Goal: Check status: Check status

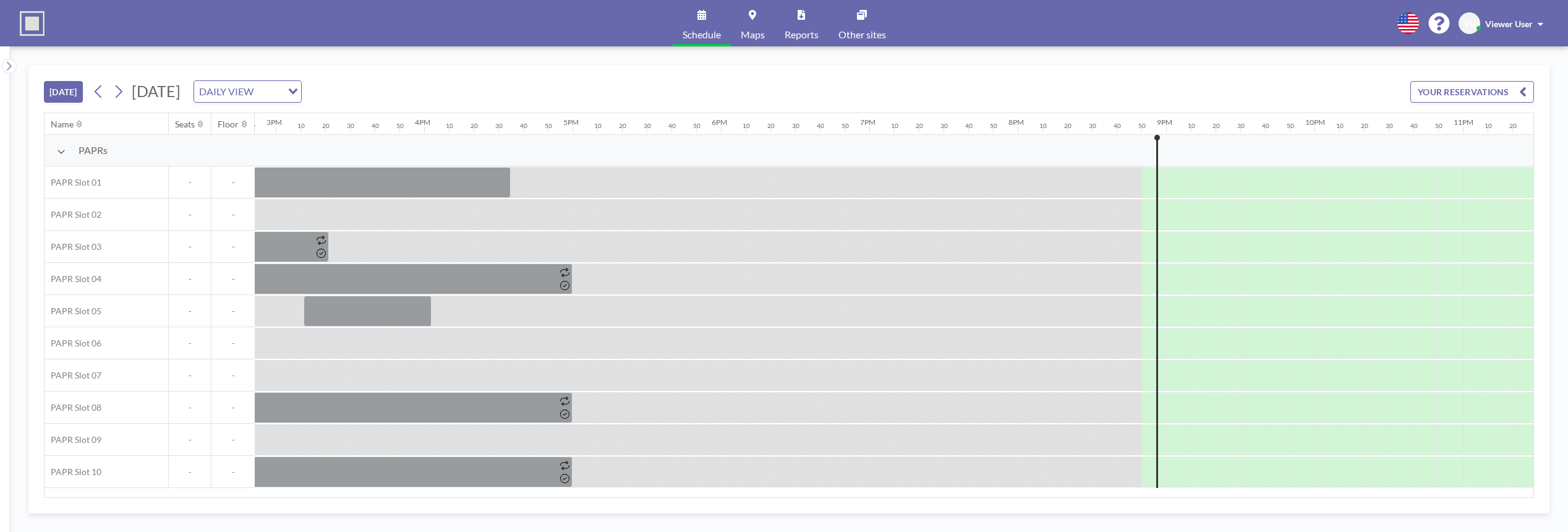
scroll to position [0, 2296]
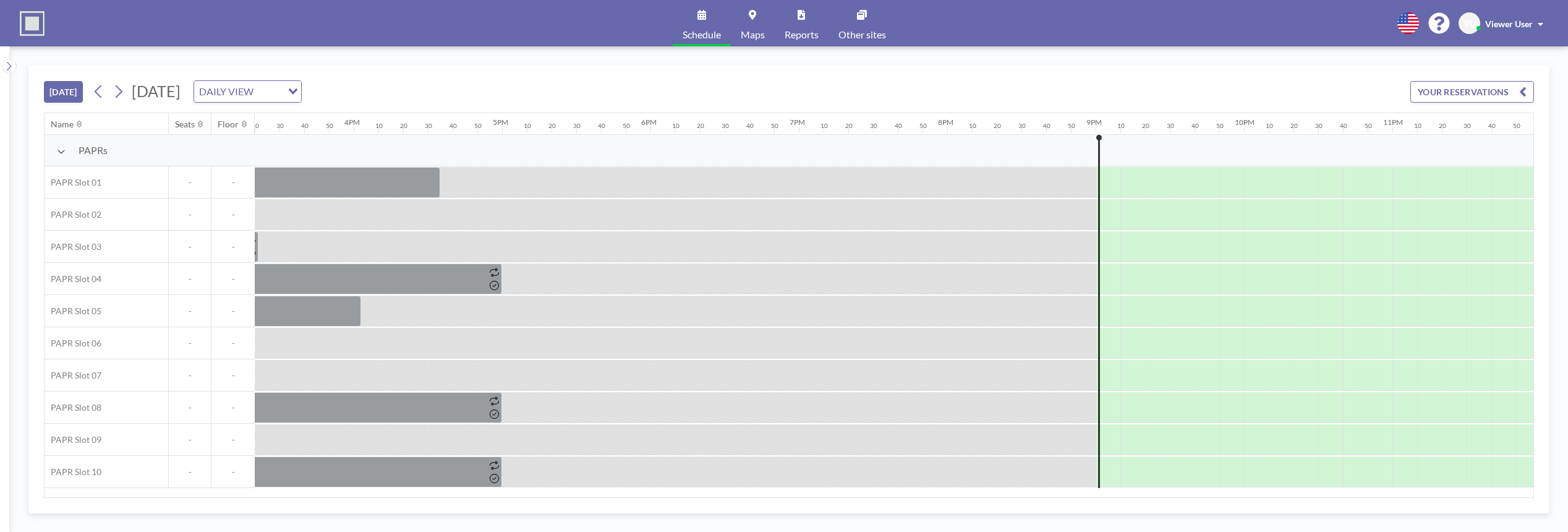
scroll to position [0, 2296]
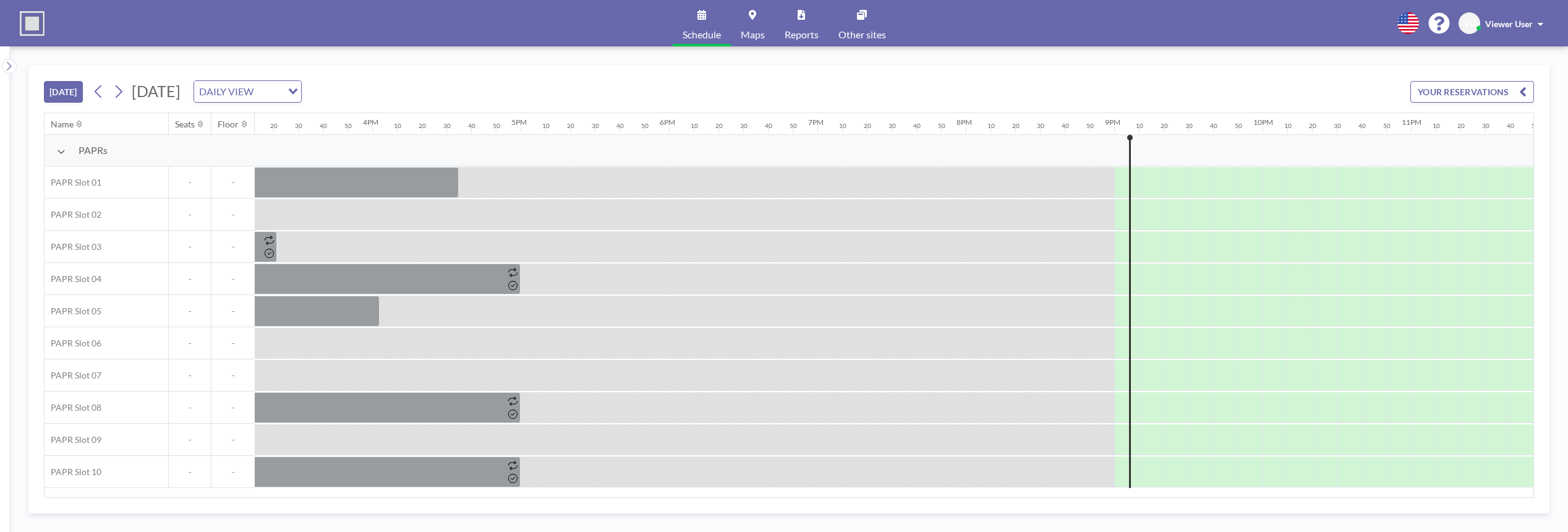
scroll to position [0, 2296]
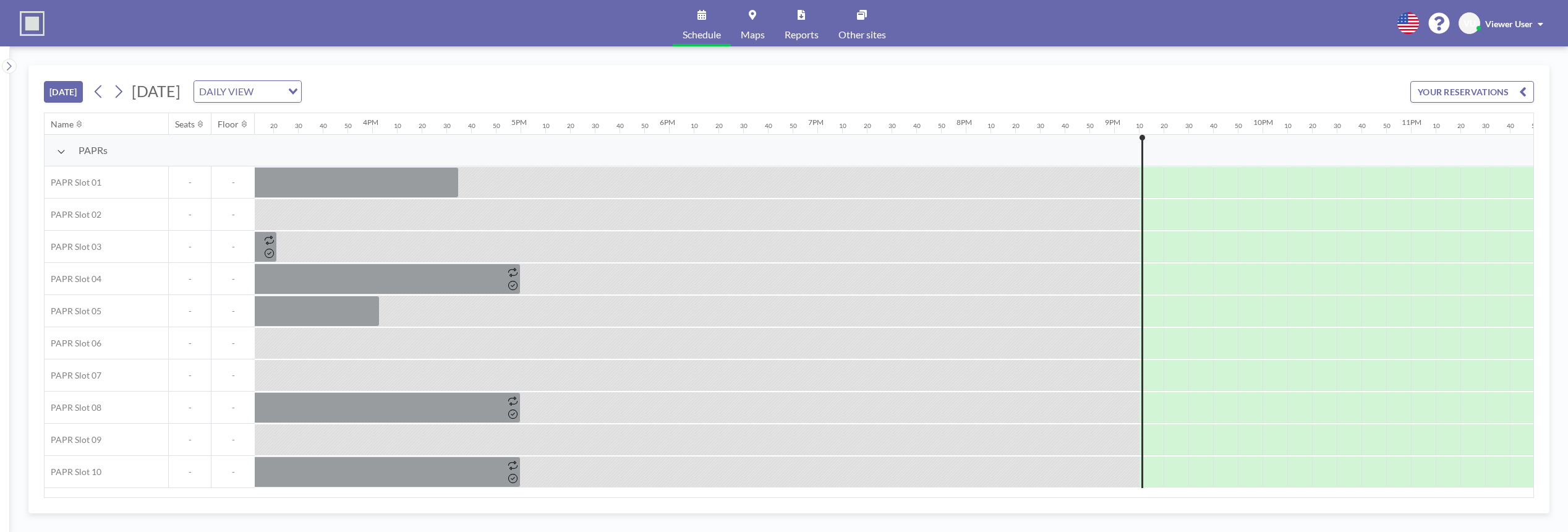
scroll to position [0, 2296]
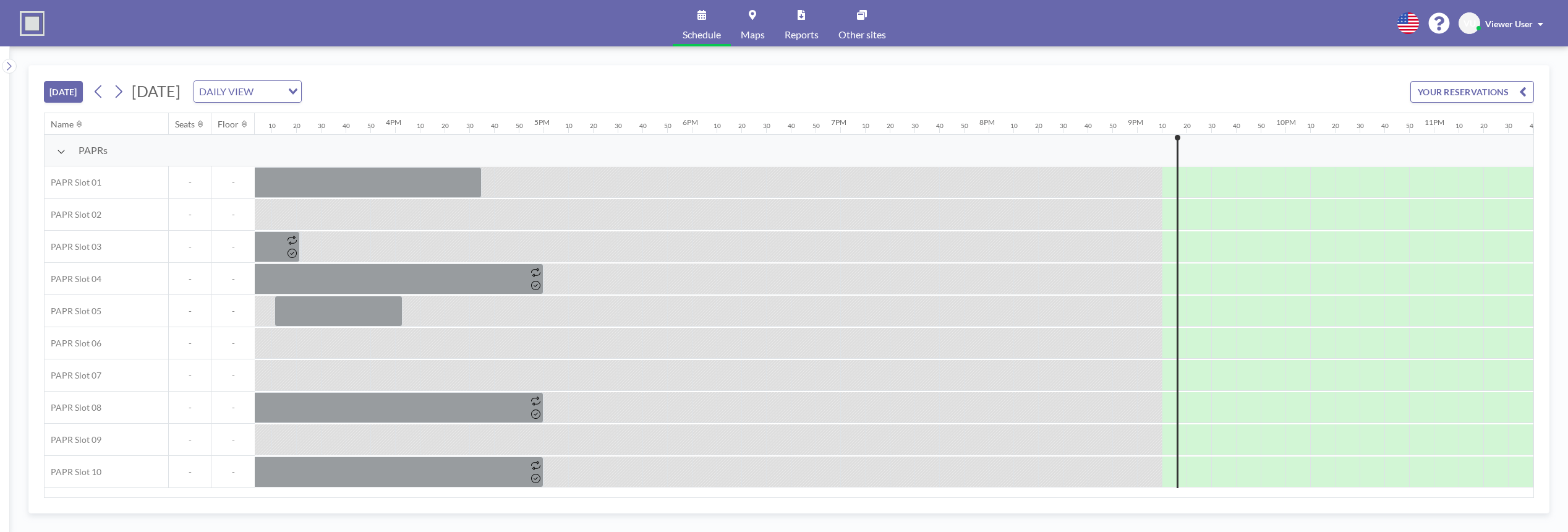
scroll to position [0, 2296]
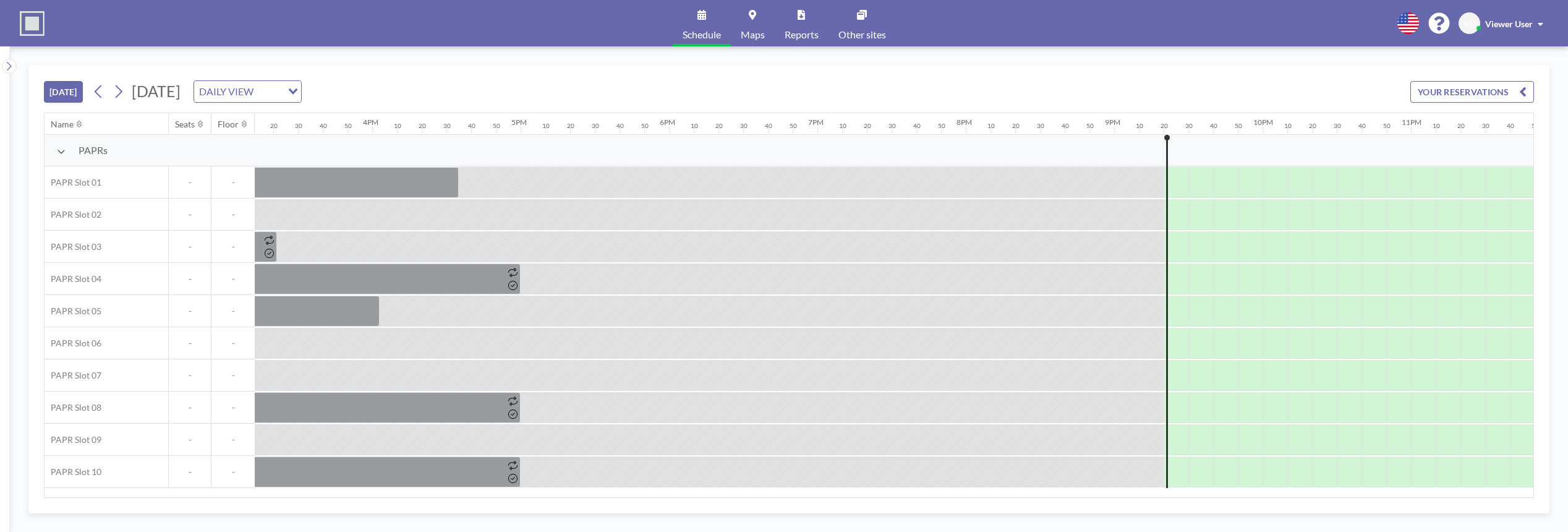
scroll to position [0, 2296]
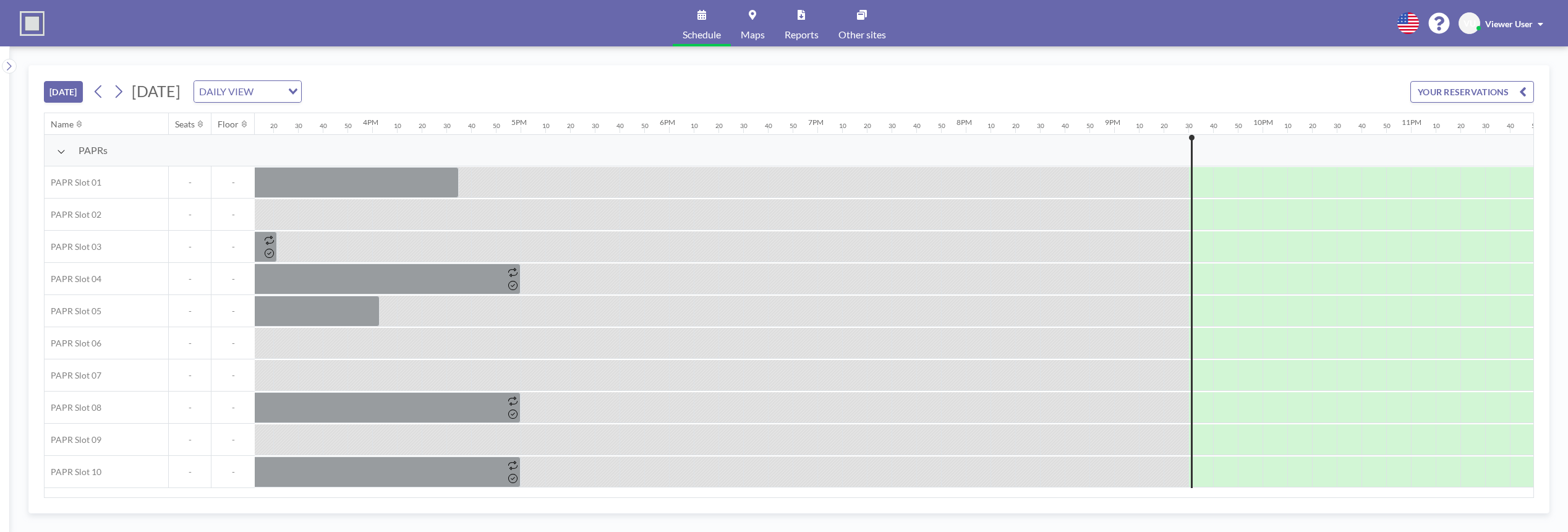
scroll to position [0, 2296]
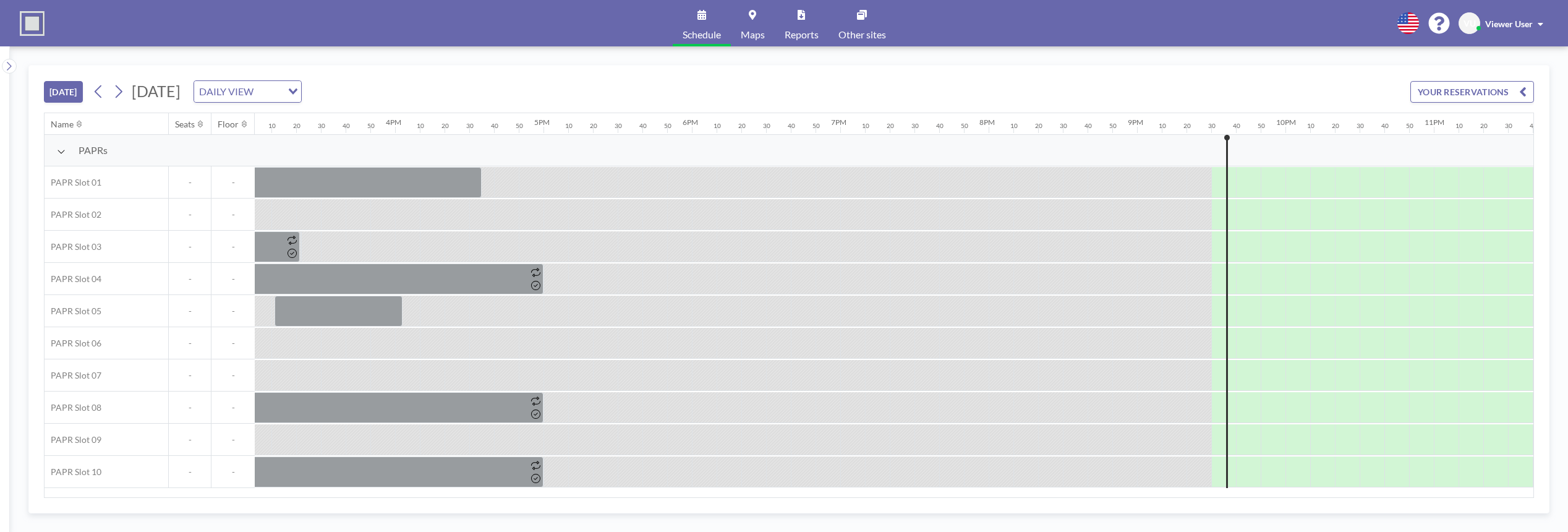
scroll to position [0, 2296]
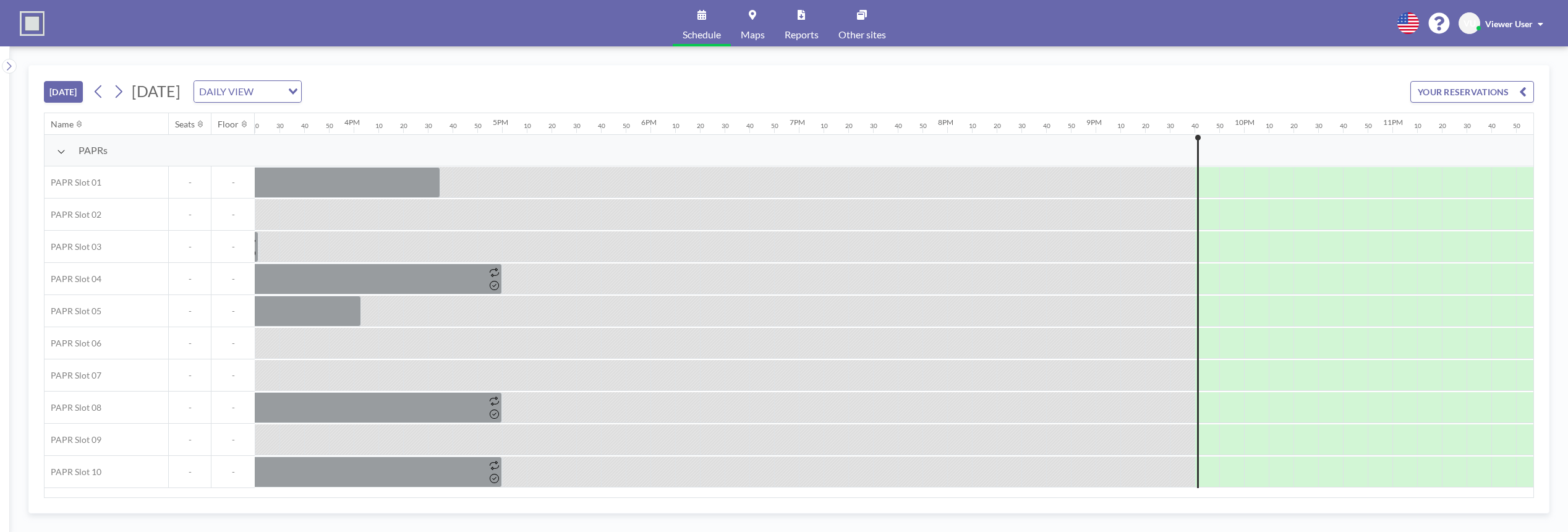
scroll to position [0, 2296]
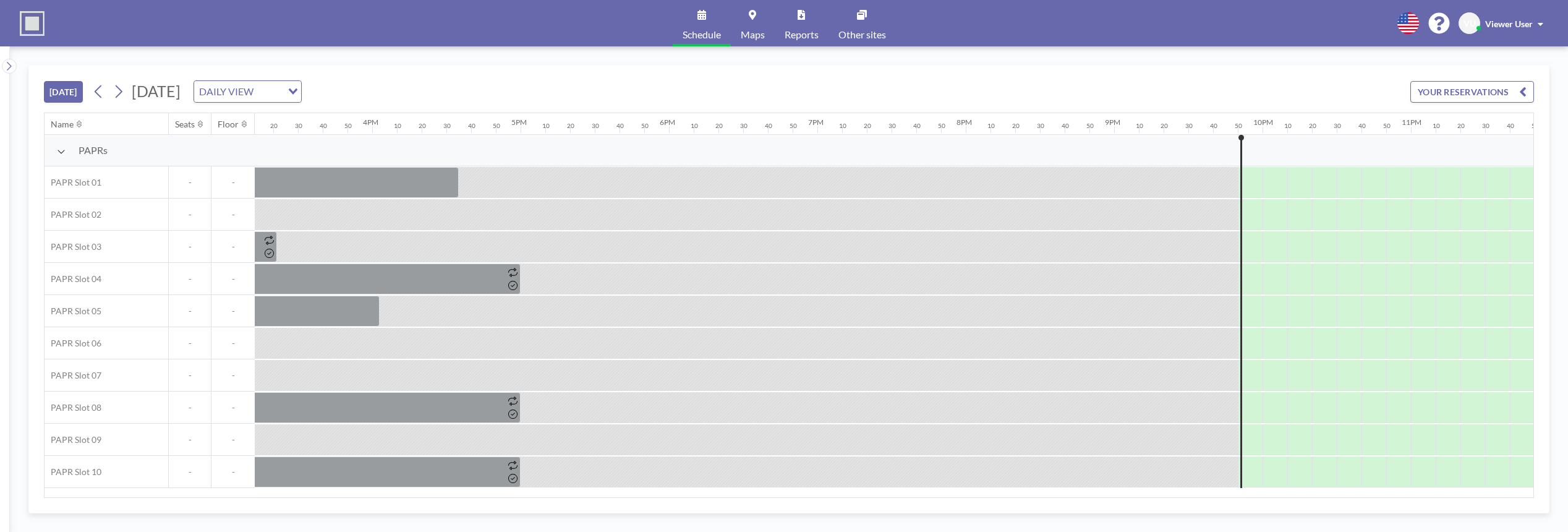
scroll to position [0, 2296]
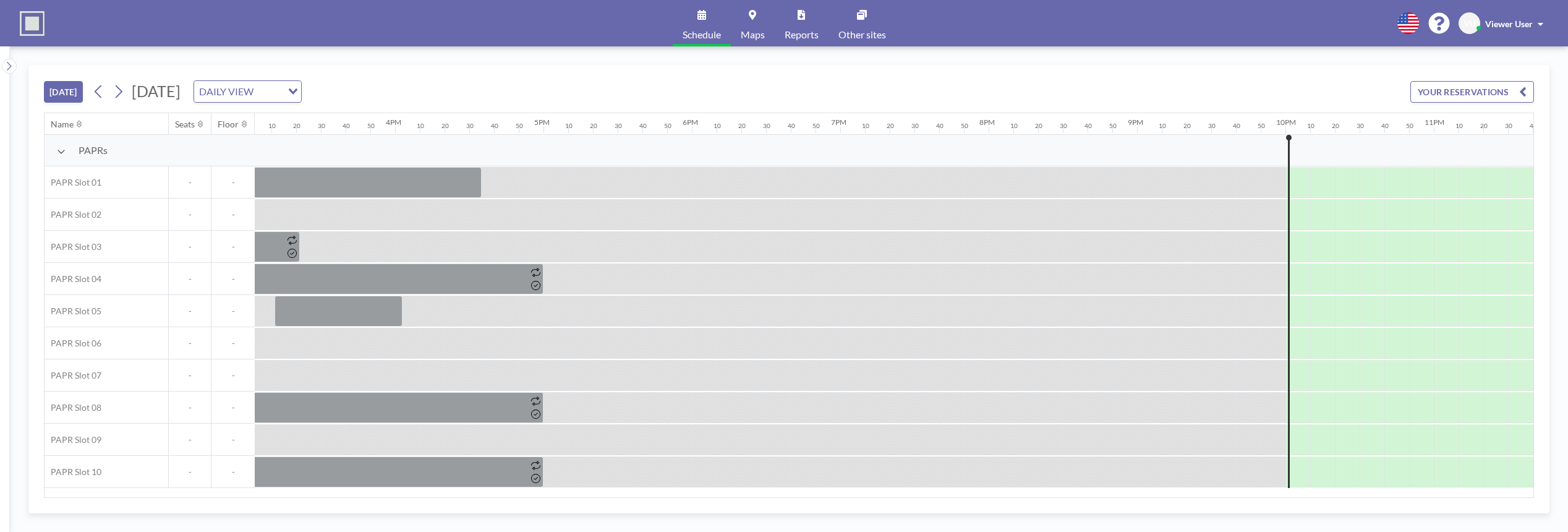
scroll to position [0, 2296]
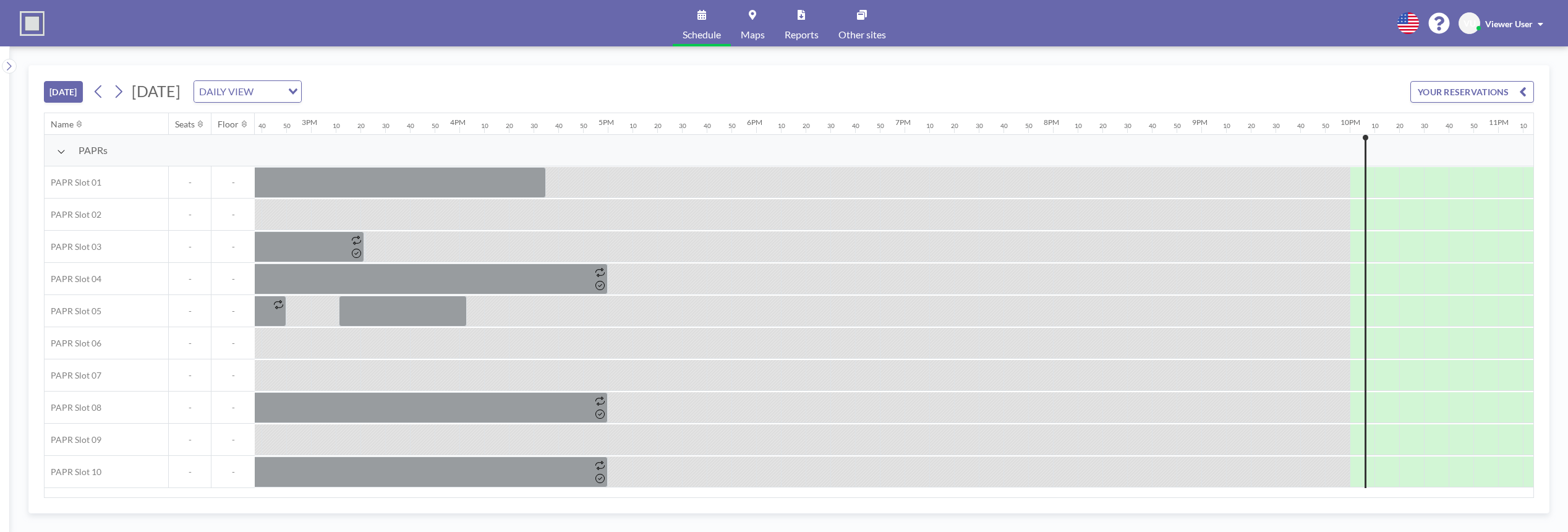
scroll to position [0, 2296]
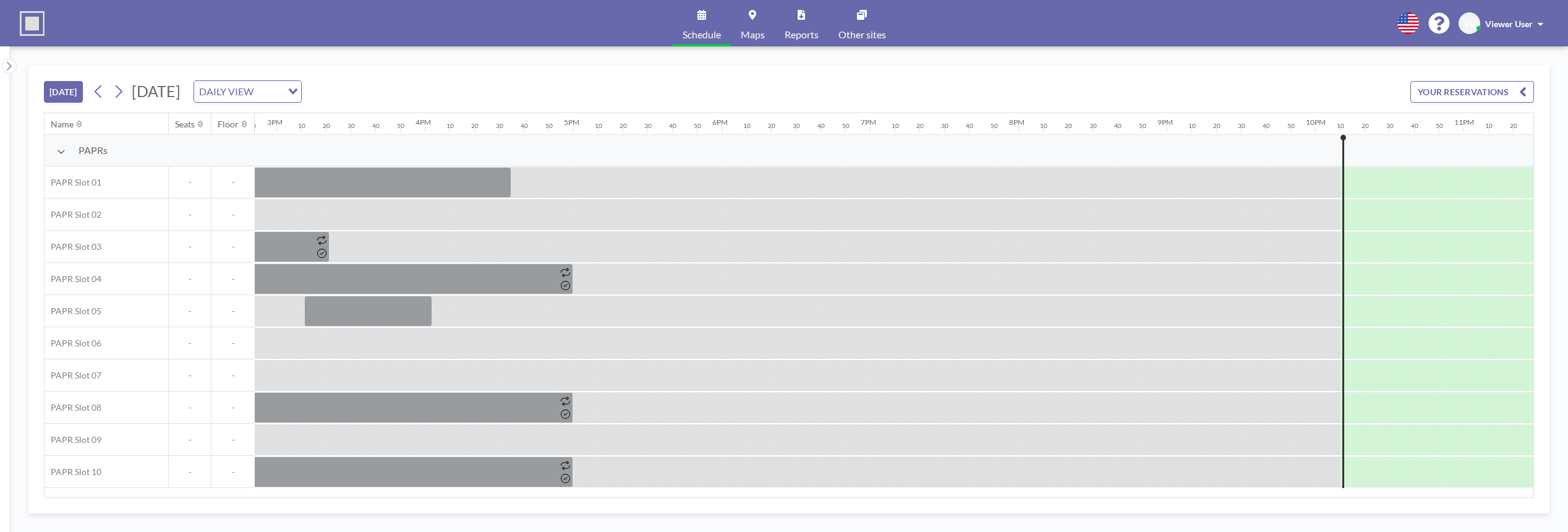
scroll to position [0, 2296]
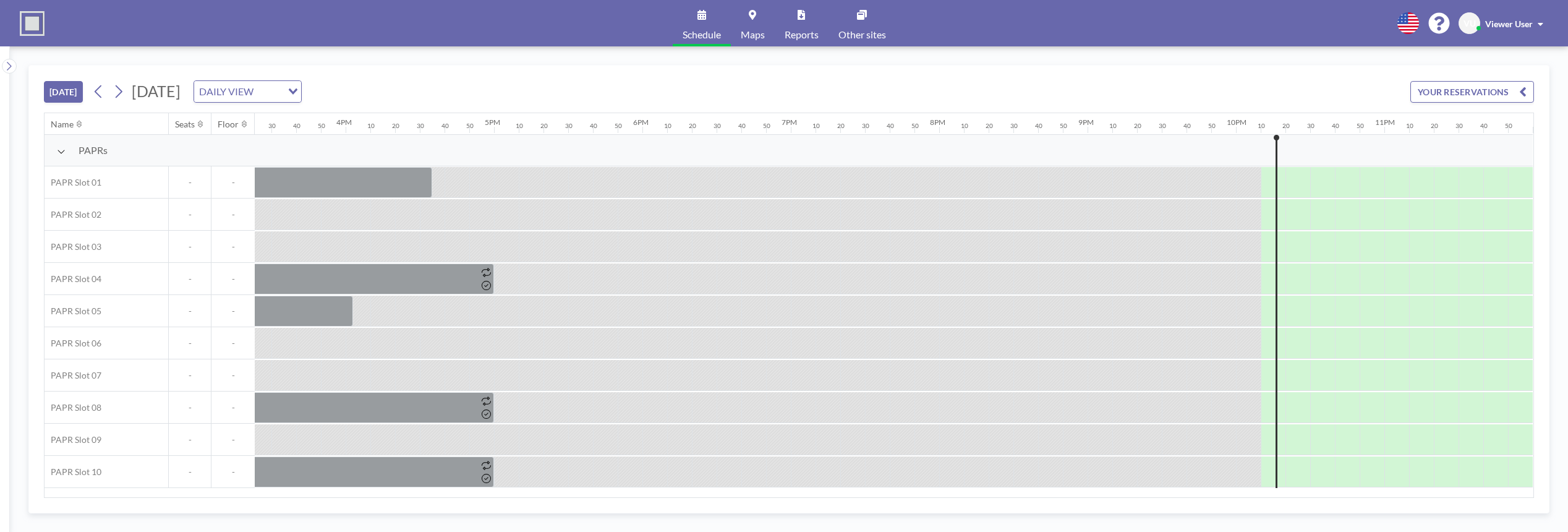
scroll to position [0, 2296]
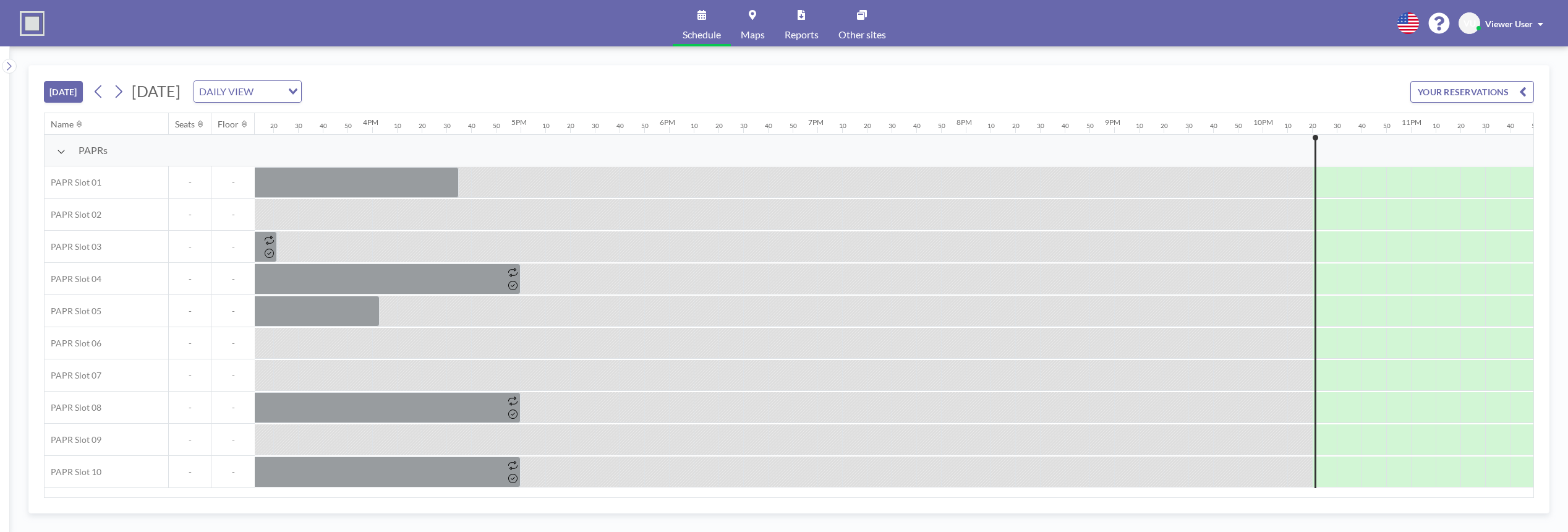
scroll to position [0, 2296]
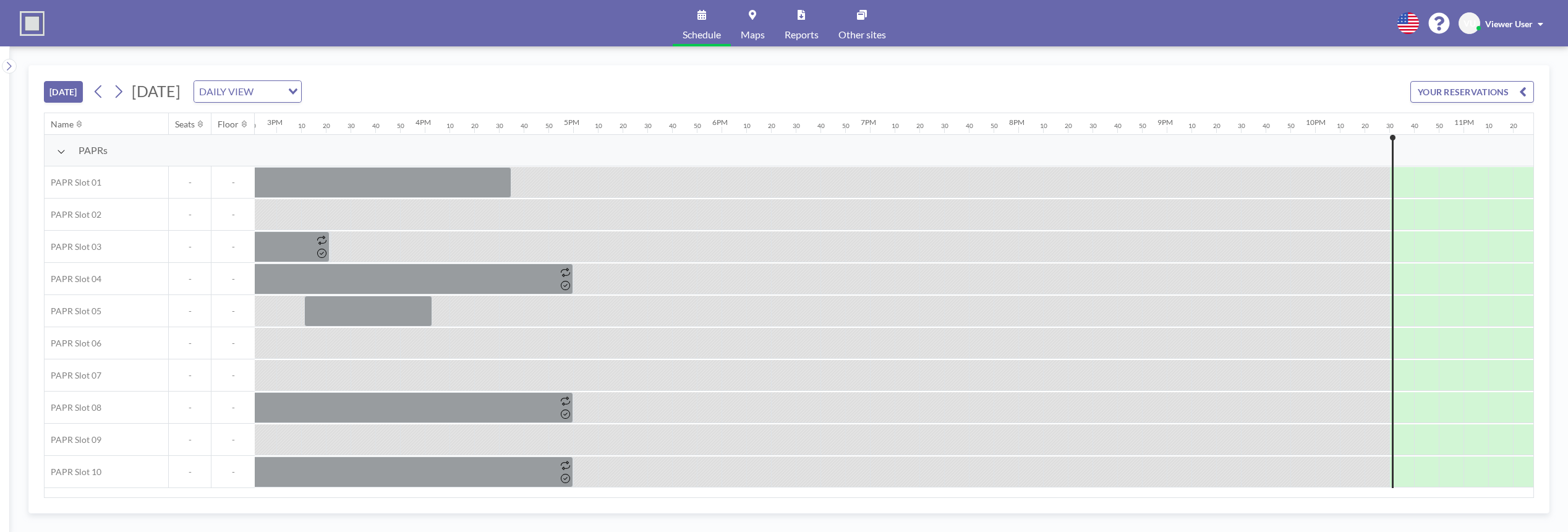
scroll to position [0, 2296]
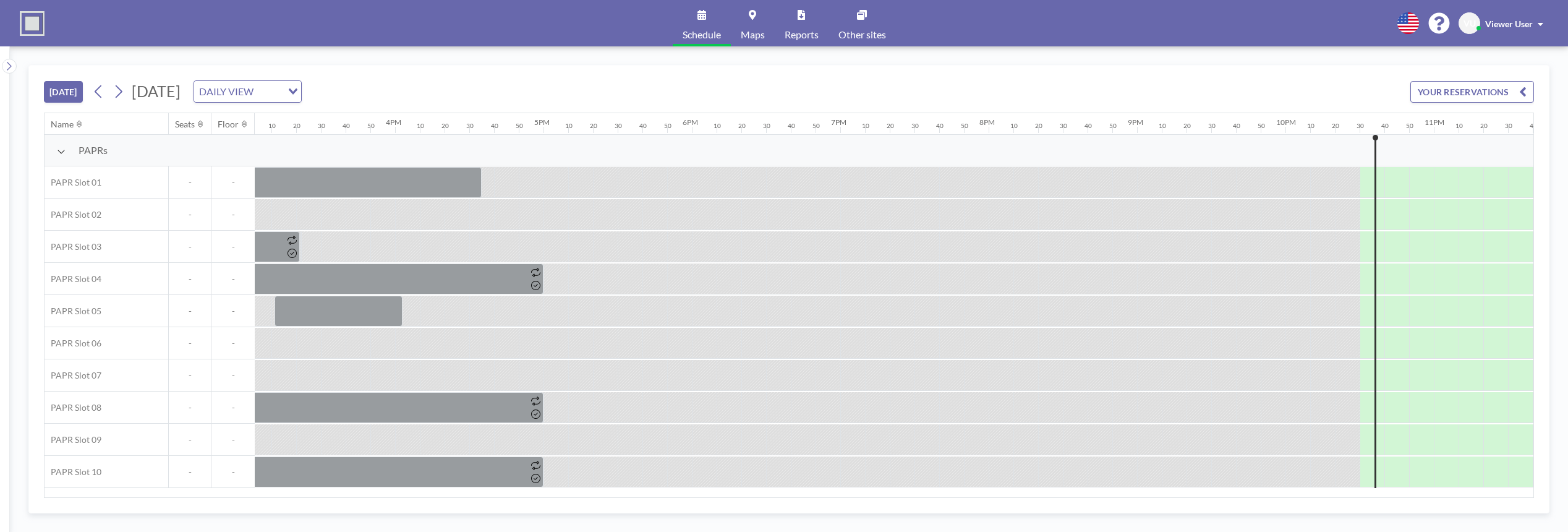
scroll to position [0, 2296]
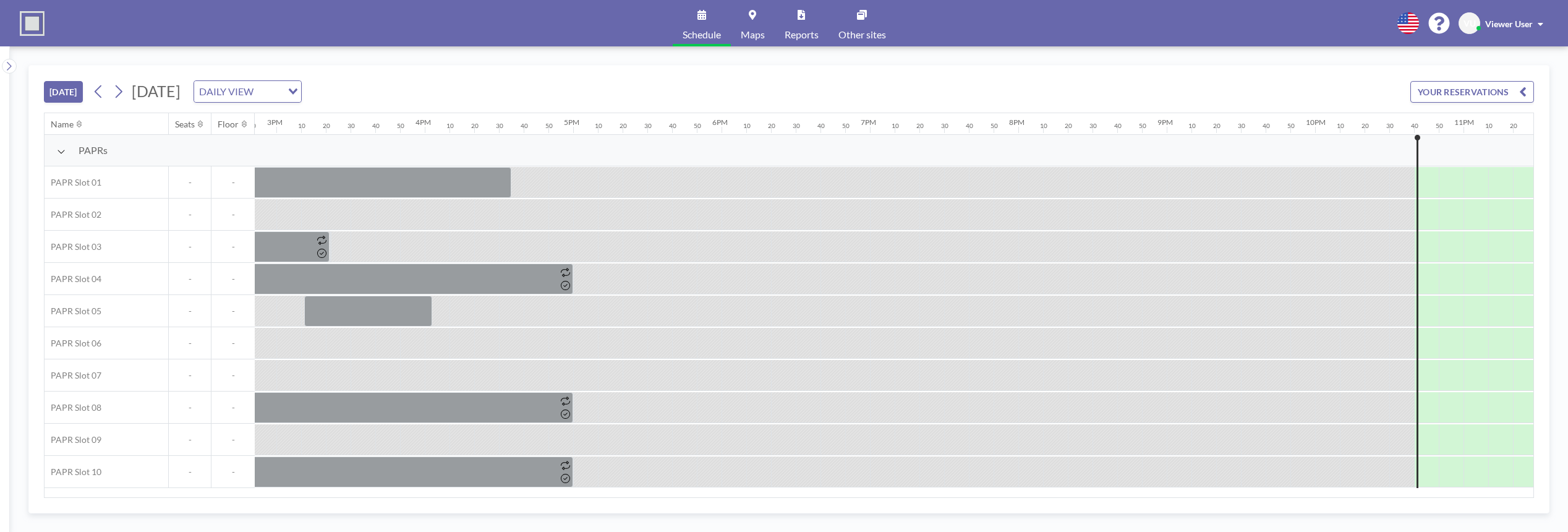
scroll to position [0, 2296]
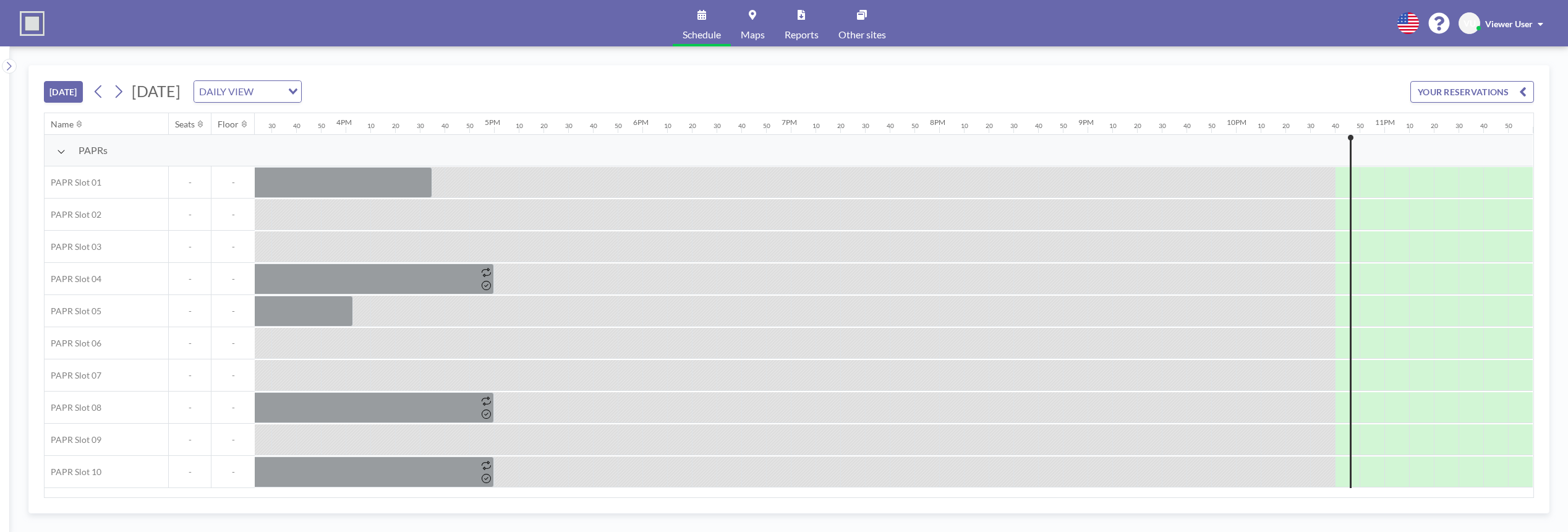
scroll to position [0, 2296]
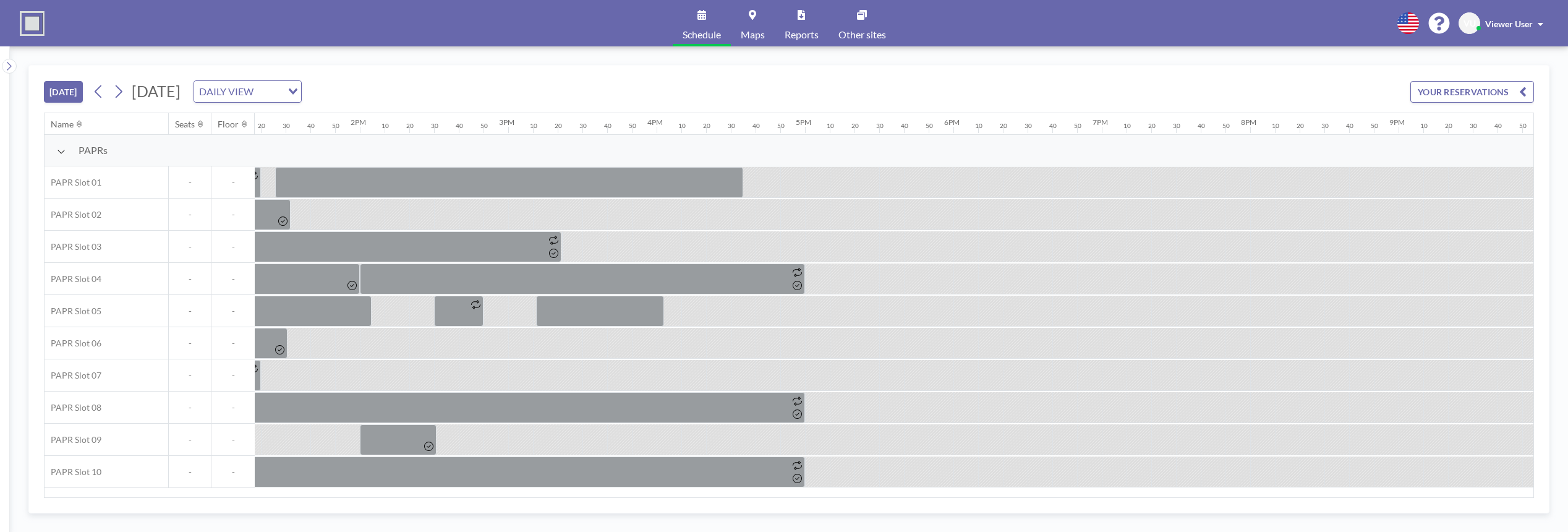
scroll to position [0, 2296]
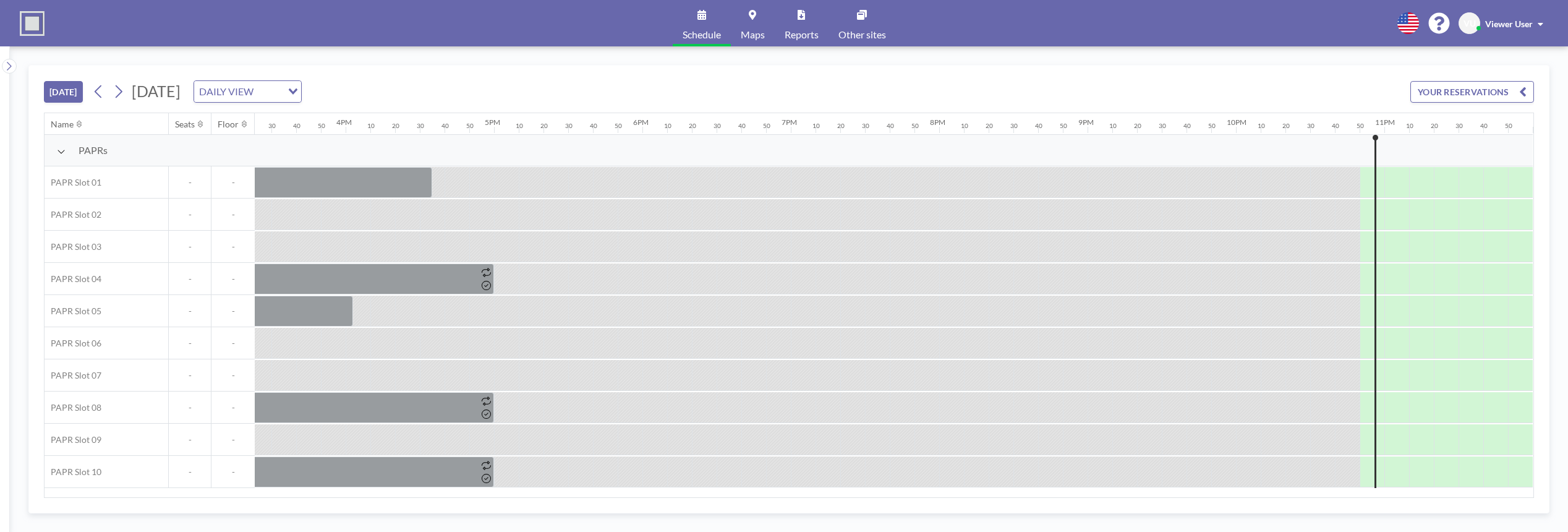
scroll to position [0, 2296]
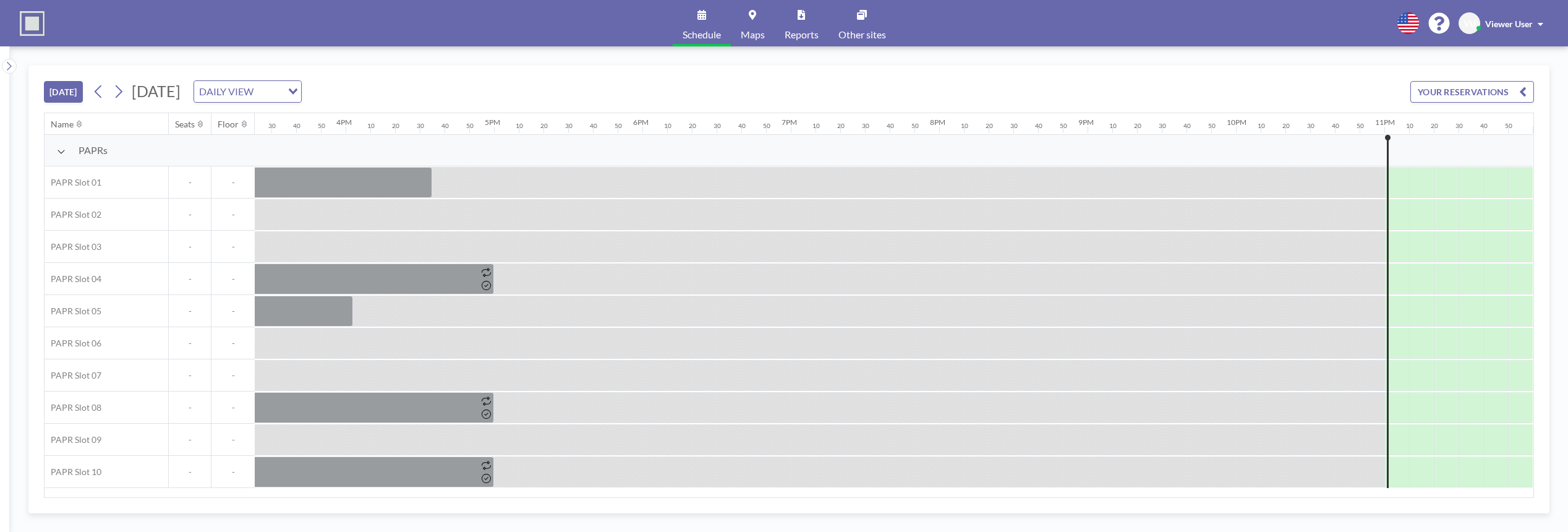
scroll to position [0, 2296]
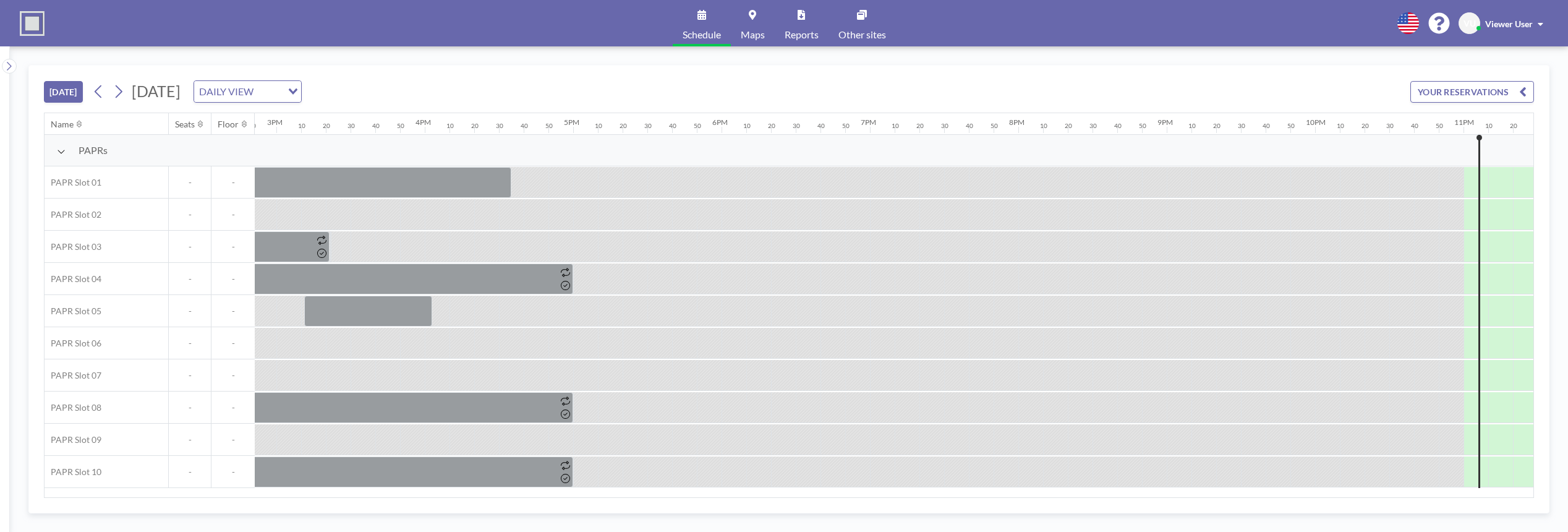
scroll to position [0, 2296]
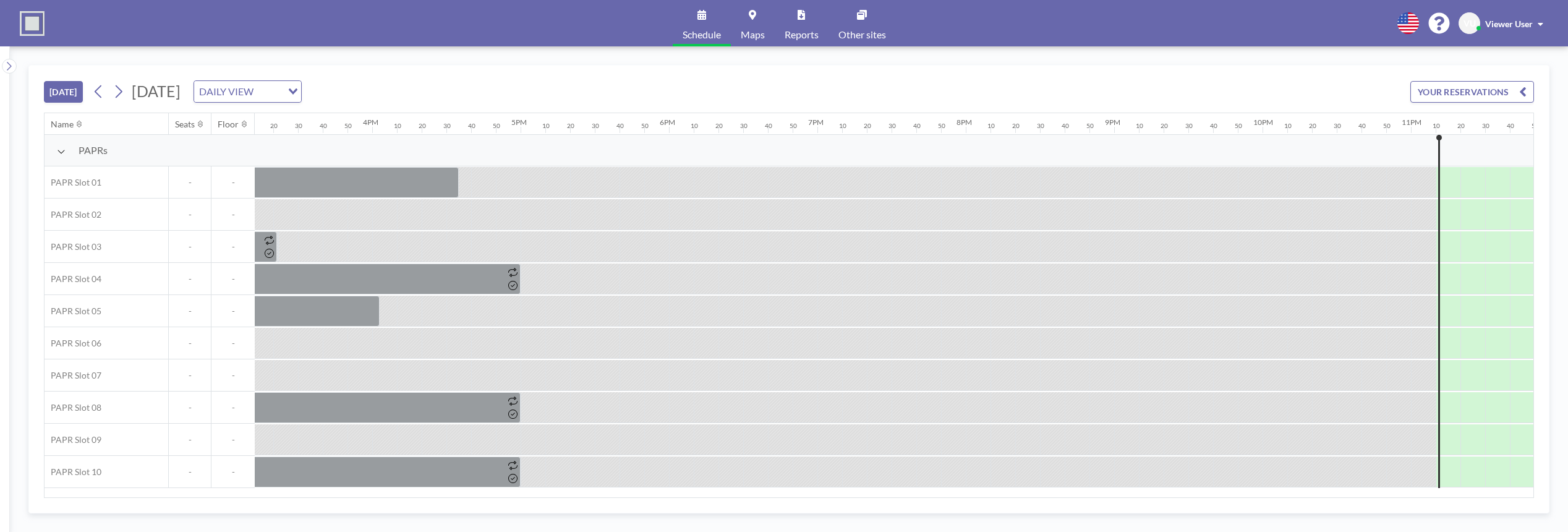
scroll to position [0, 2296]
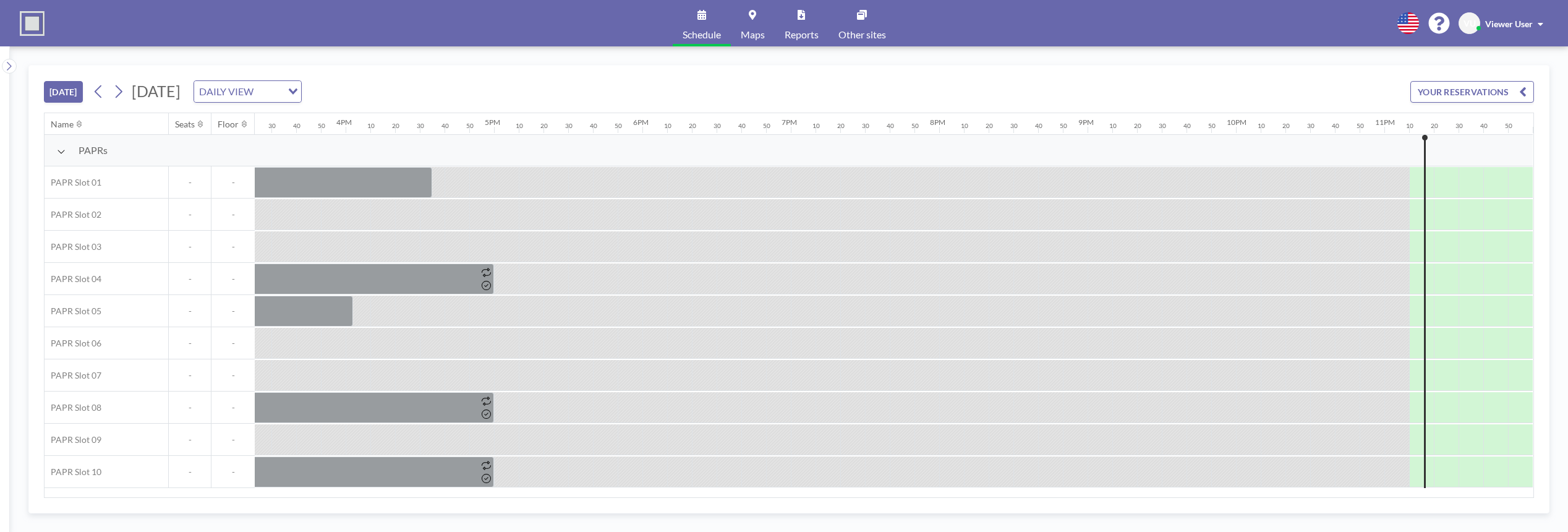
scroll to position [0, 2296]
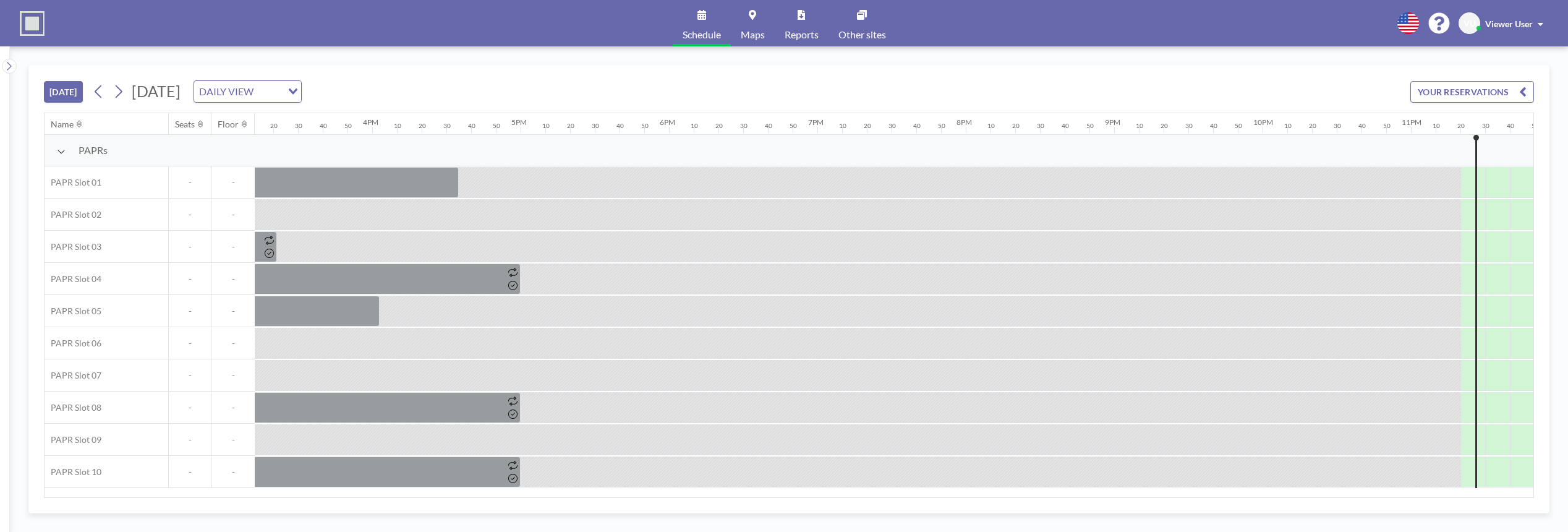
scroll to position [0, 2296]
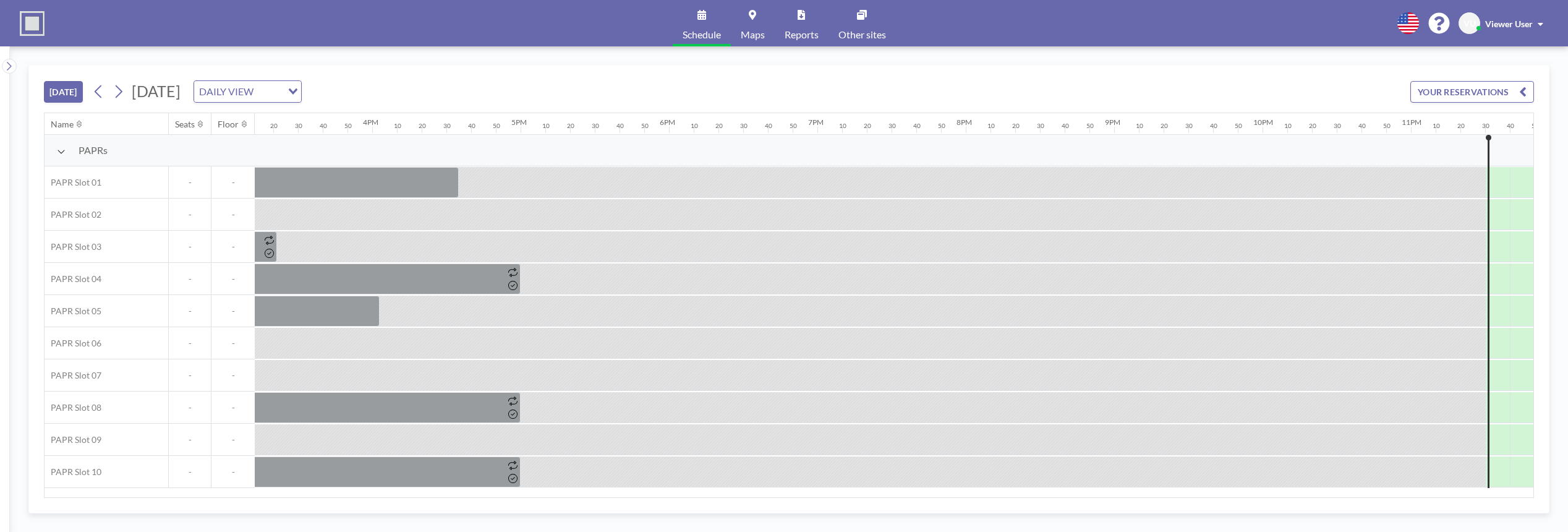
scroll to position [0, 2296]
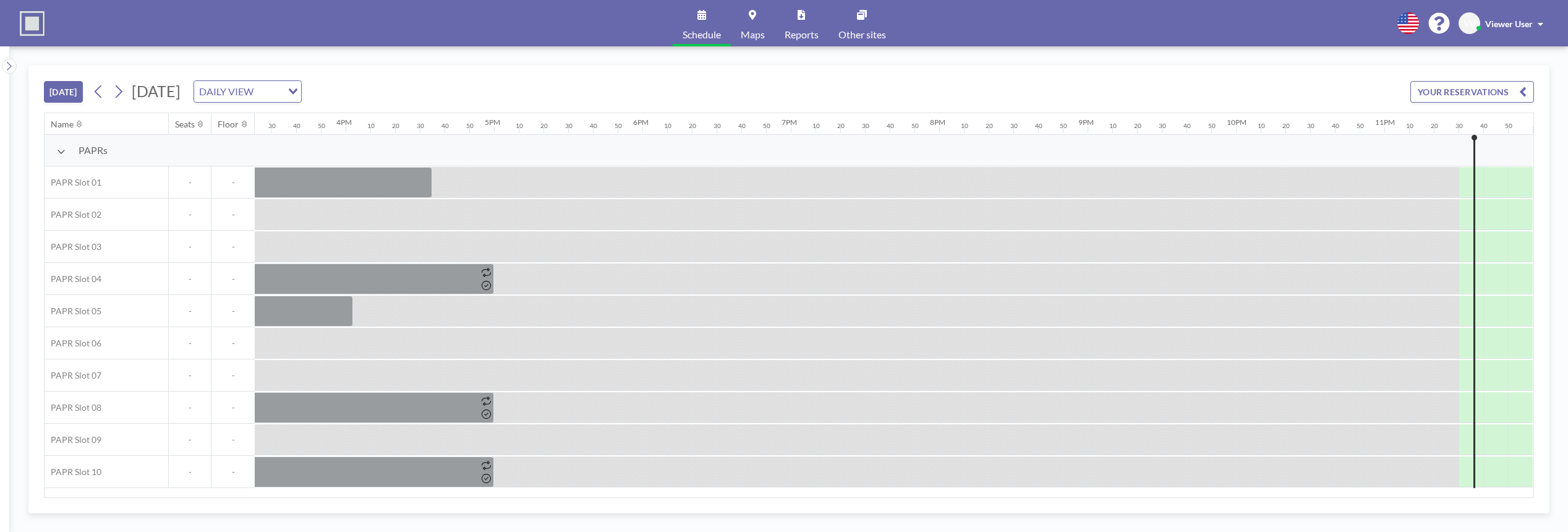
scroll to position [0, 2296]
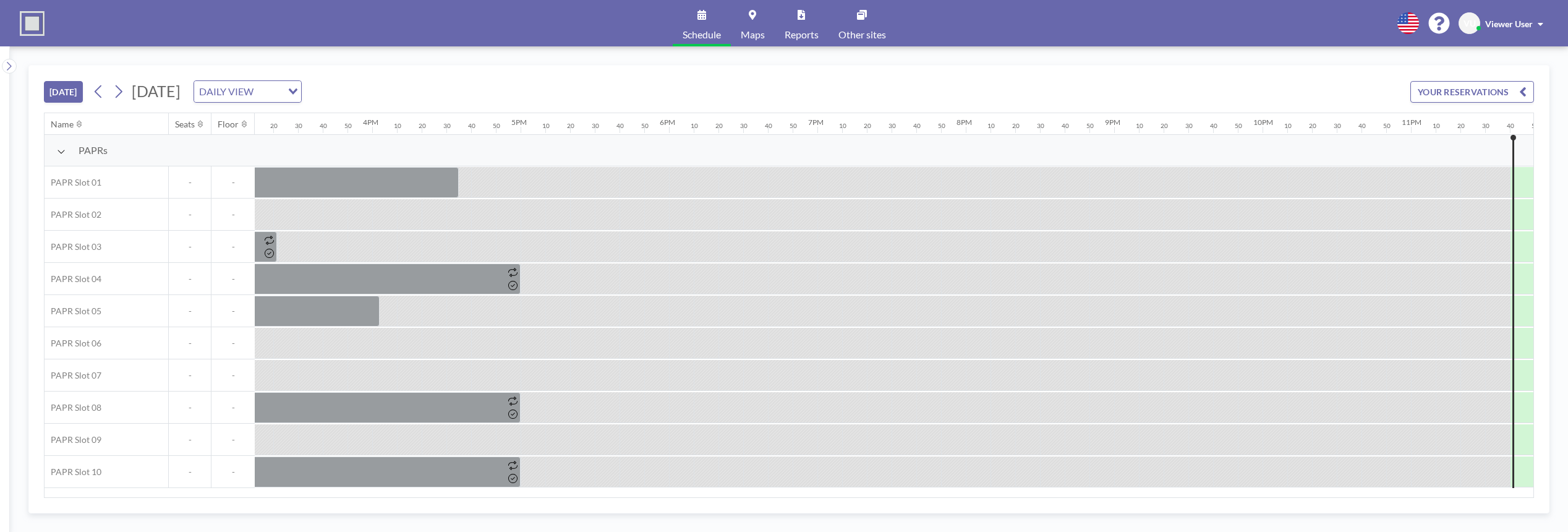
scroll to position [0, 2296]
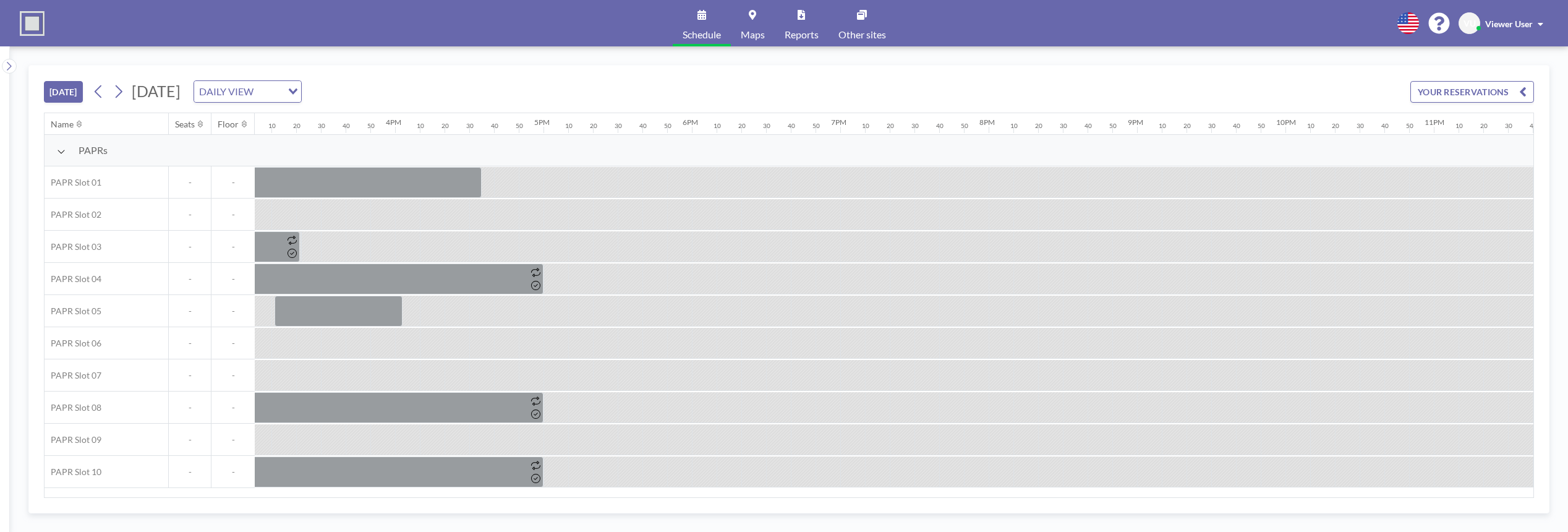
scroll to position [0, 2296]
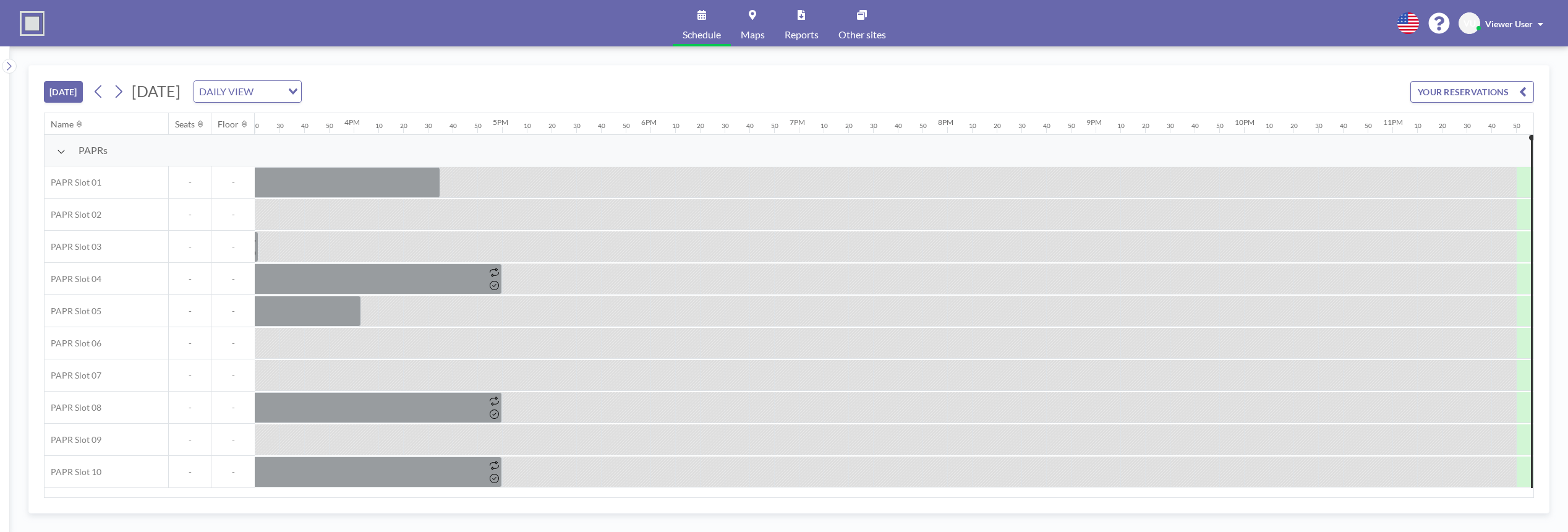
scroll to position [0, 2296]
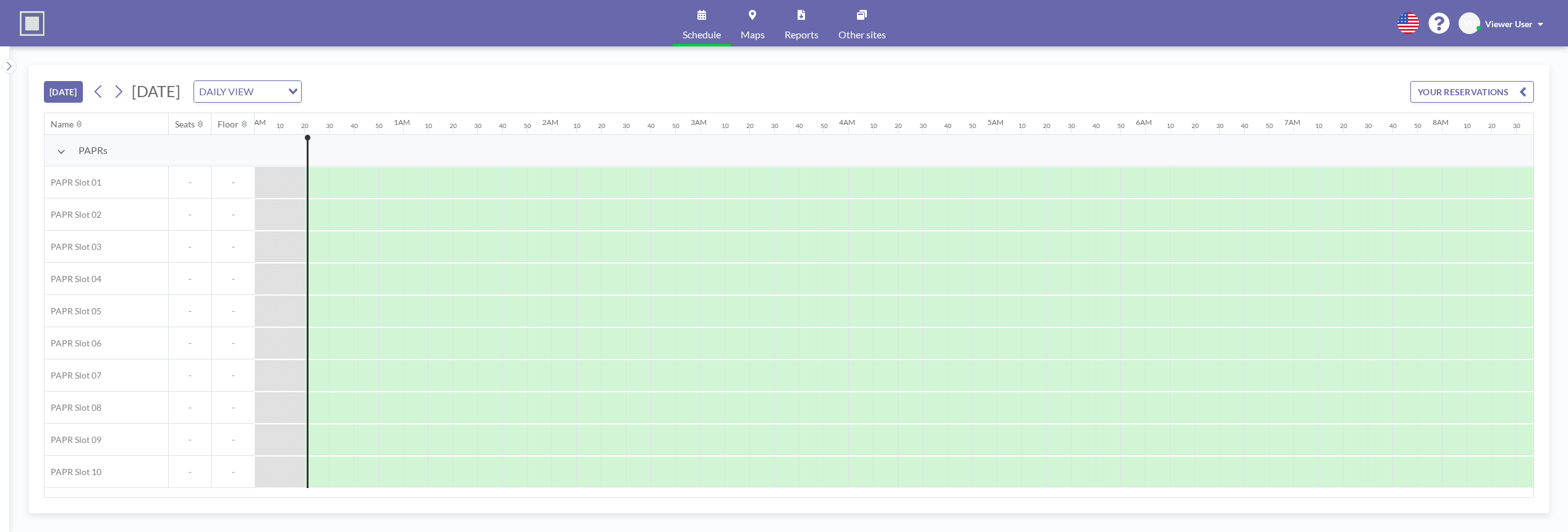
scroll to position [0, 25]
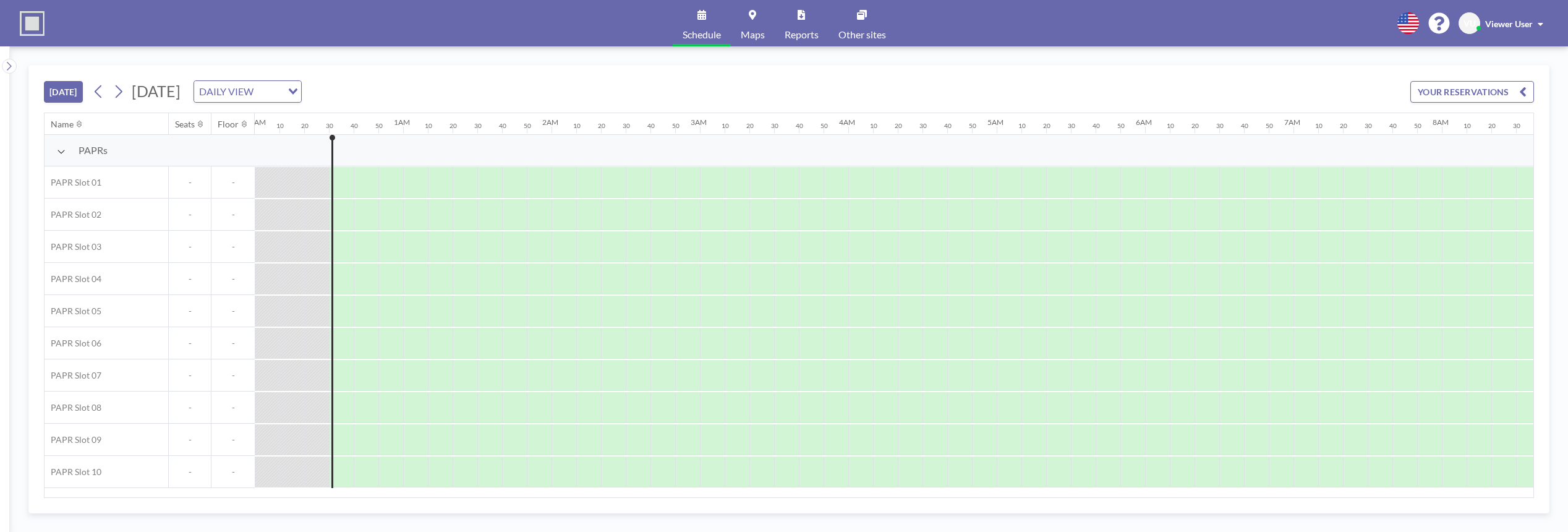
scroll to position [0, 49]
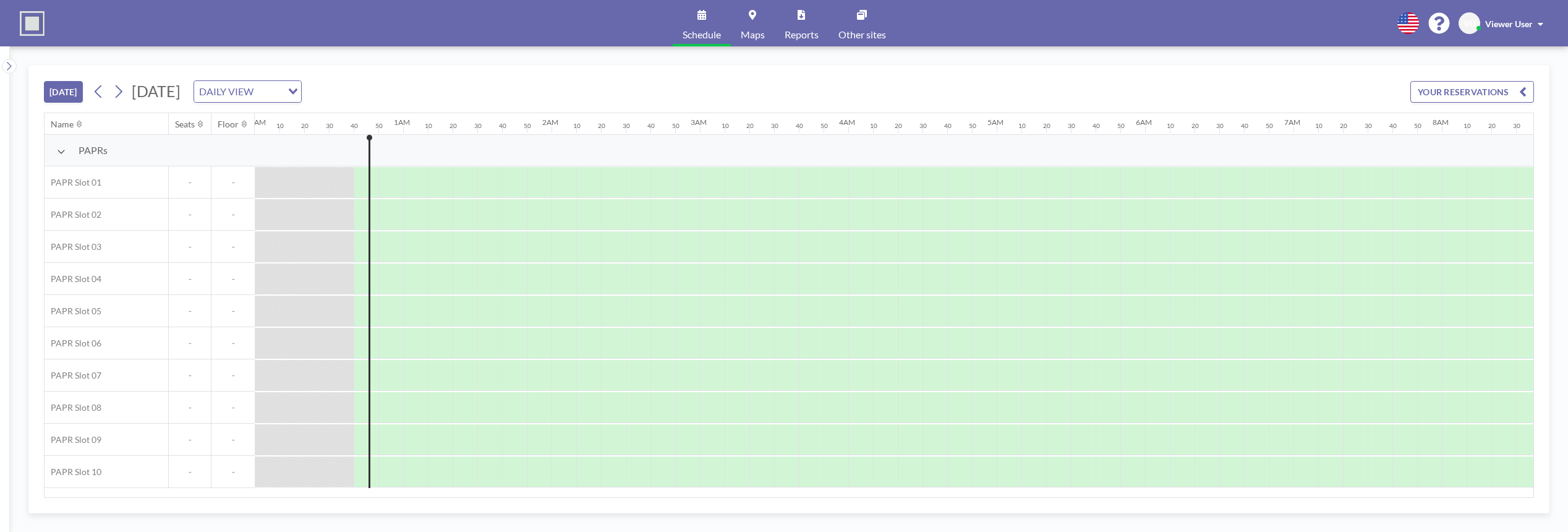
scroll to position [0, 74]
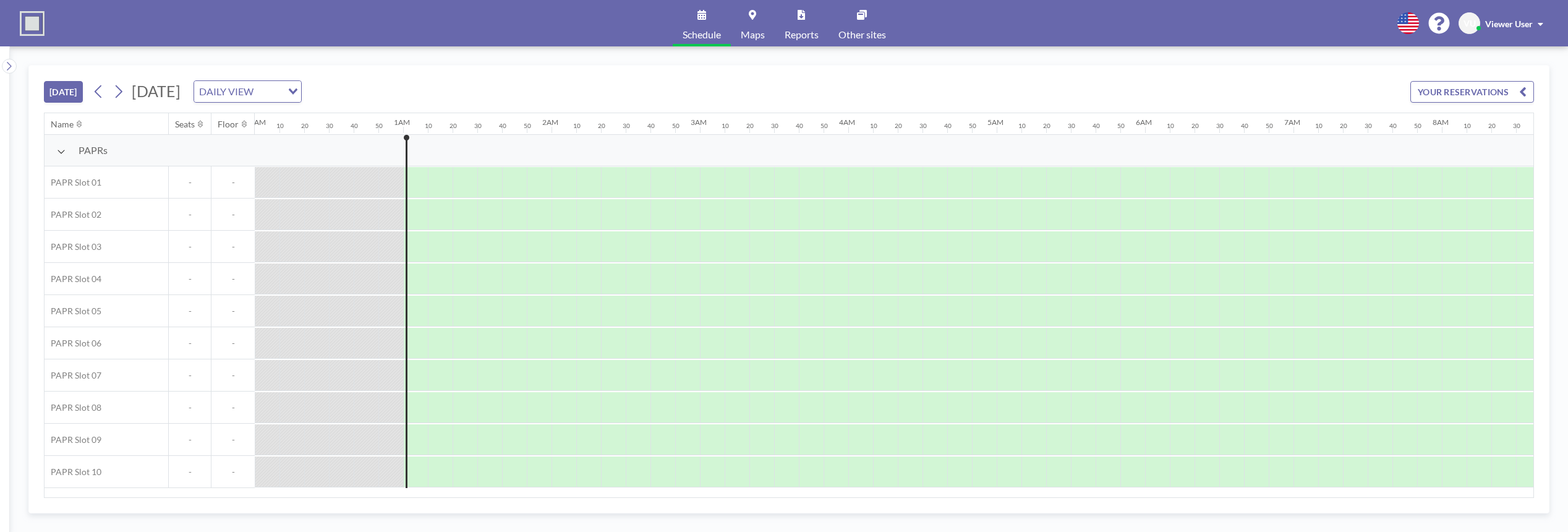
scroll to position [0, 123]
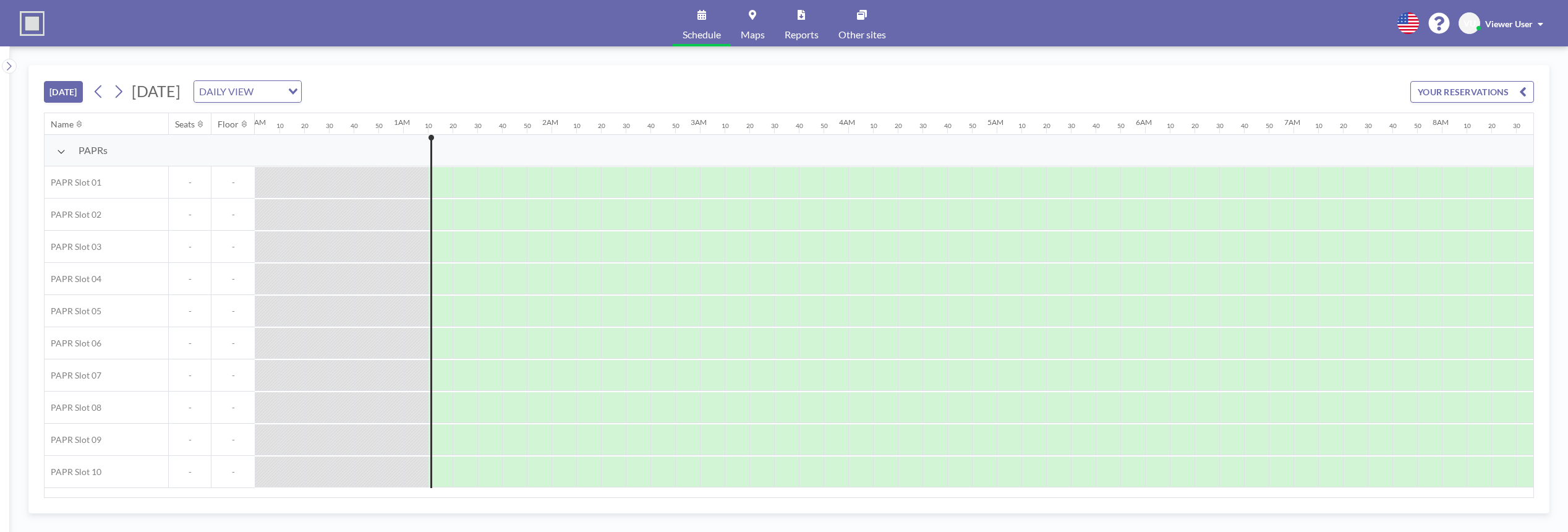
scroll to position [0, 148]
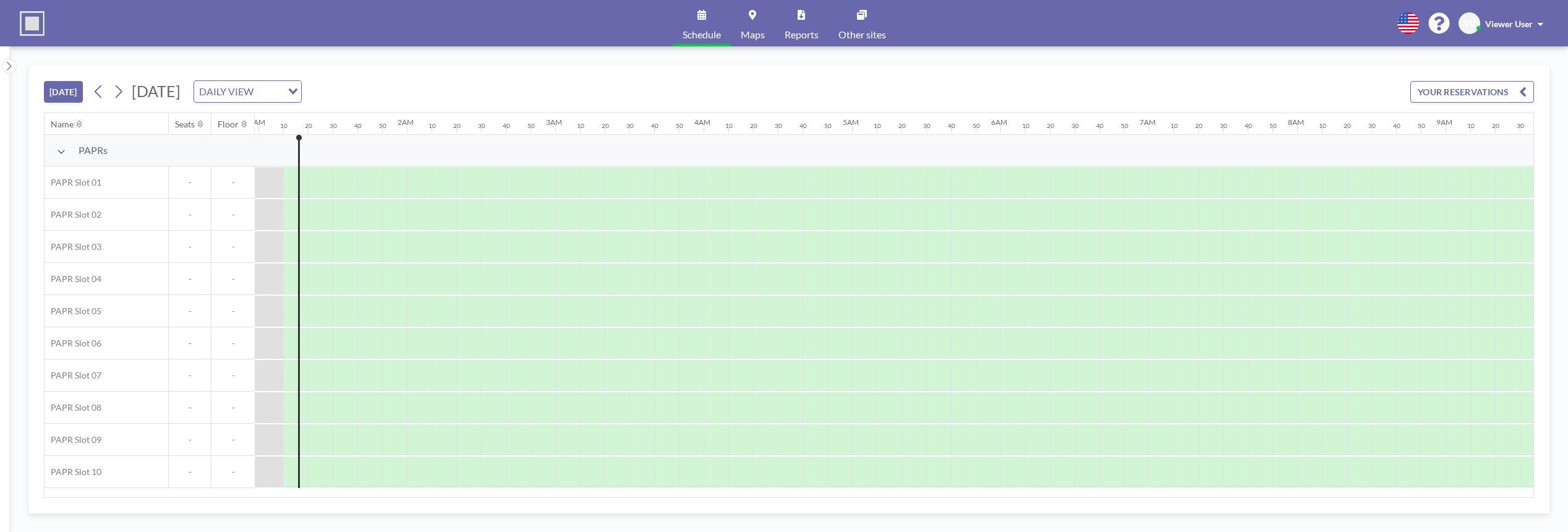
scroll to position [0, 148]
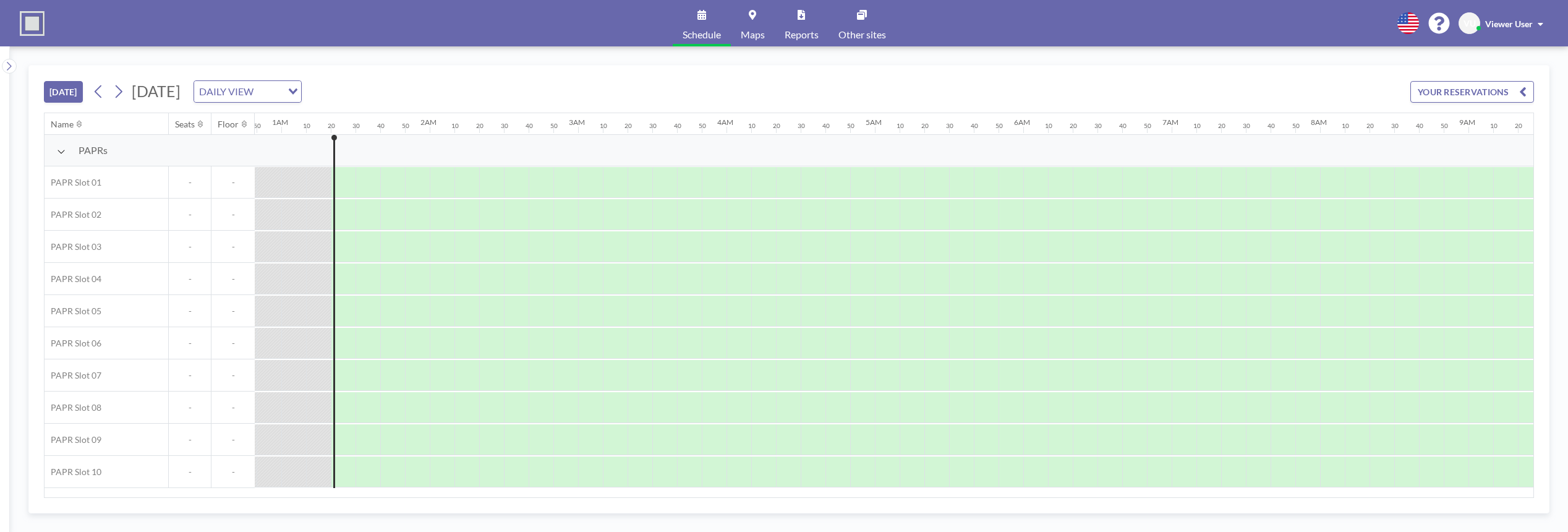
scroll to position [0, 173]
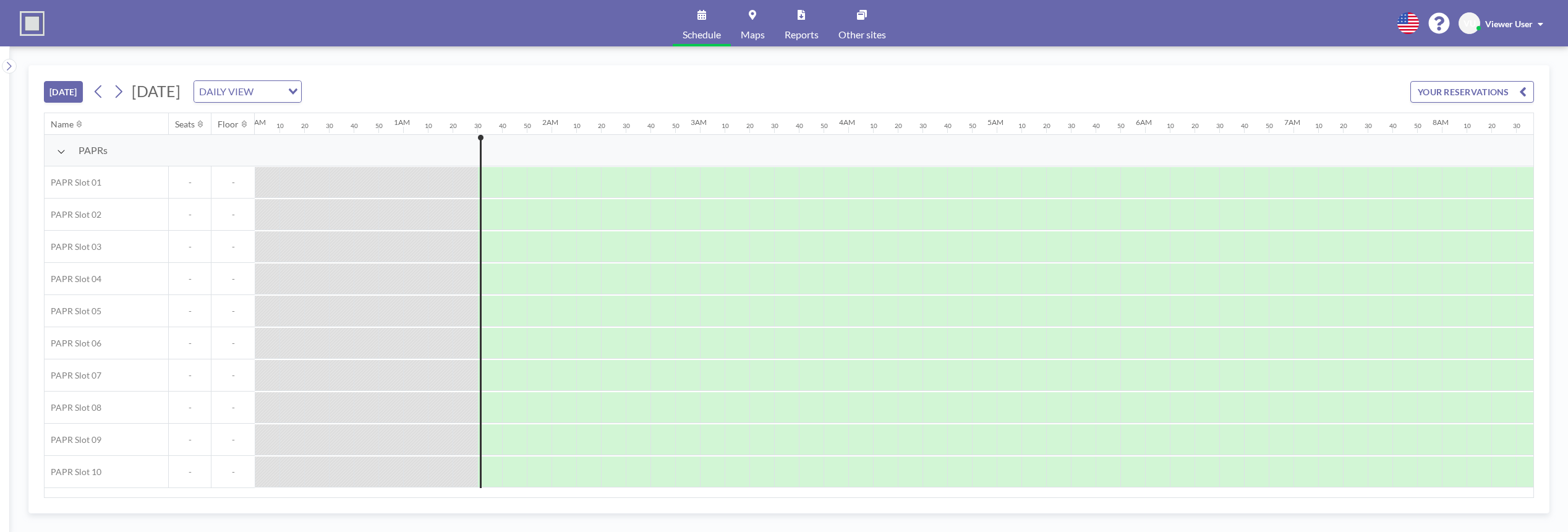
scroll to position [0, 198]
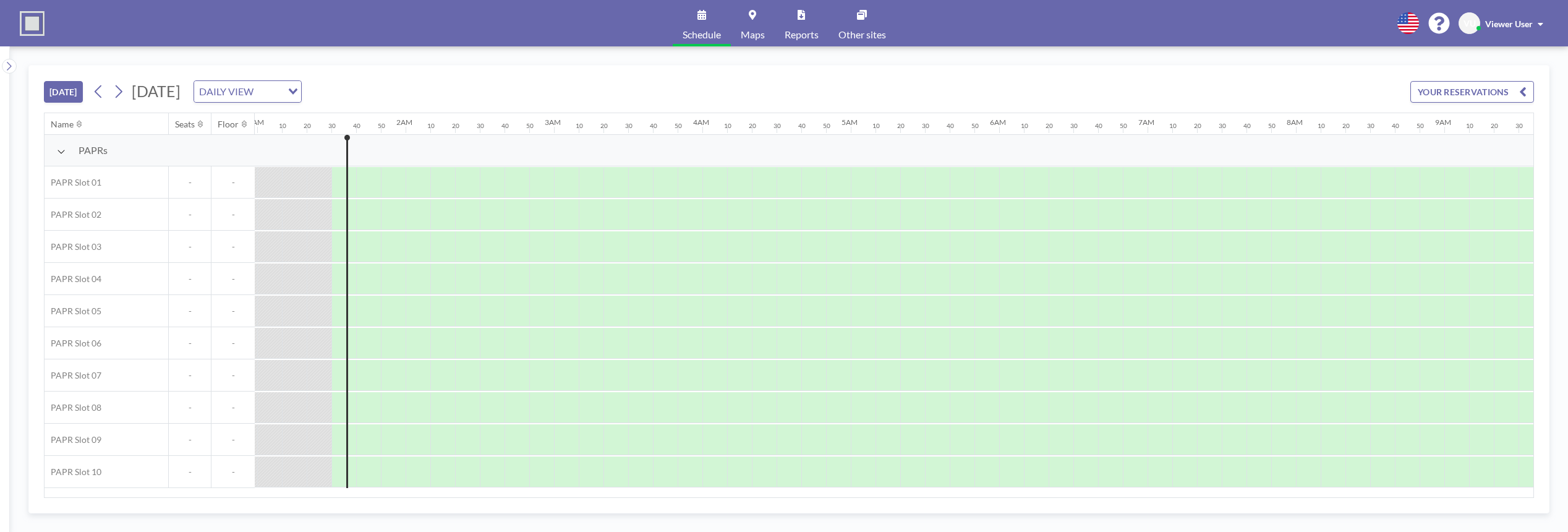
scroll to position [0, 198]
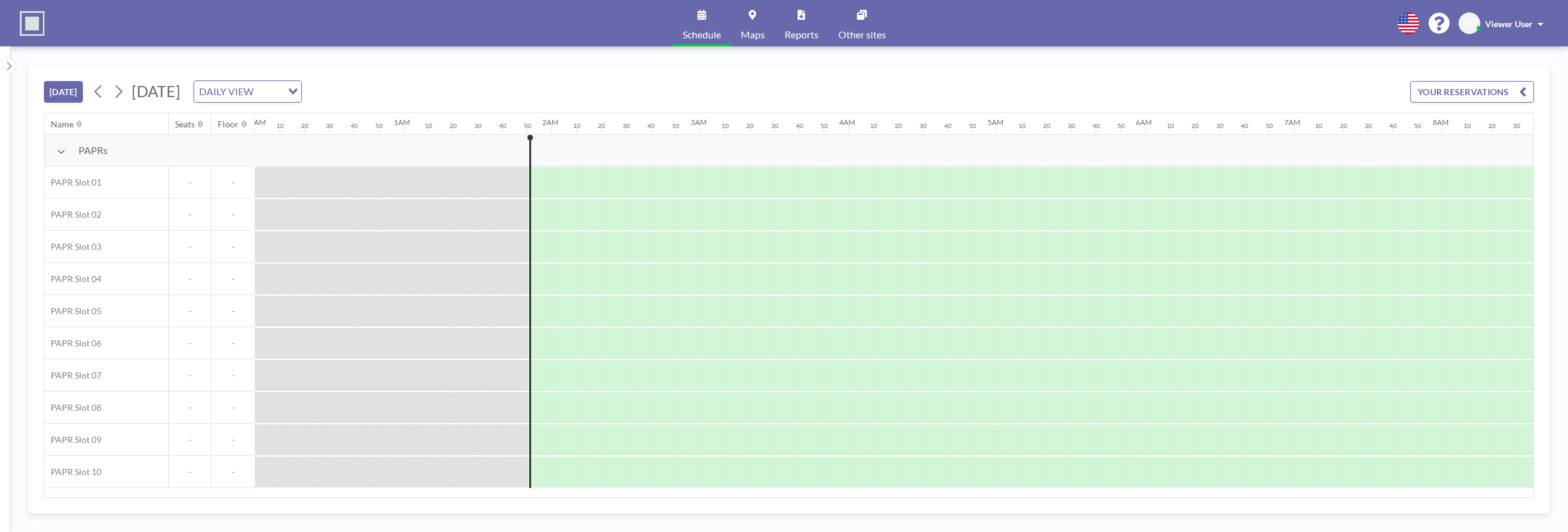
scroll to position [0, 247]
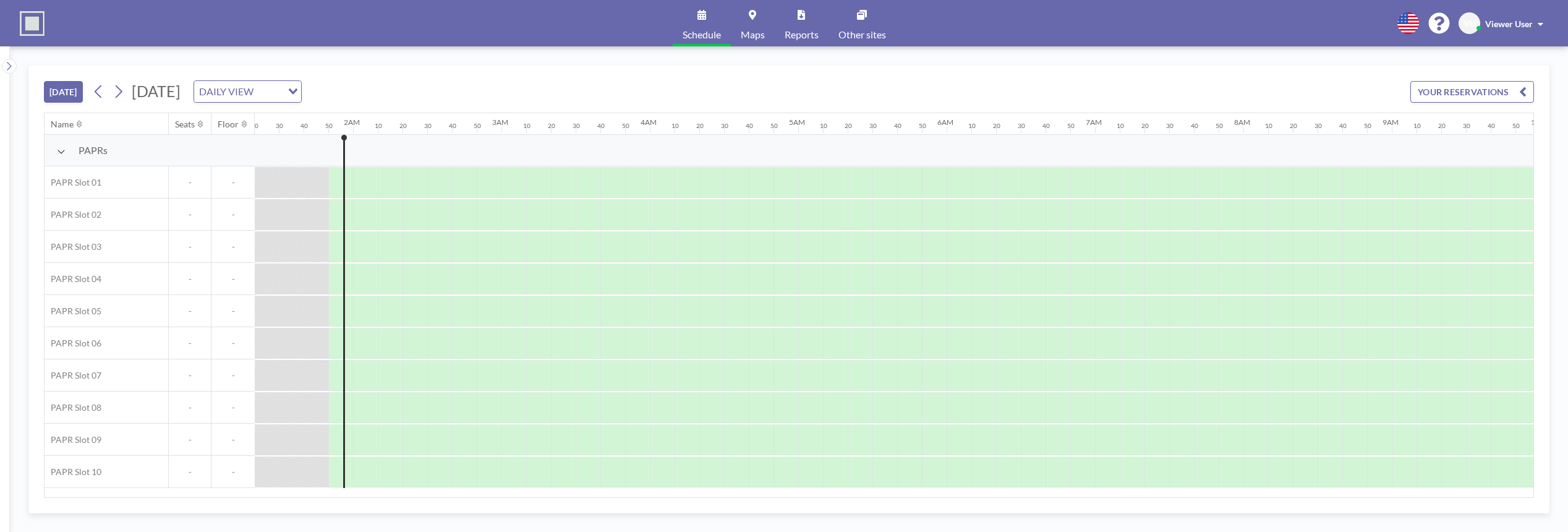
scroll to position [0, 247]
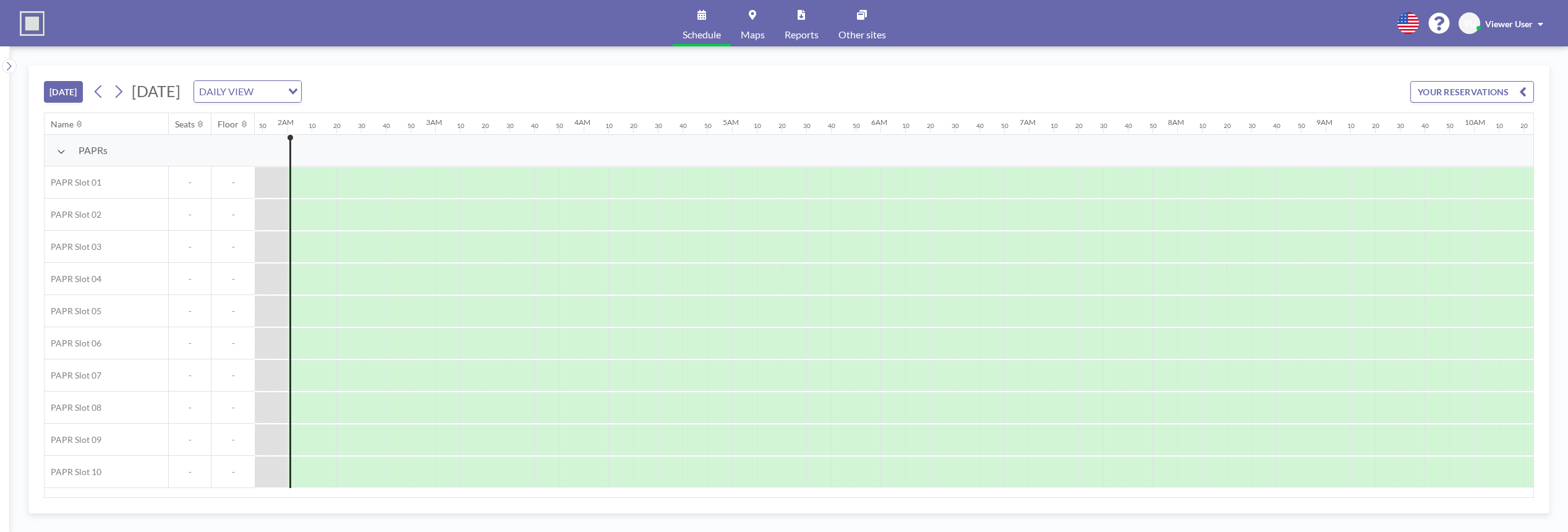
scroll to position [0, 272]
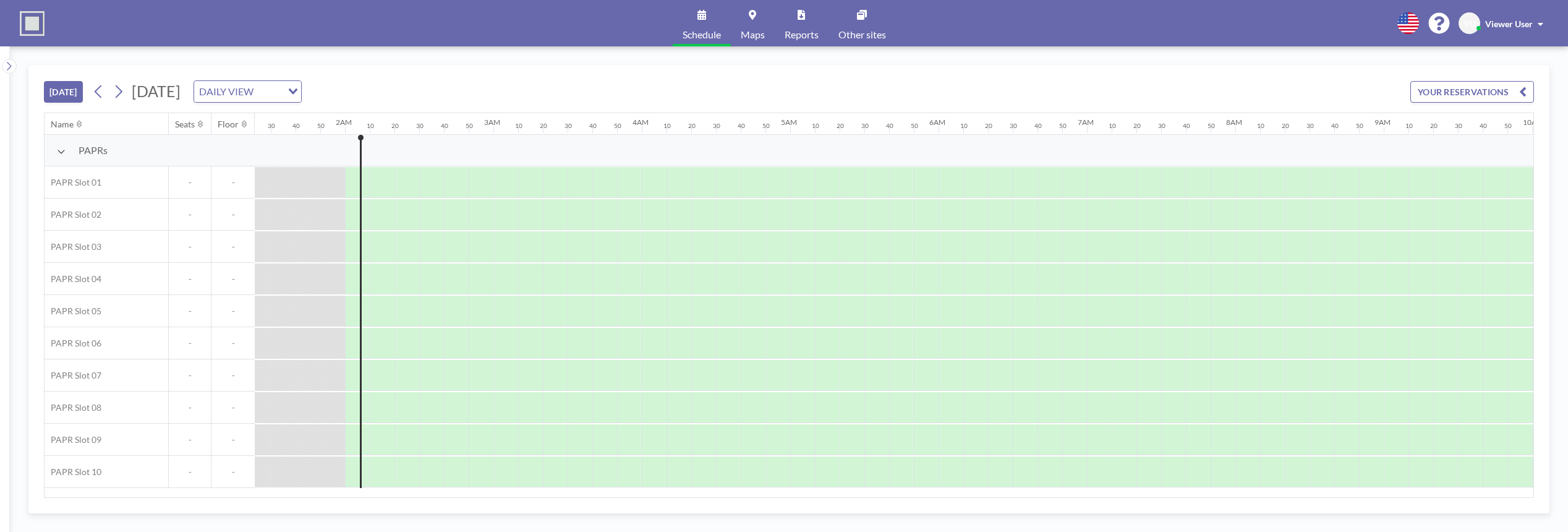
scroll to position [0, 272]
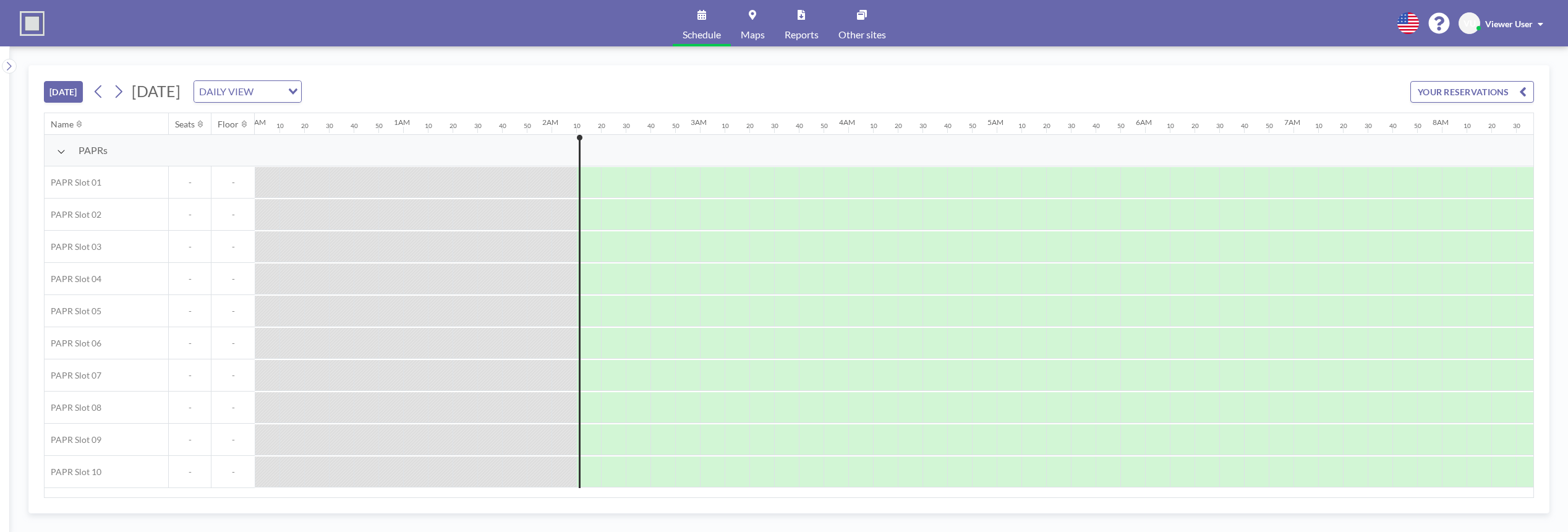
scroll to position [0, 297]
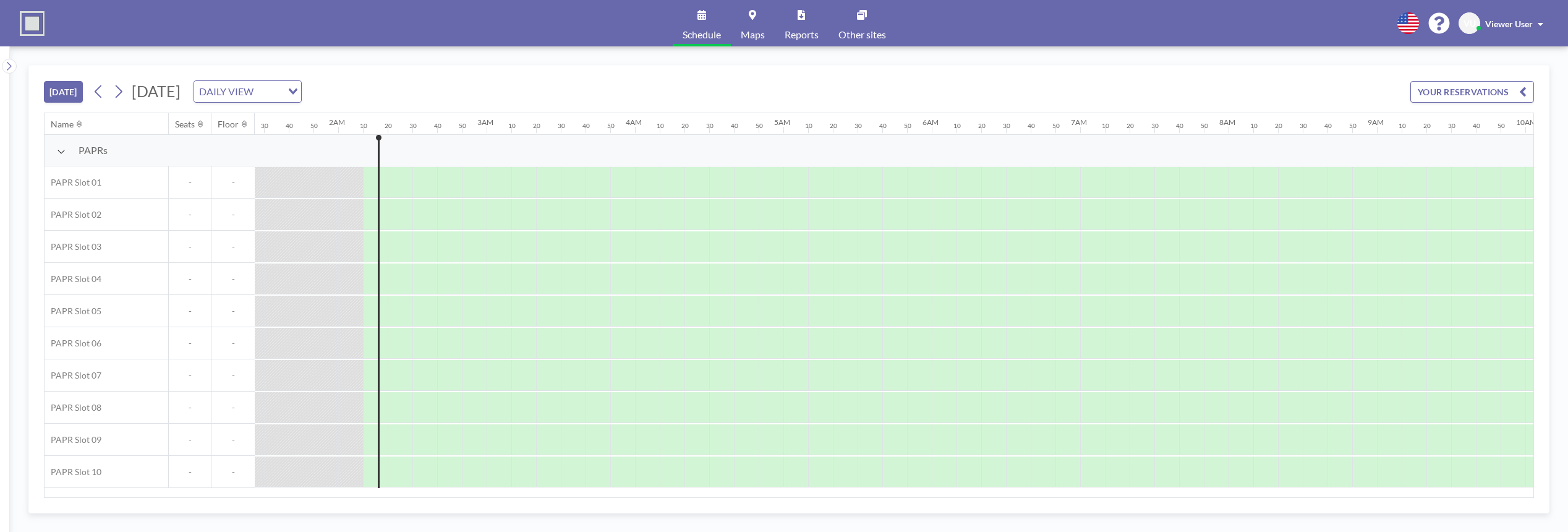
scroll to position [0, 297]
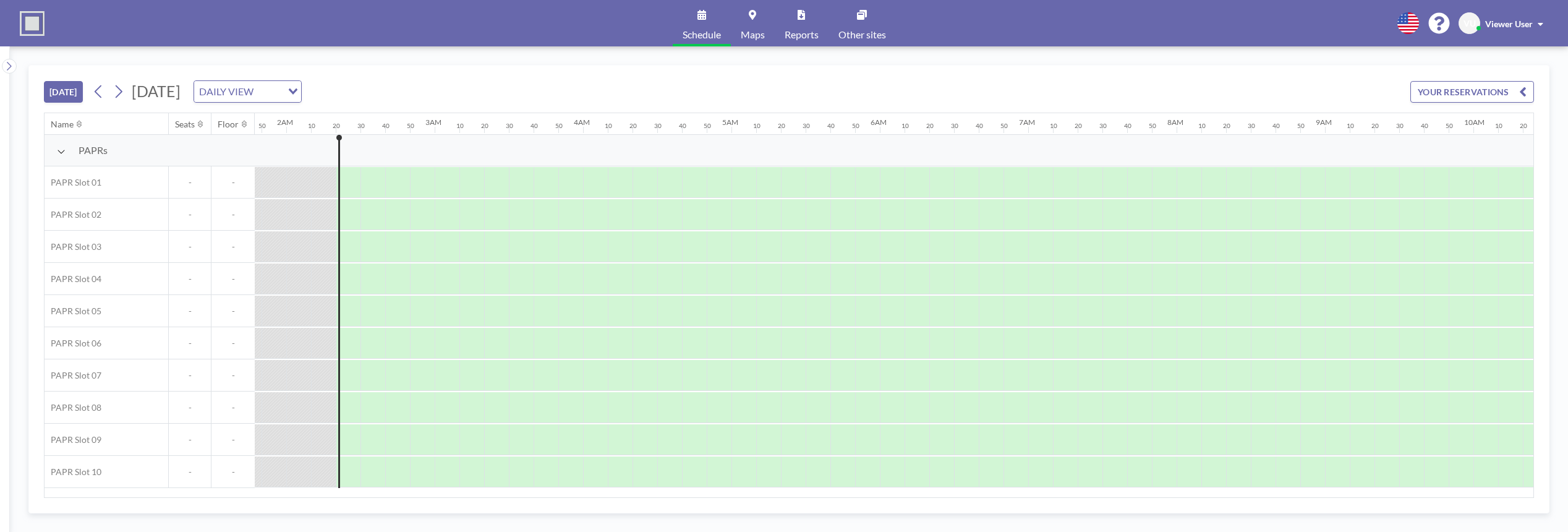
scroll to position [0, 322]
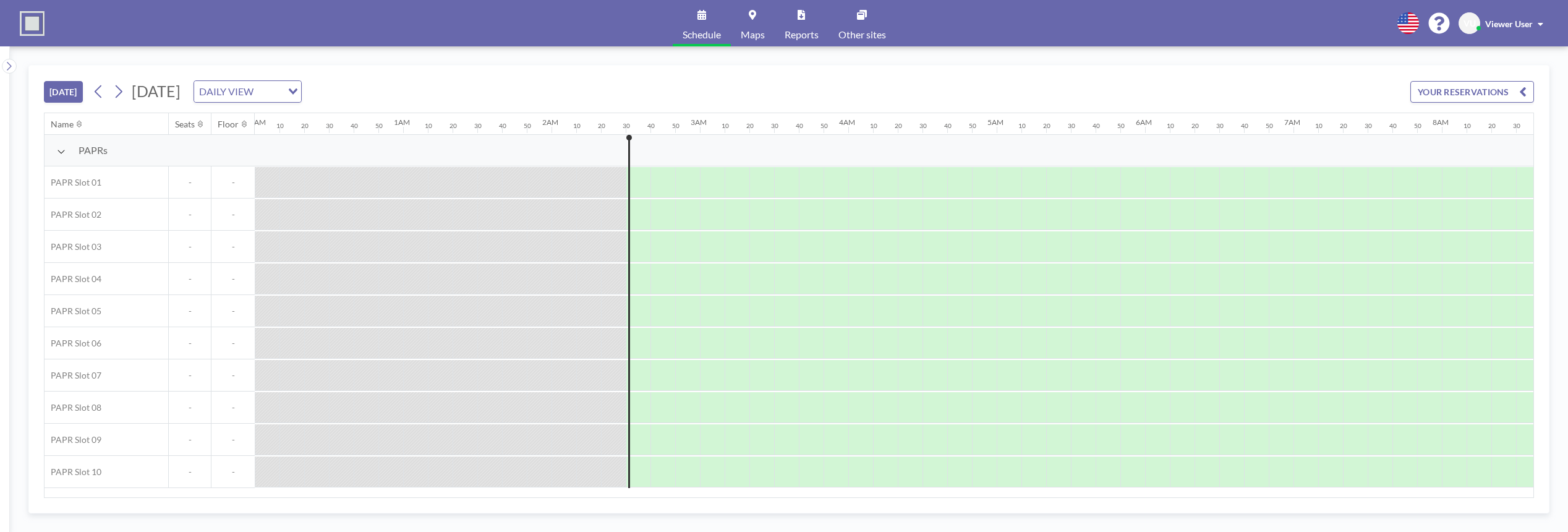
scroll to position [0, 346]
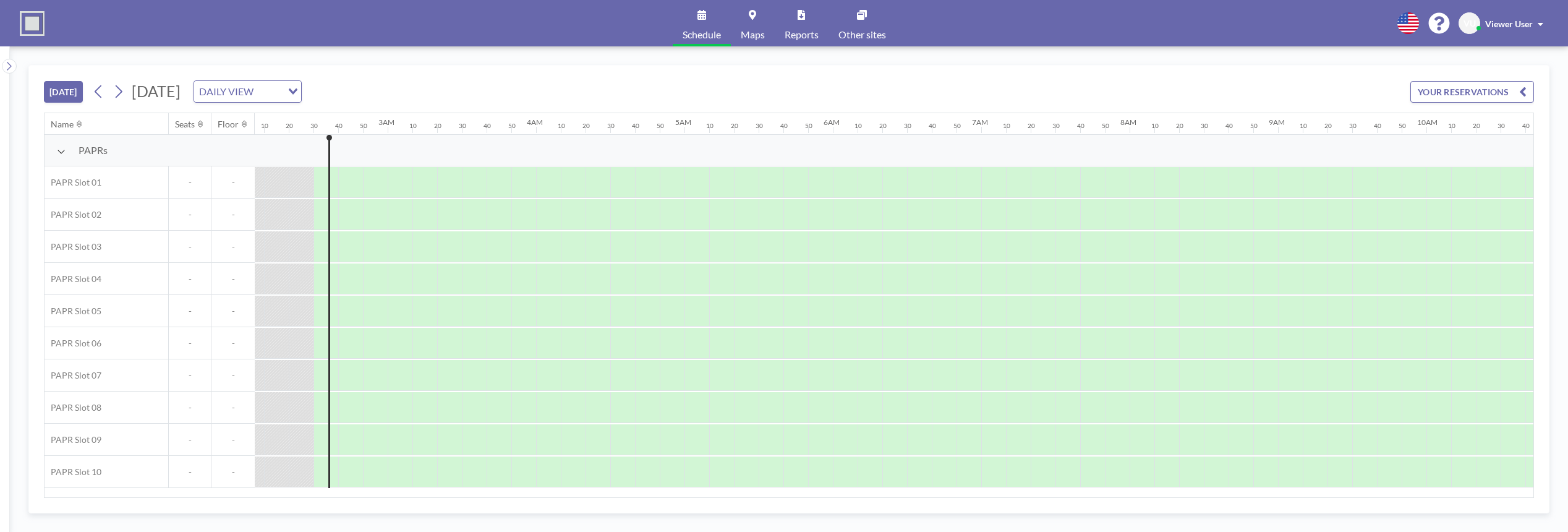
scroll to position [0, 346]
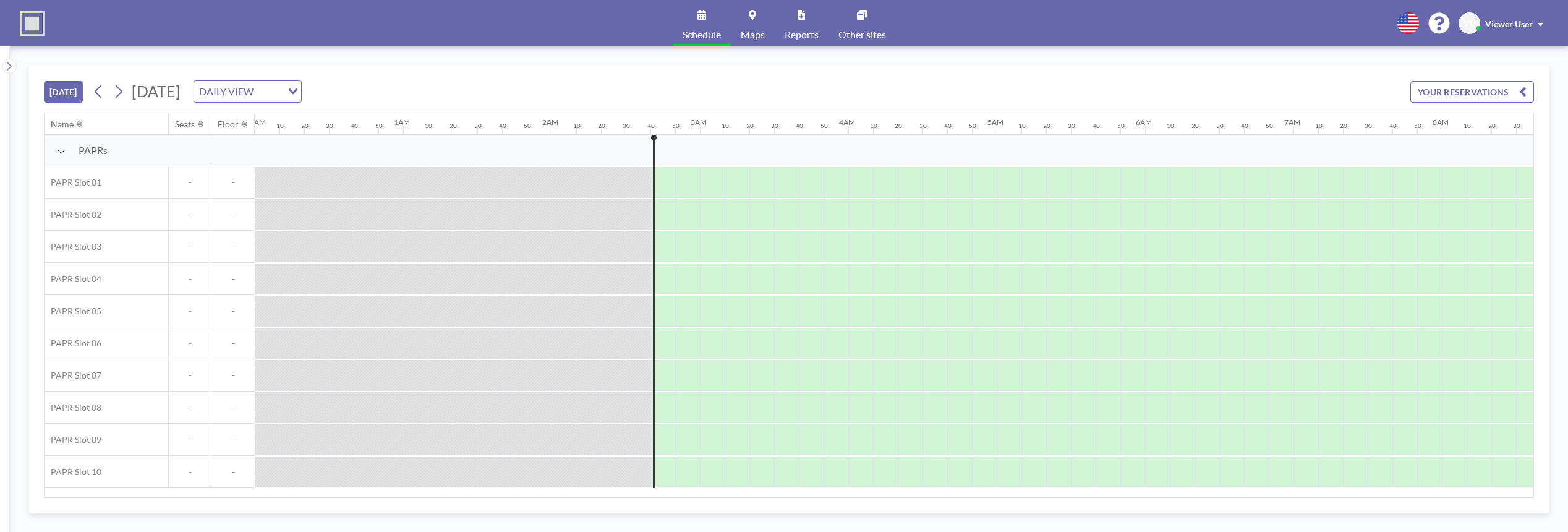
scroll to position [0, 371]
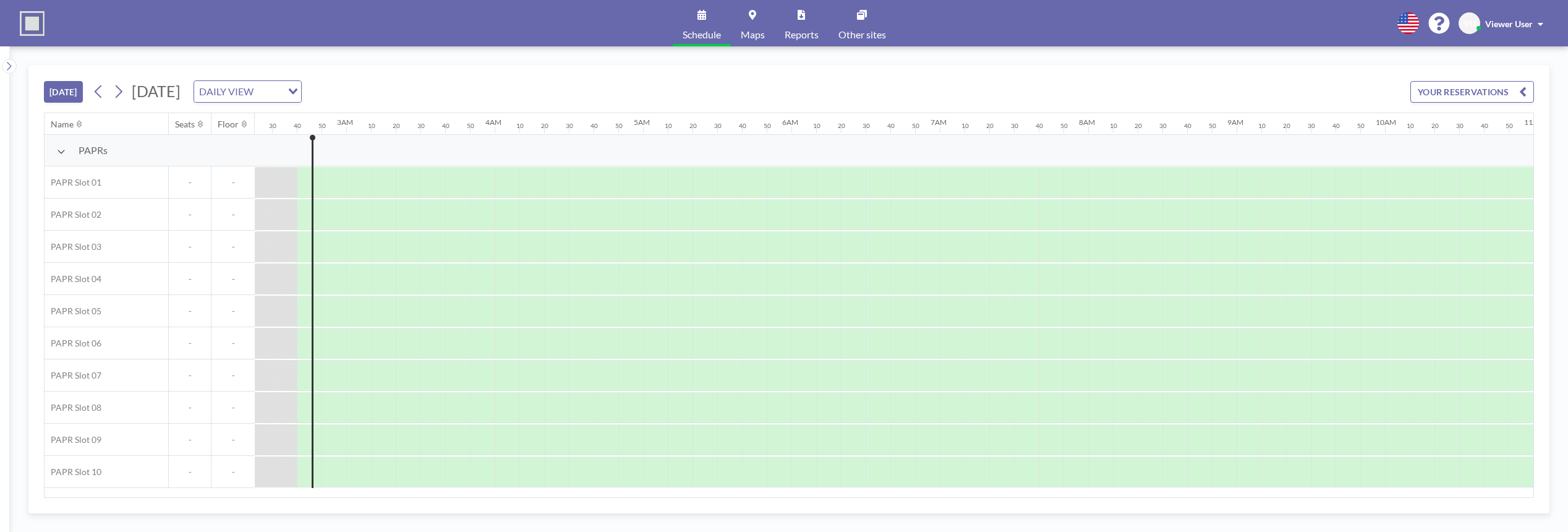
scroll to position [0, 371]
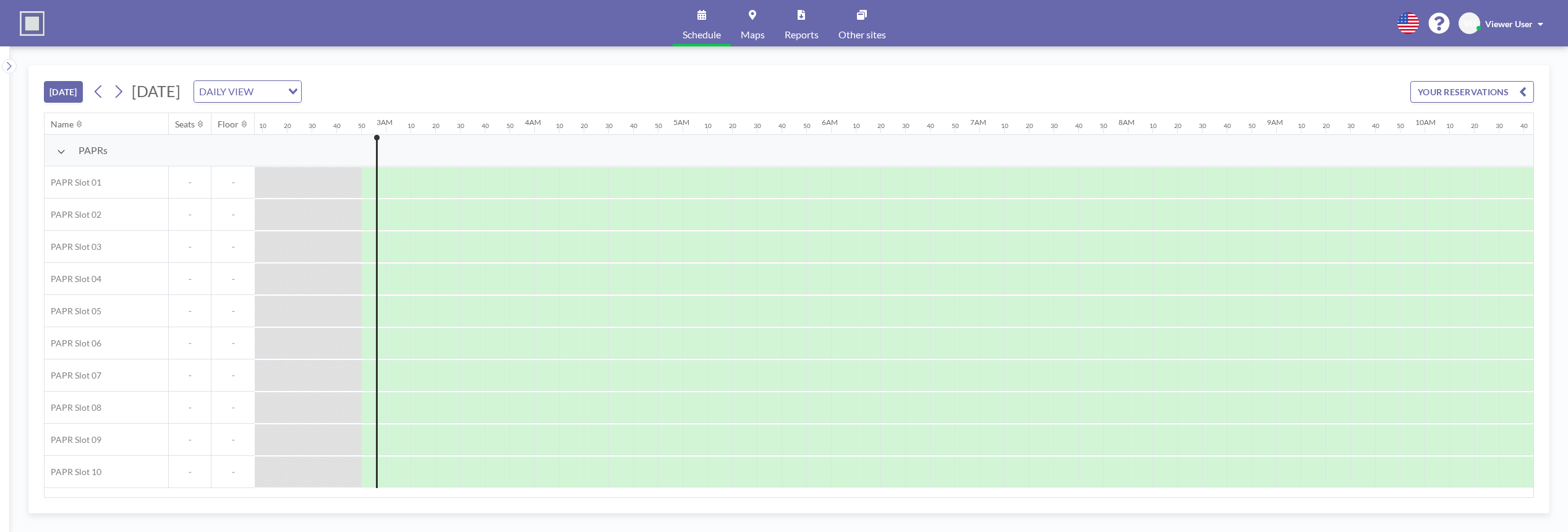
scroll to position [0, 396]
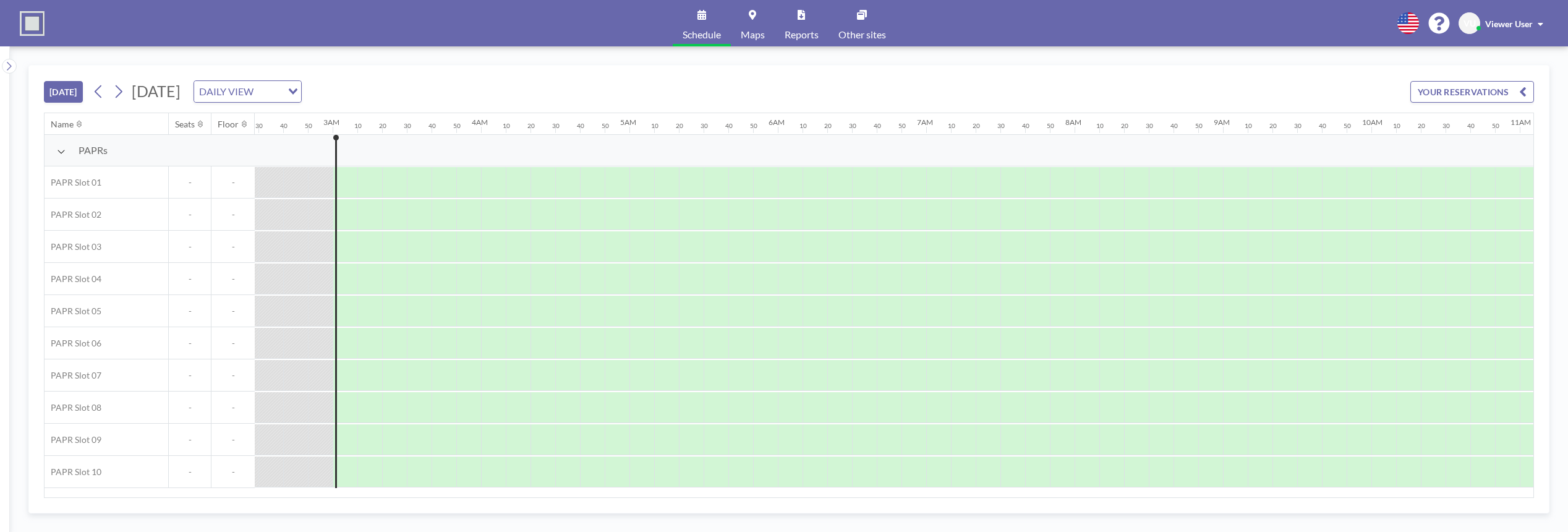
scroll to position [0, 420]
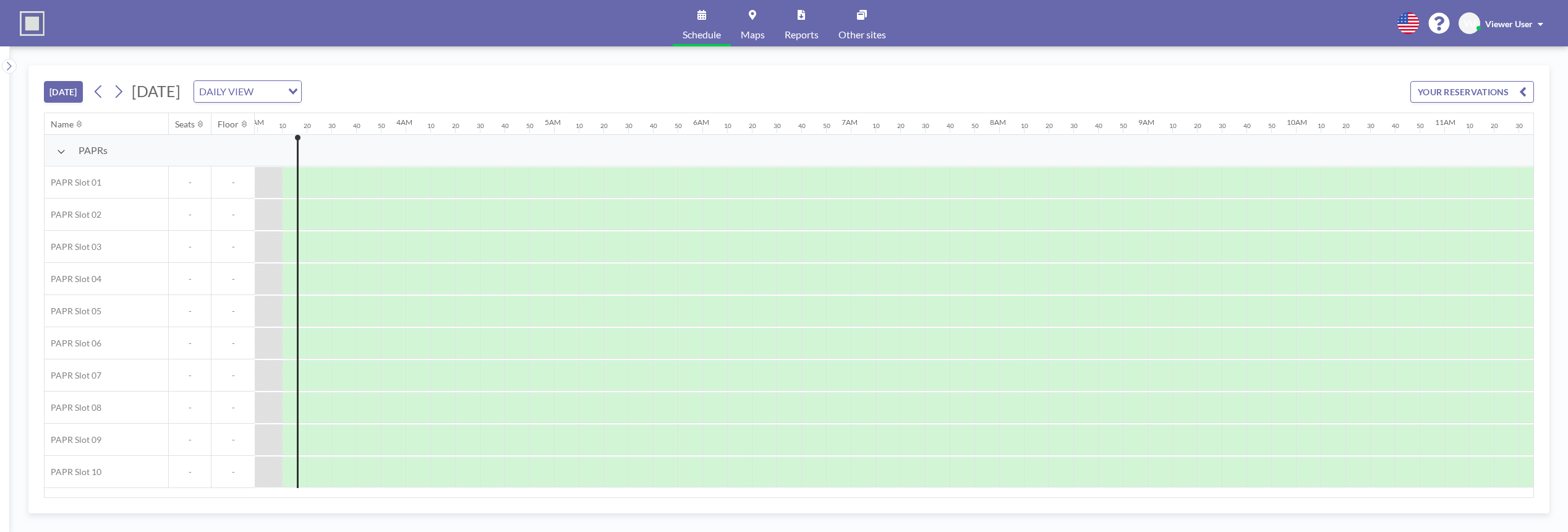
scroll to position [0, 445]
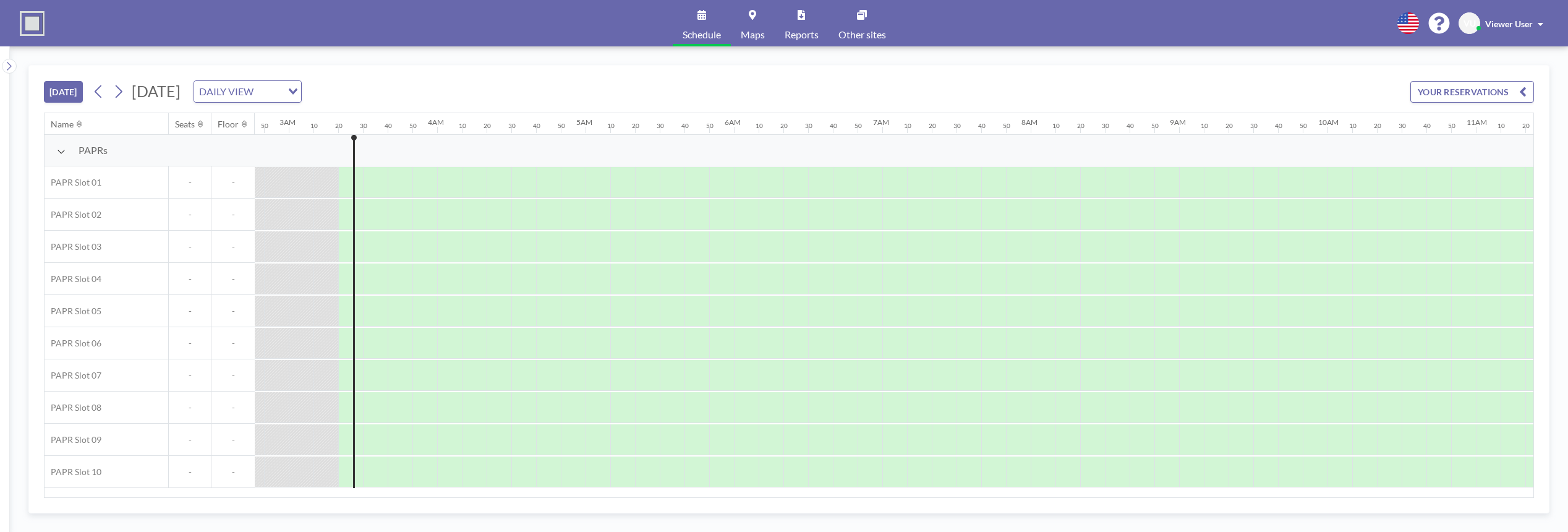
scroll to position [0, 470]
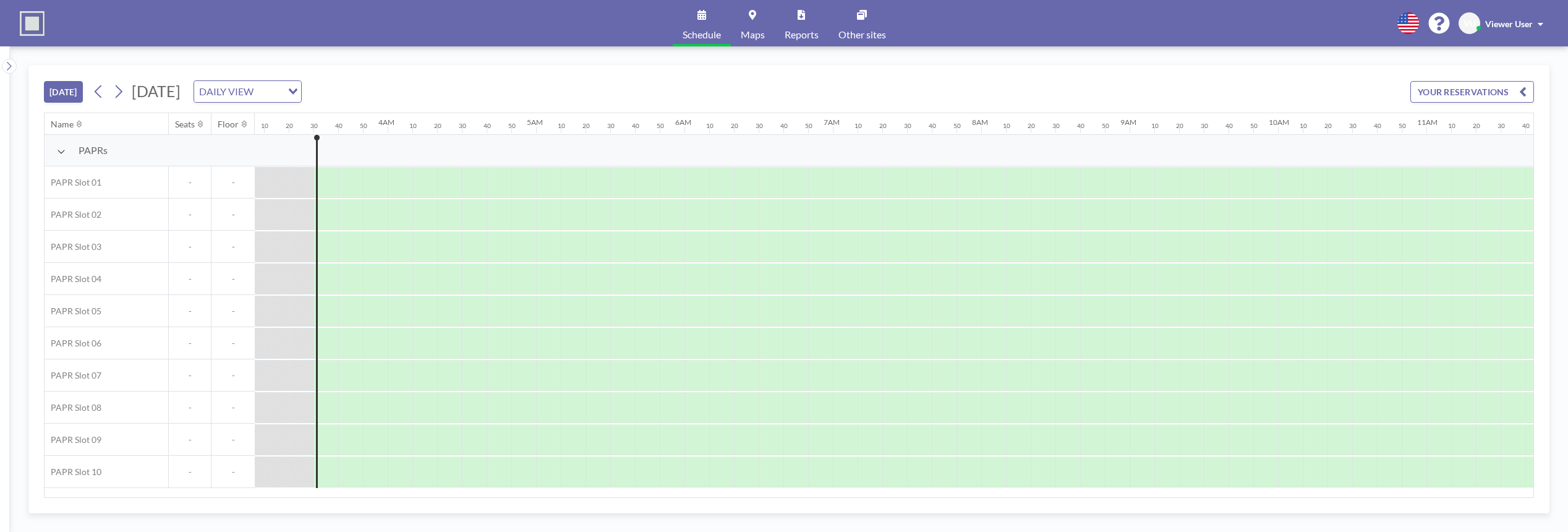
scroll to position [0, 494]
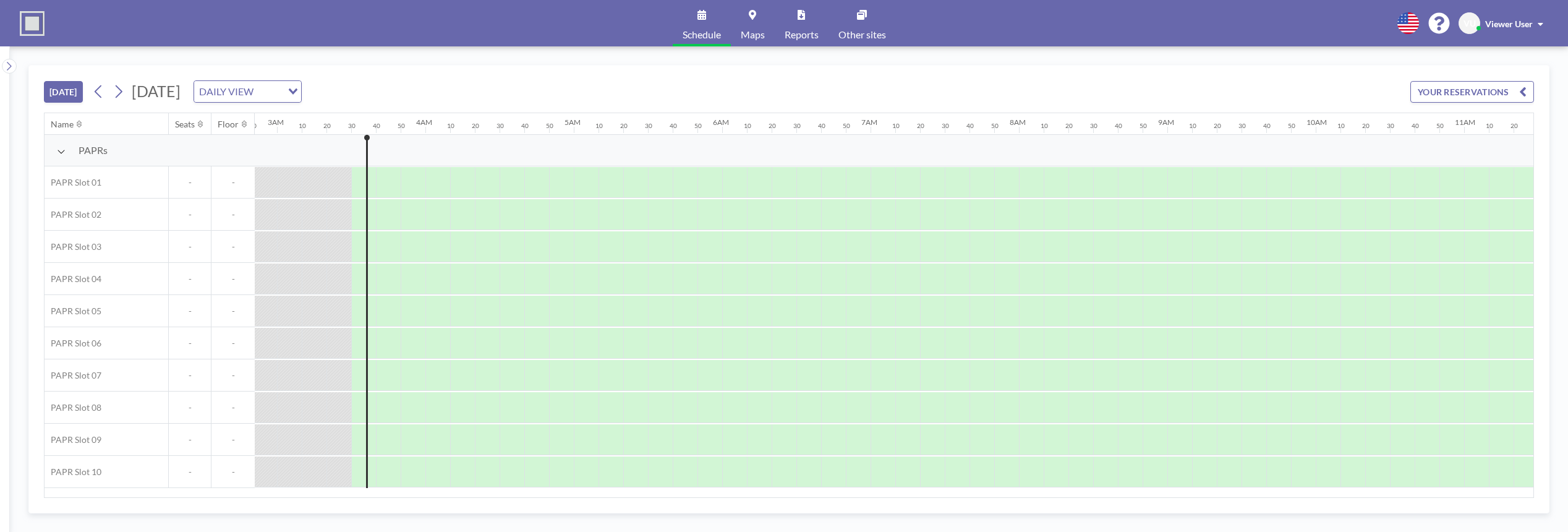
scroll to position [0, 494]
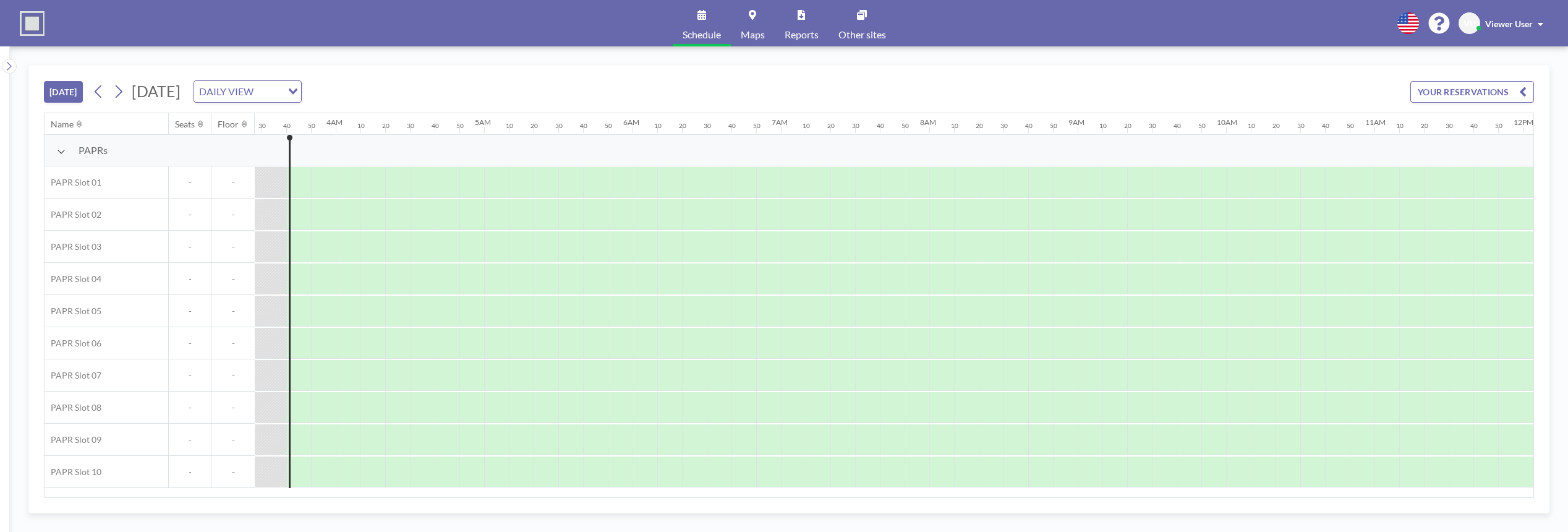
scroll to position [0, 519]
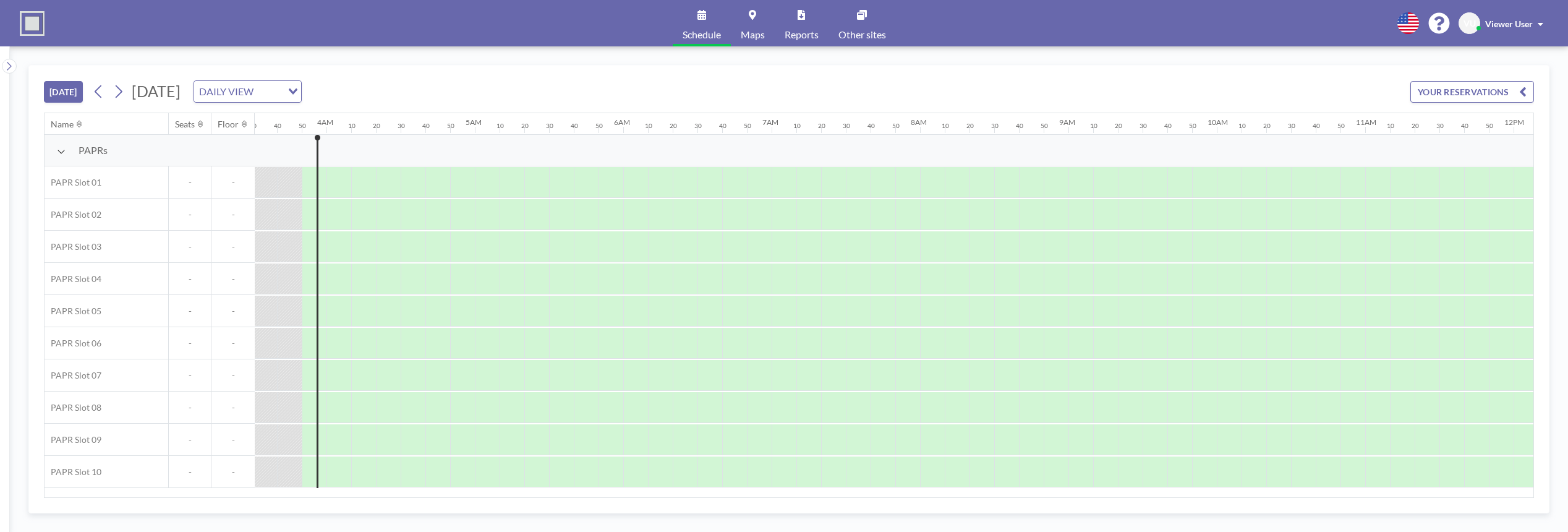
scroll to position [0, 544]
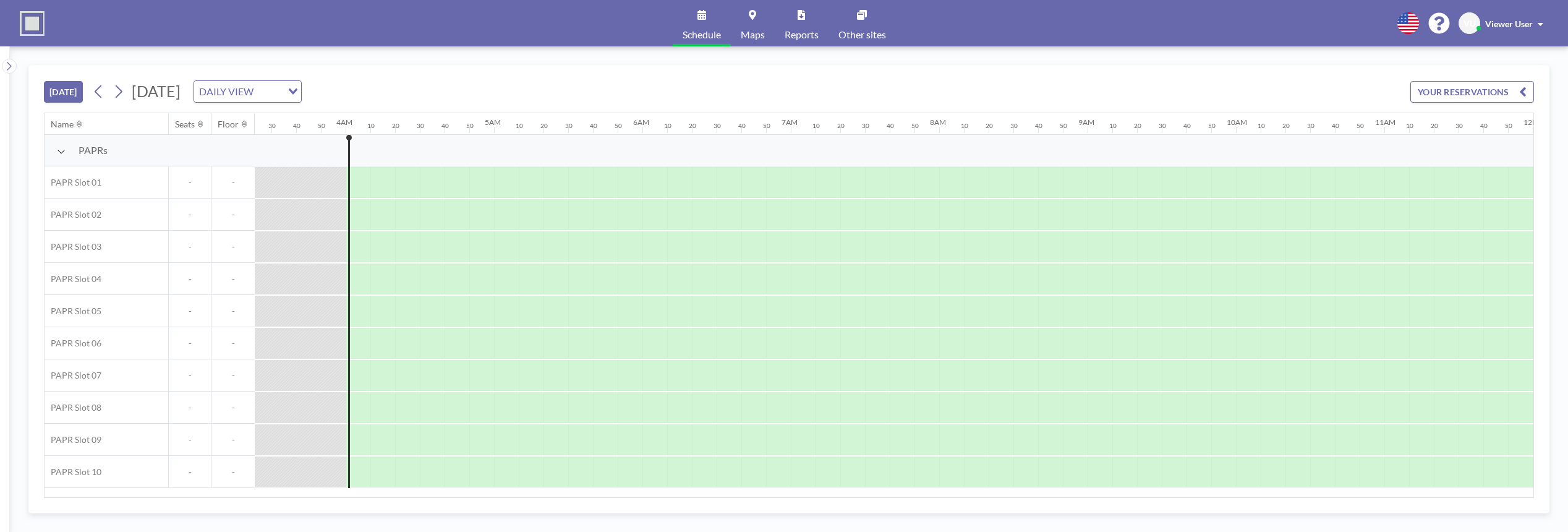
scroll to position [0, 569]
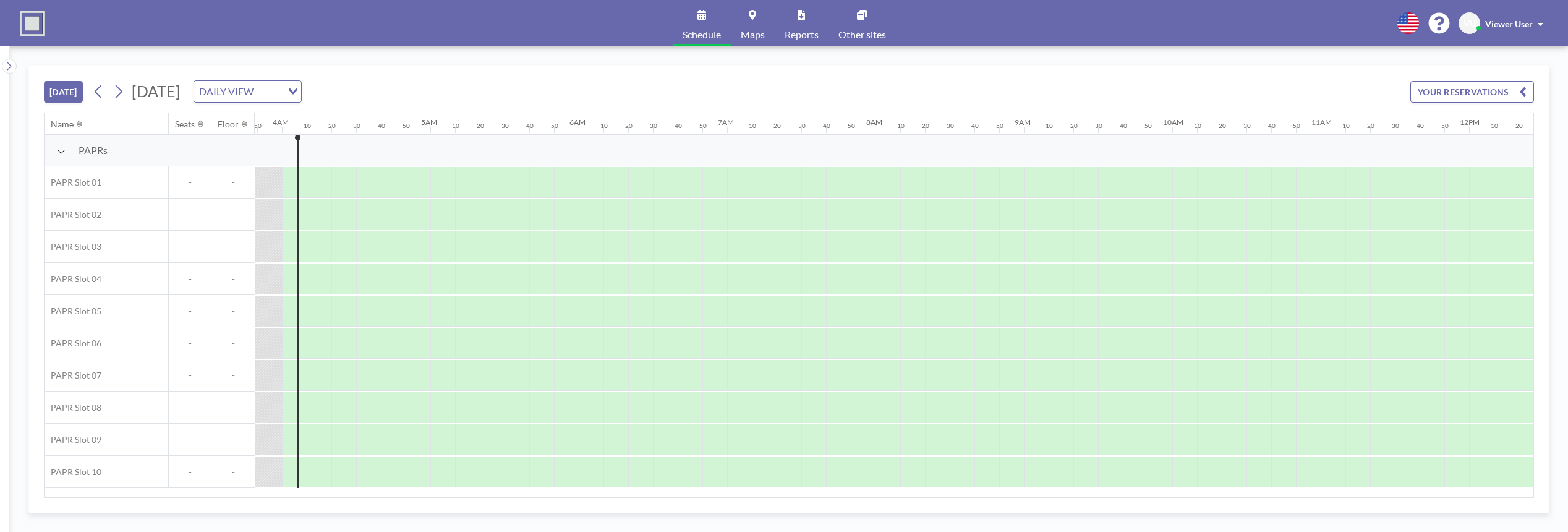
scroll to position [0, 569]
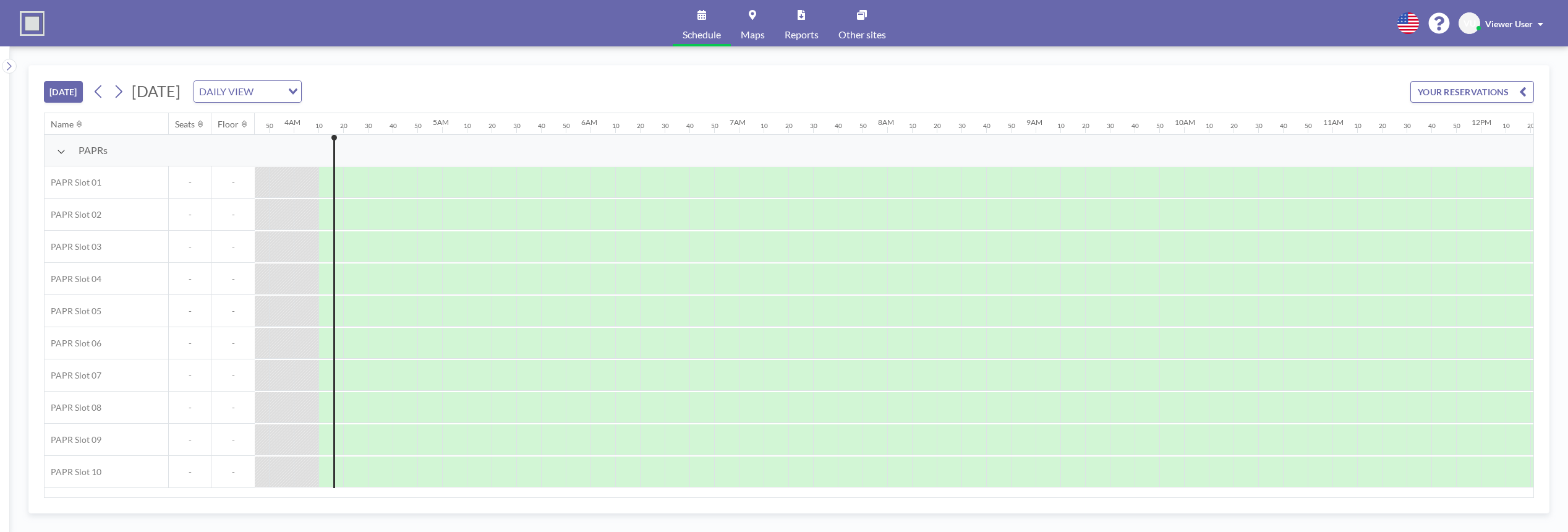
scroll to position [0, 594]
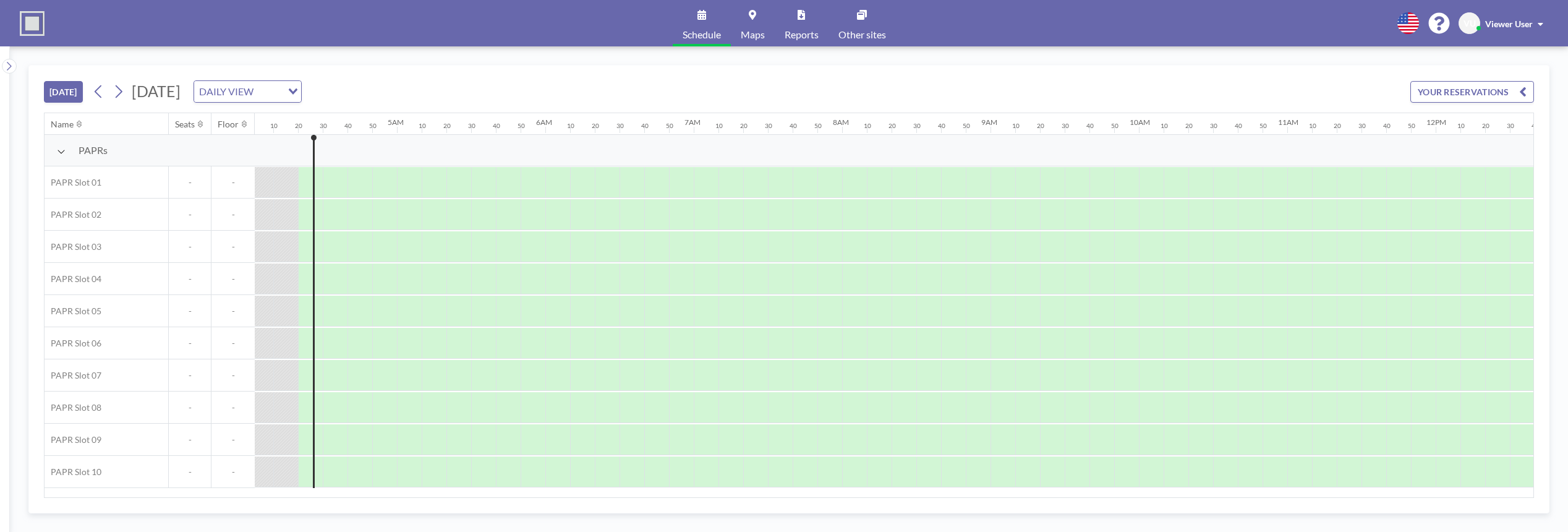
scroll to position [0, 618]
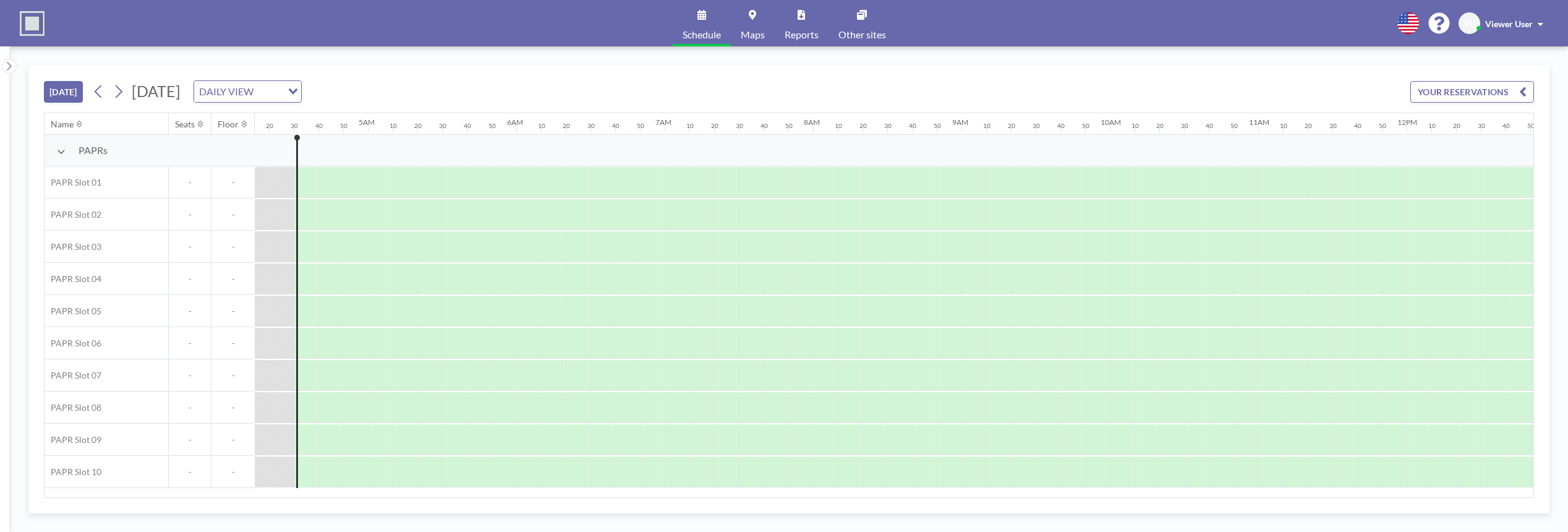
scroll to position [0, 643]
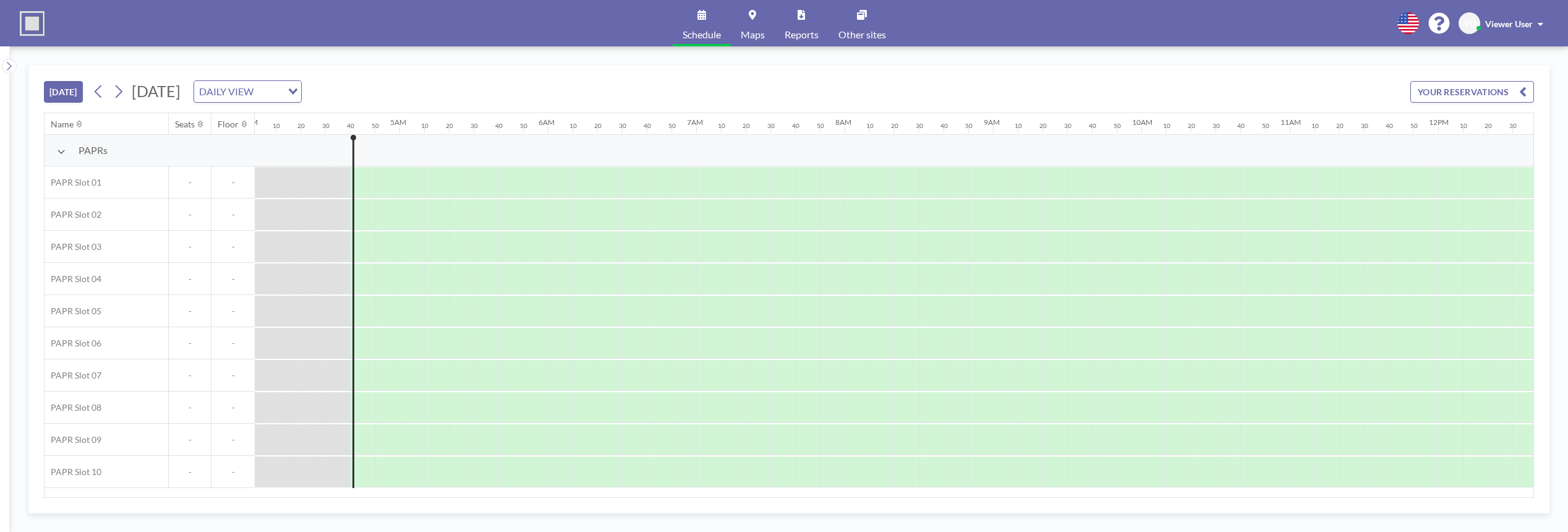
scroll to position [0, 668]
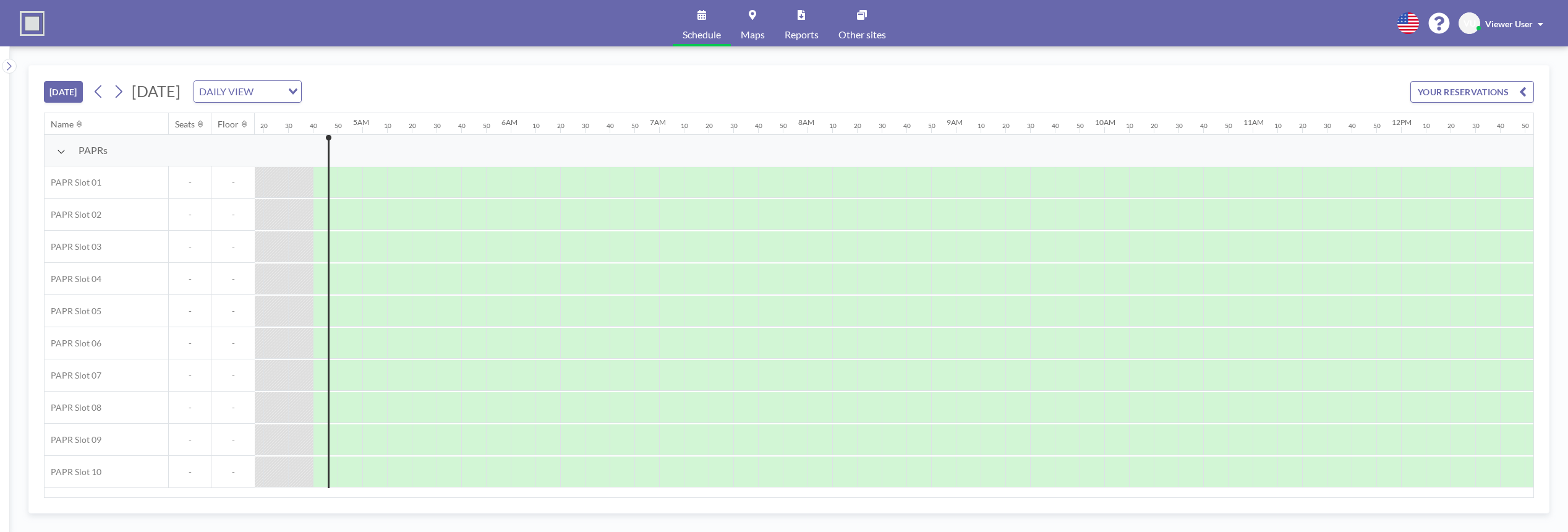
scroll to position [0, 668]
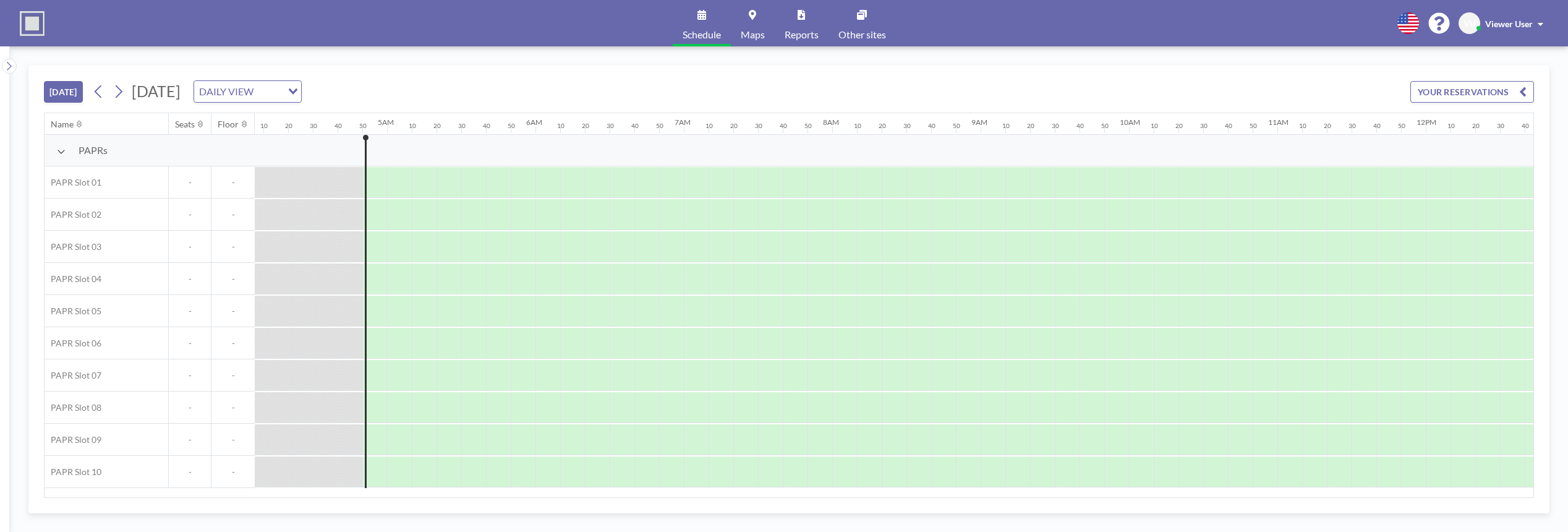
scroll to position [0, 692]
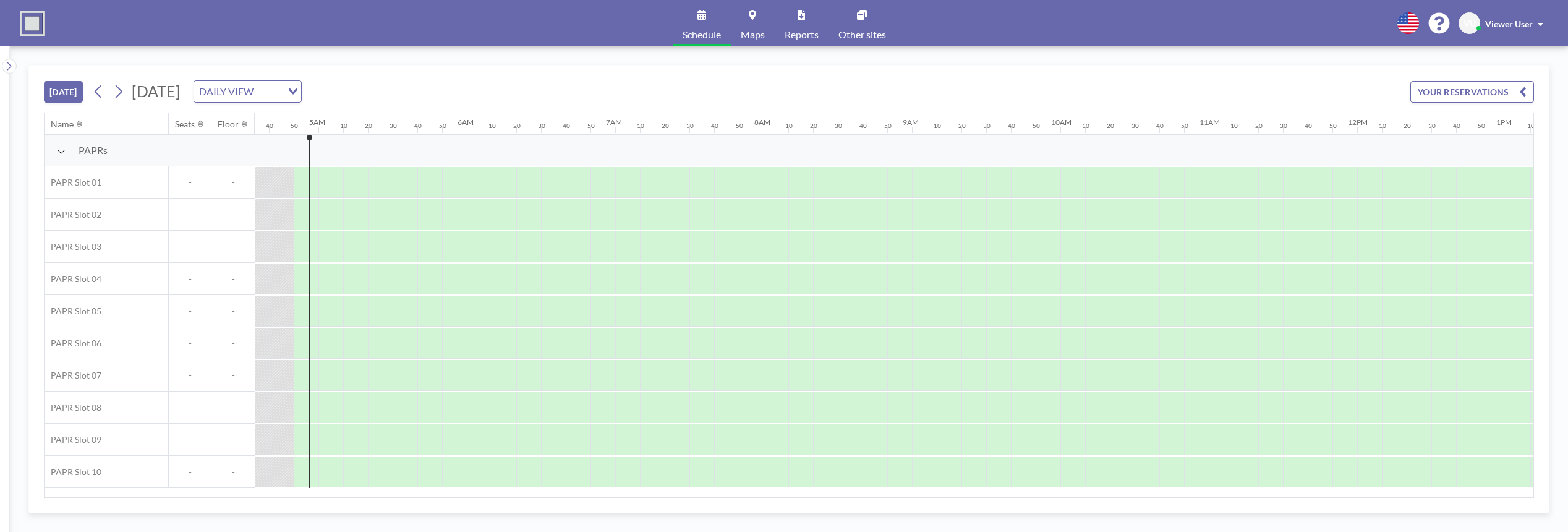
scroll to position [0, 692]
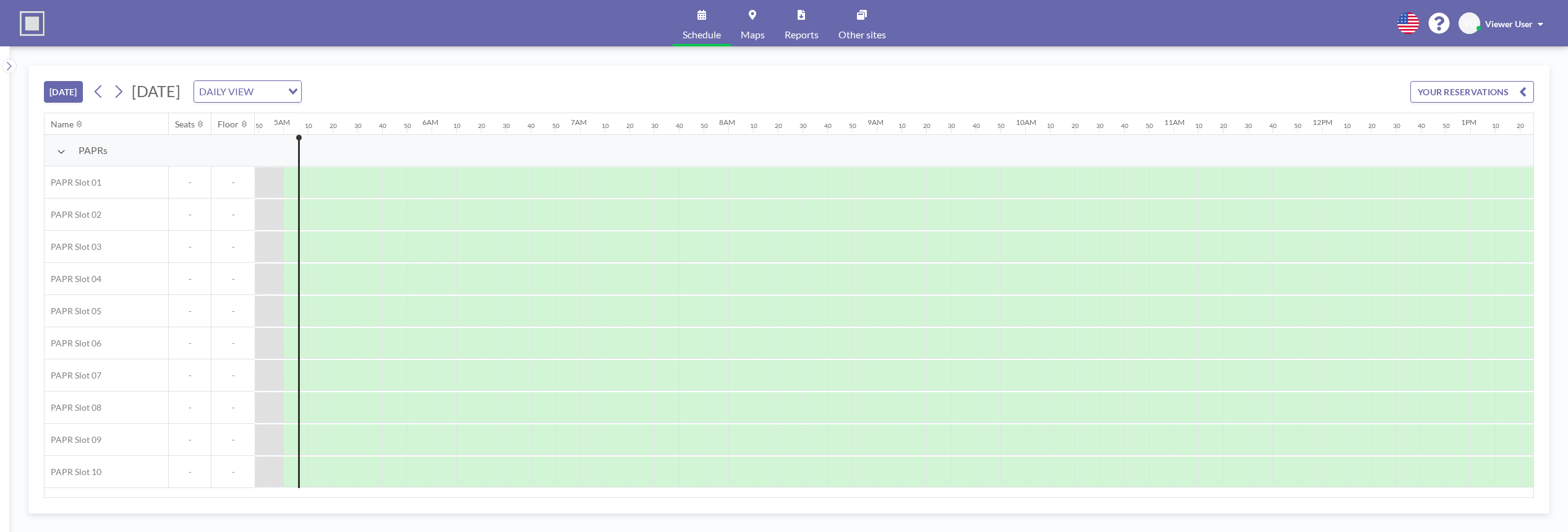
scroll to position [0, 717]
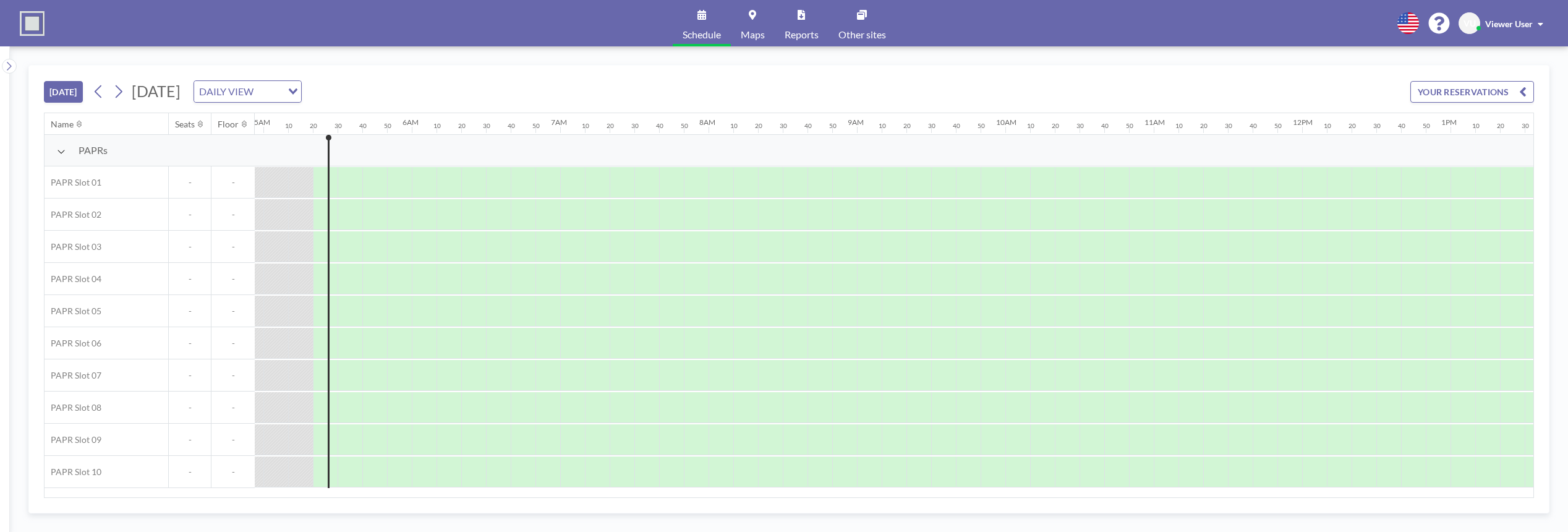
scroll to position [0, 766]
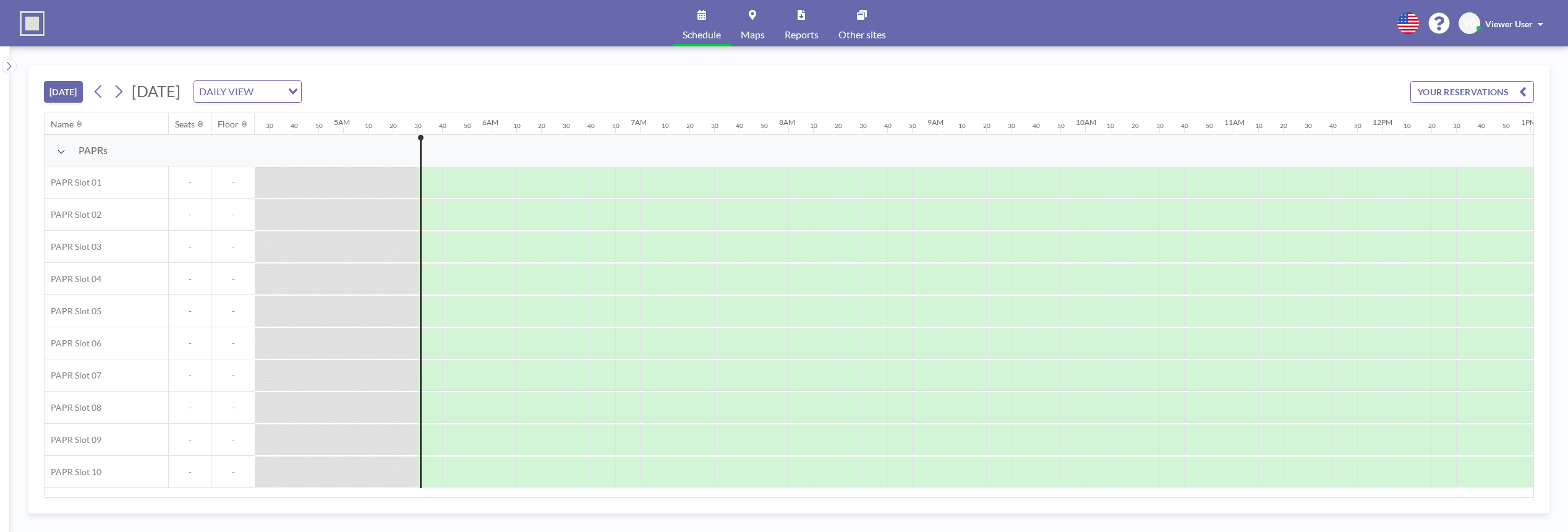
scroll to position [0, 791]
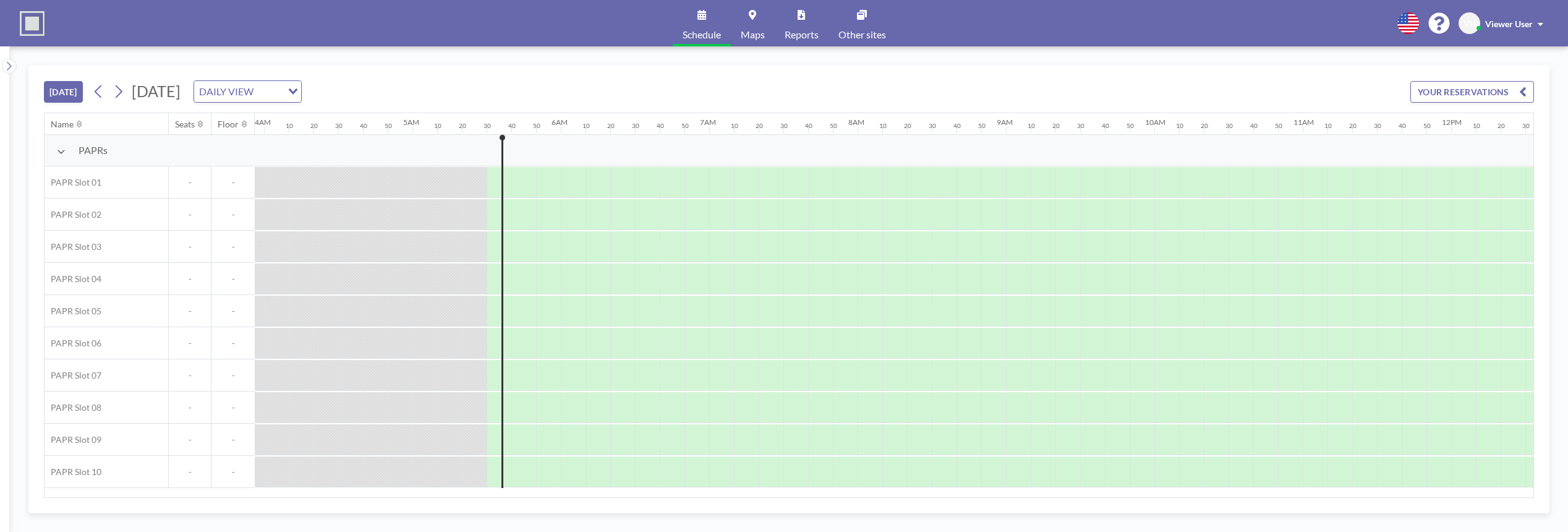
scroll to position [0, 791]
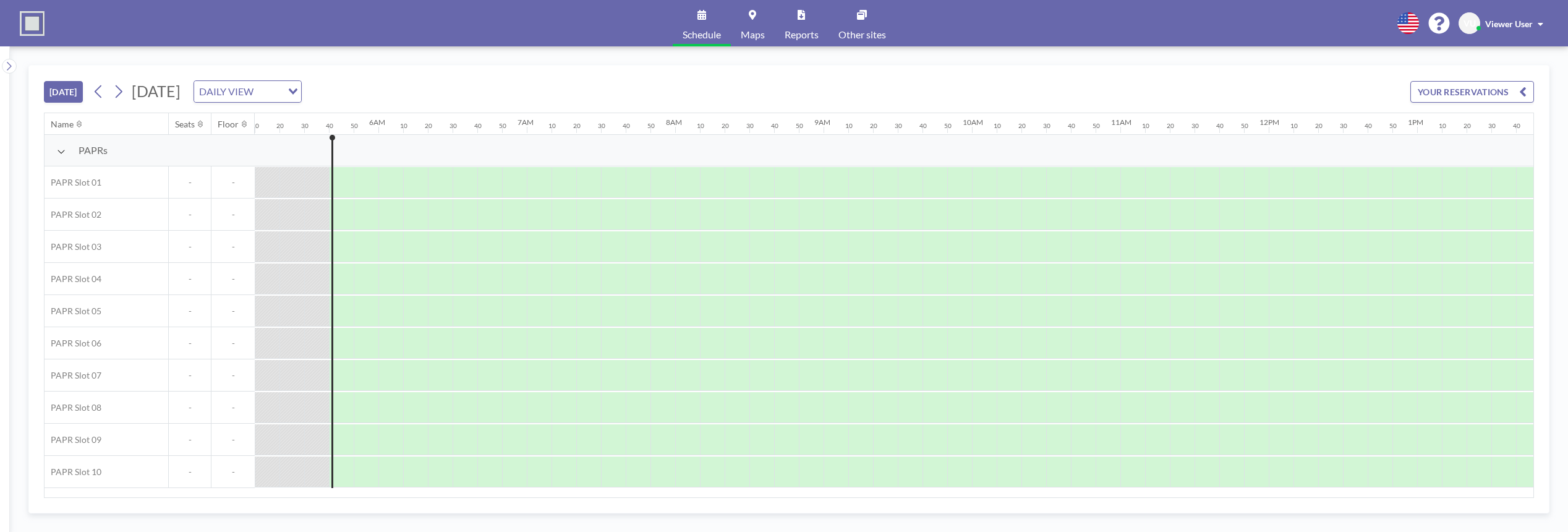
scroll to position [0, 816]
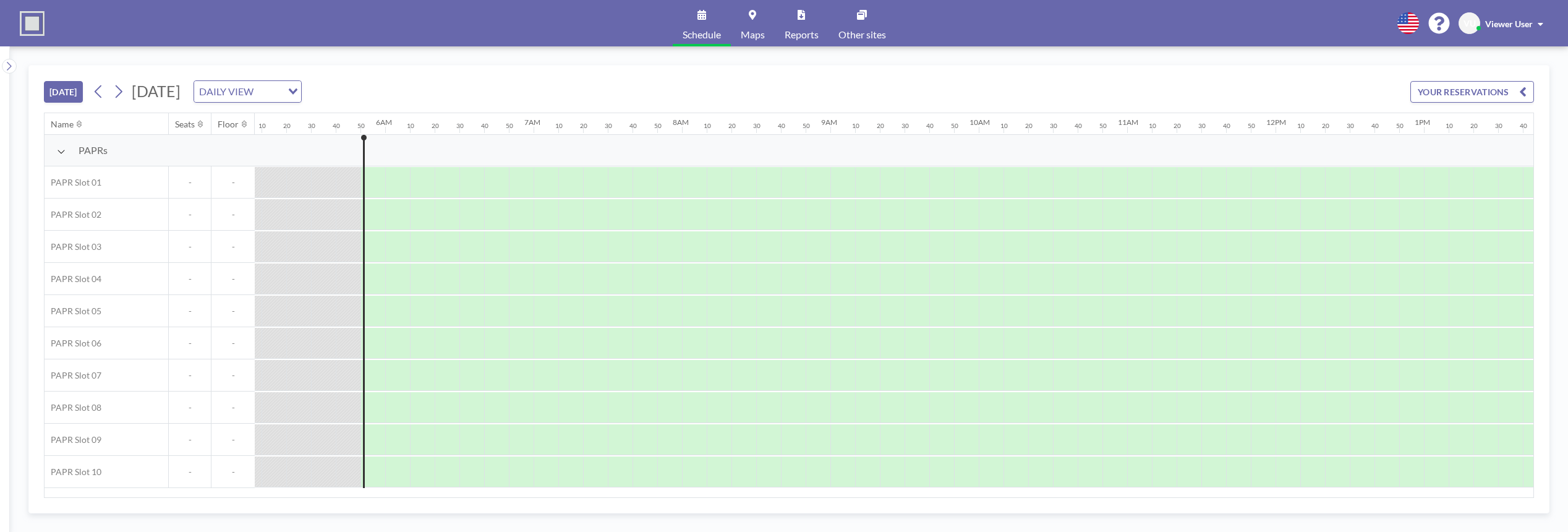
scroll to position [0, 841]
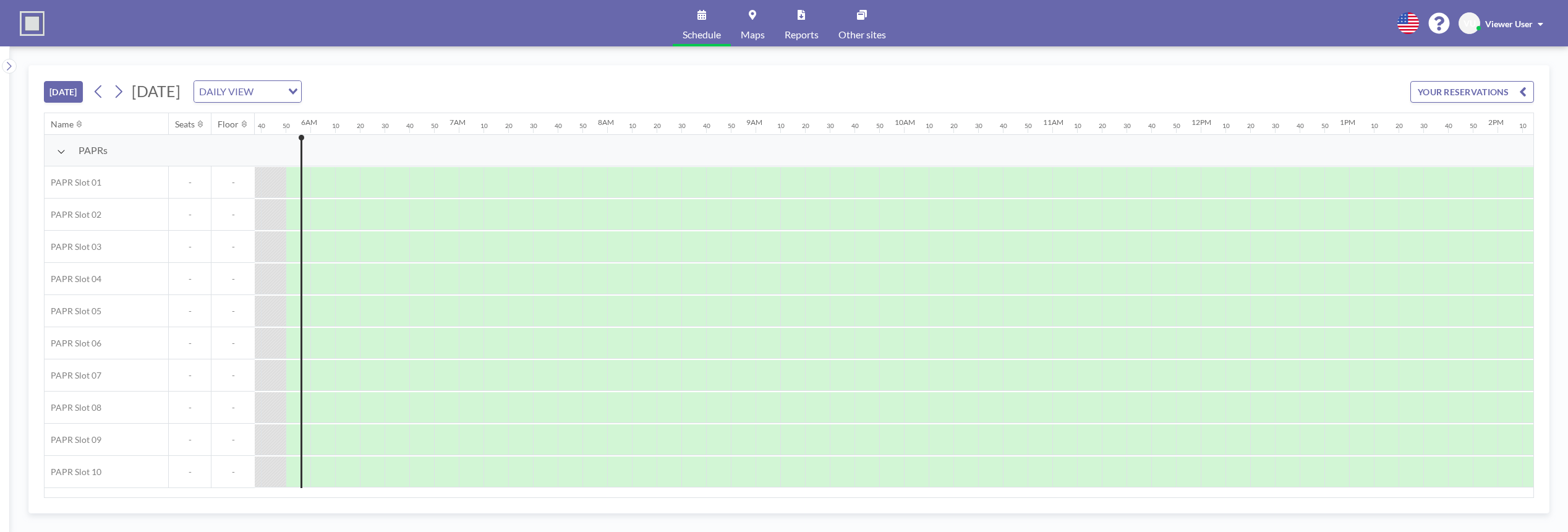
scroll to position [0, 841]
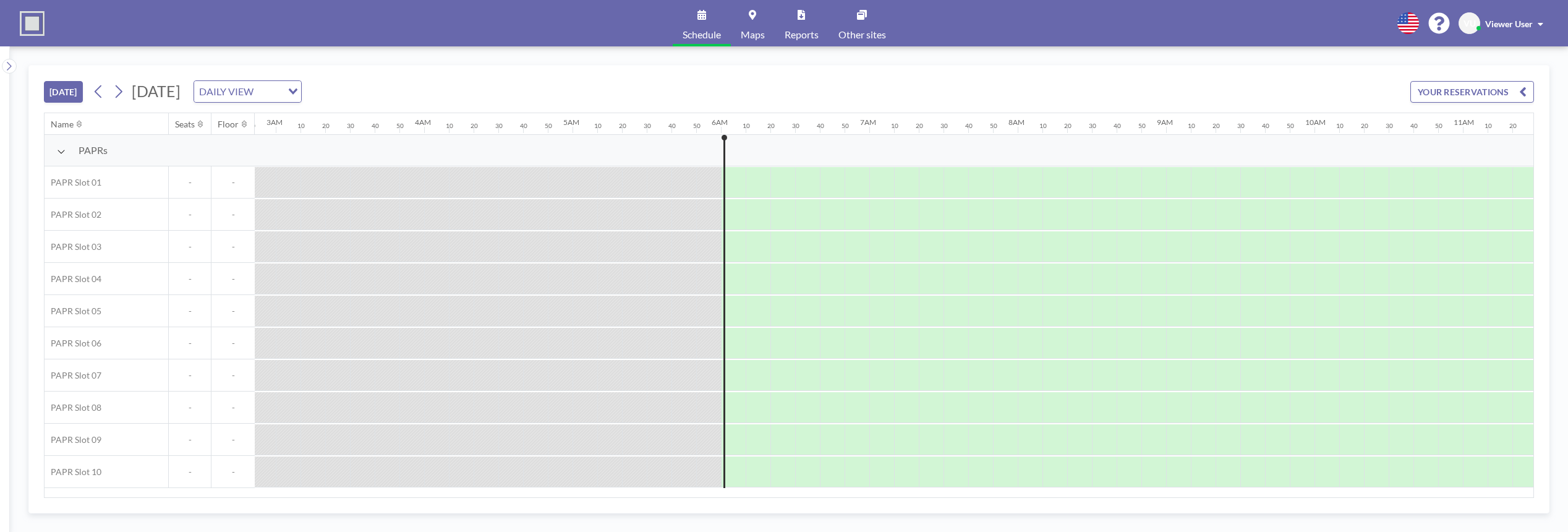
scroll to position [0, 865]
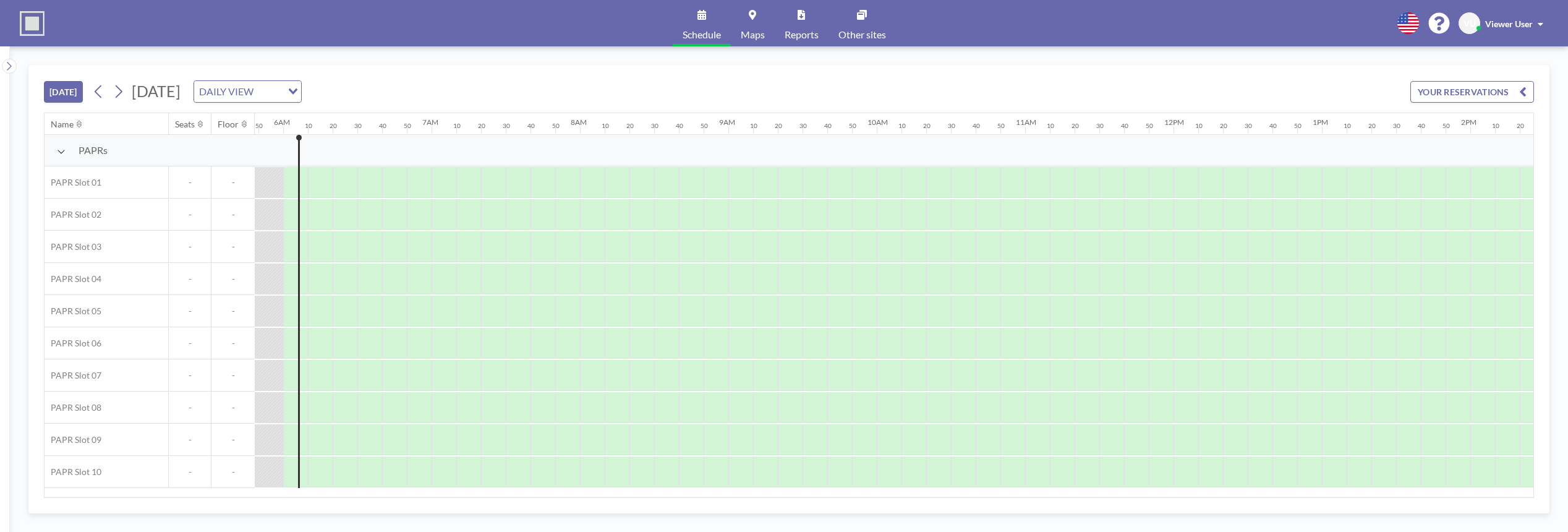
scroll to position [0, 865]
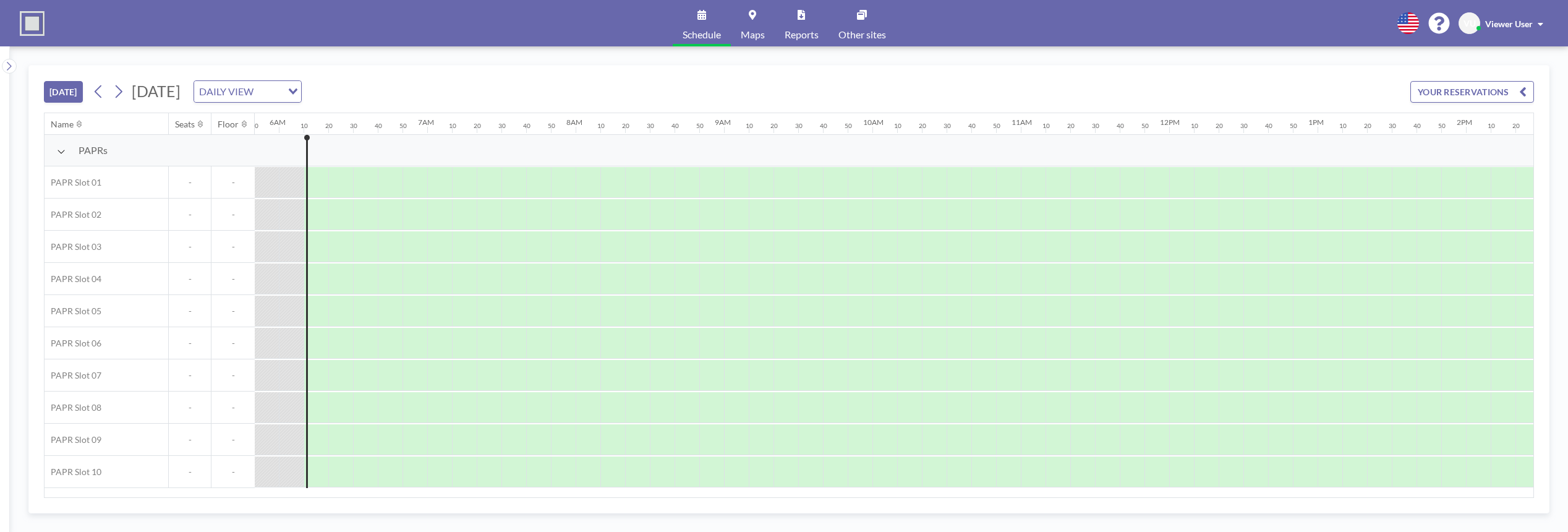
scroll to position [0, 891]
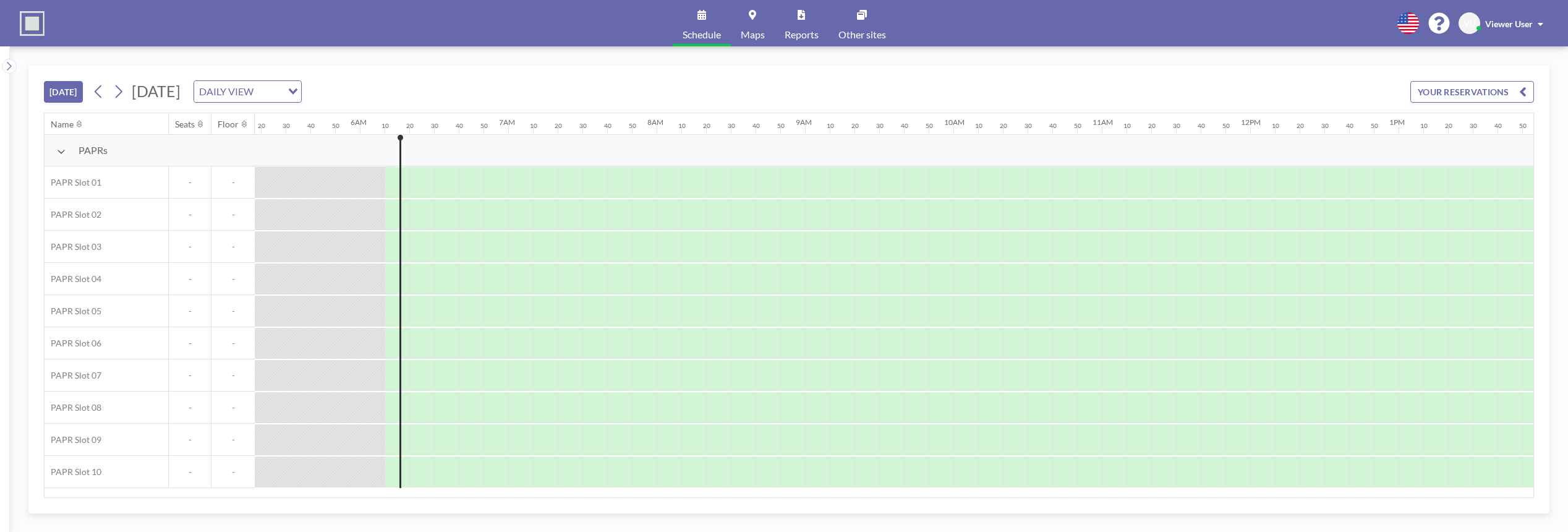
scroll to position [0, 891]
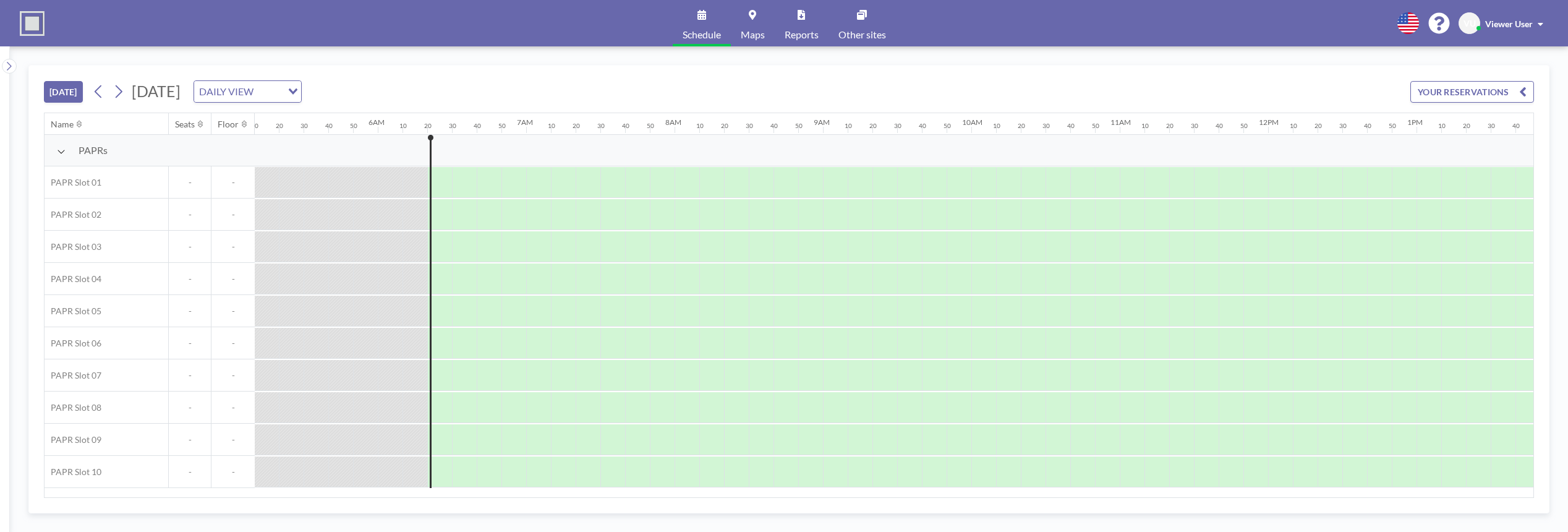
scroll to position [0, 915]
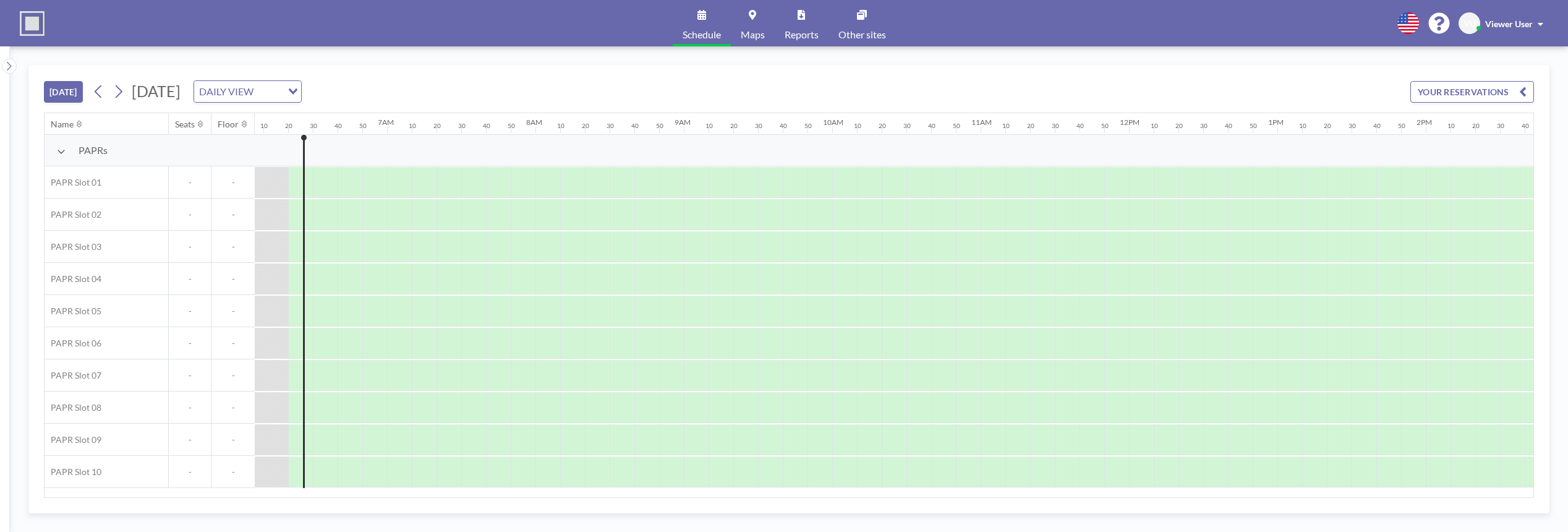
scroll to position [0, 915]
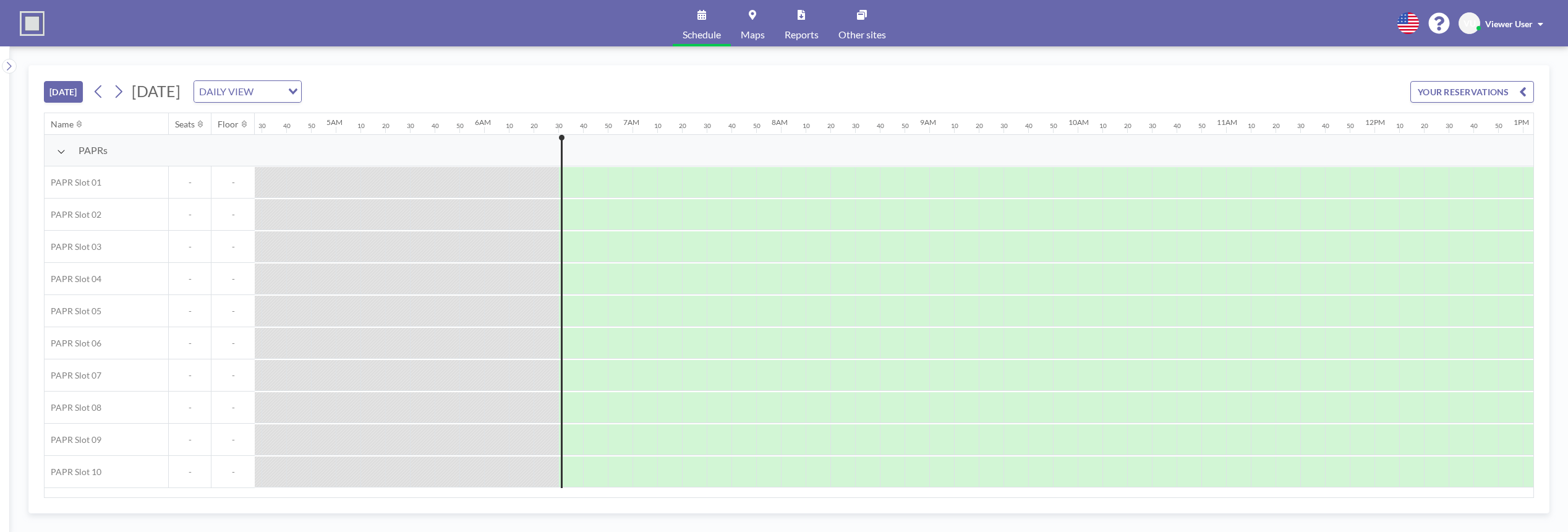
scroll to position [0, 940]
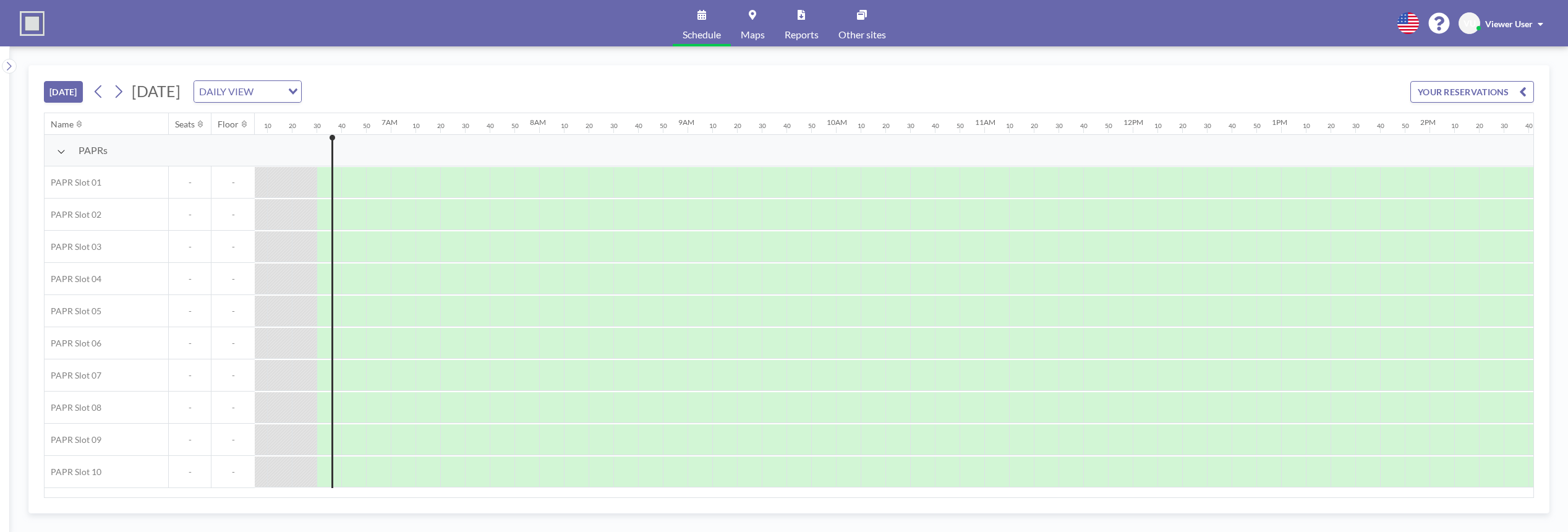
scroll to position [0, 940]
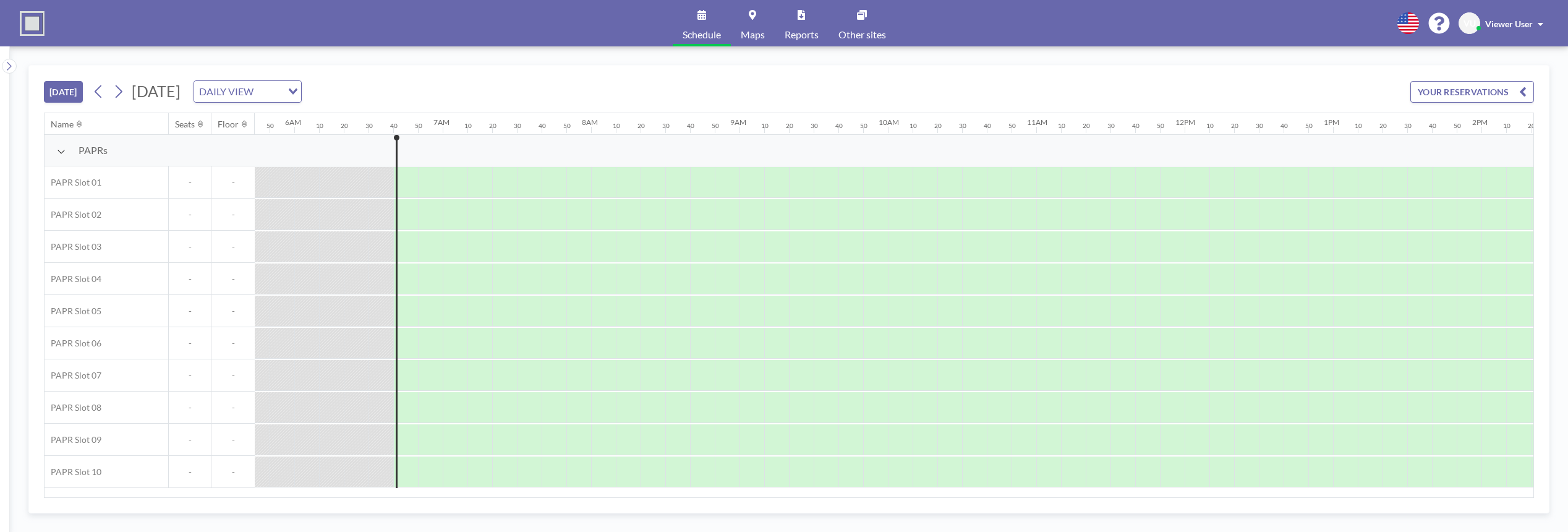
scroll to position [0, 965]
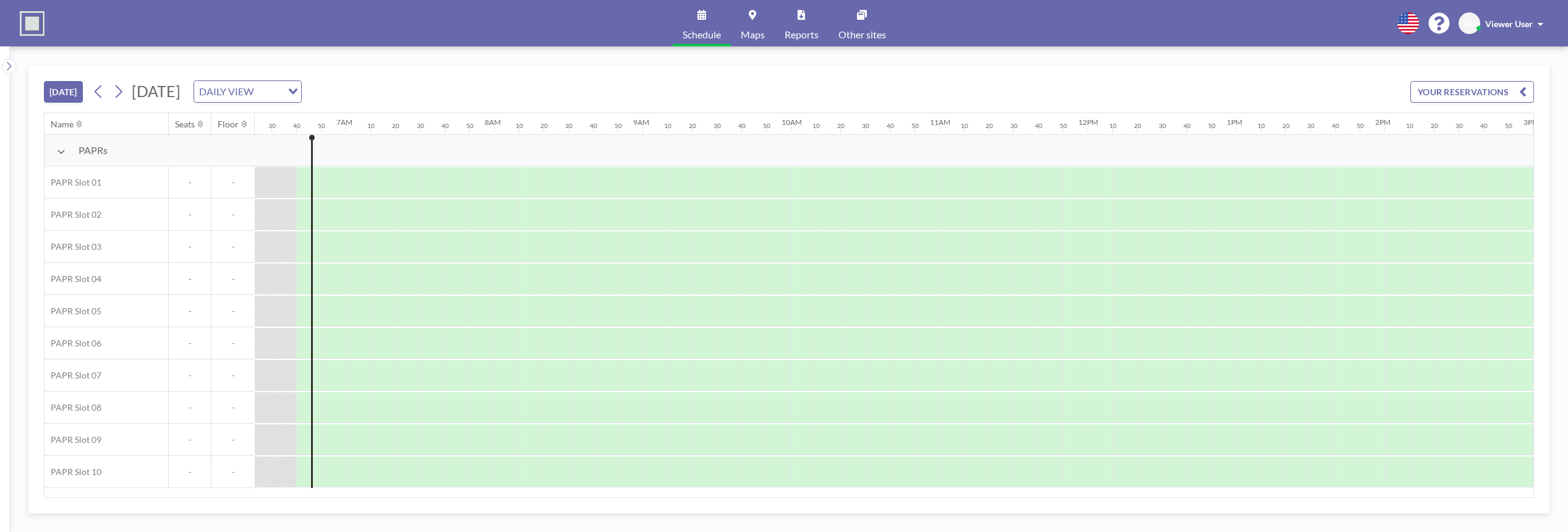
scroll to position [0, 965]
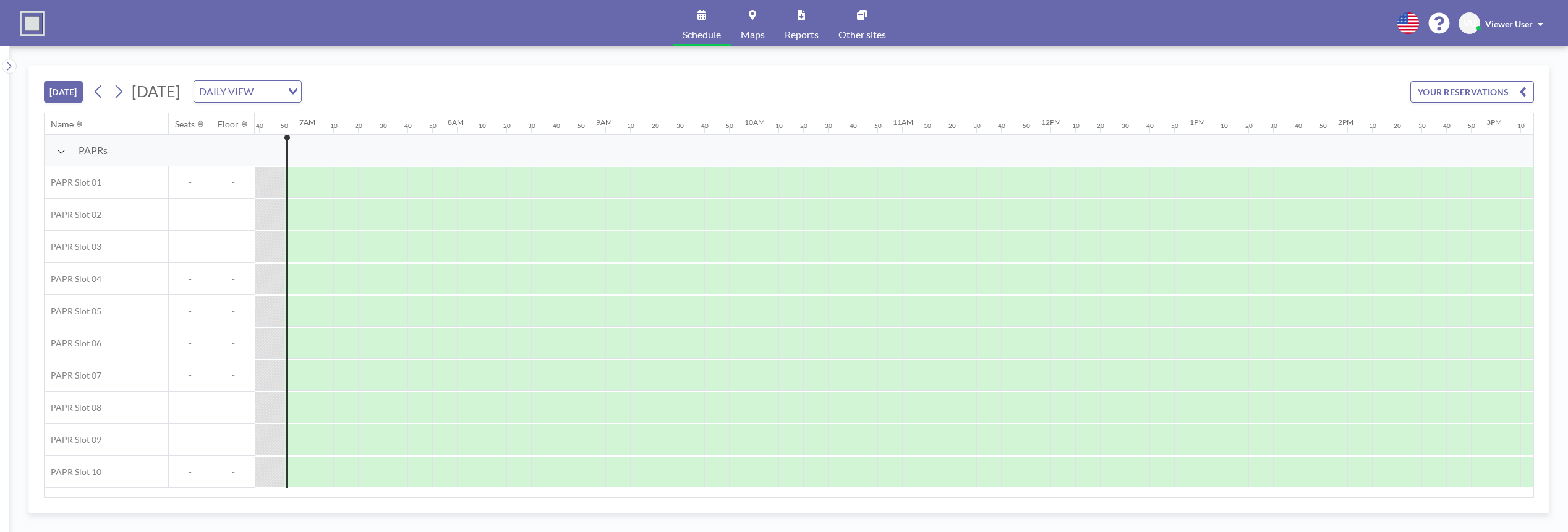
scroll to position [0, 989]
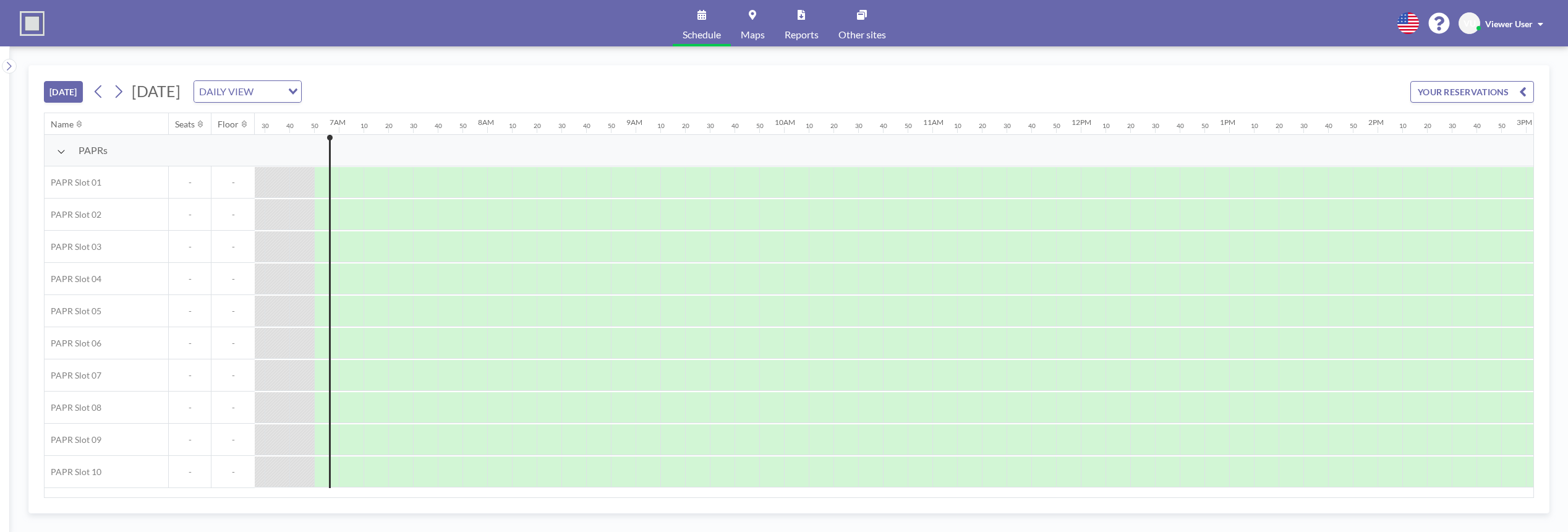
scroll to position [0, 989]
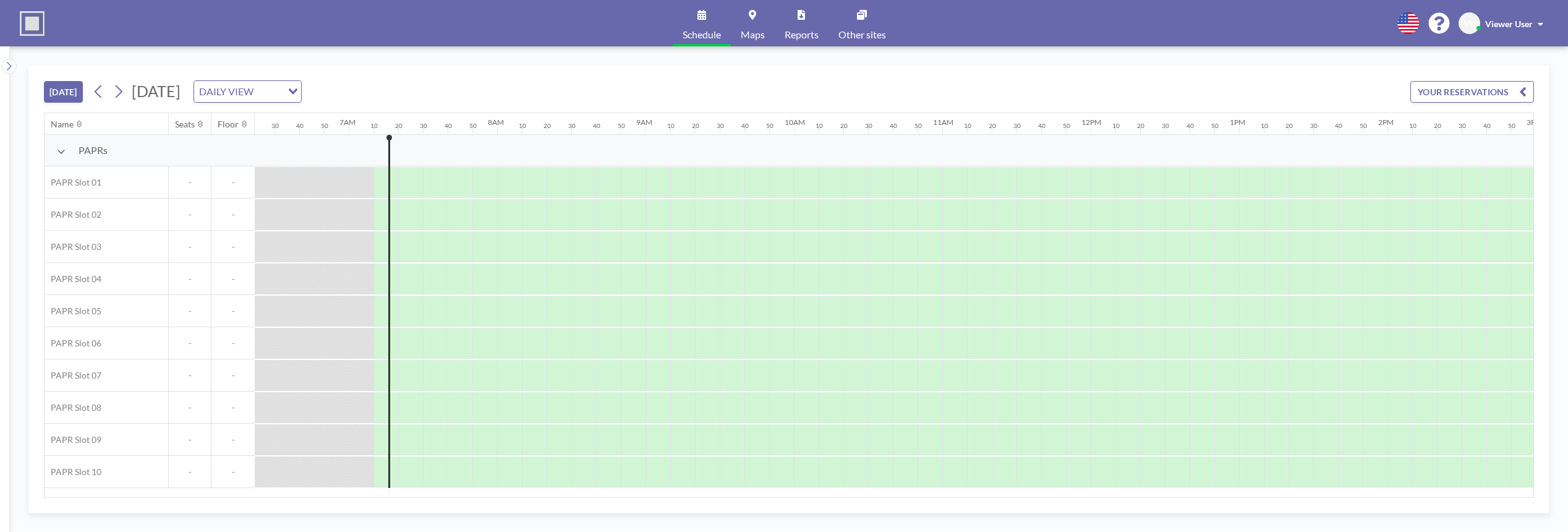
scroll to position [0, 1039]
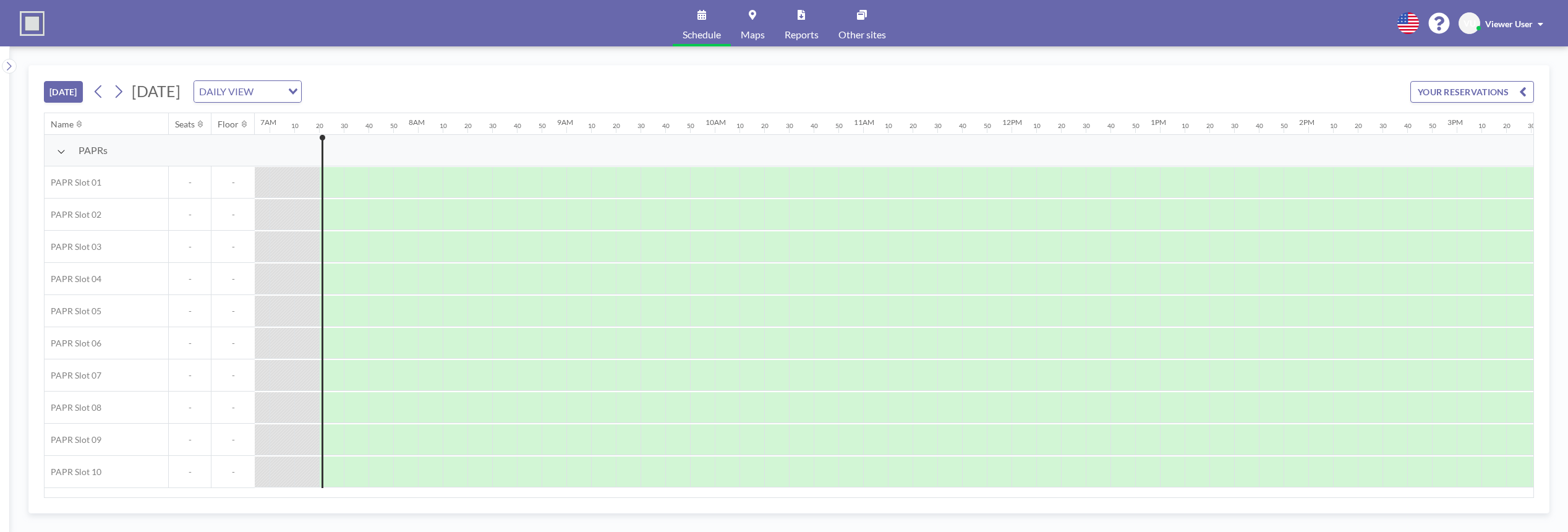
scroll to position [0, 1063]
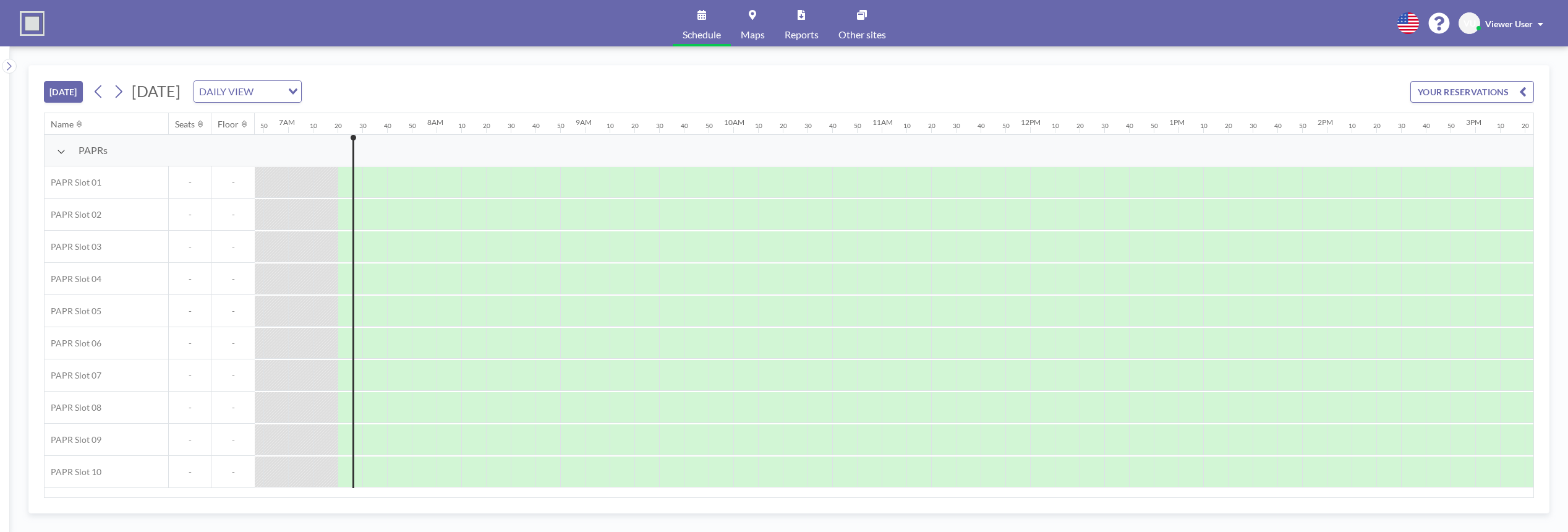
scroll to position [0, 1063]
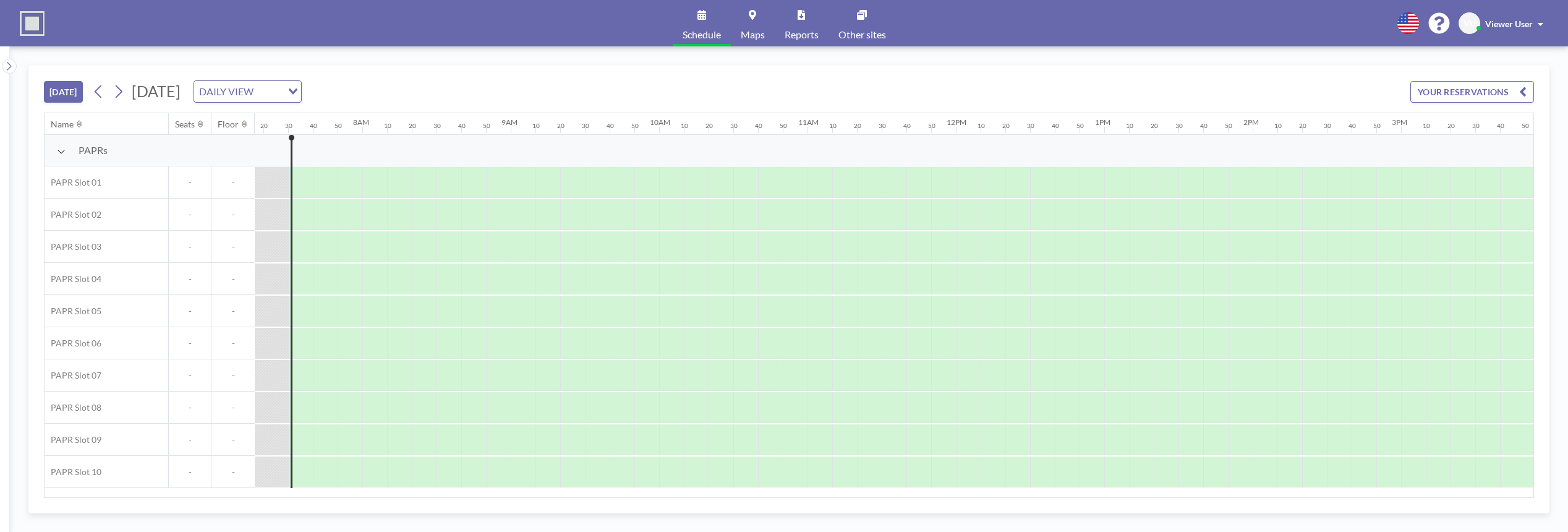
scroll to position [0, 1088]
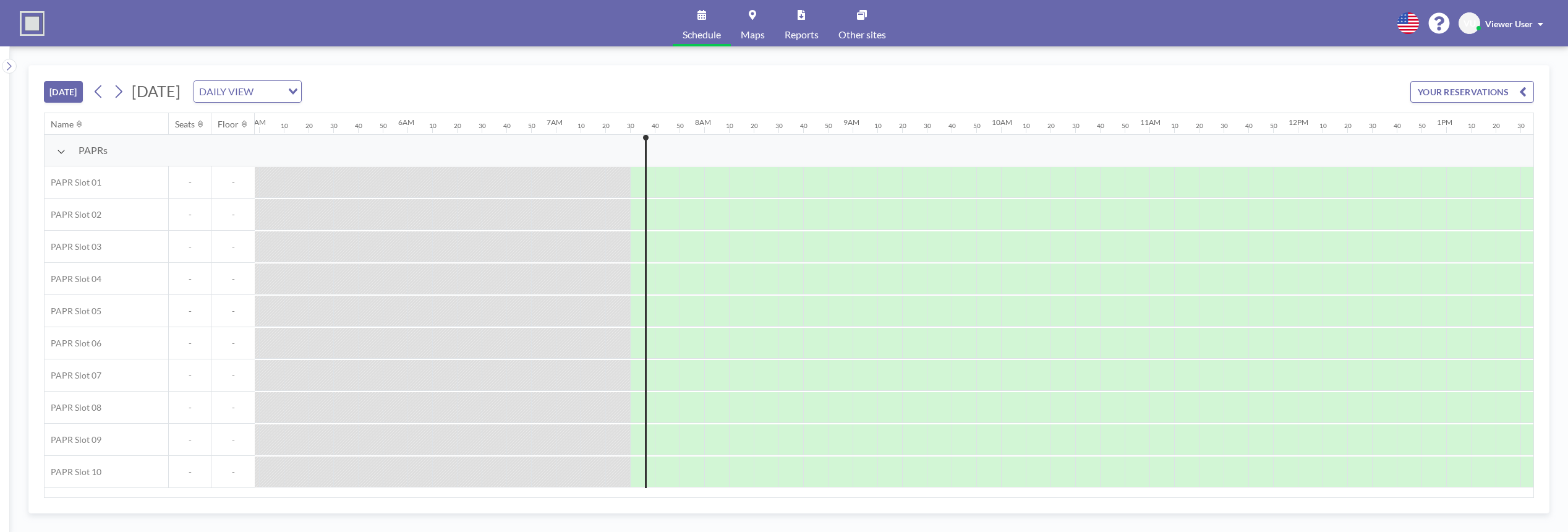
scroll to position [0, 1088]
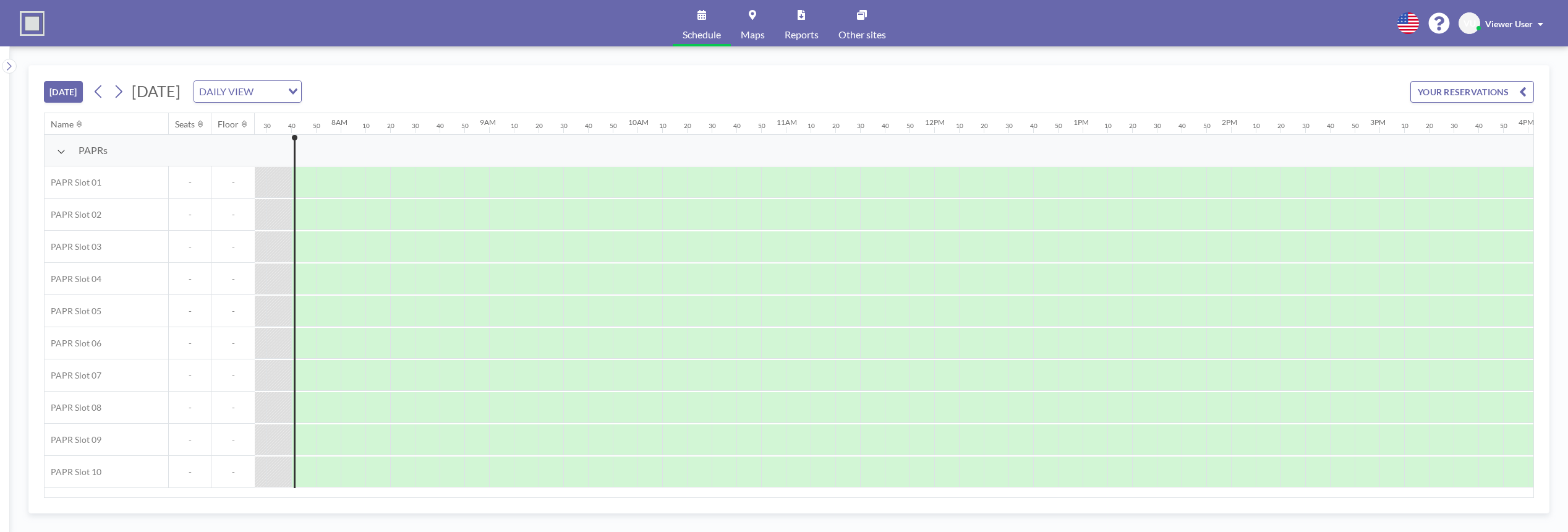
scroll to position [0, 1113]
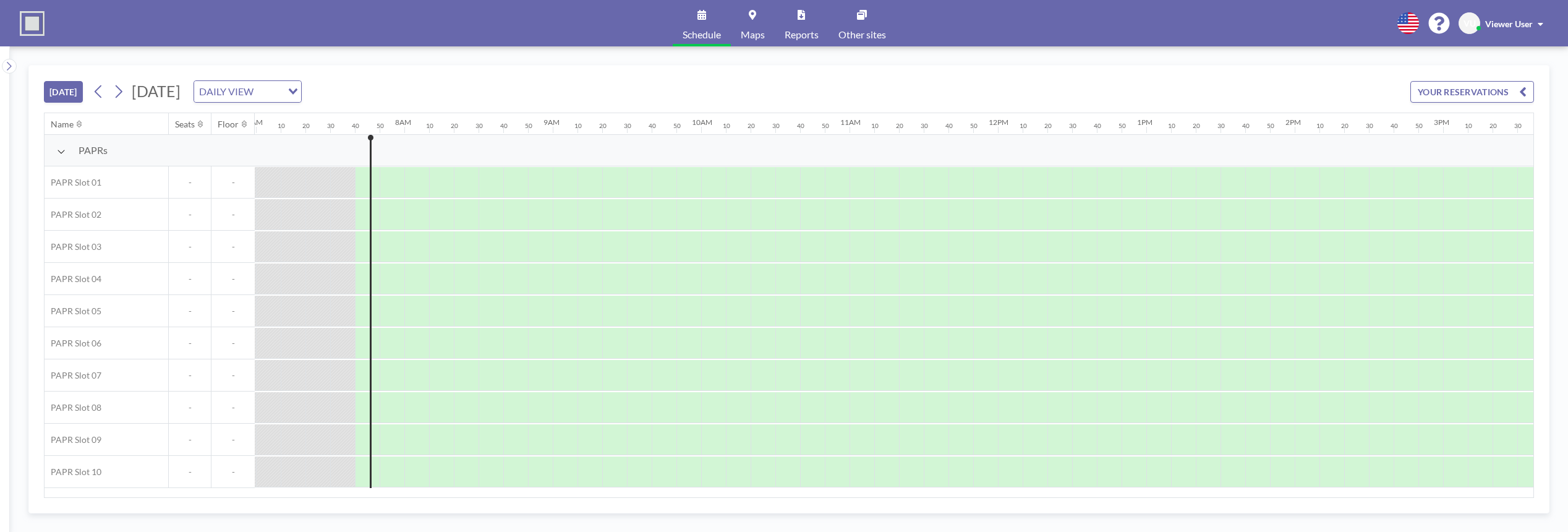
scroll to position [0, 1113]
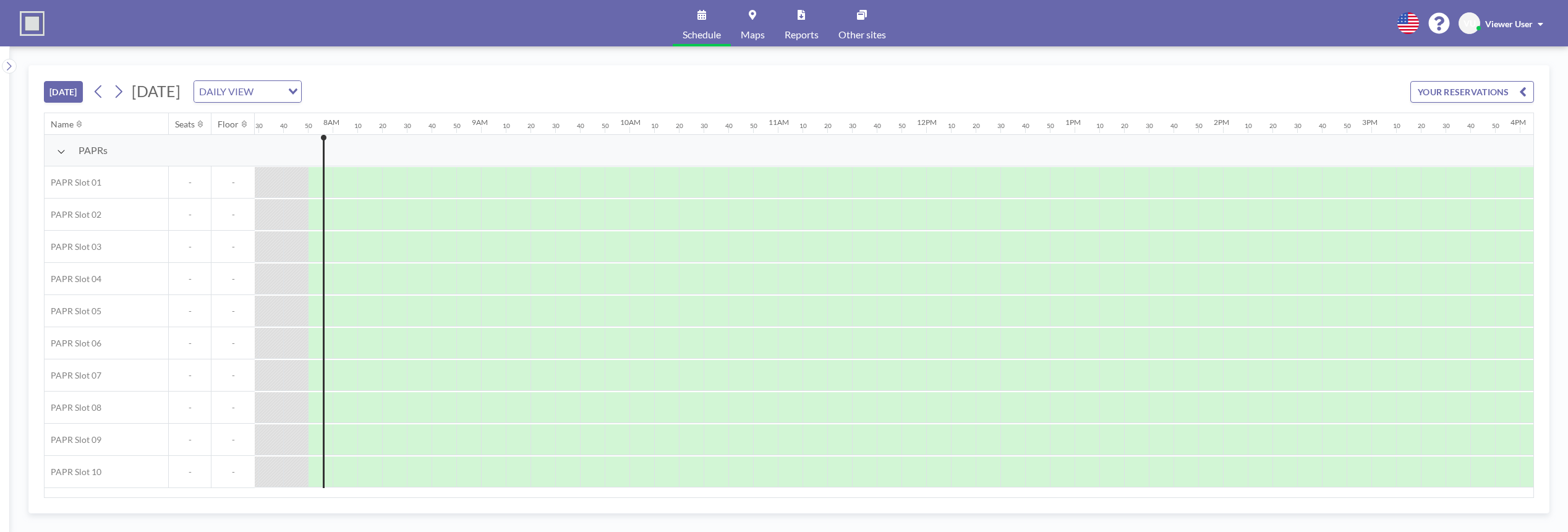
scroll to position [0, 1137]
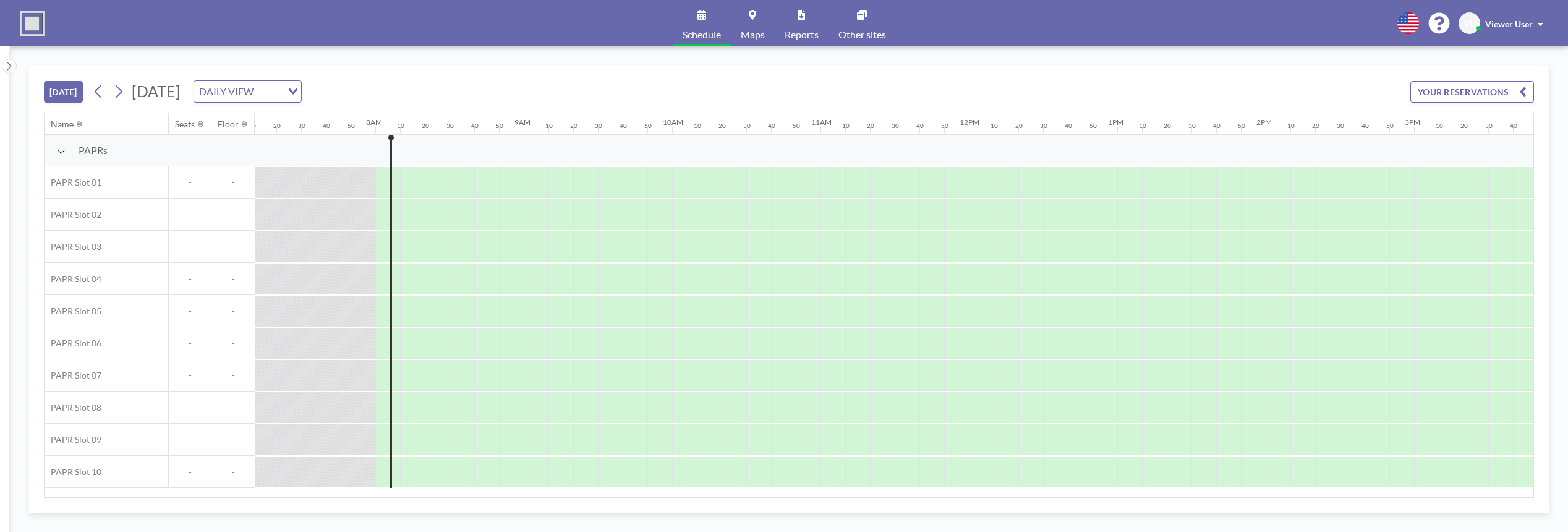
scroll to position [0, 1162]
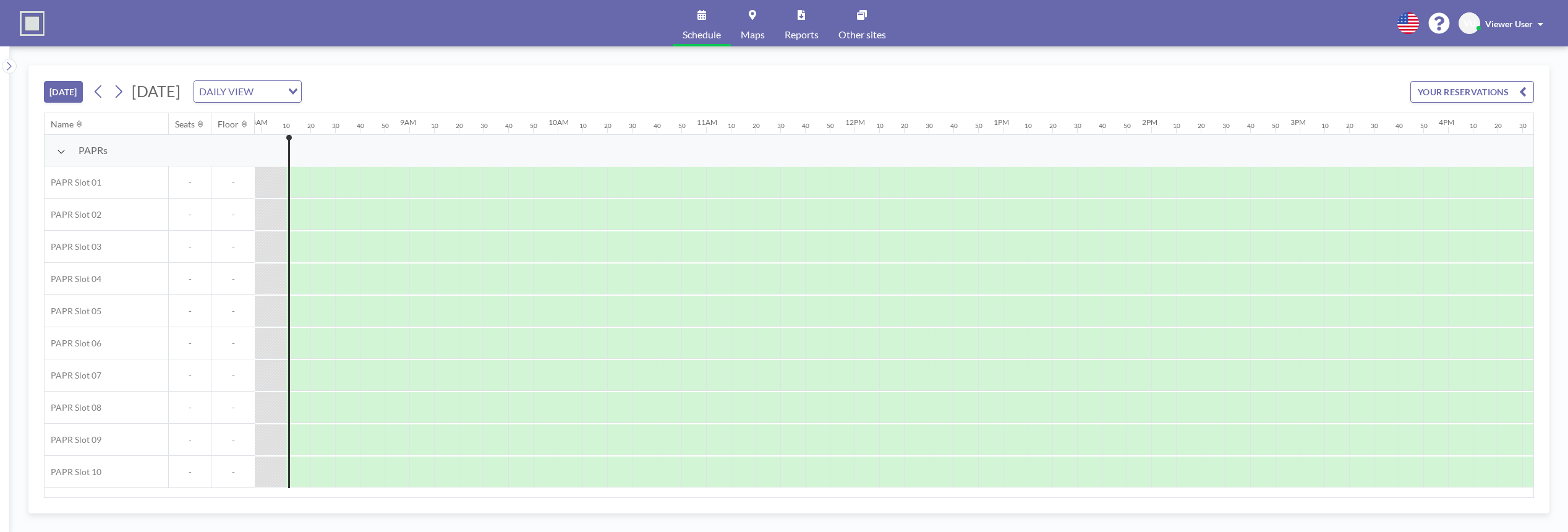
scroll to position [0, 1187]
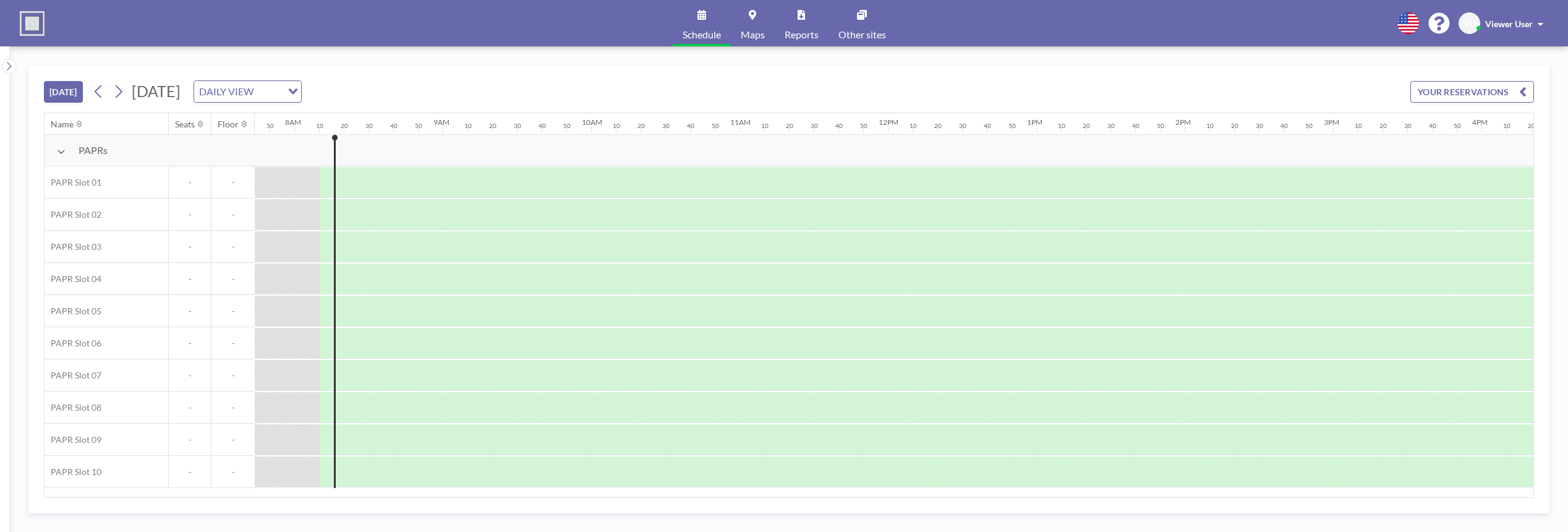
scroll to position [0, 1187]
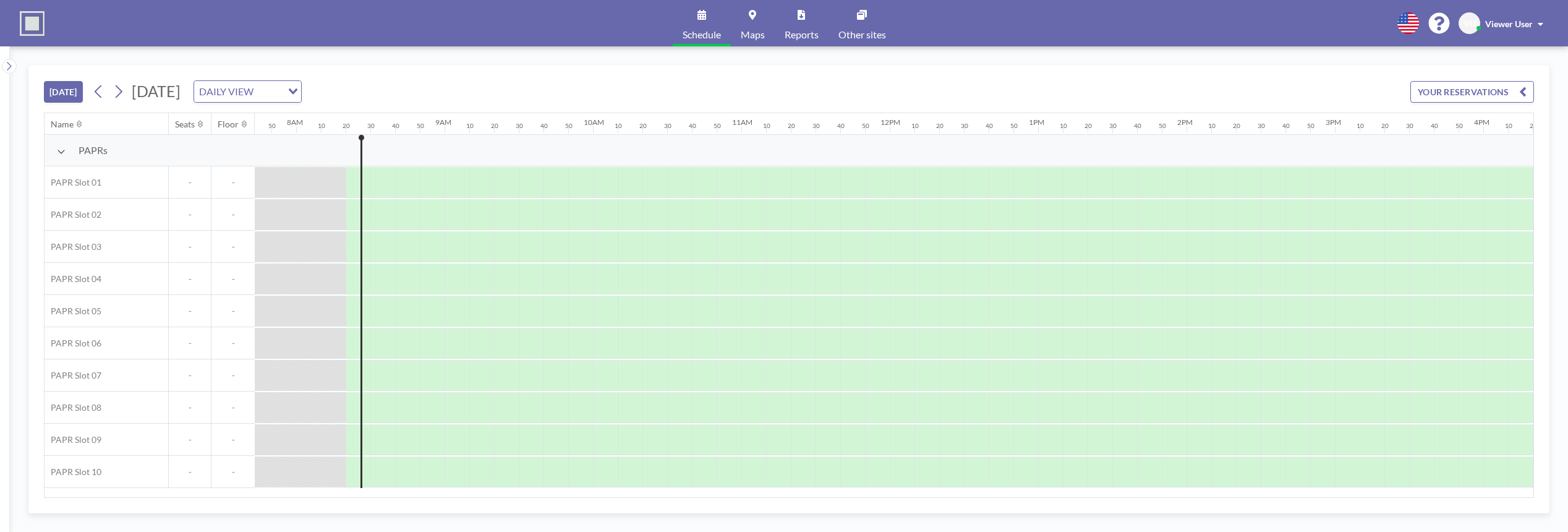
scroll to position [0, 1211]
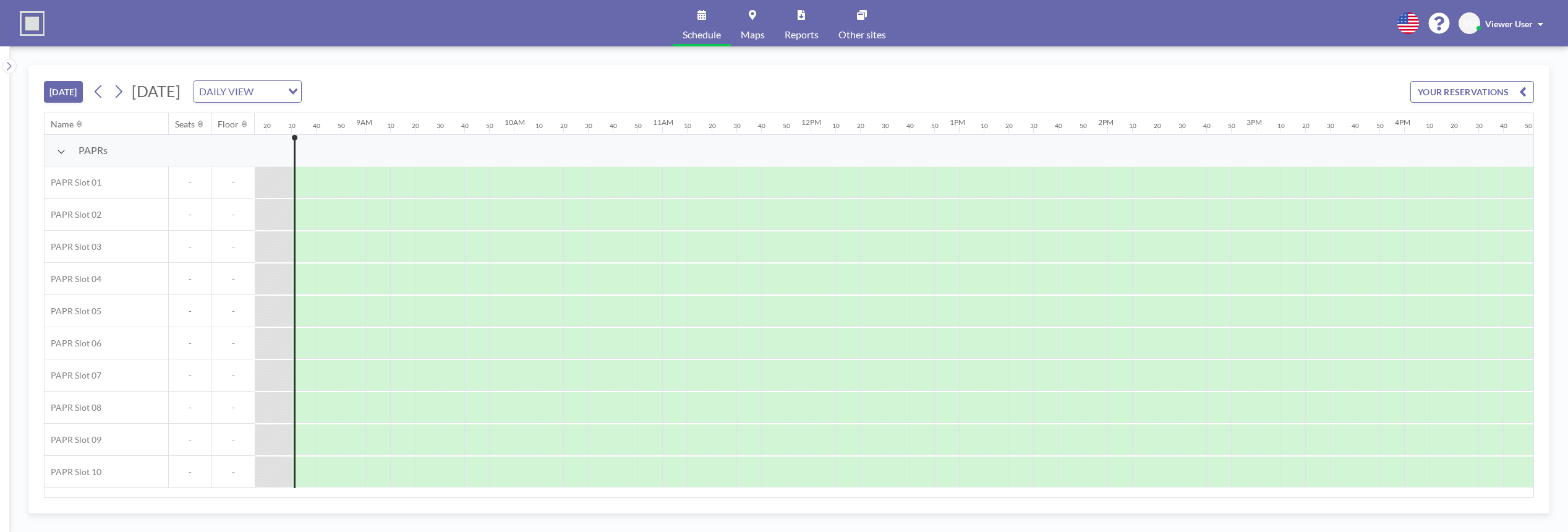
scroll to position [0, 1236]
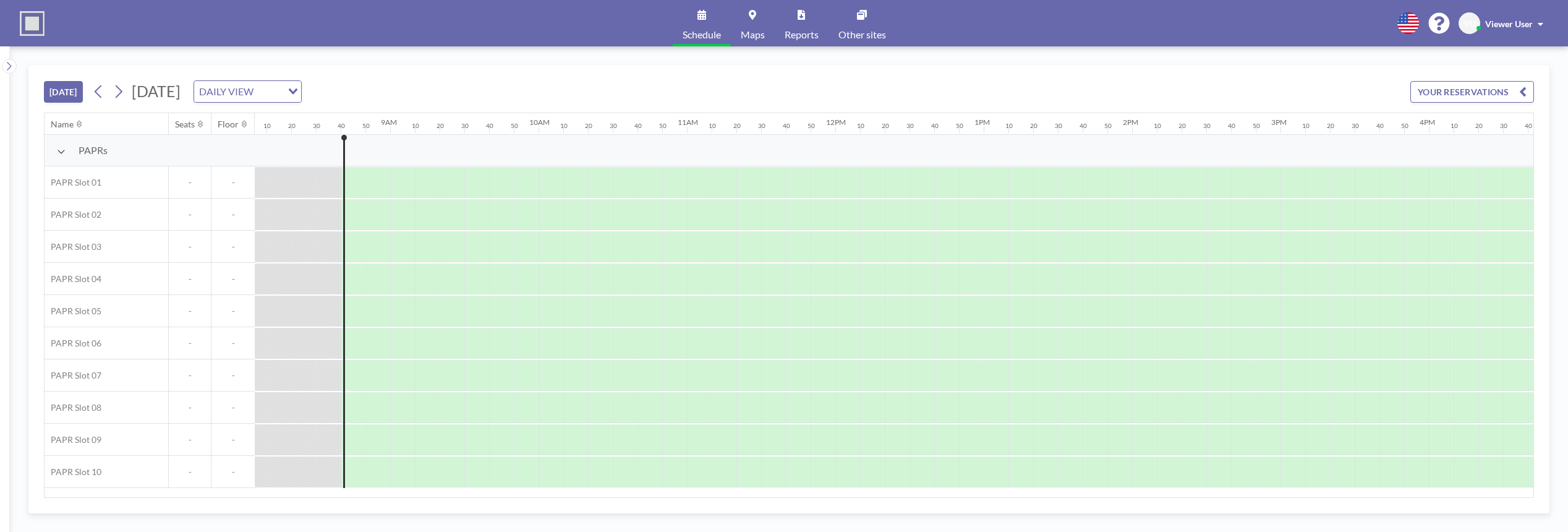
scroll to position [0, 1261]
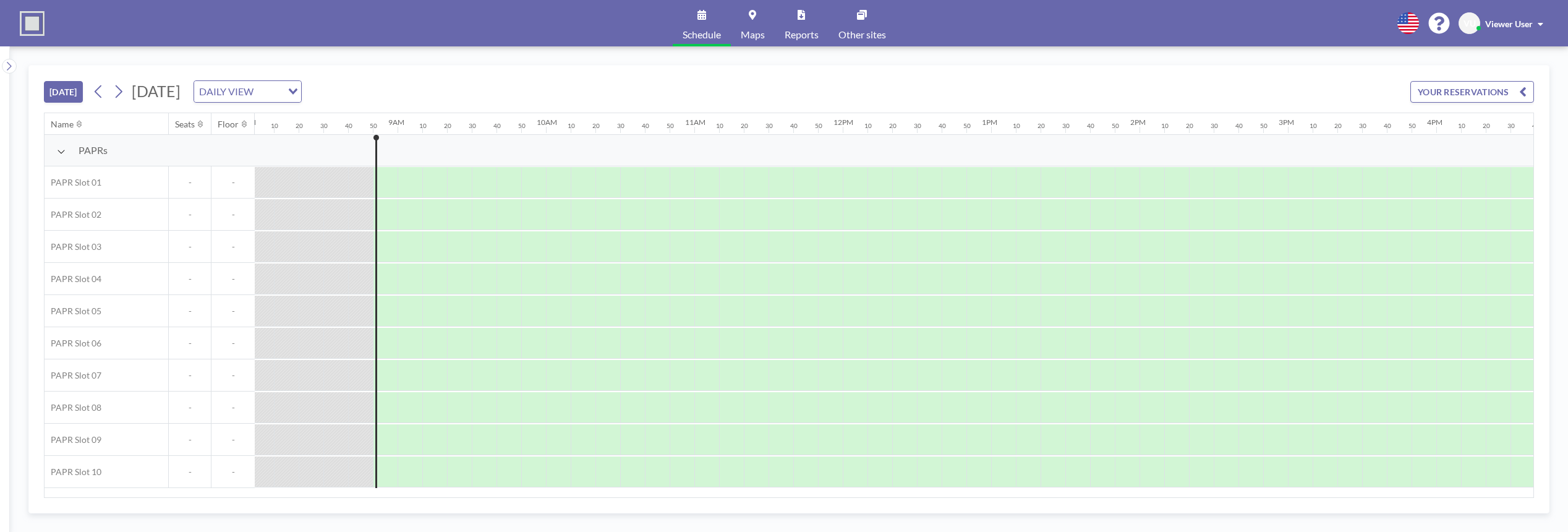
scroll to position [0, 1286]
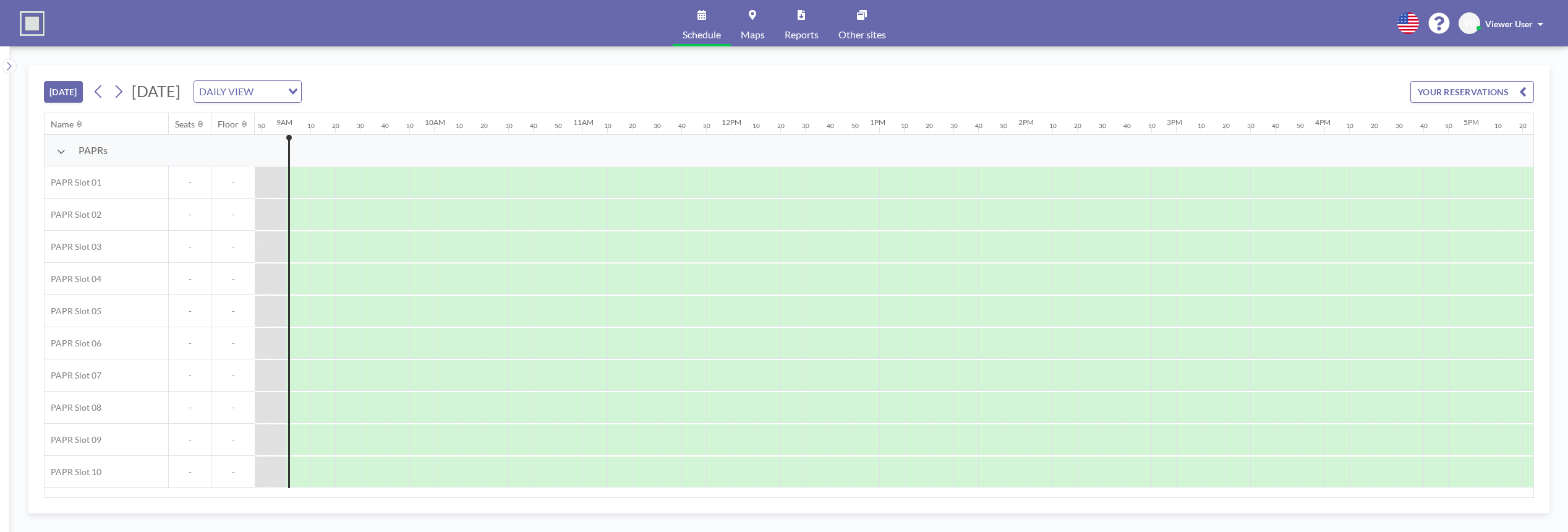
scroll to position [0, 1311]
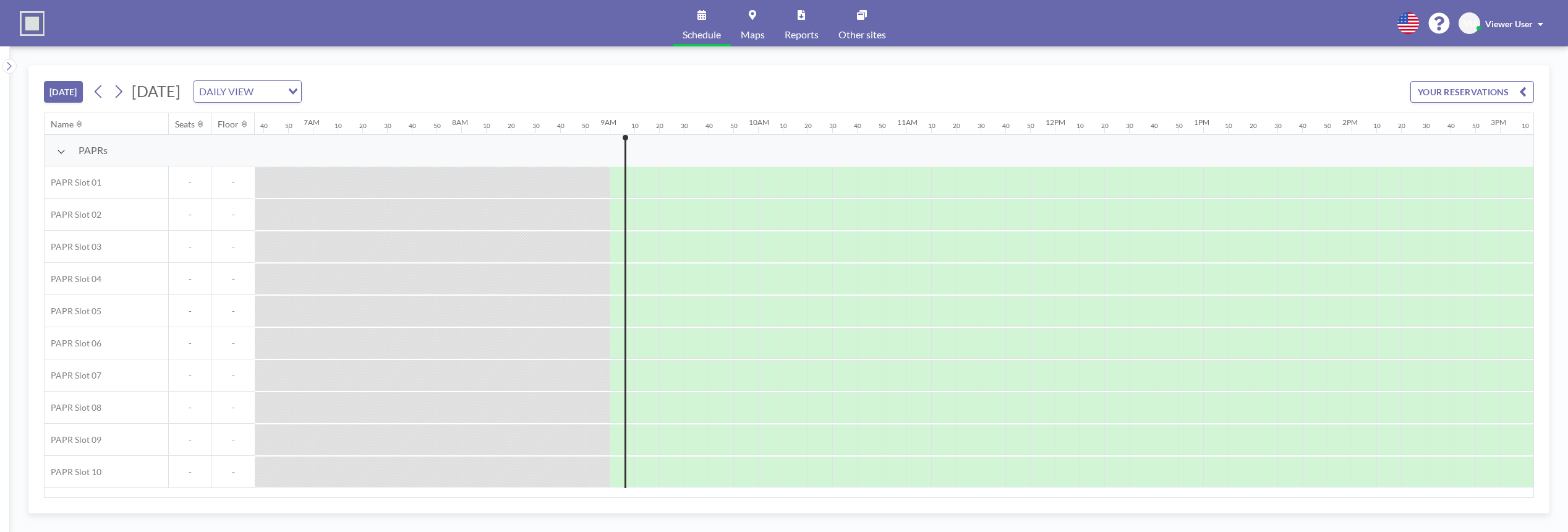
scroll to position [0, 1311]
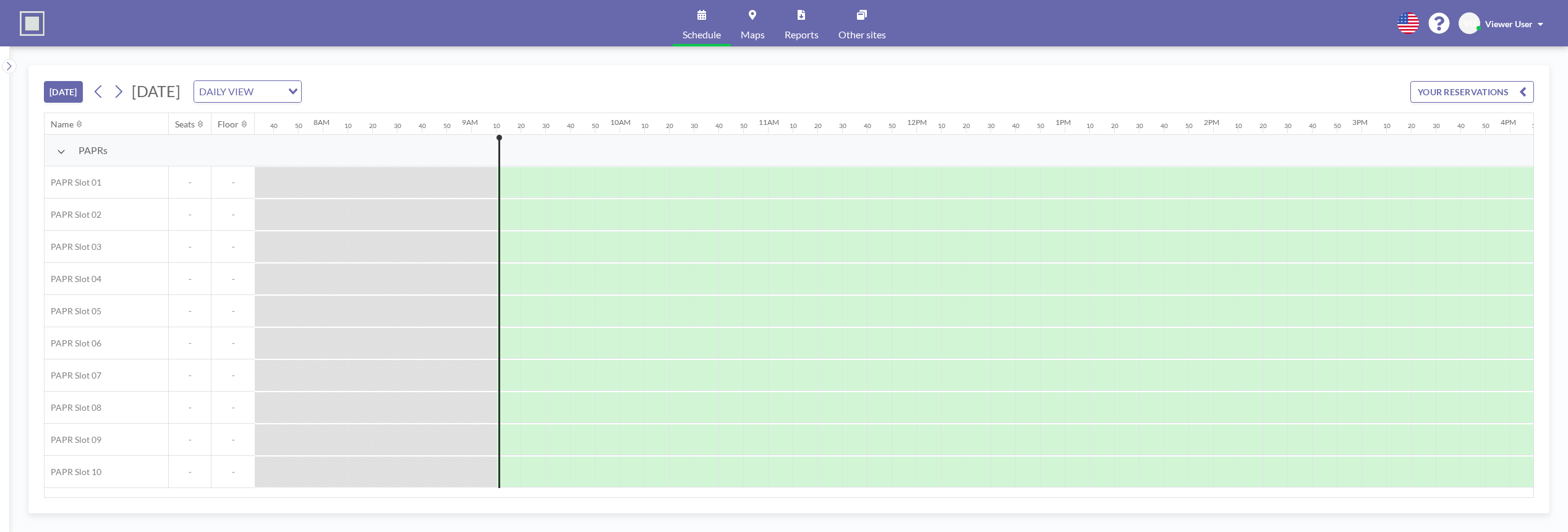
scroll to position [0, 1335]
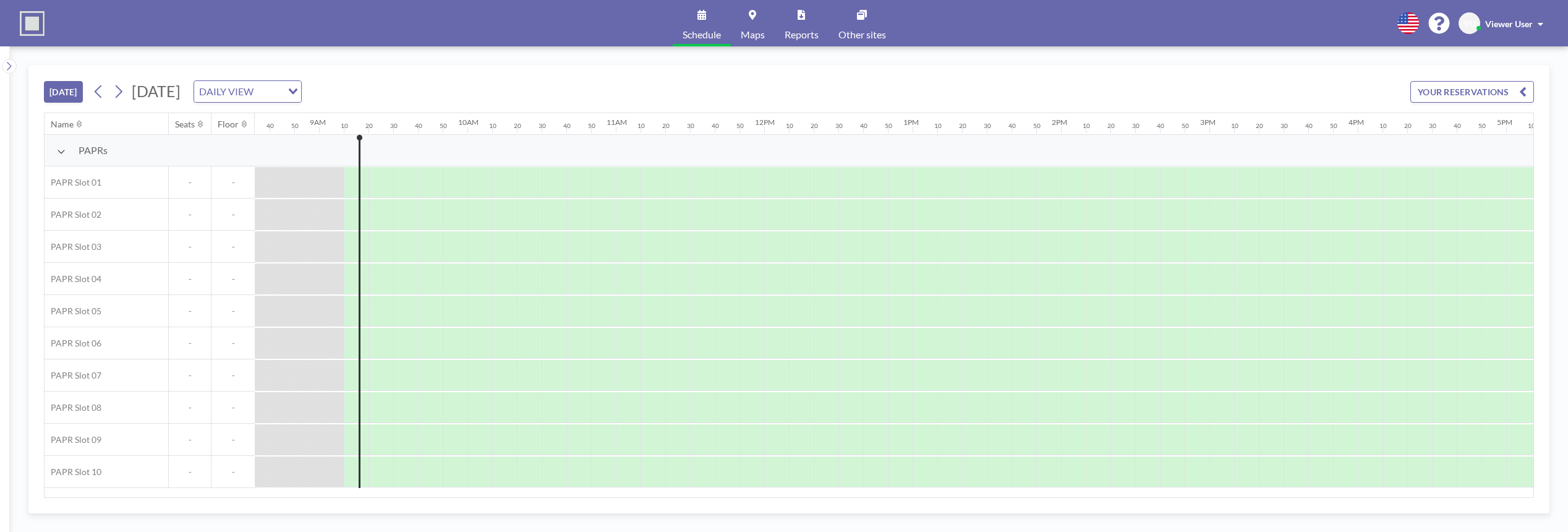
scroll to position [0, 1335]
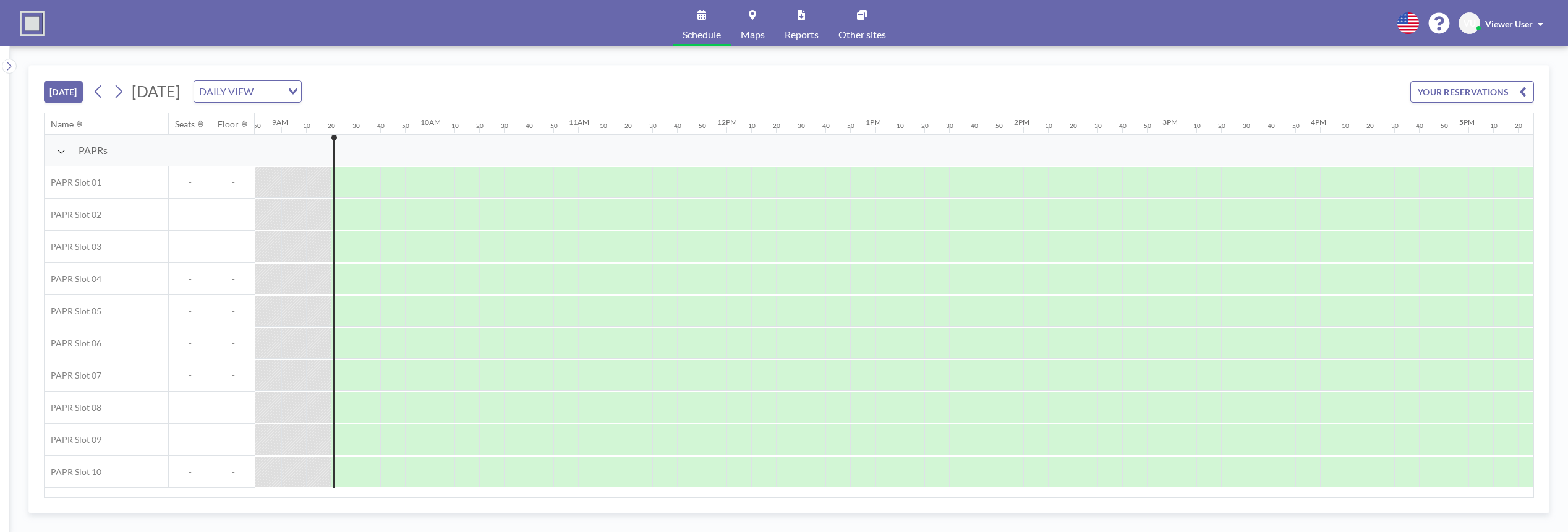
scroll to position [0, 1360]
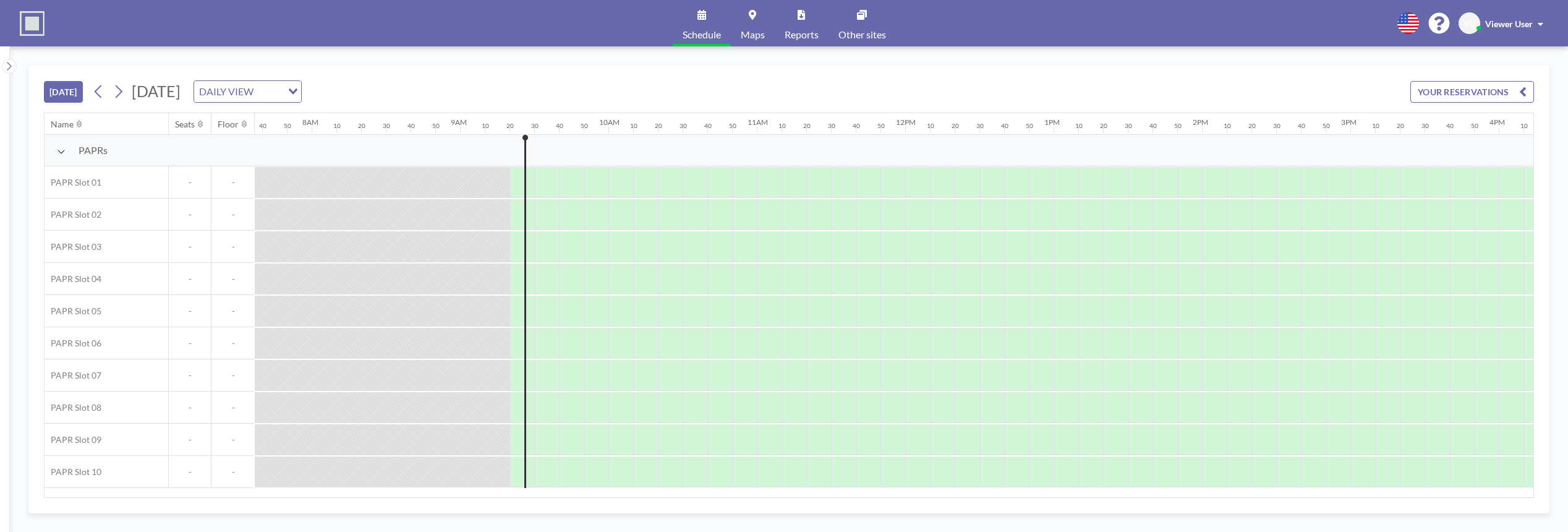
scroll to position [0, 1360]
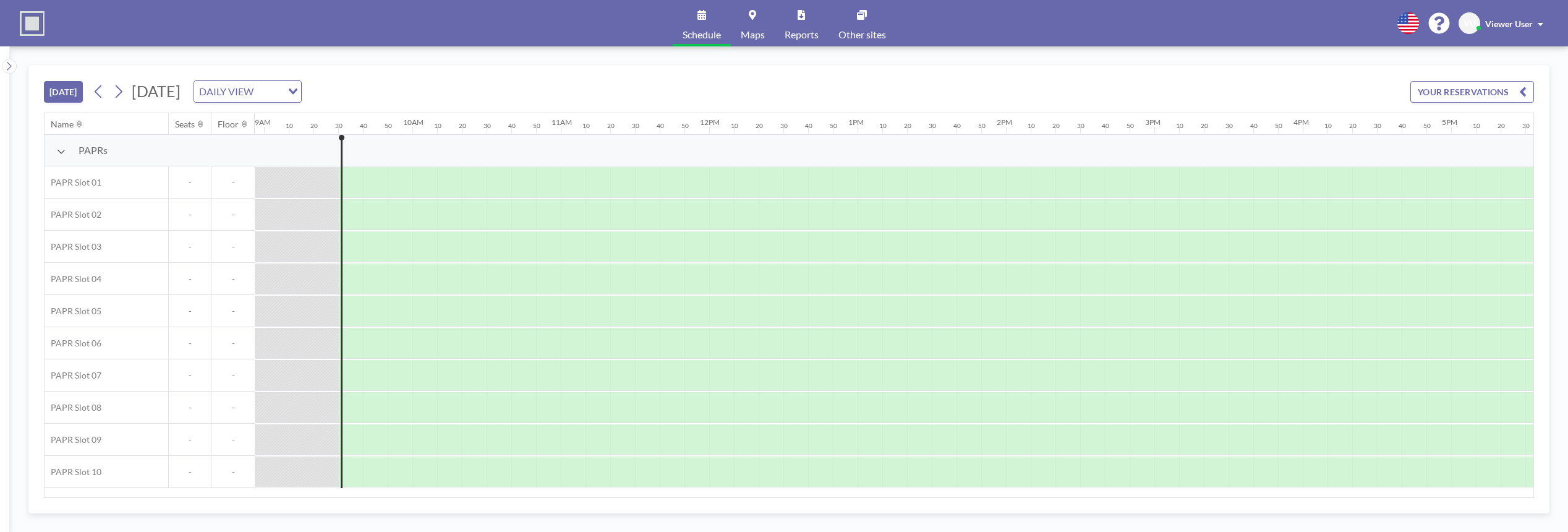
scroll to position [0, 1385]
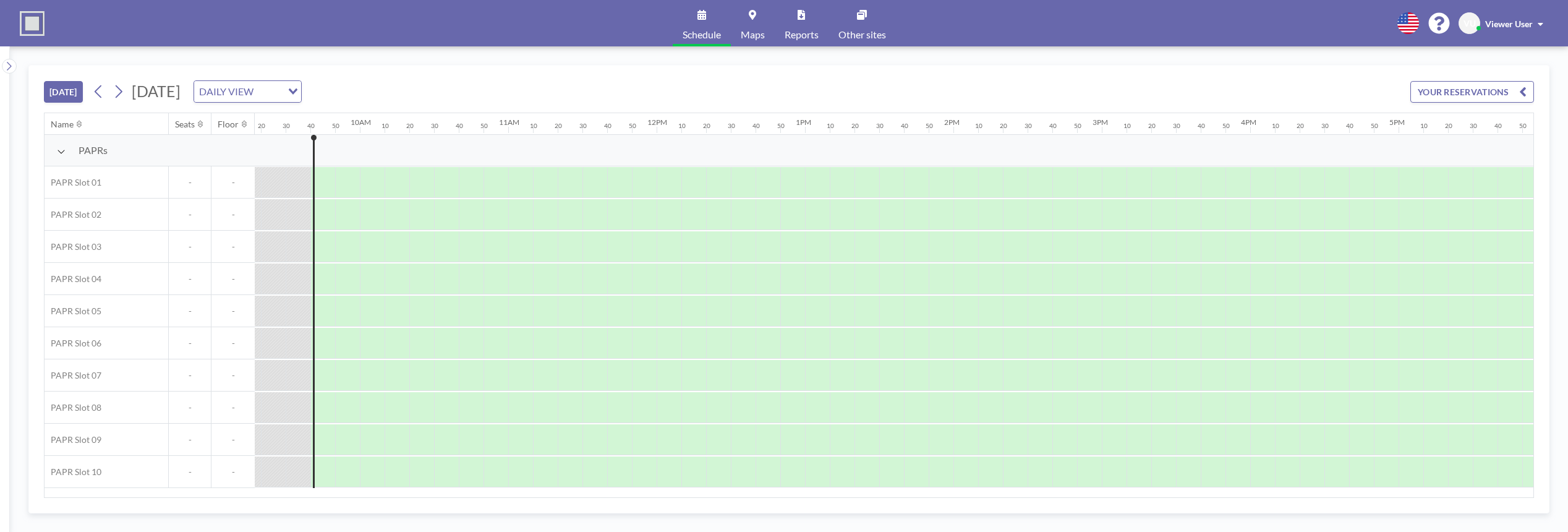
scroll to position [0, 1410]
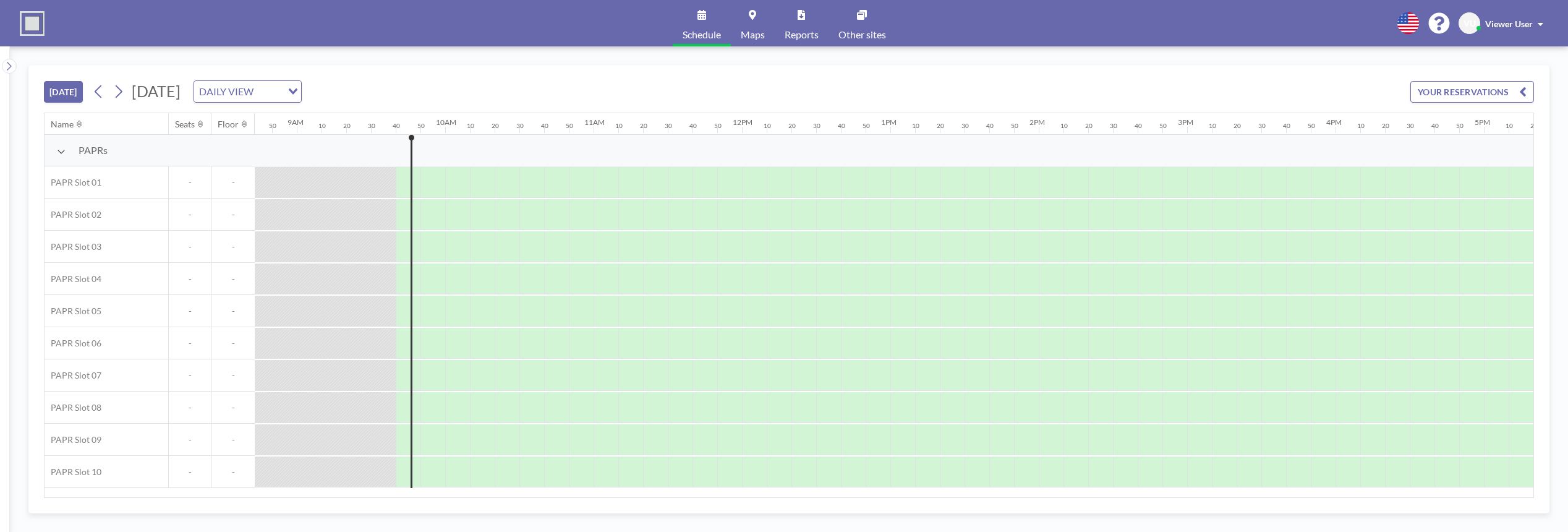
scroll to position [0, 1410]
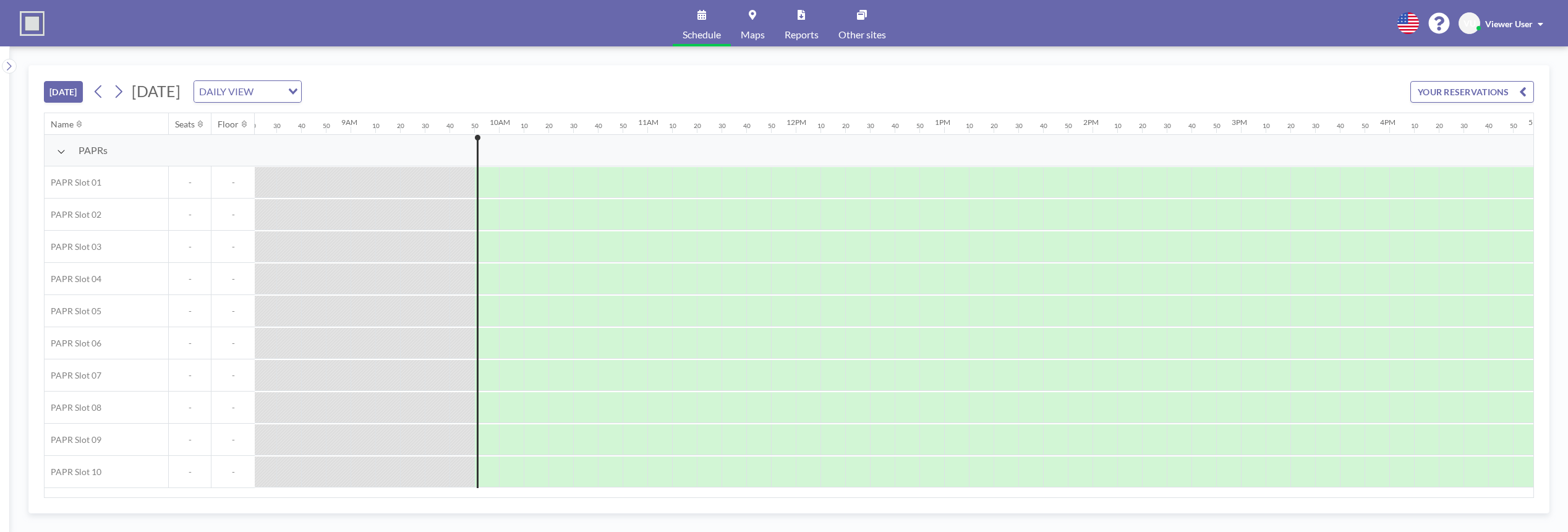
scroll to position [0, 1434]
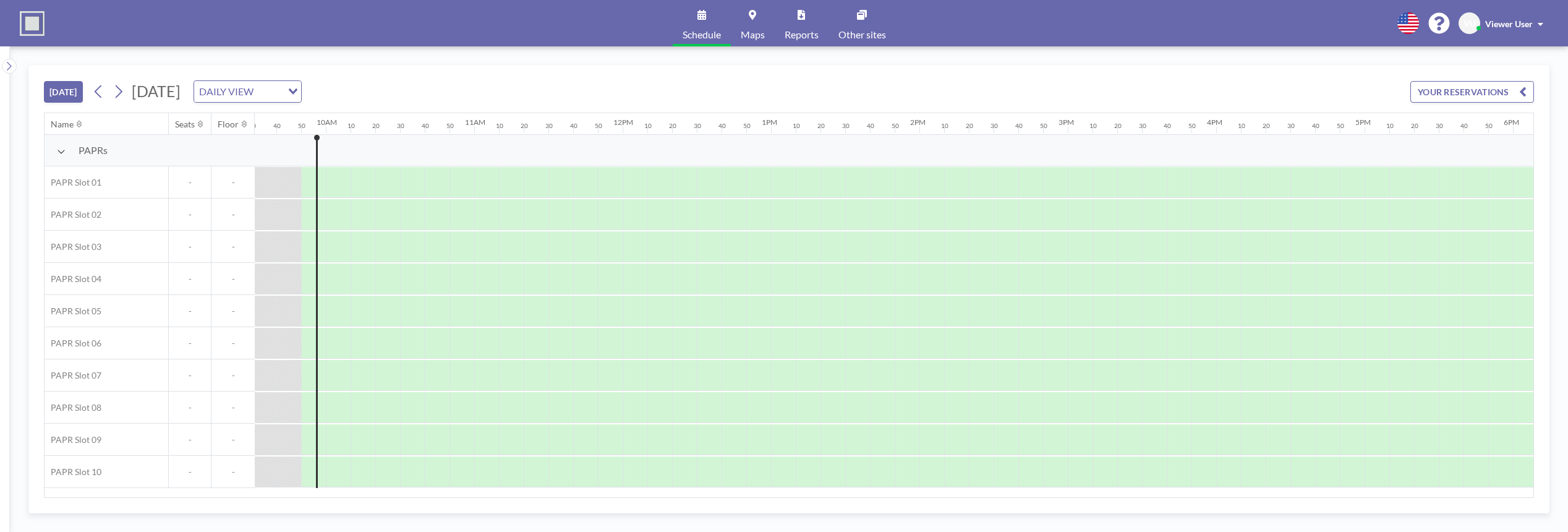
scroll to position [0, 1434]
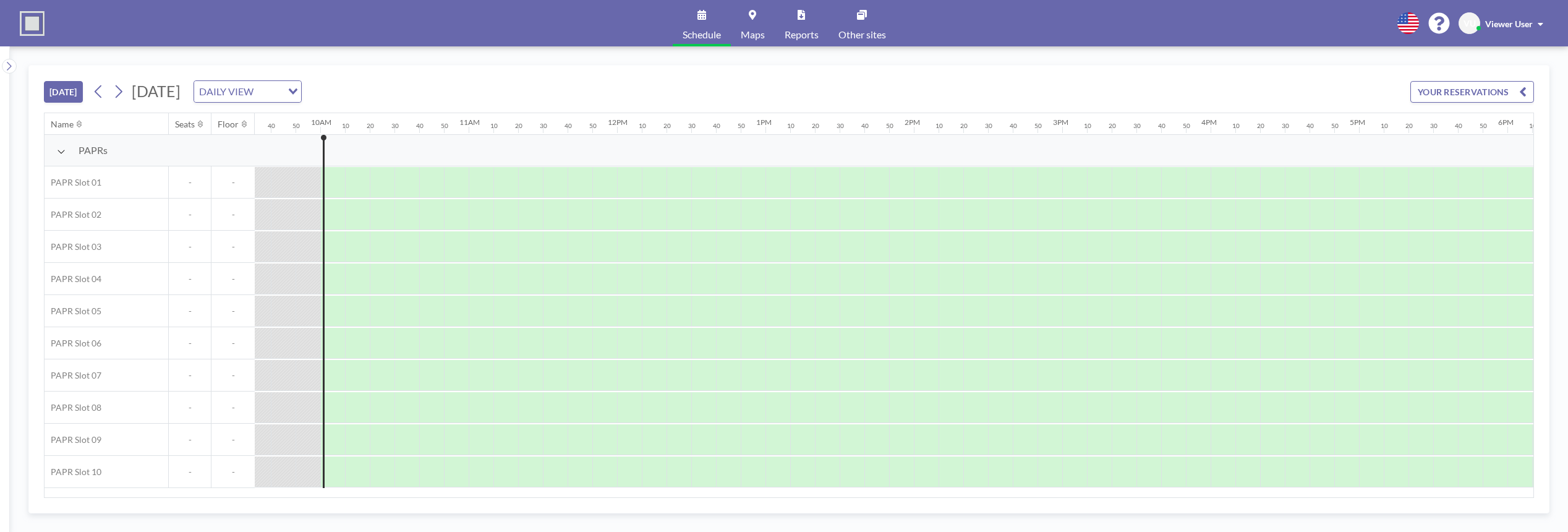
scroll to position [0, 1459]
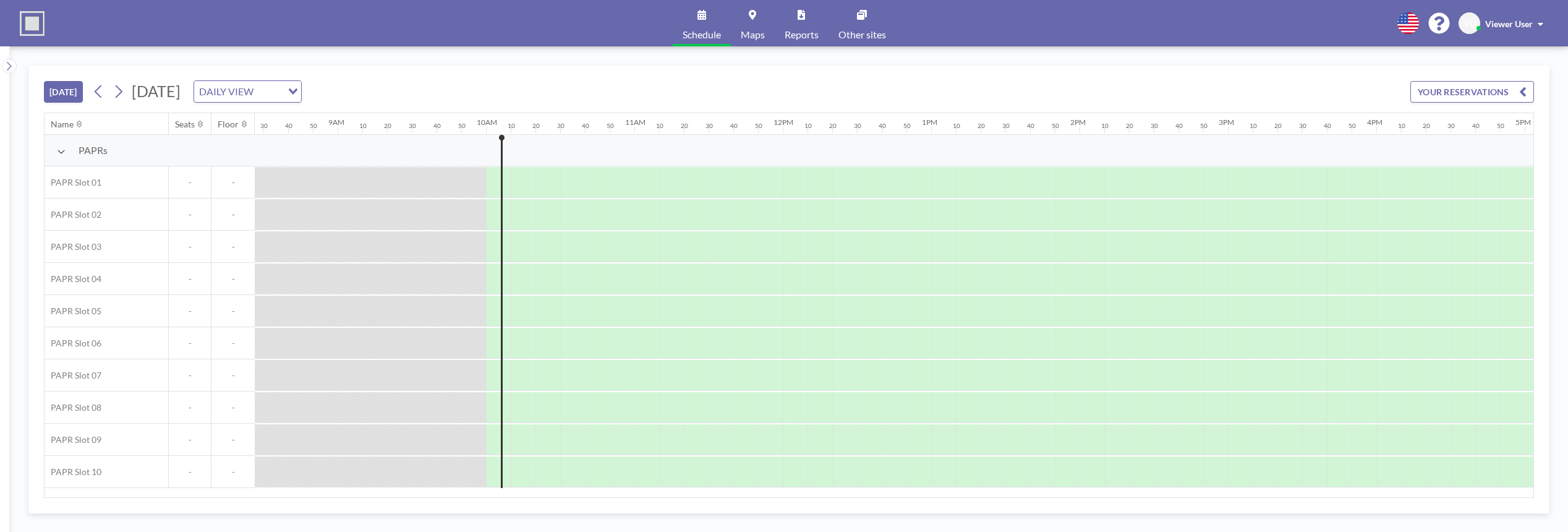
scroll to position [0, 1459]
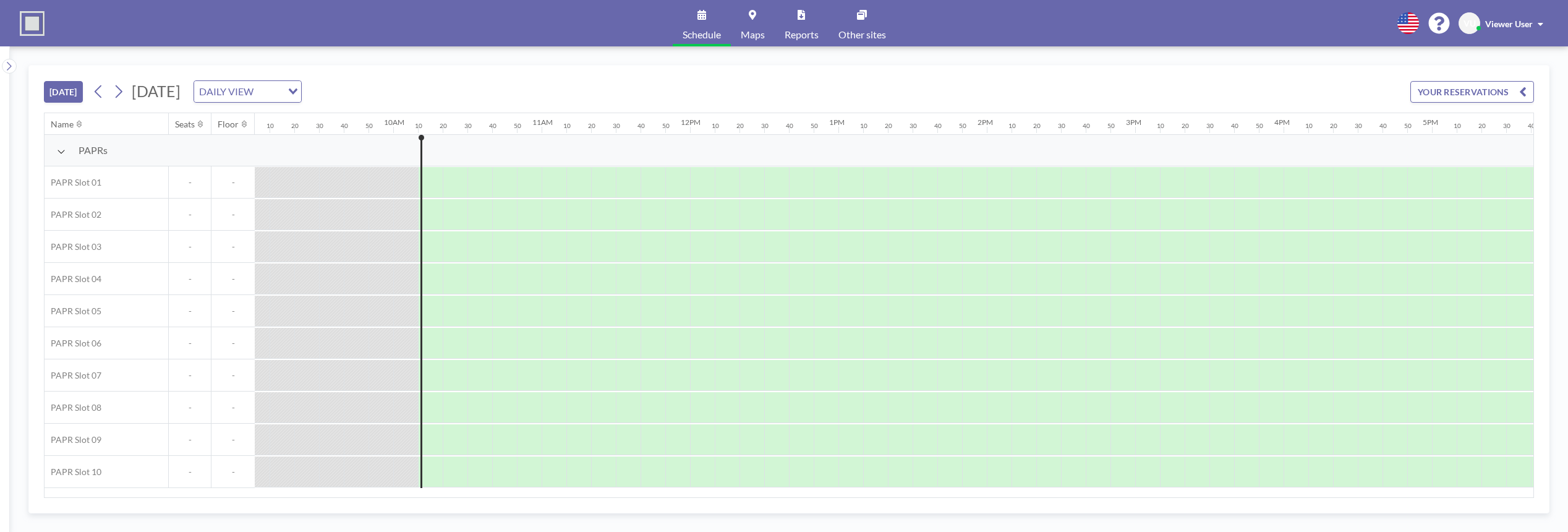
scroll to position [0, 1484]
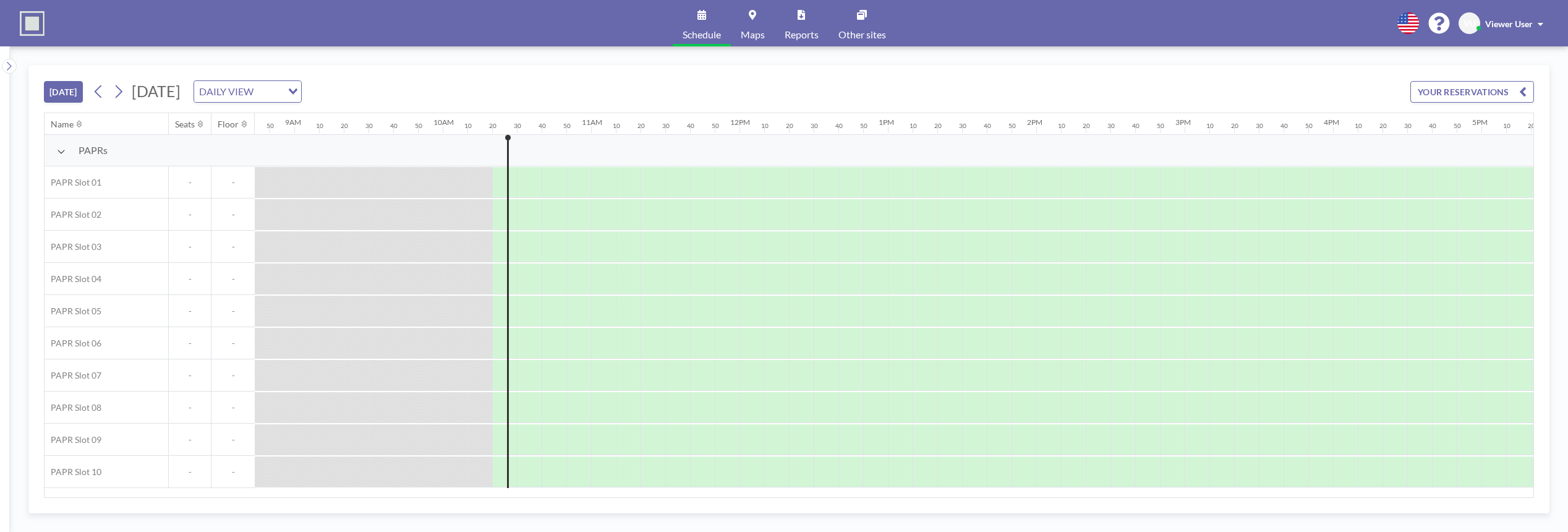
scroll to position [0, 1508]
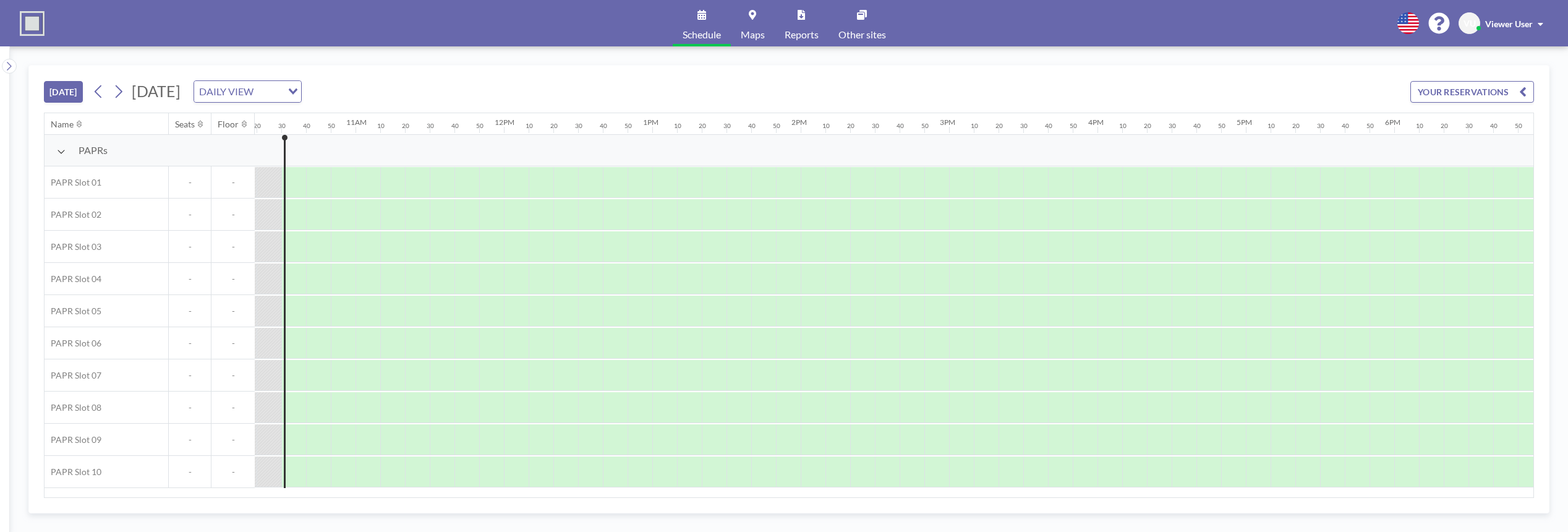
scroll to position [0, 1533]
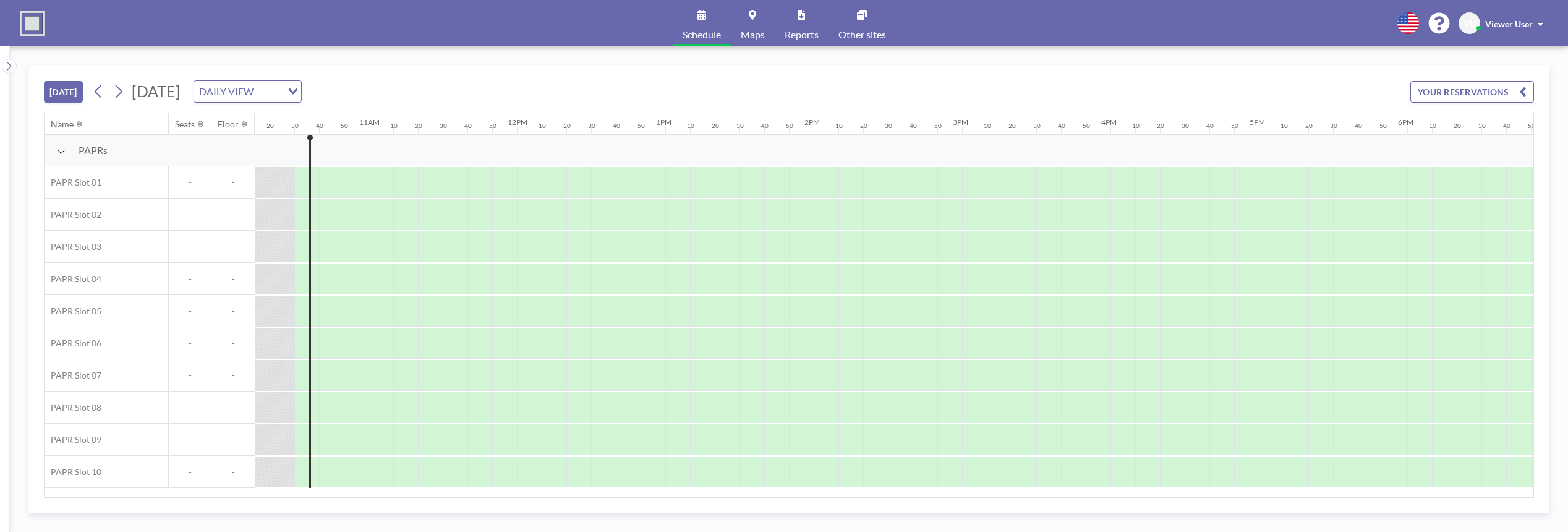
scroll to position [0, 1533]
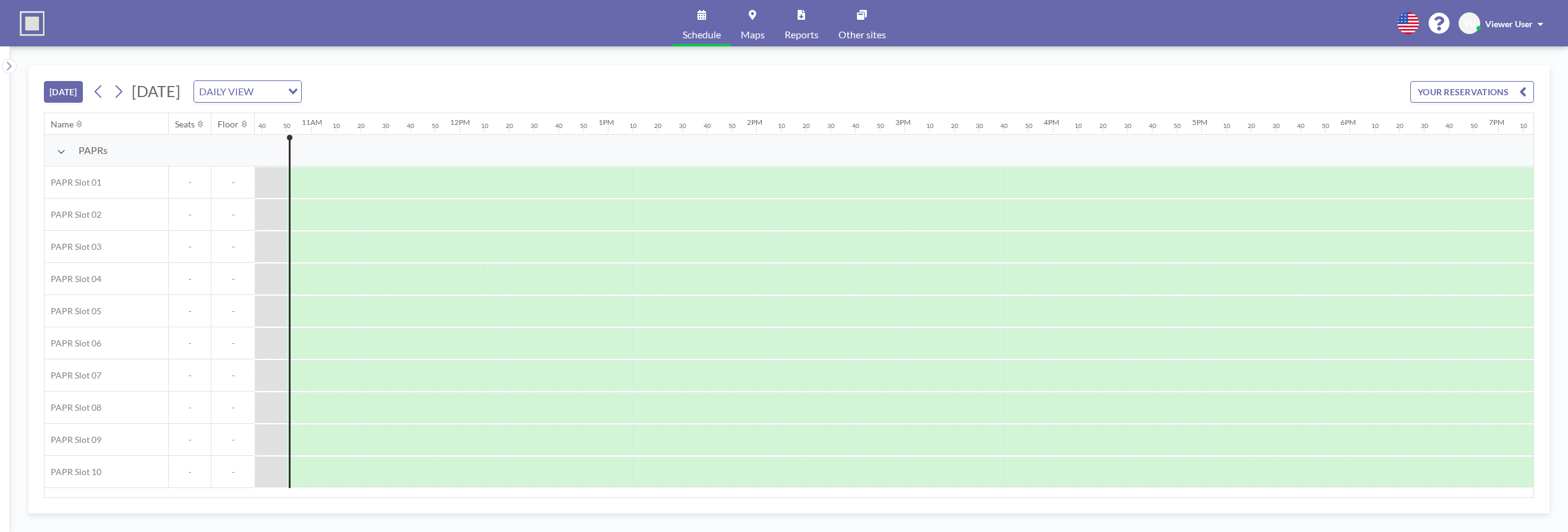
scroll to position [0, 1582]
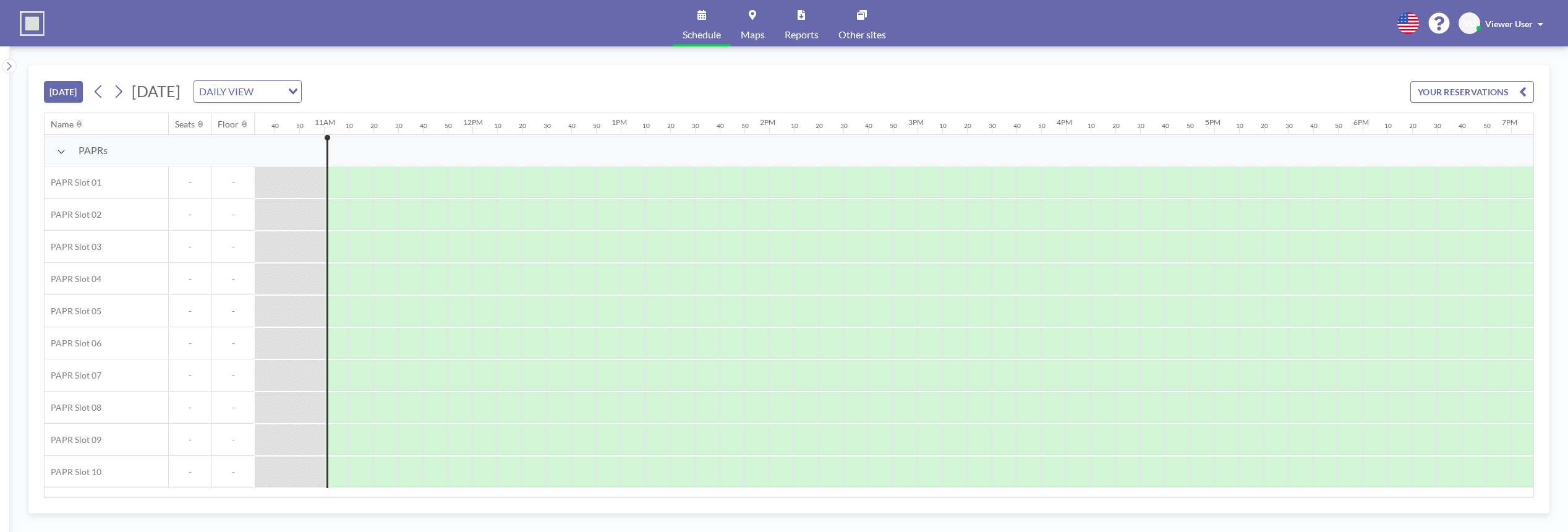
scroll to position [0, 1608]
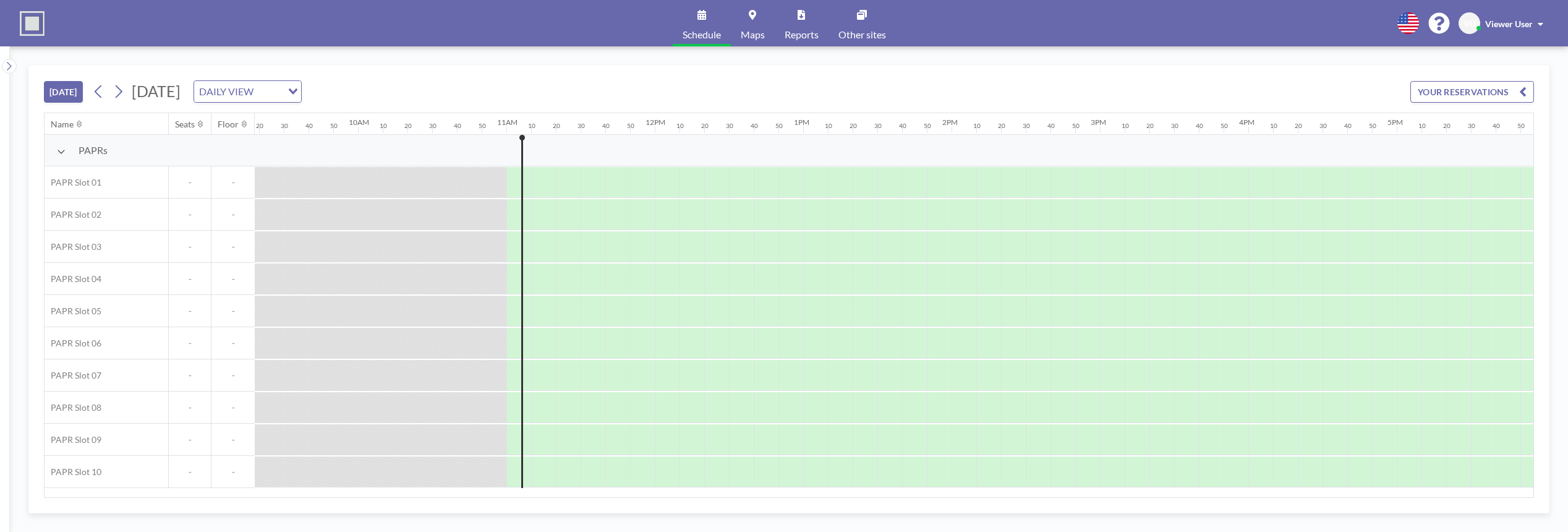
scroll to position [0, 1608]
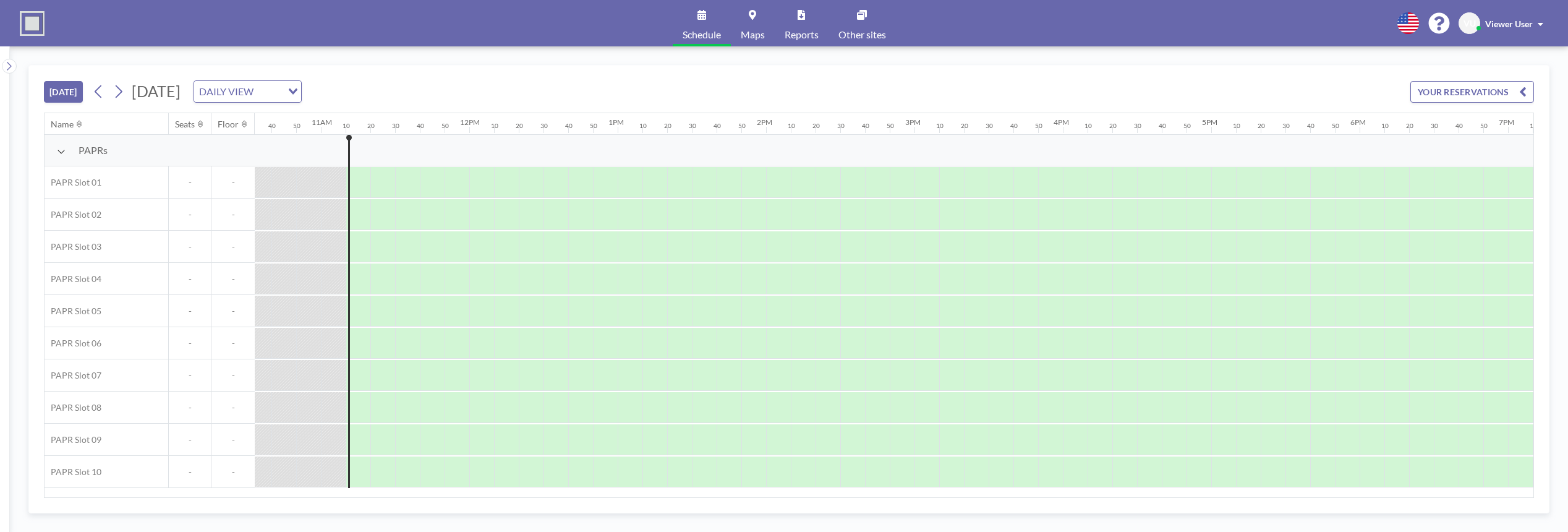
scroll to position [0, 1632]
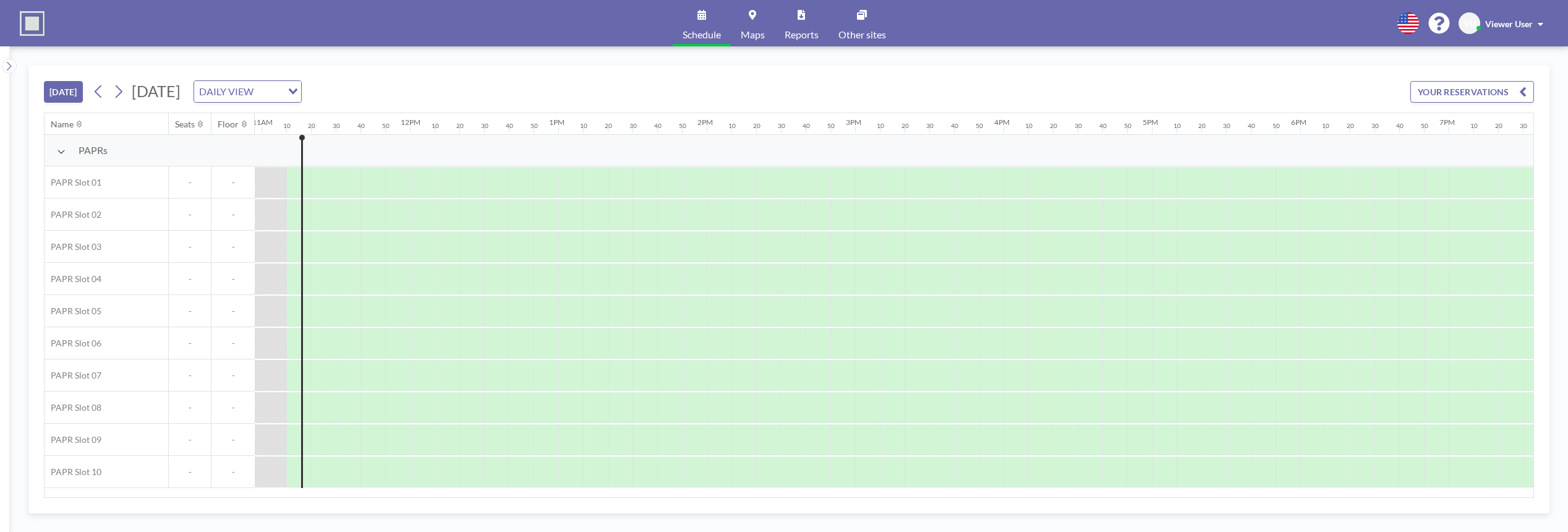
scroll to position [0, 1632]
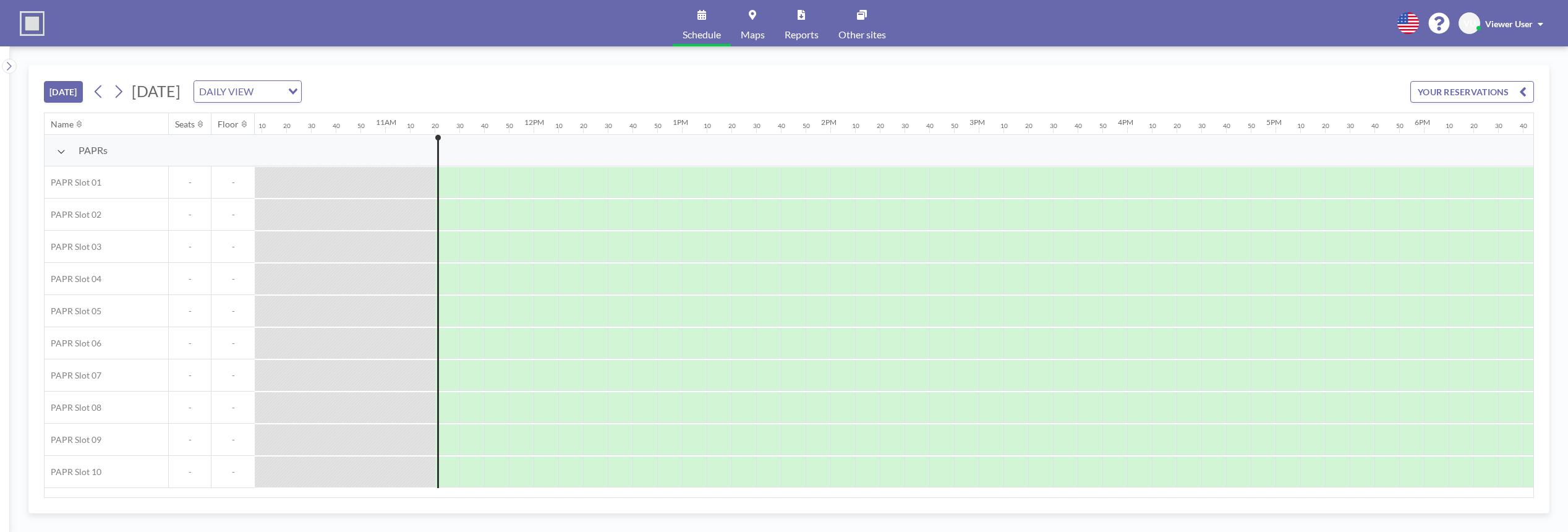
scroll to position [0, 1657]
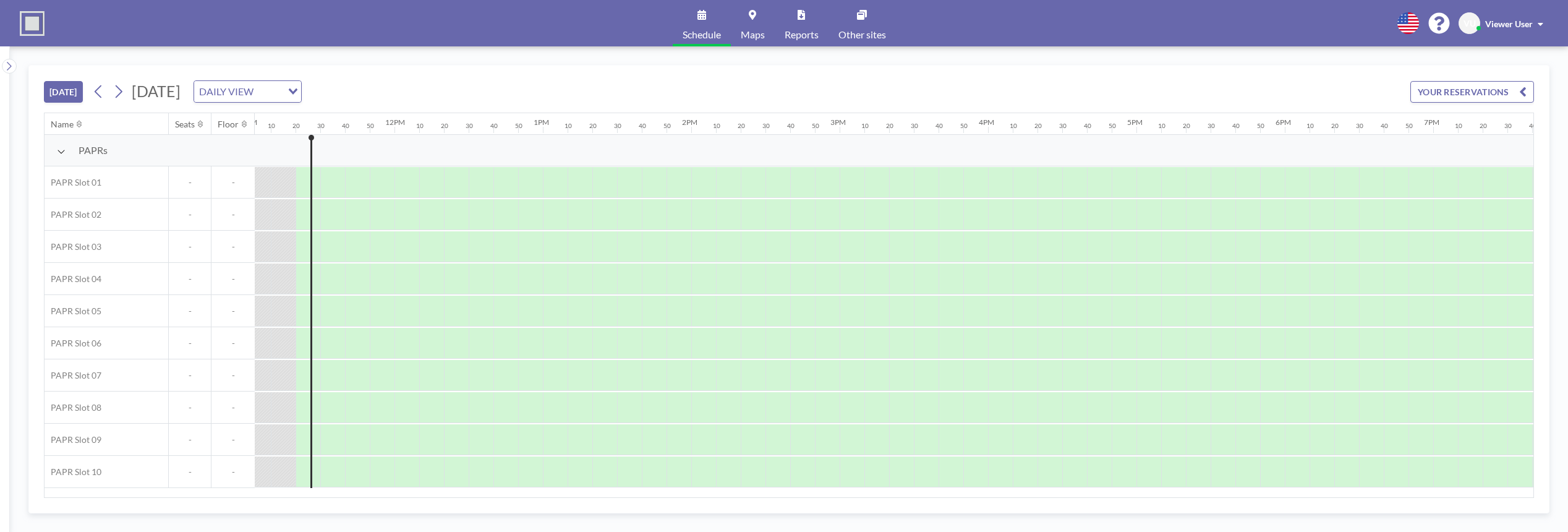
scroll to position [0, 1657]
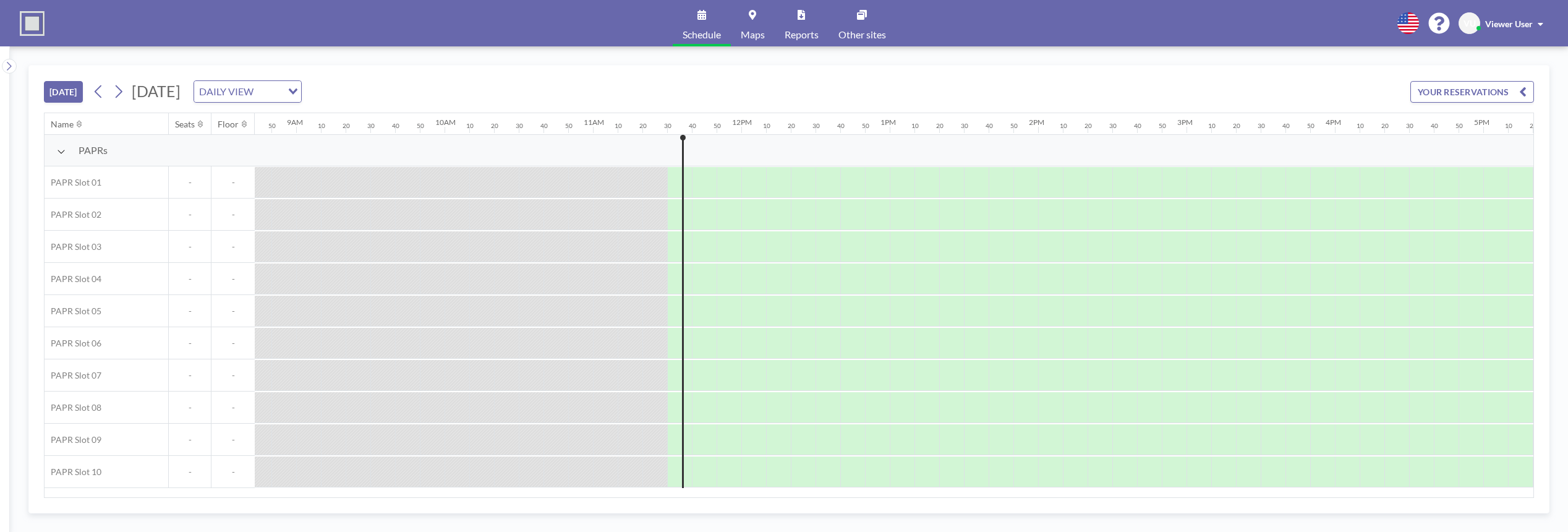
scroll to position [0, 1682]
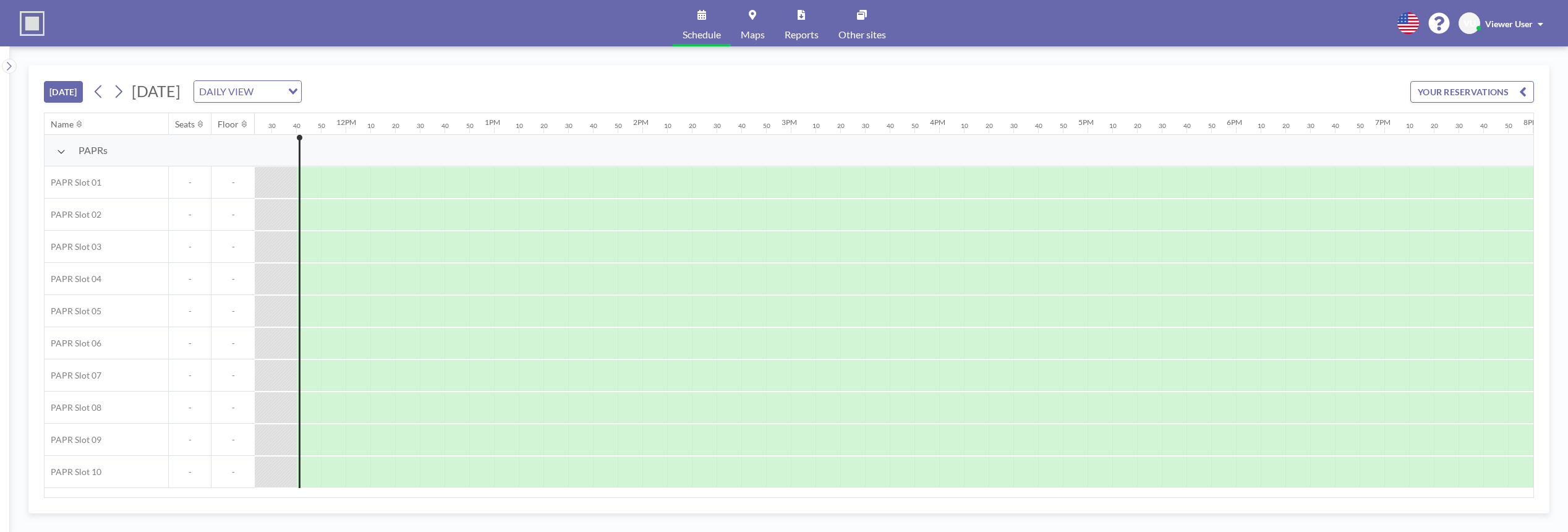
scroll to position [0, 1706]
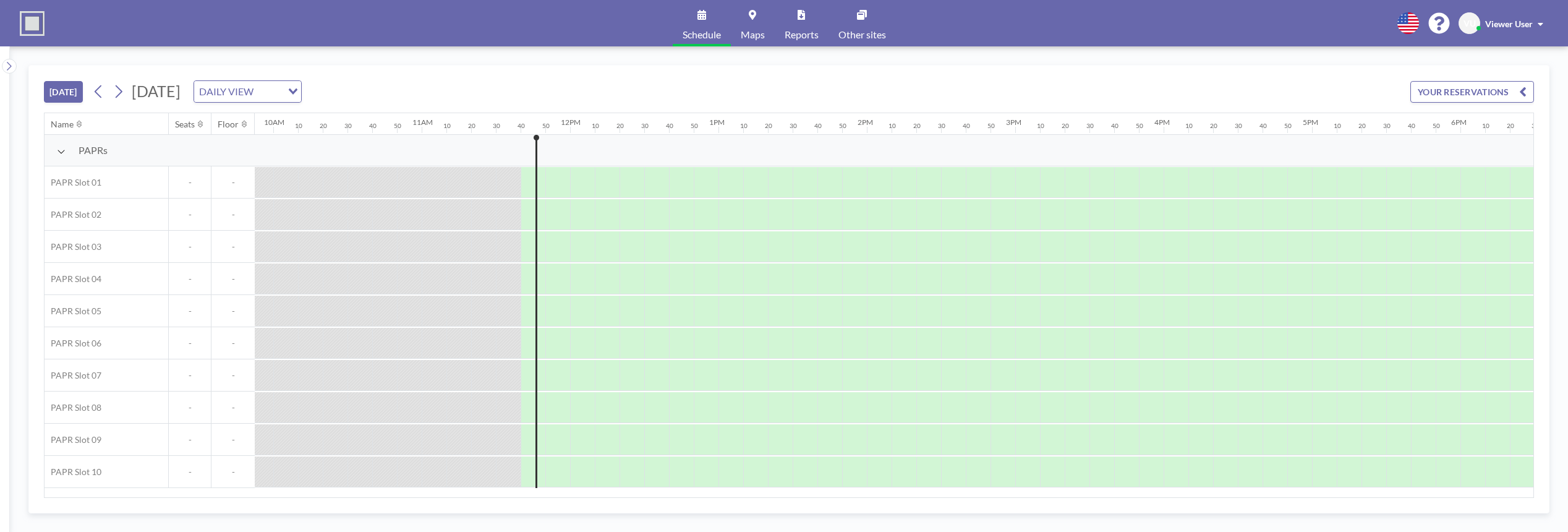
scroll to position [0, 1706]
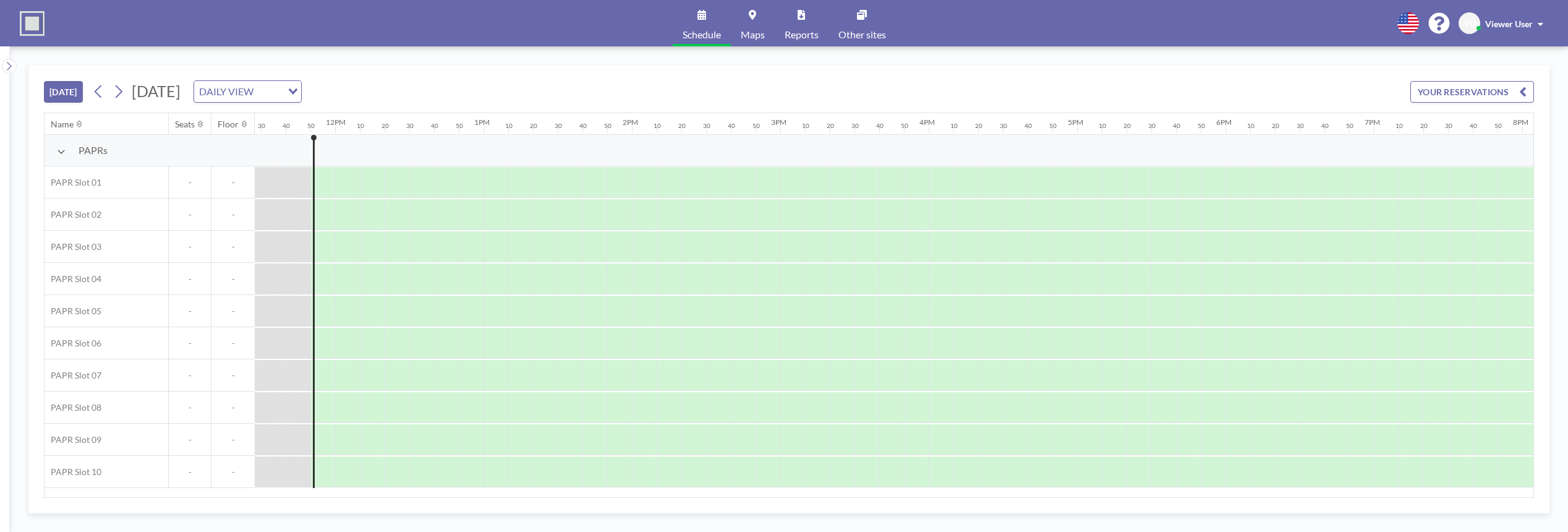
scroll to position [0, 1731]
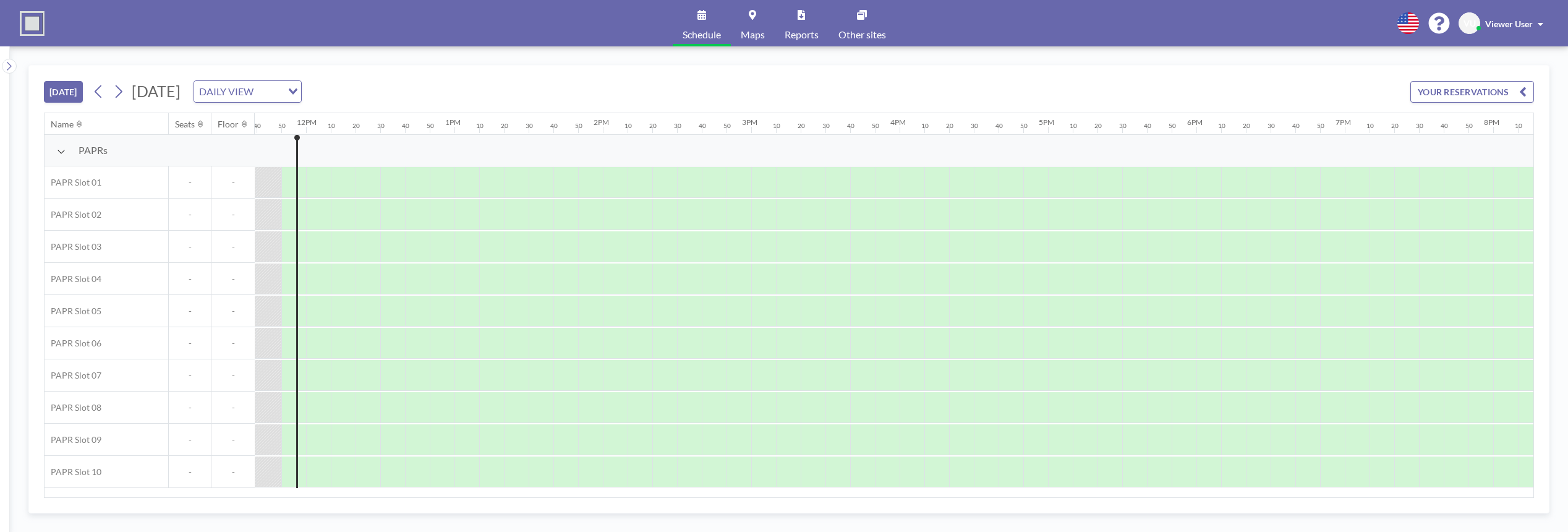
scroll to position [0, 1731]
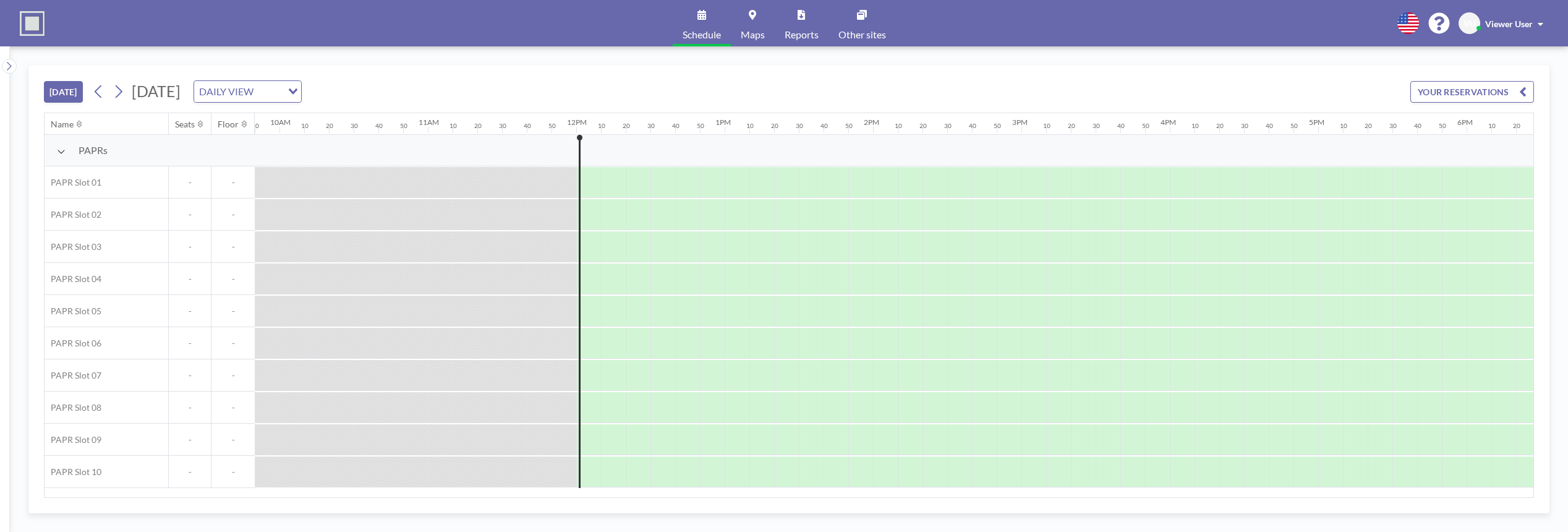
scroll to position [0, 1756]
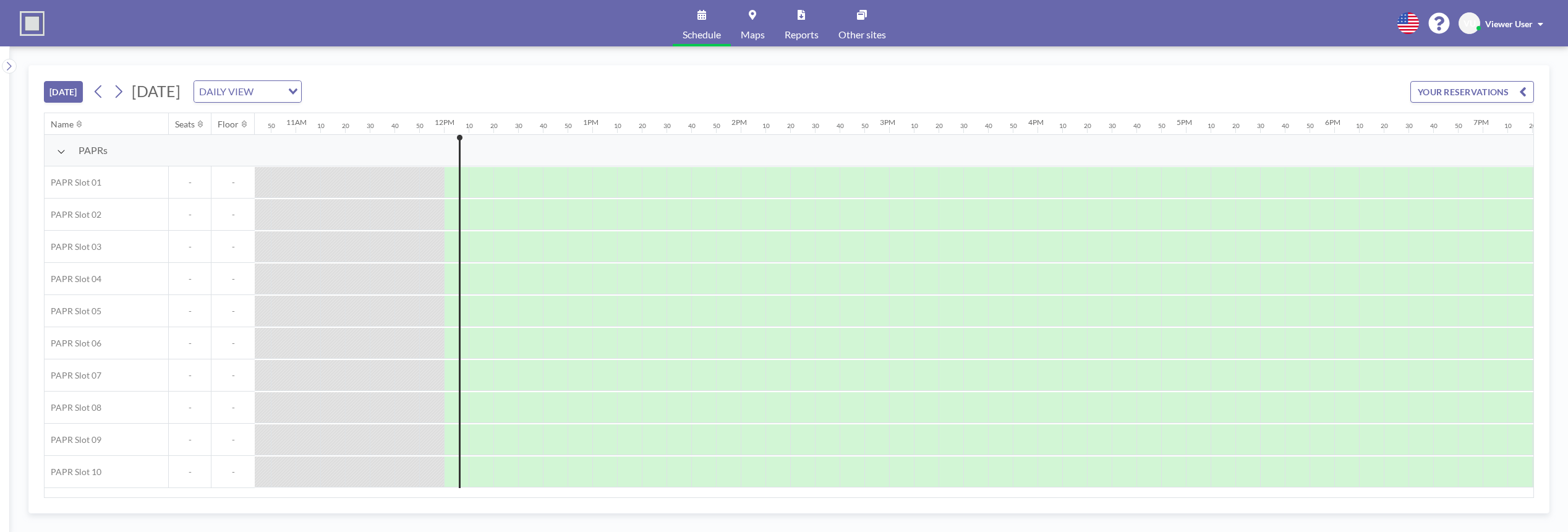
scroll to position [0, 1756]
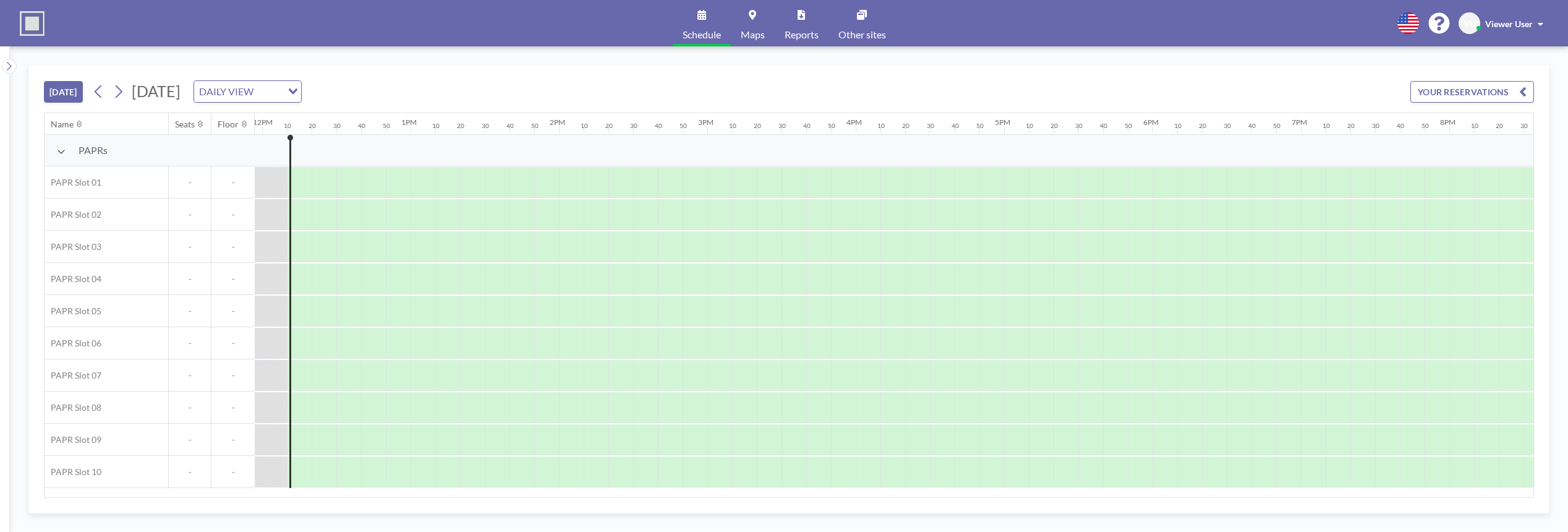
scroll to position [0, 1780]
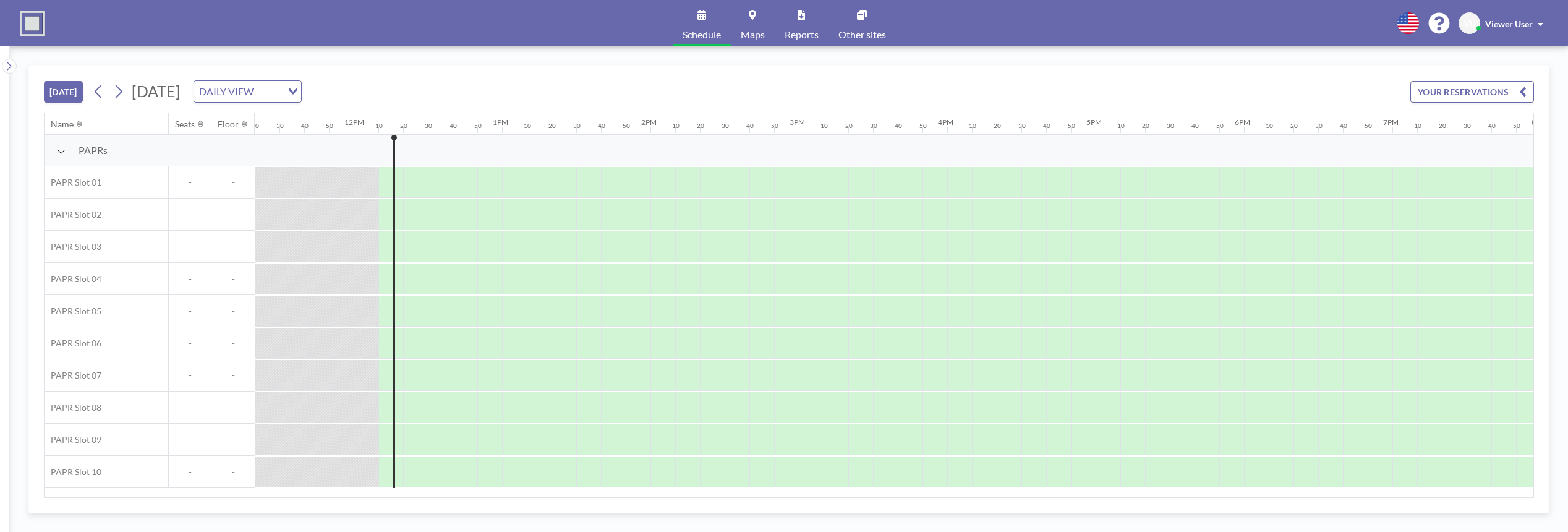
scroll to position [0, 1780]
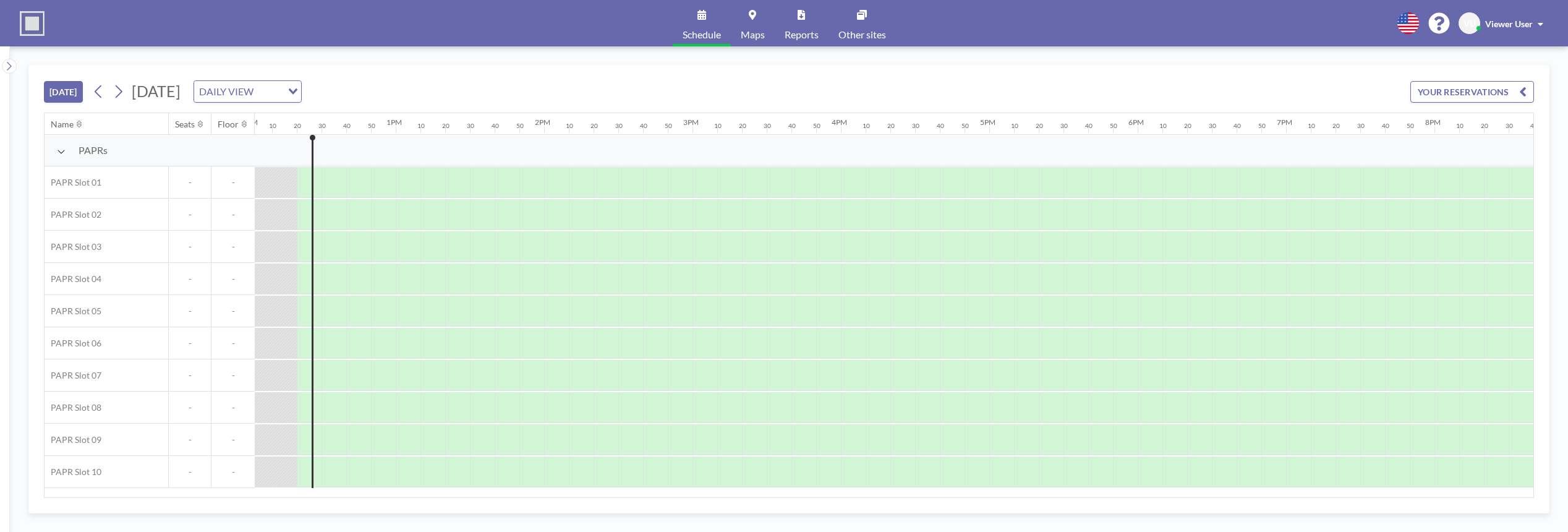
scroll to position [0, 1805]
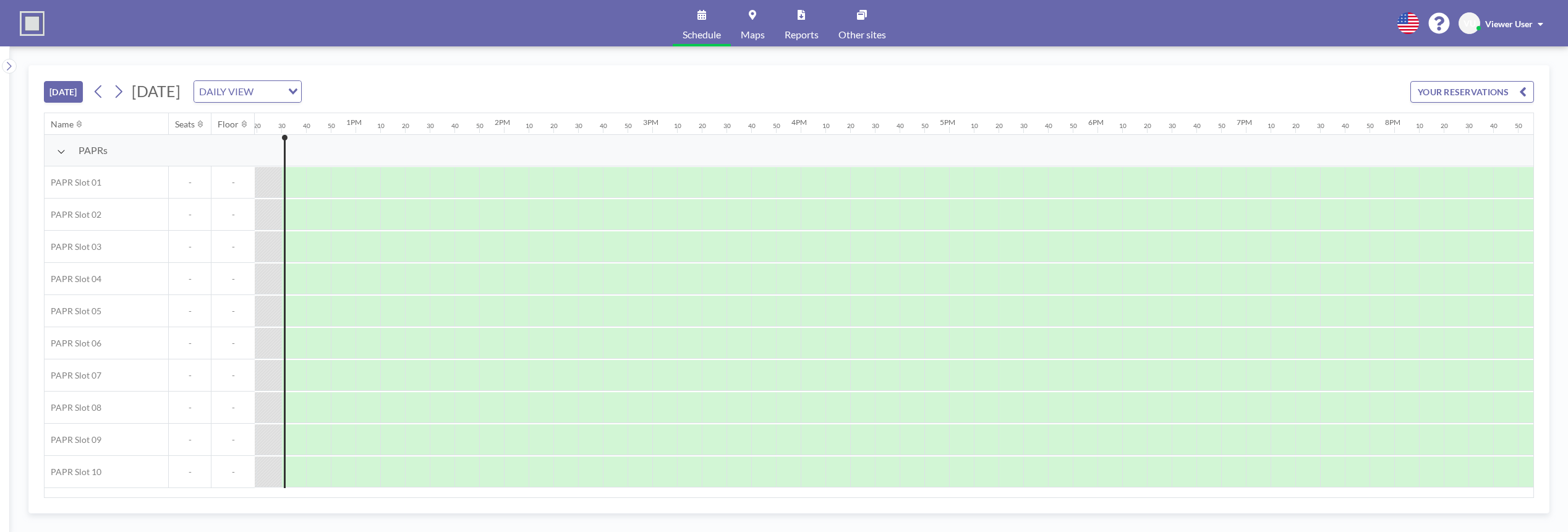
scroll to position [0, 1830]
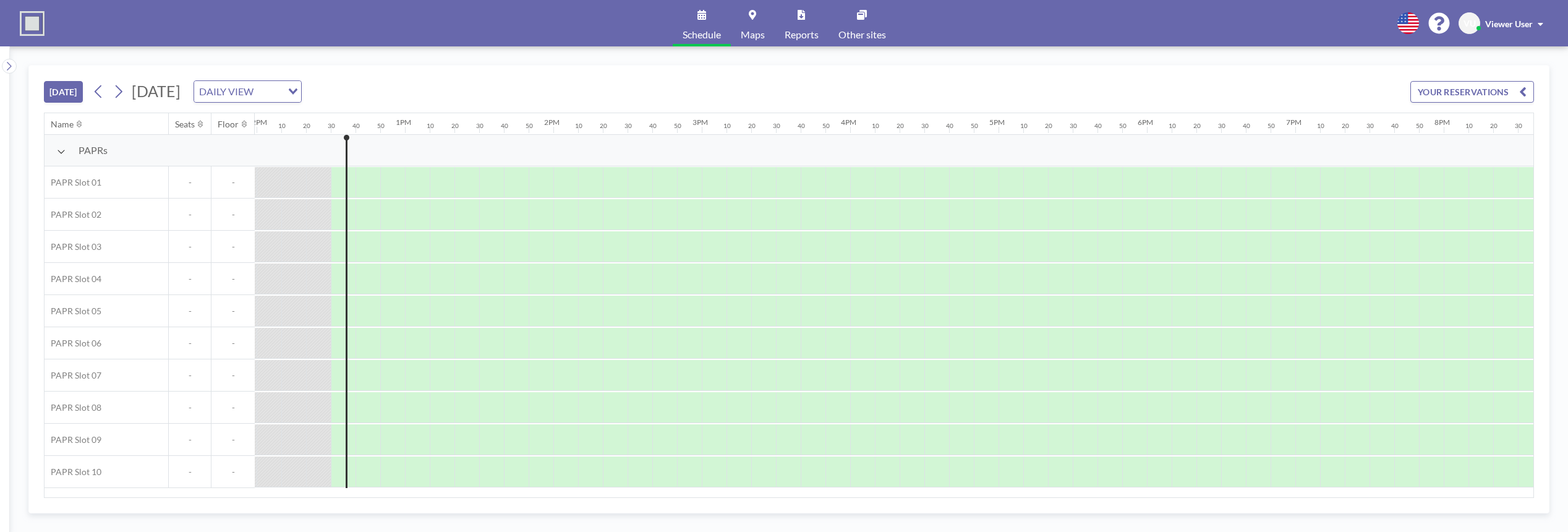
scroll to position [0, 1830]
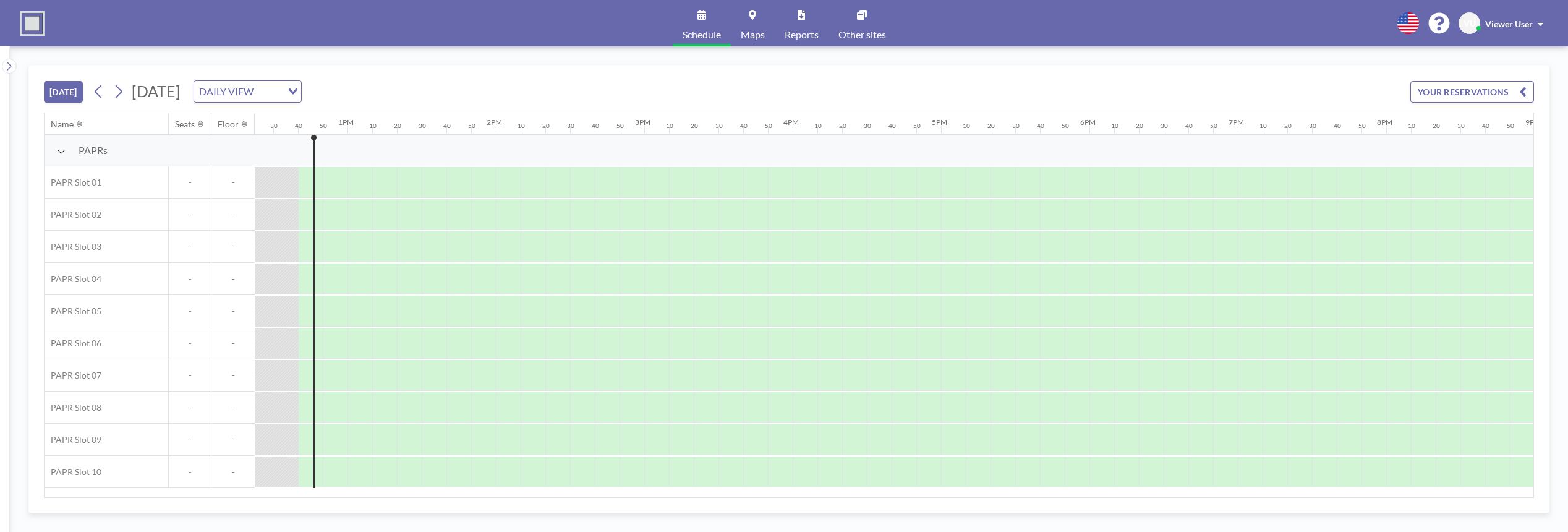
scroll to position [0, 1854]
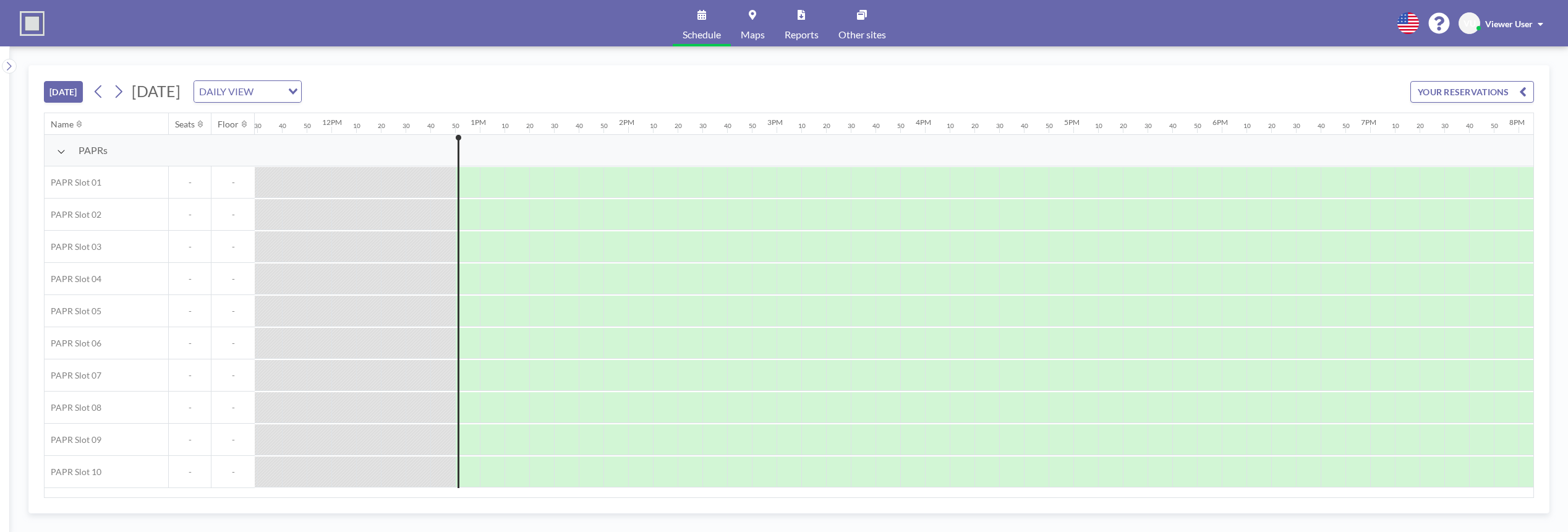
scroll to position [0, 1879]
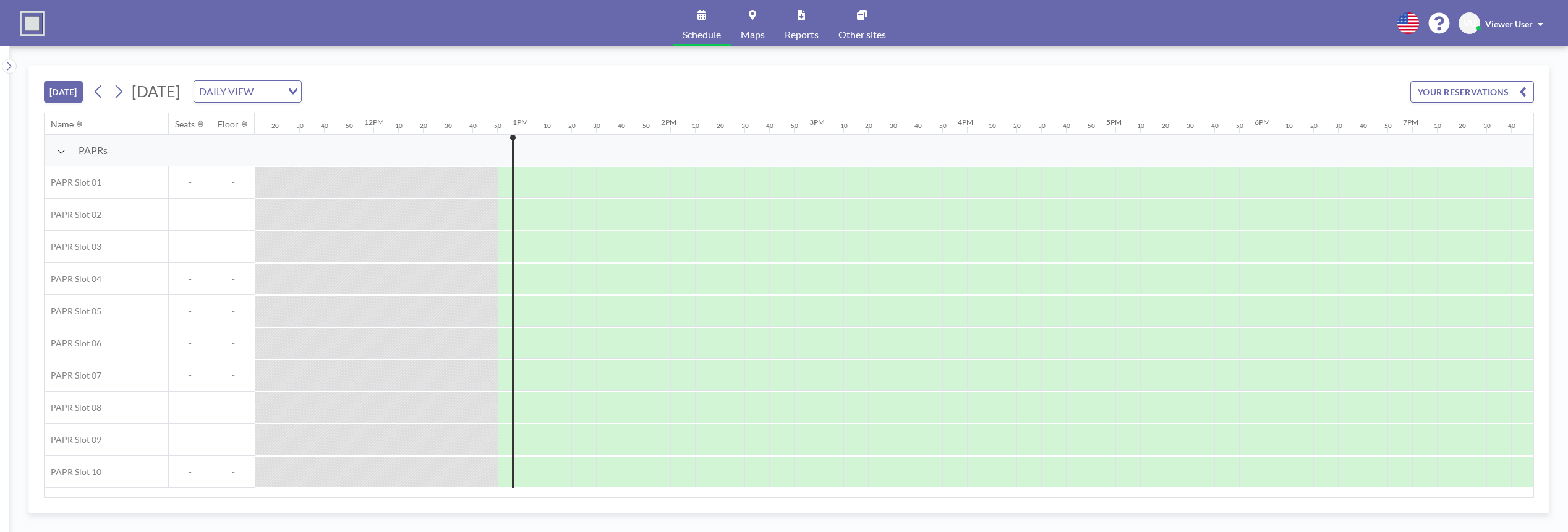
scroll to position [0, 1879]
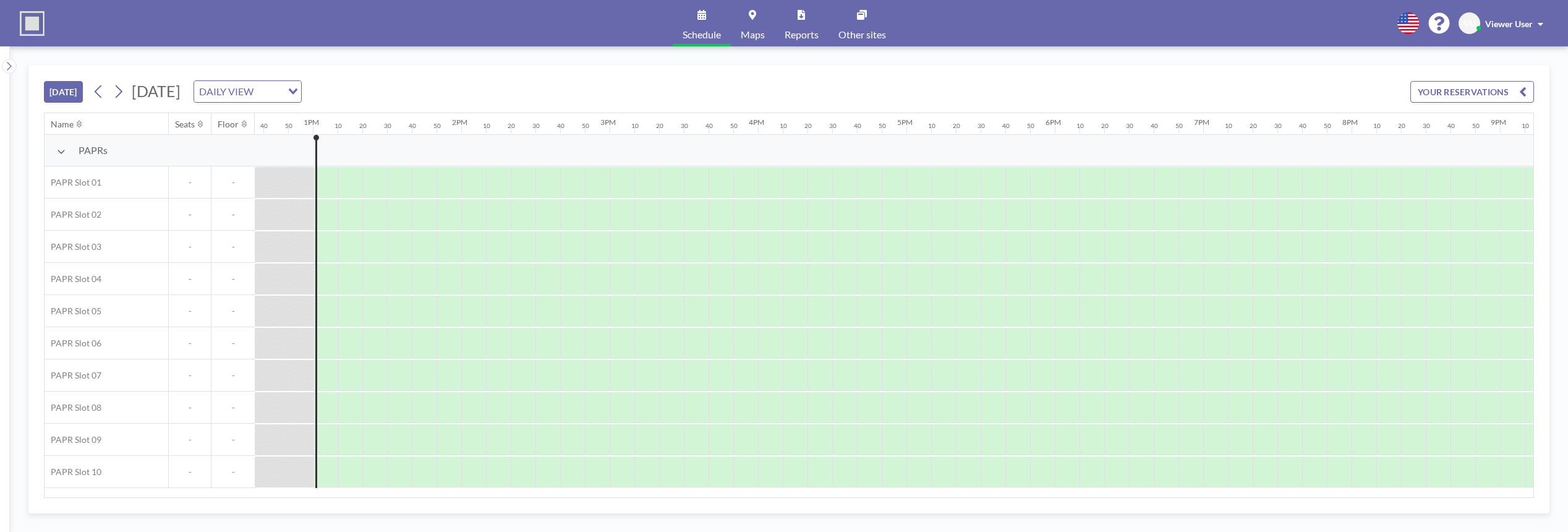
scroll to position [0, 1904]
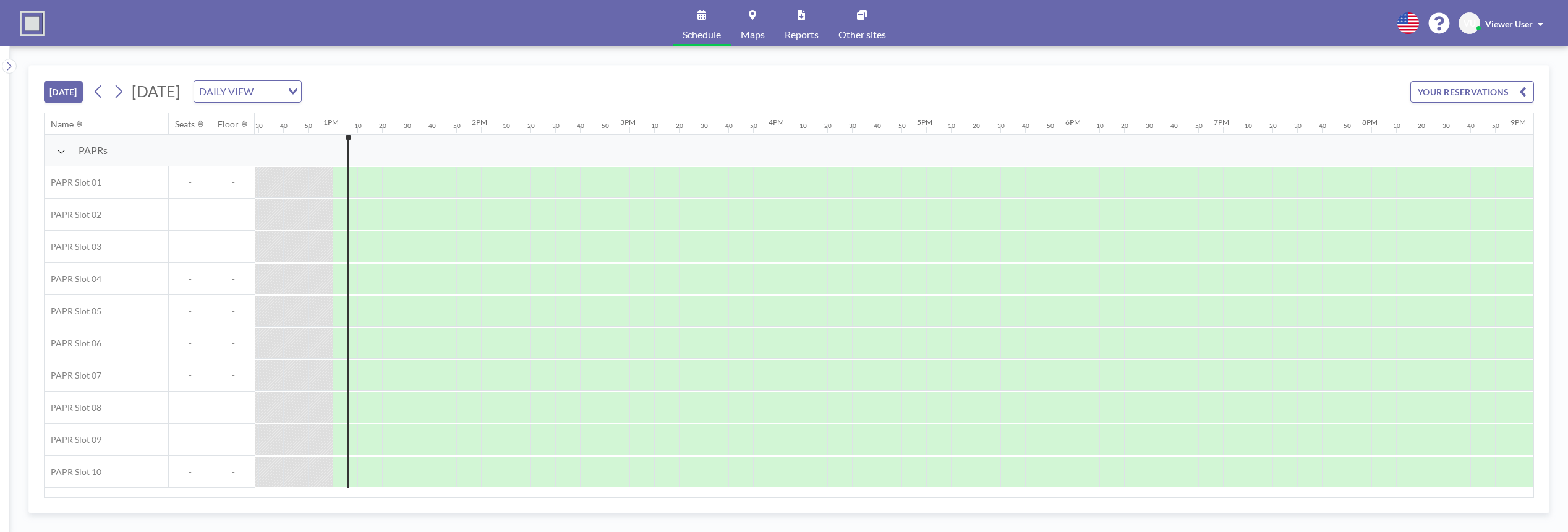
scroll to position [0, 1904]
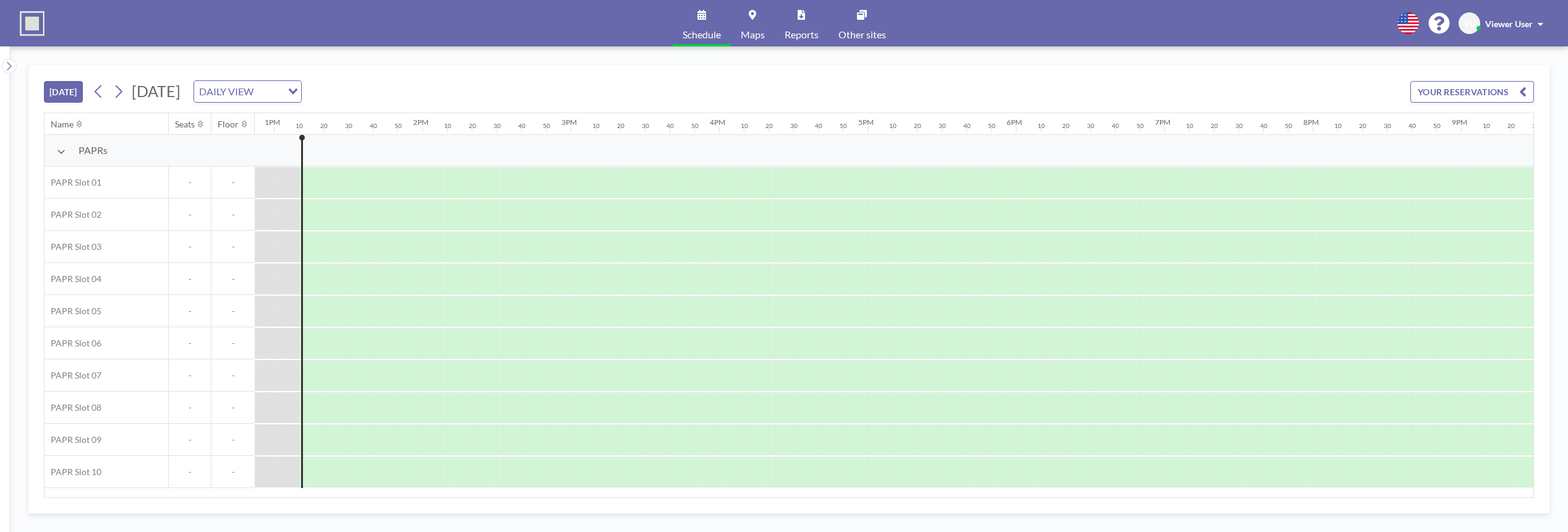
scroll to position [0, 1928]
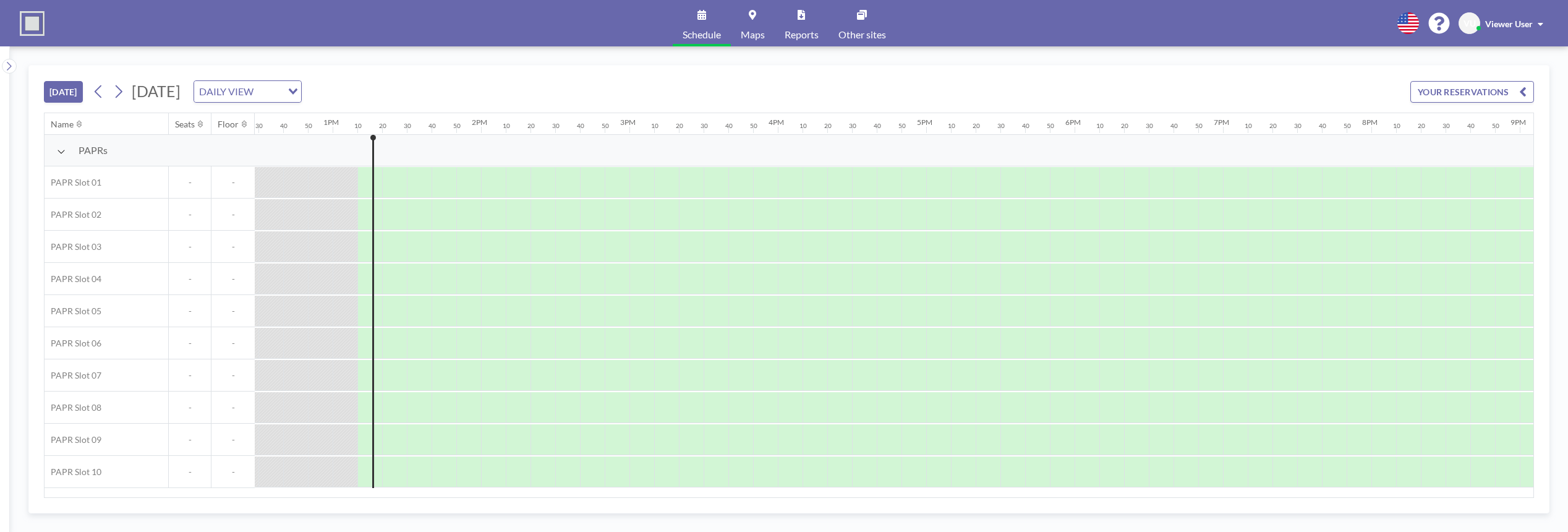
scroll to position [0, 1928]
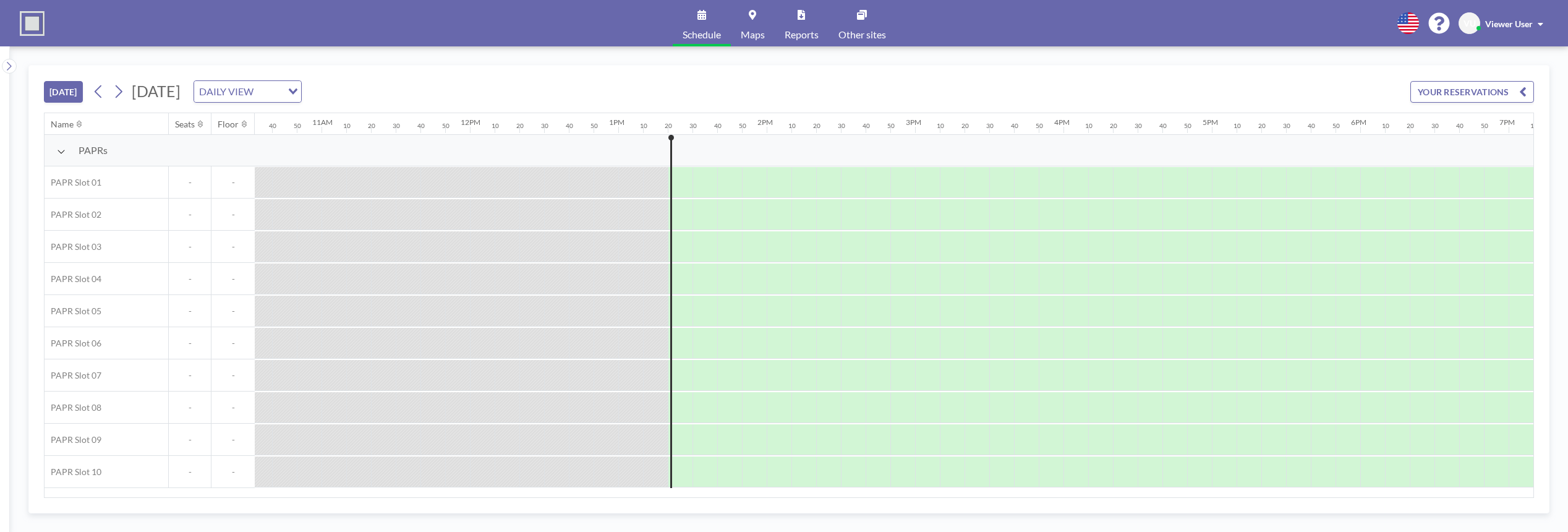
scroll to position [0, 1954]
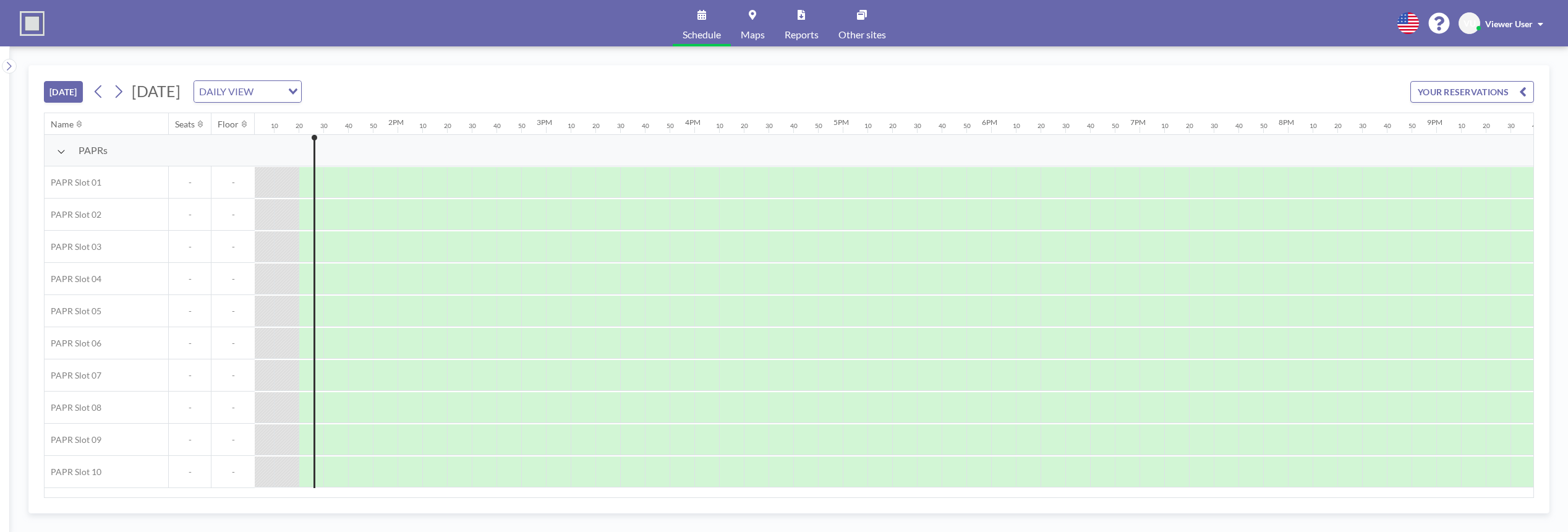
scroll to position [0, 1954]
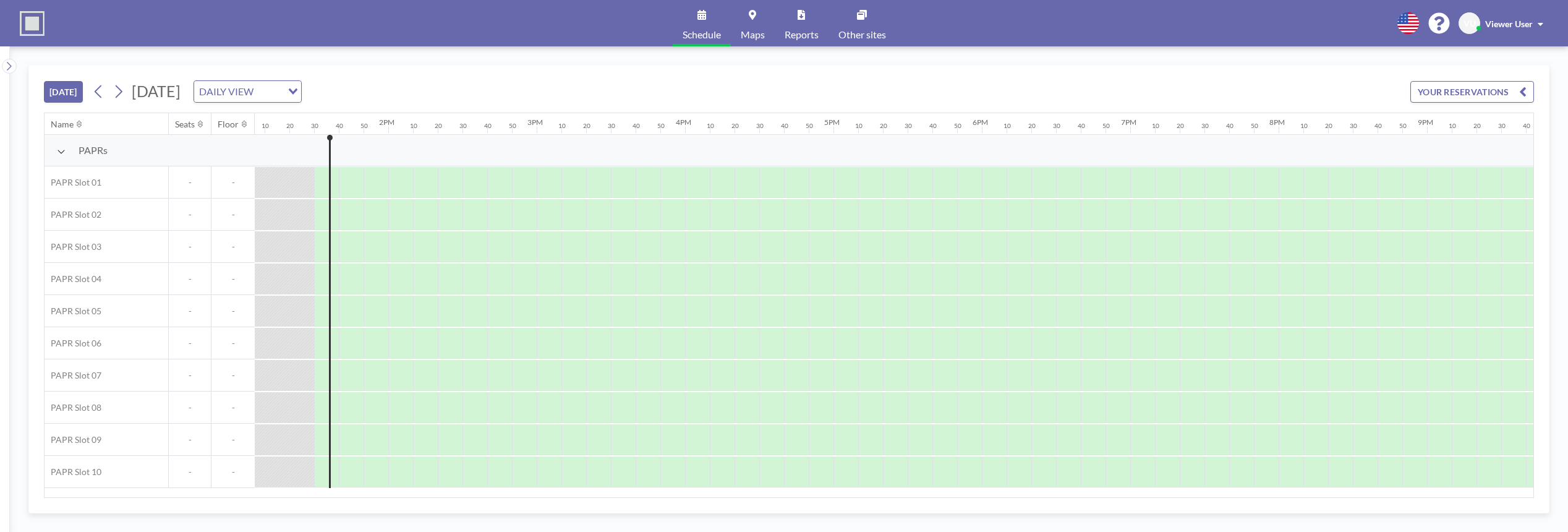
scroll to position [0, 1979]
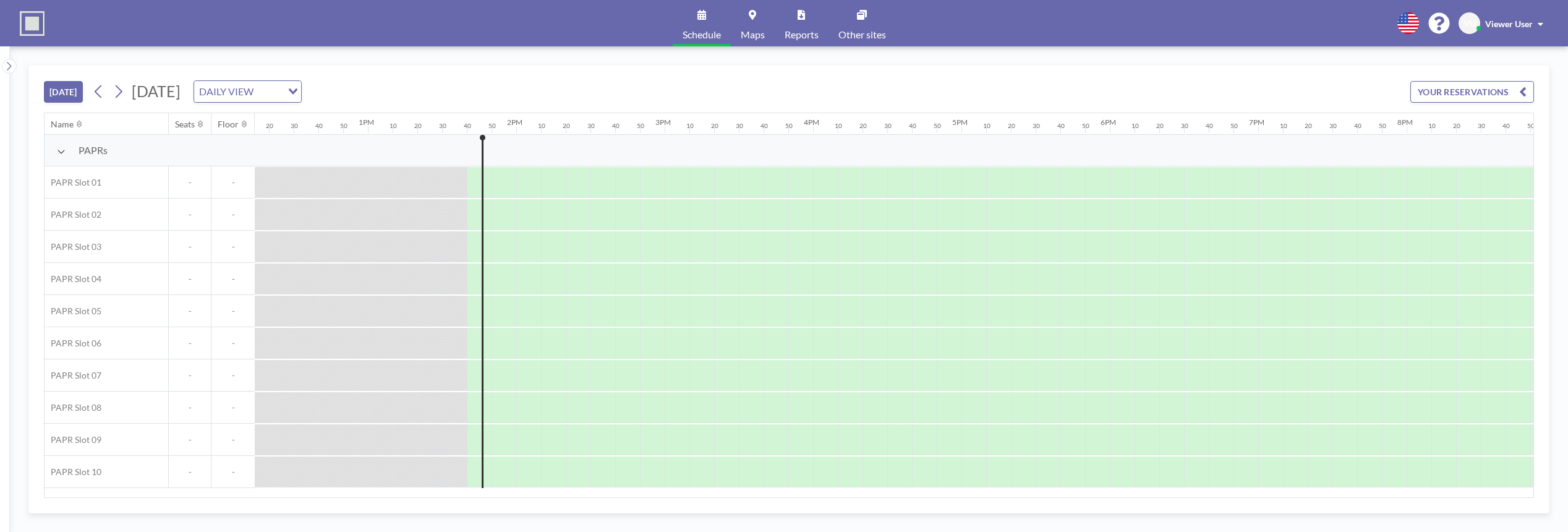
scroll to position [0, 2003]
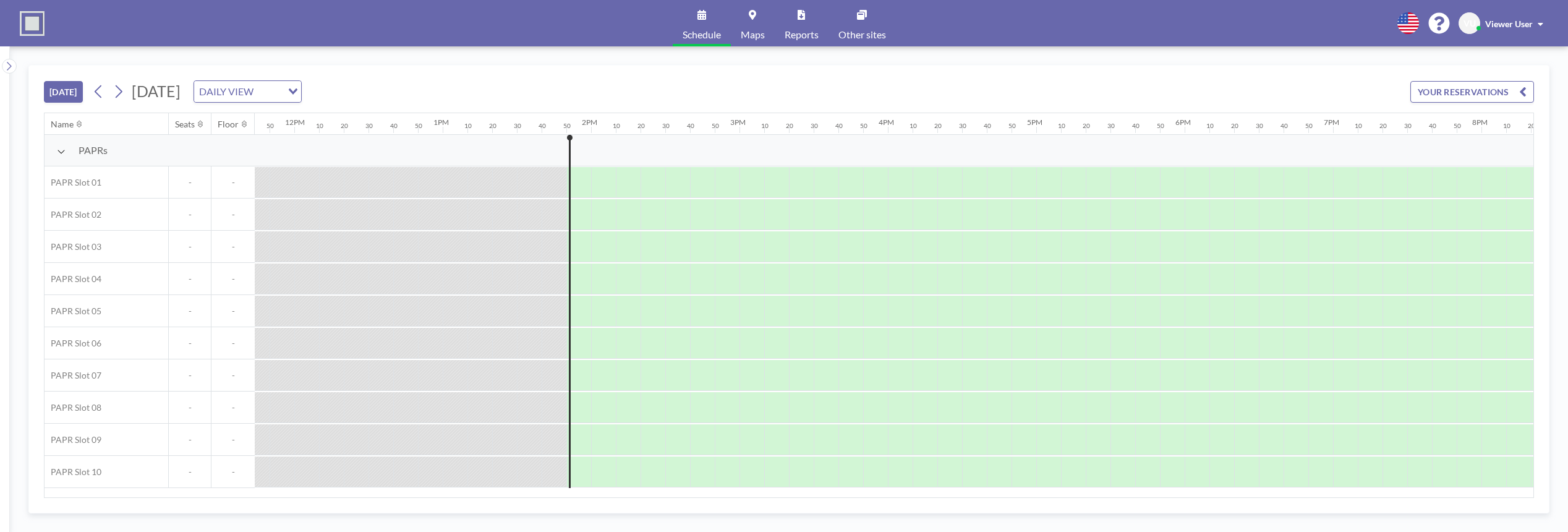
scroll to position [0, 2028]
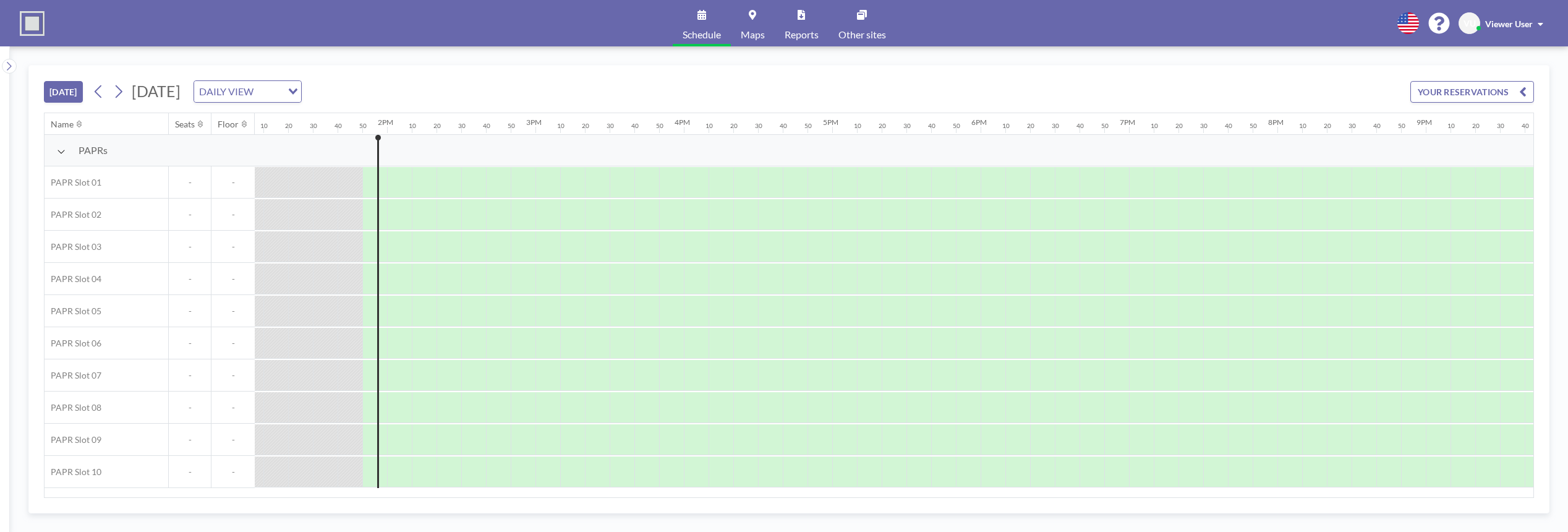
scroll to position [0, 2028]
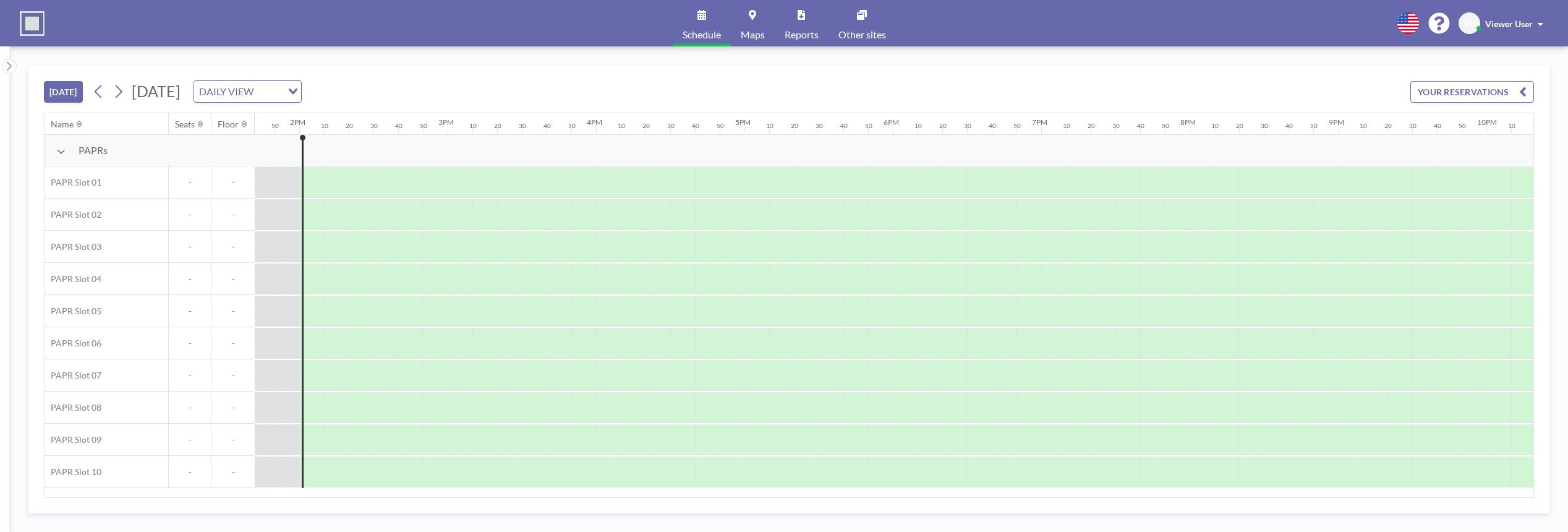
scroll to position [0, 2053]
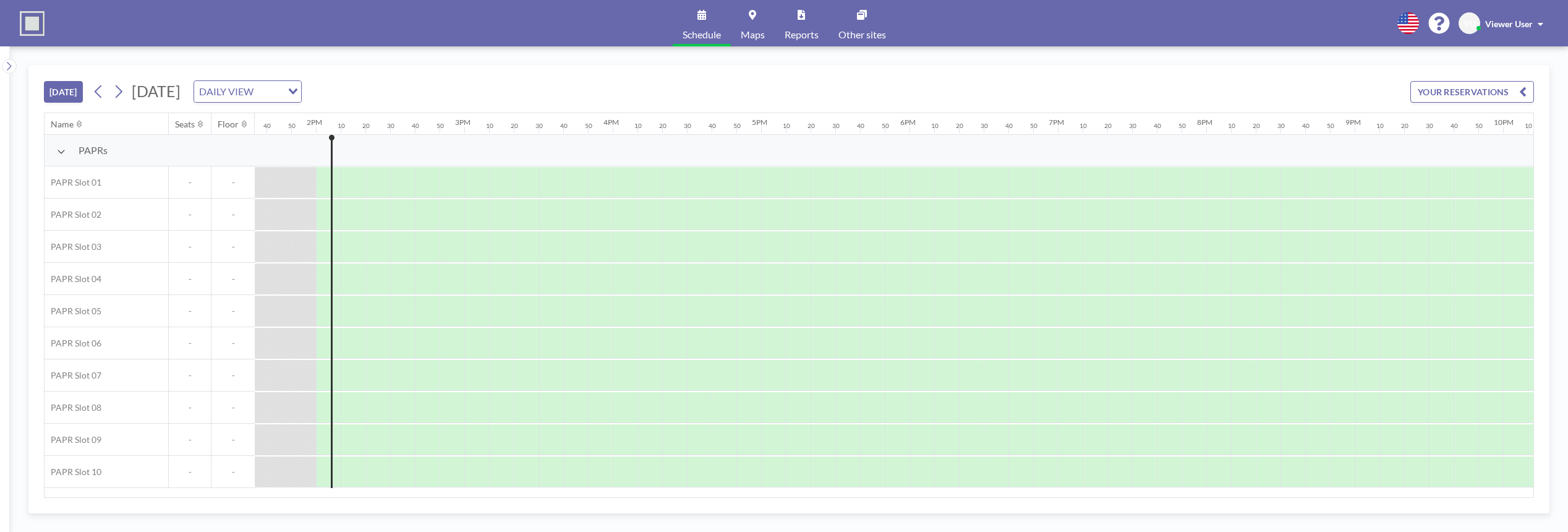
scroll to position [0, 2053]
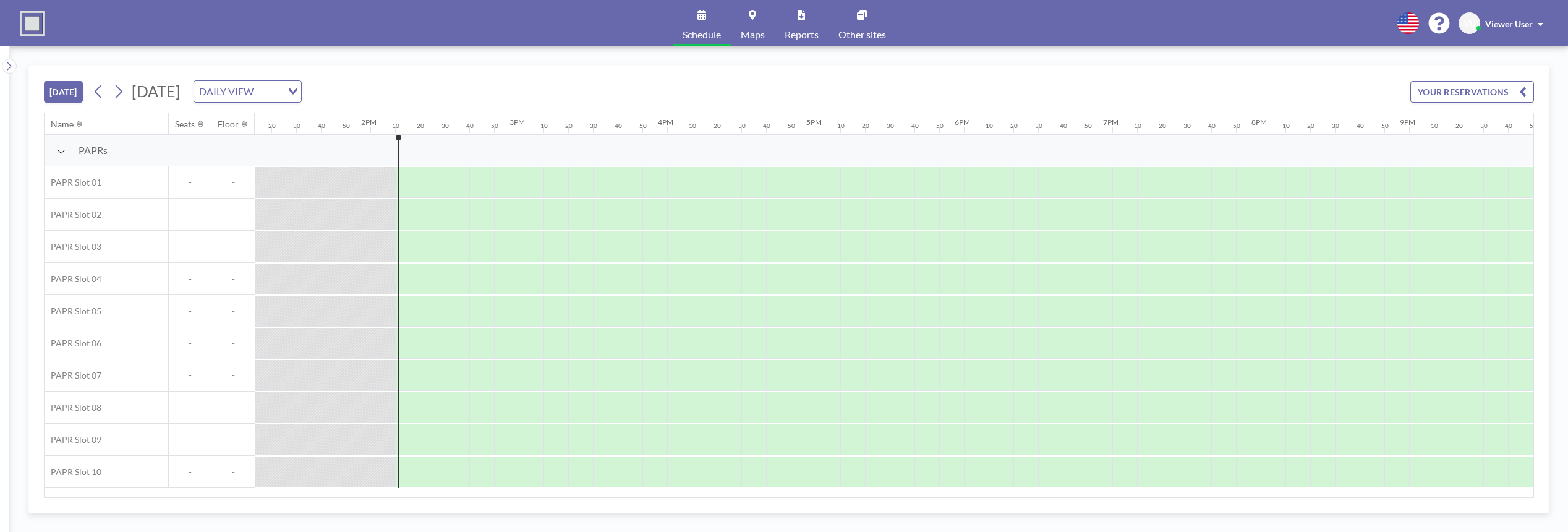
scroll to position [0, 2077]
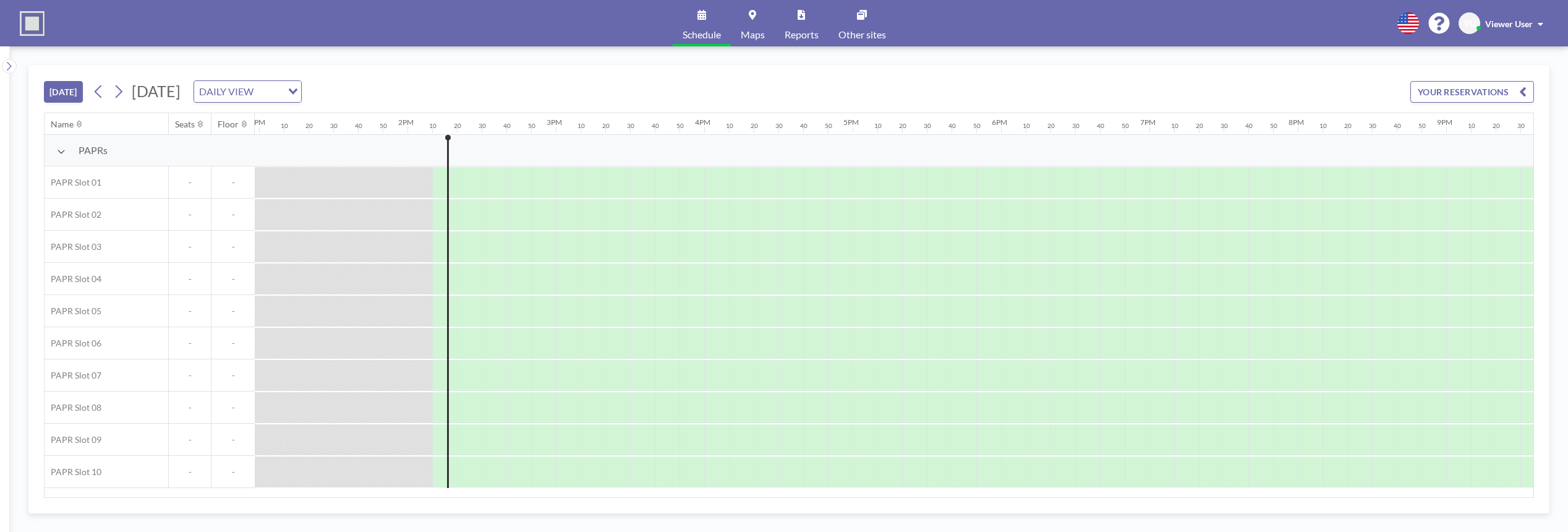
scroll to position [0, 2077]
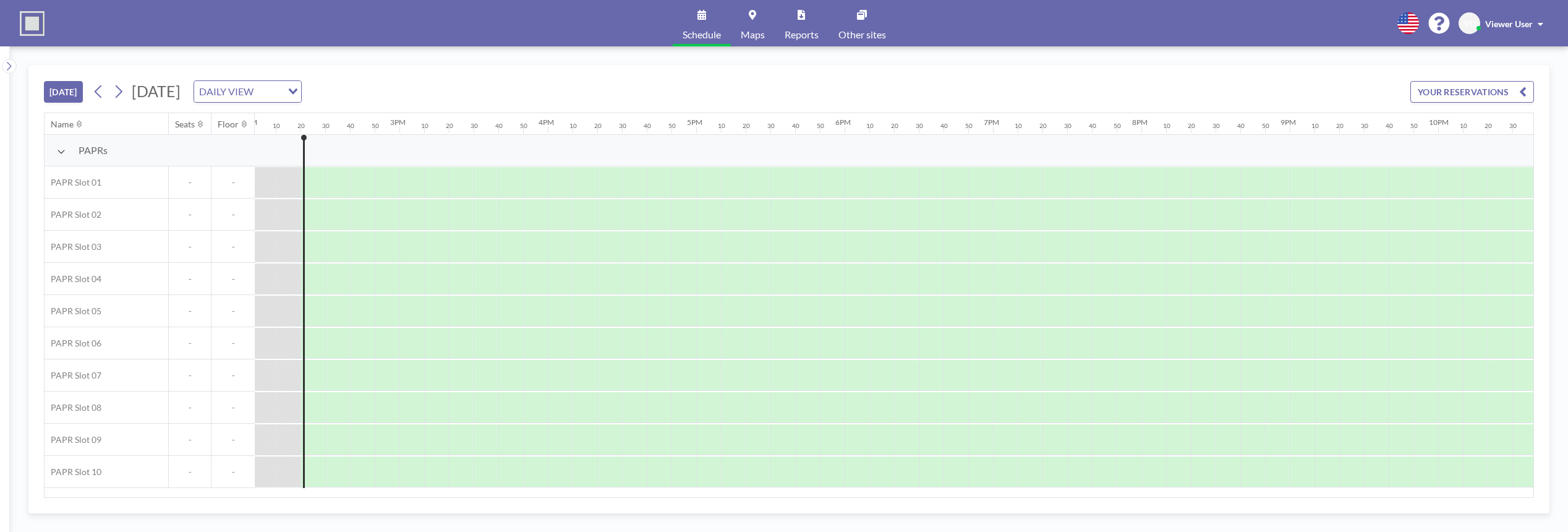
scroll to position [0, 2102]
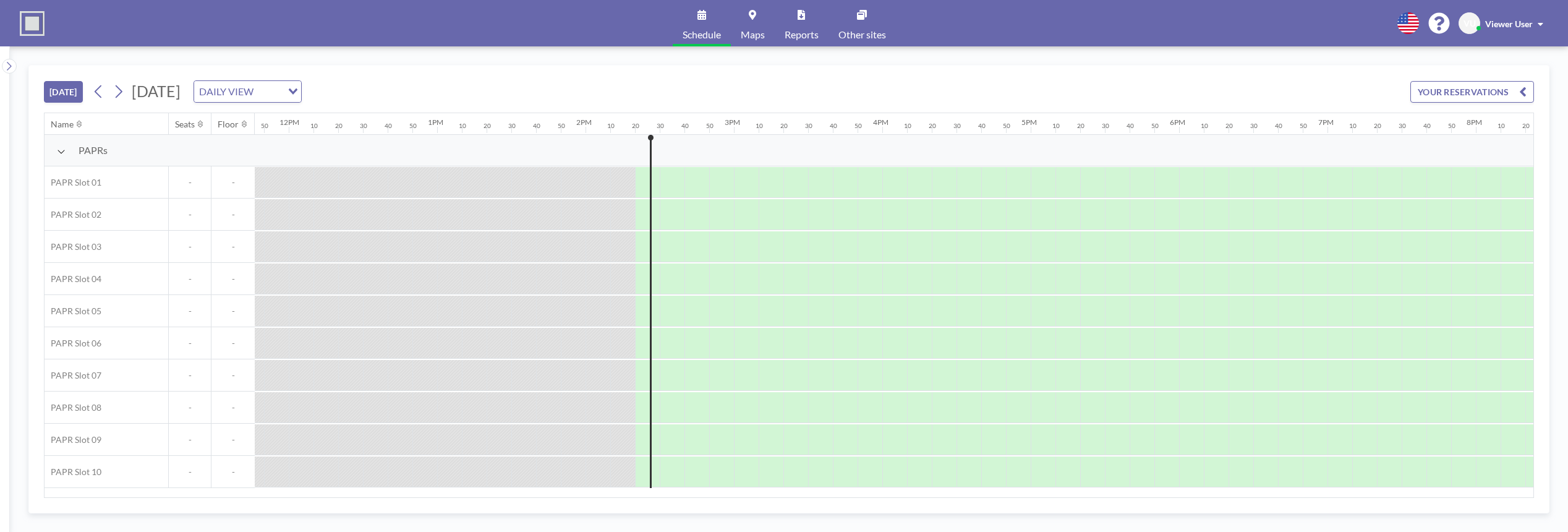
scroll to position [0, 2102]
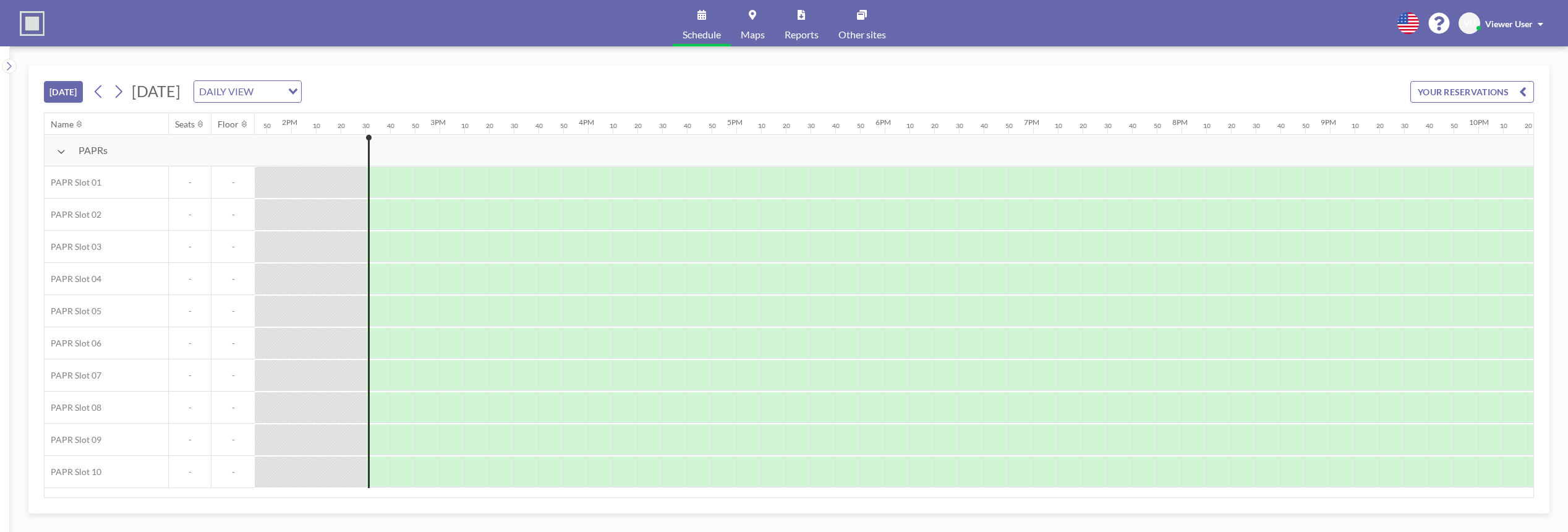
scroll to position [0, 2127]
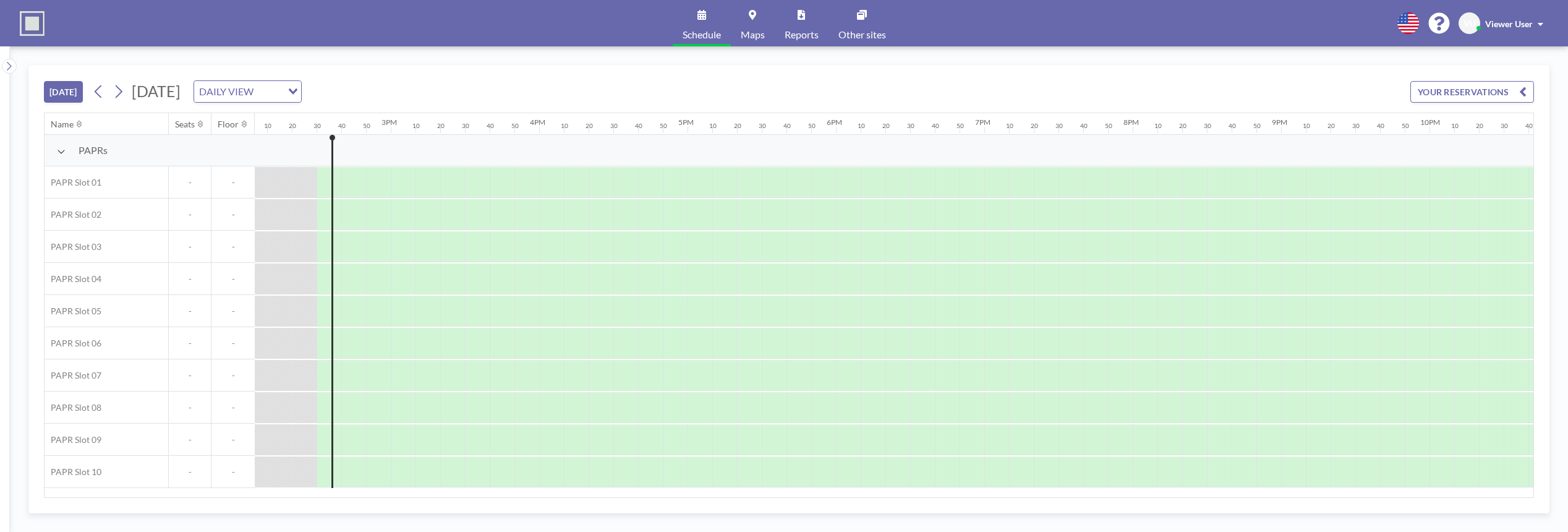
scroll to position [0, 2127]
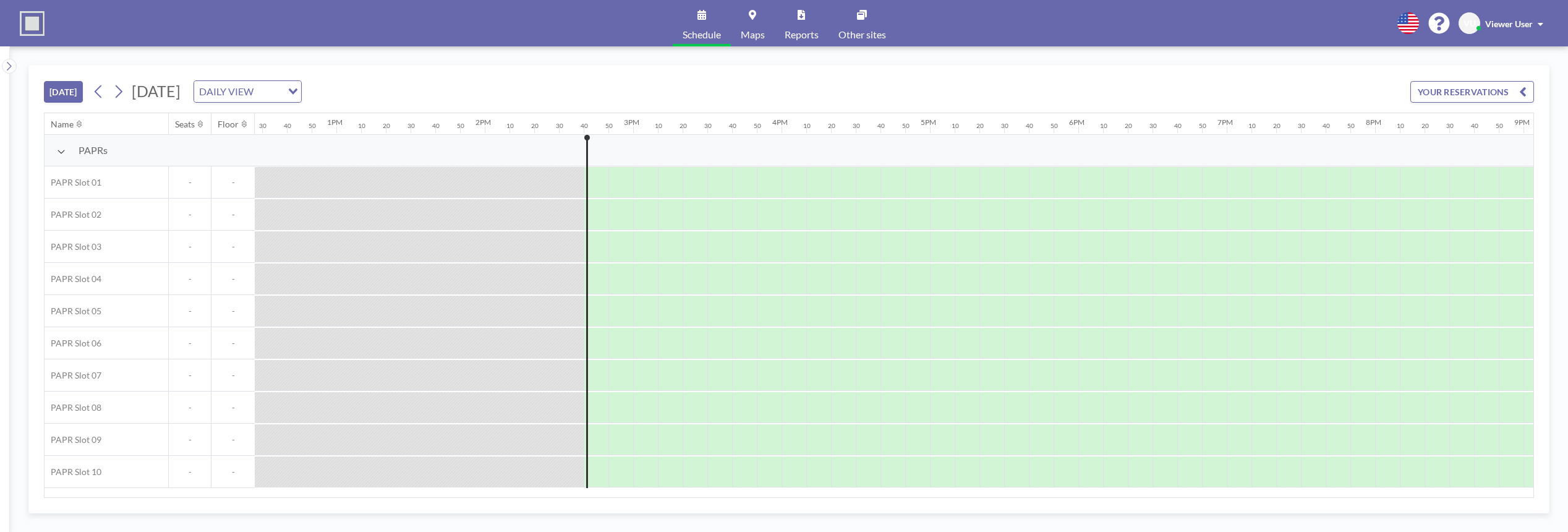
scroll to position [0, 2151]
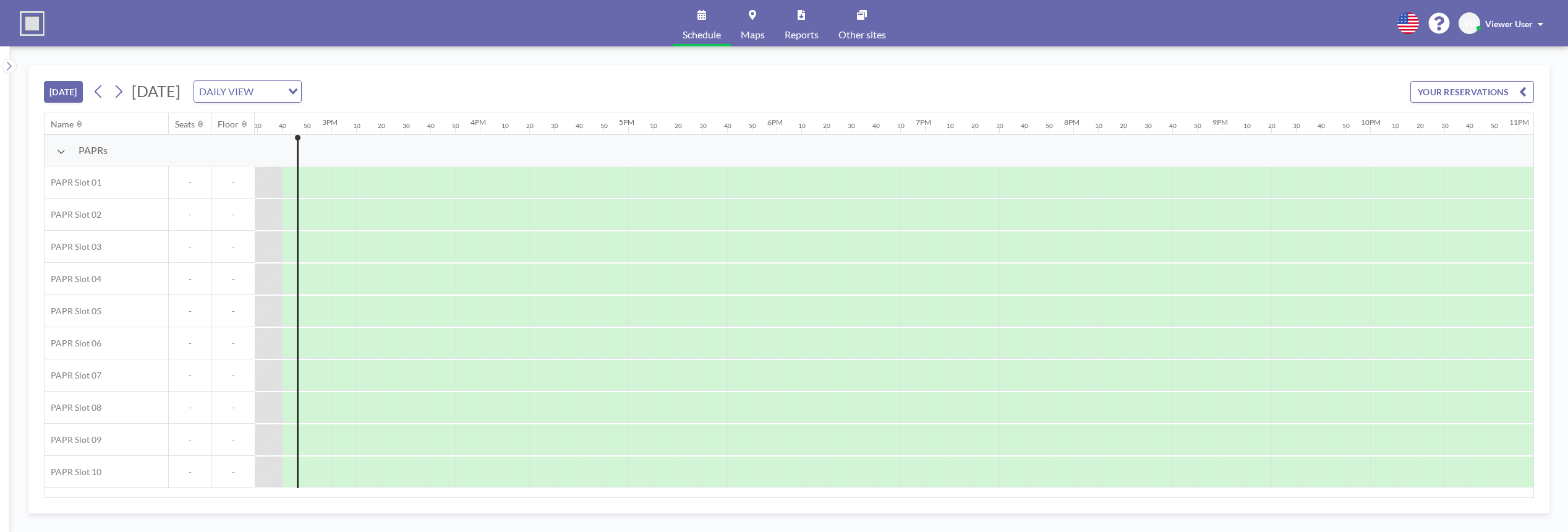
scroll to position [0, 2151]
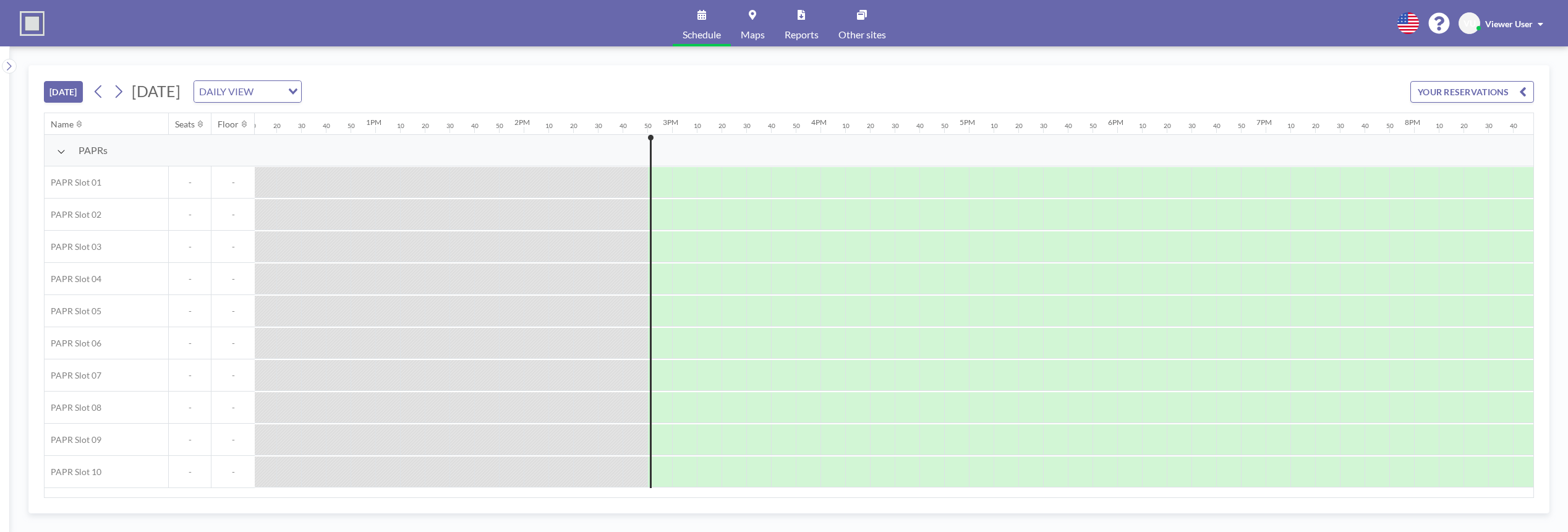
scroll to position [0, 2176]
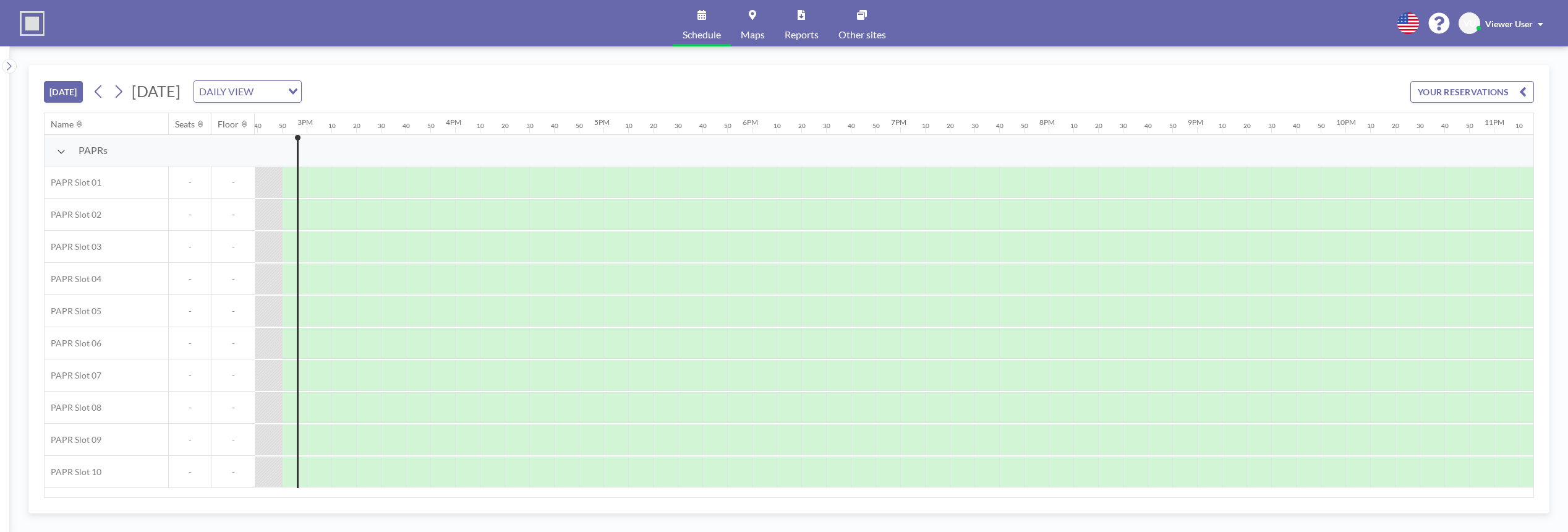
scroll to position [0, 2176]
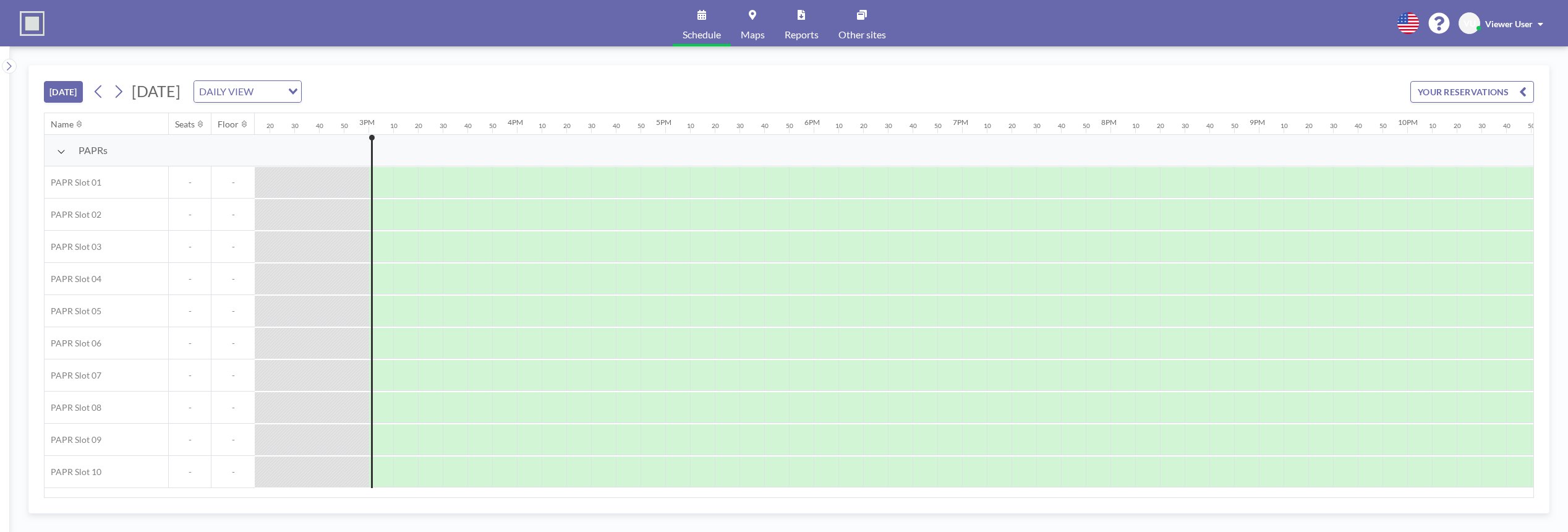
scroll to position [0, 2201]
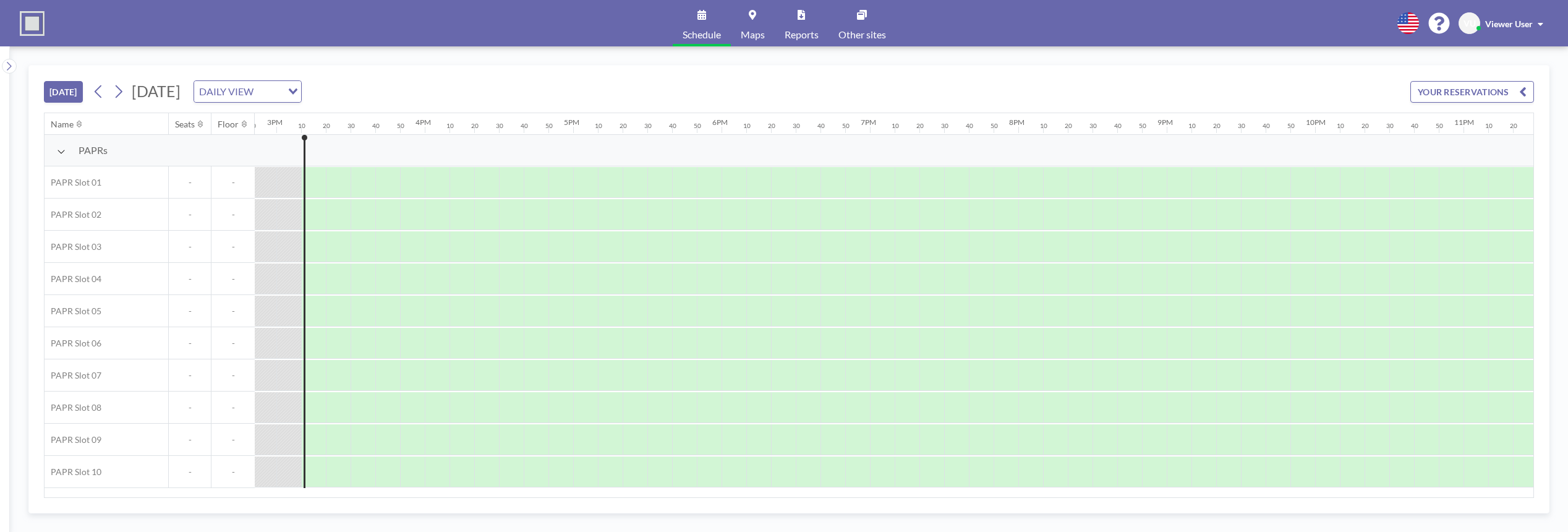
scroll to position [0, 2225]
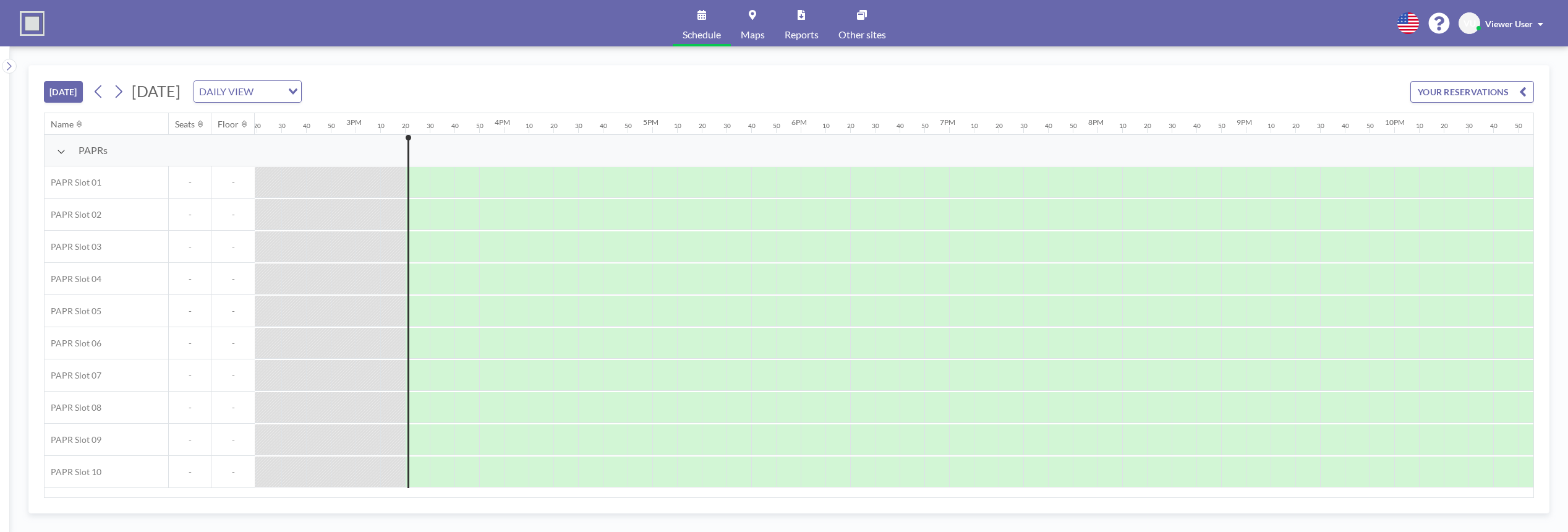
scroll to position [0, 2250]
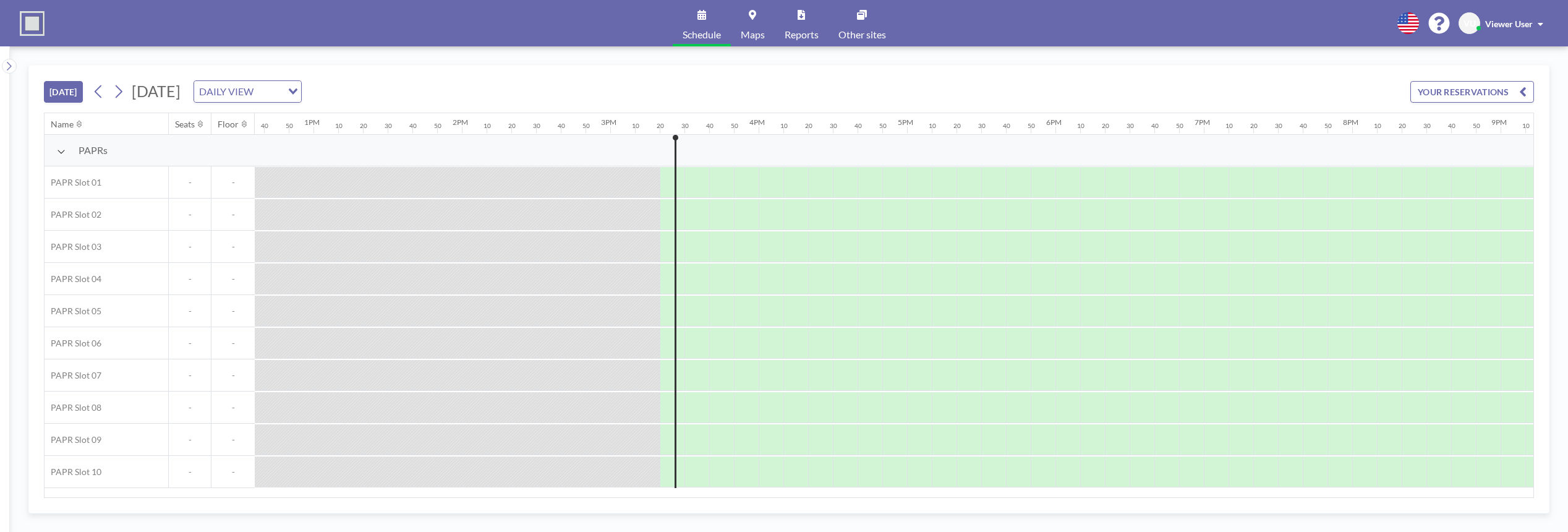
scroll to position [0, 2250]
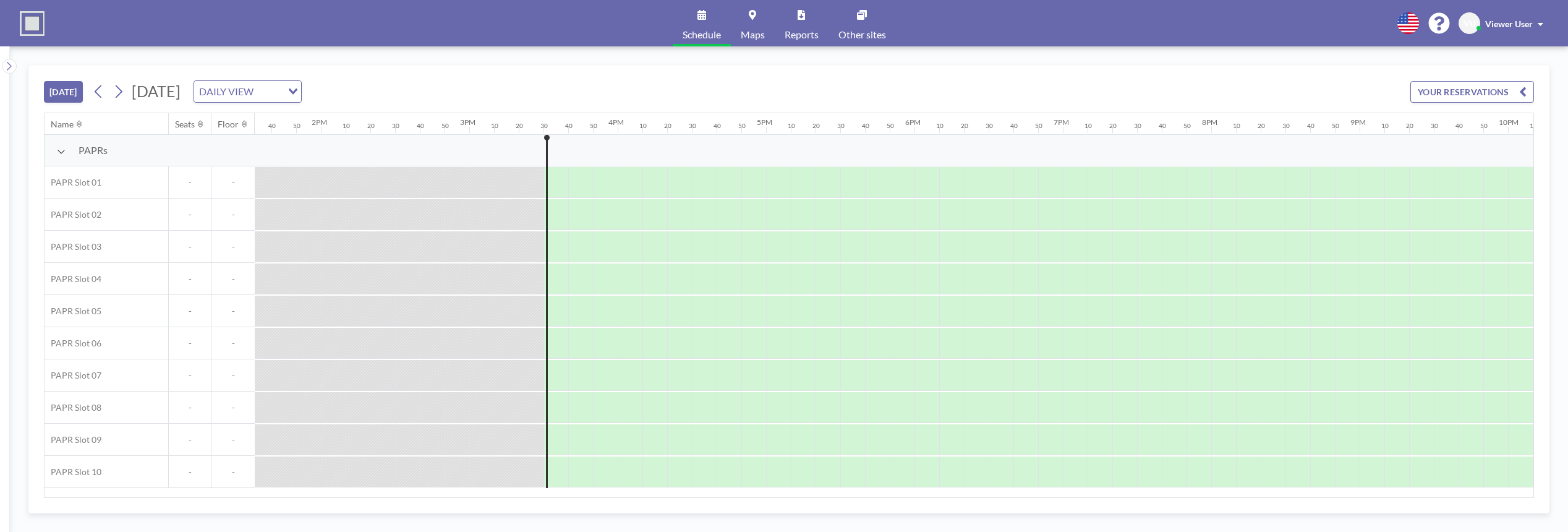
scroll to position [0, 2275]
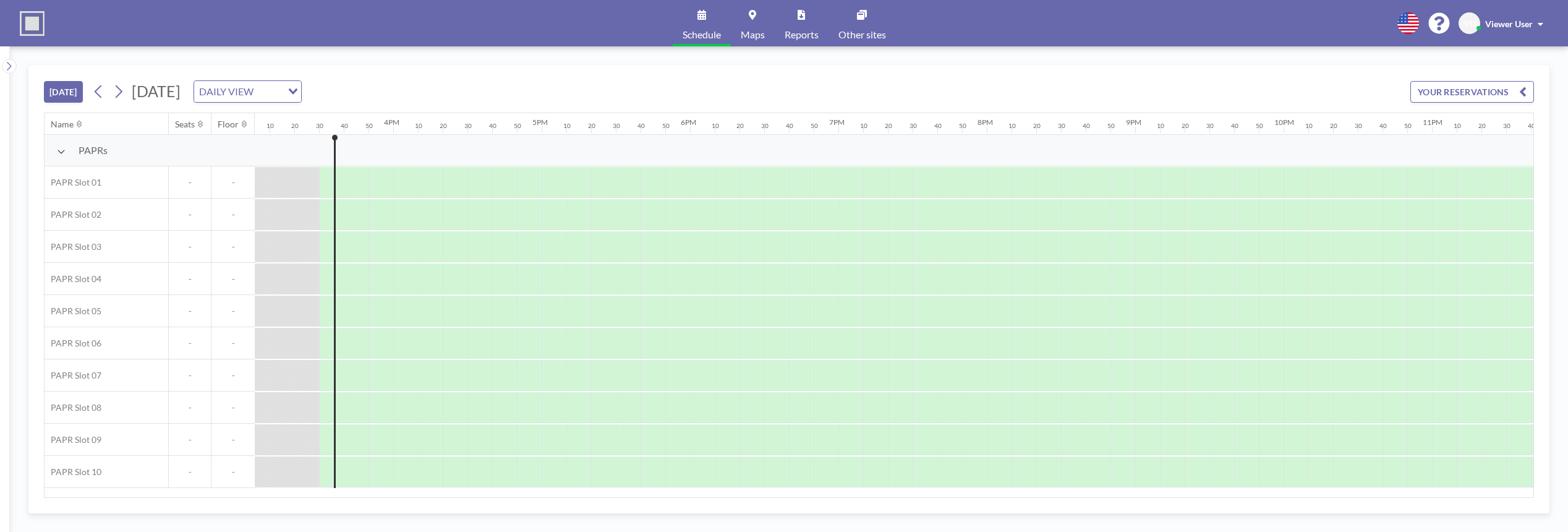
scroll to position [0, 2275]
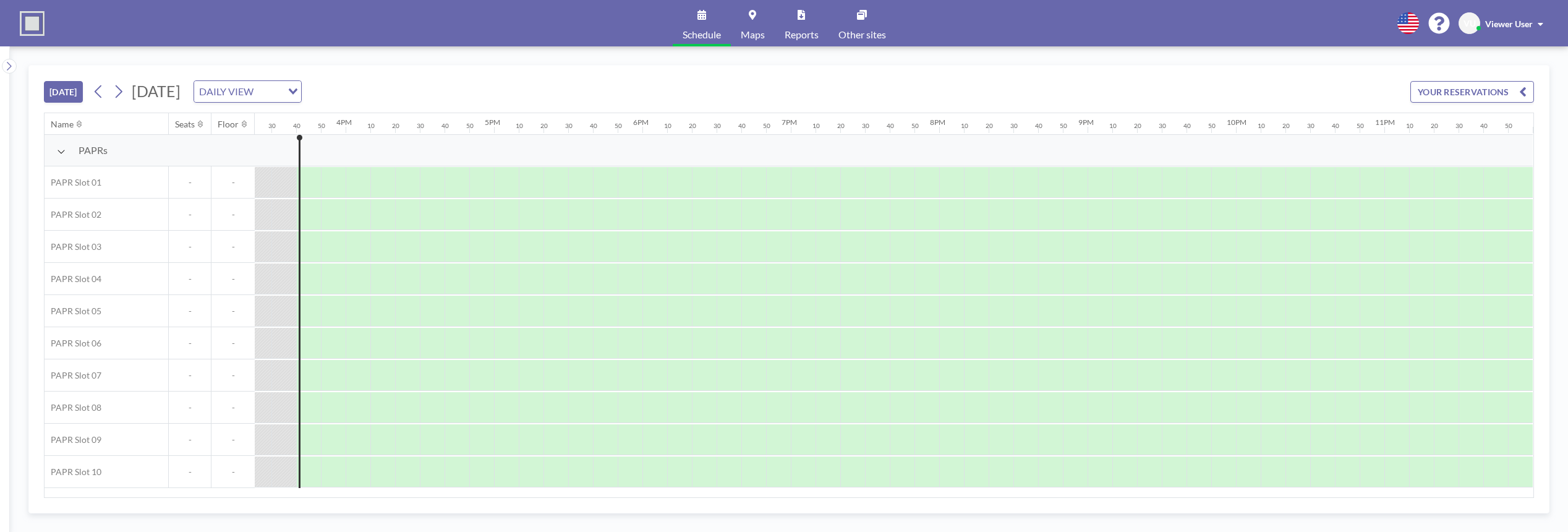
scroll to position [0, 2296]
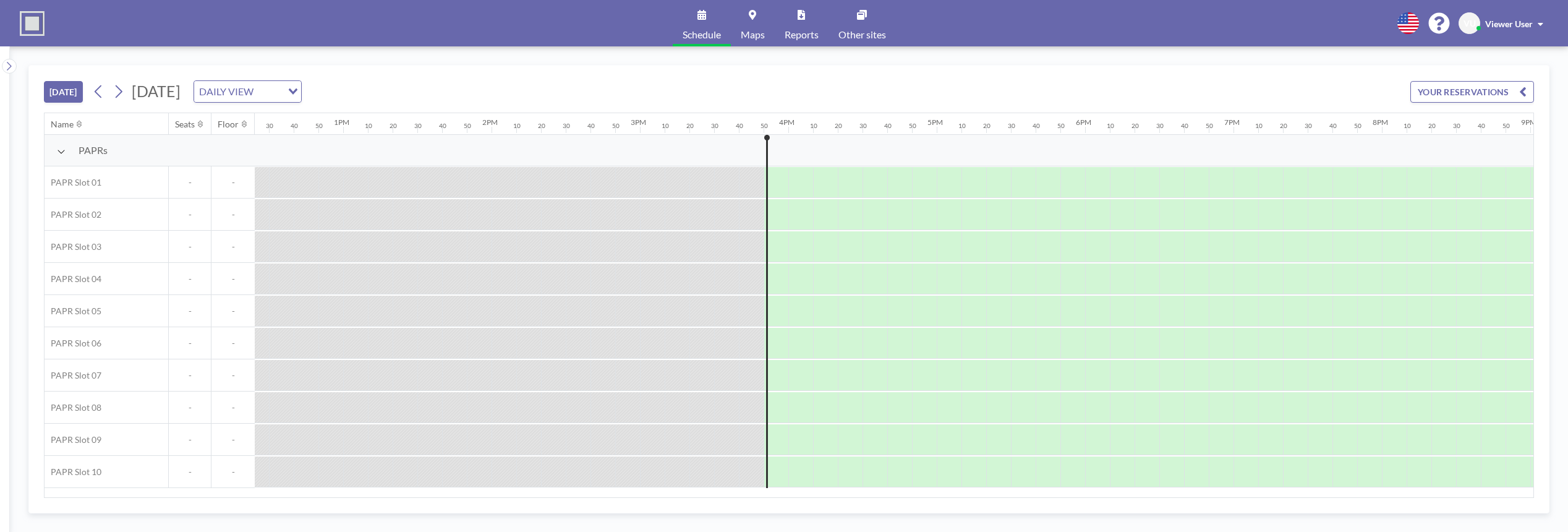
scroll to position [0, 2296]
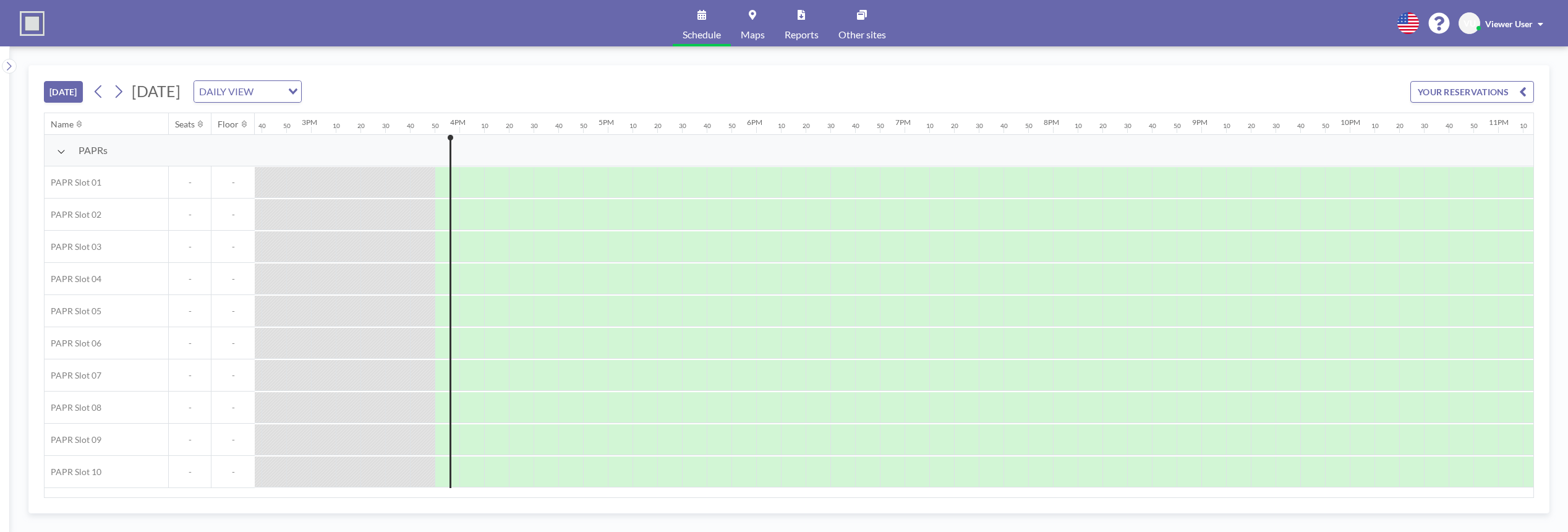
scroll to position [0, 2296]
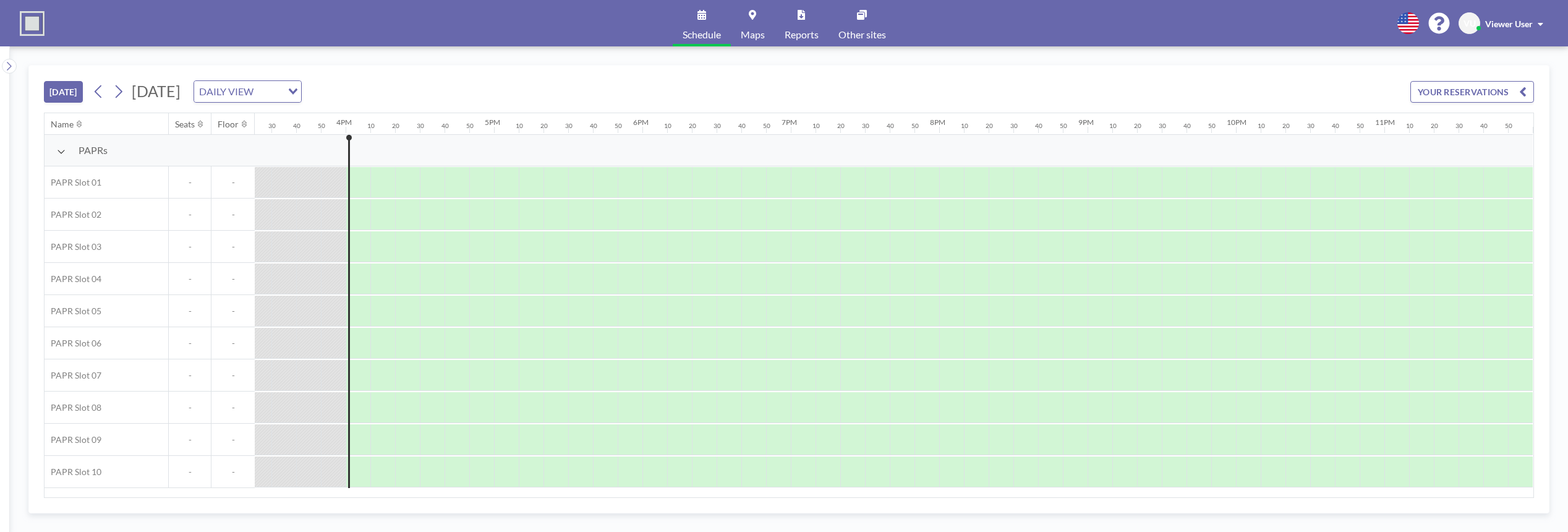
scroll to position [0, 2296]
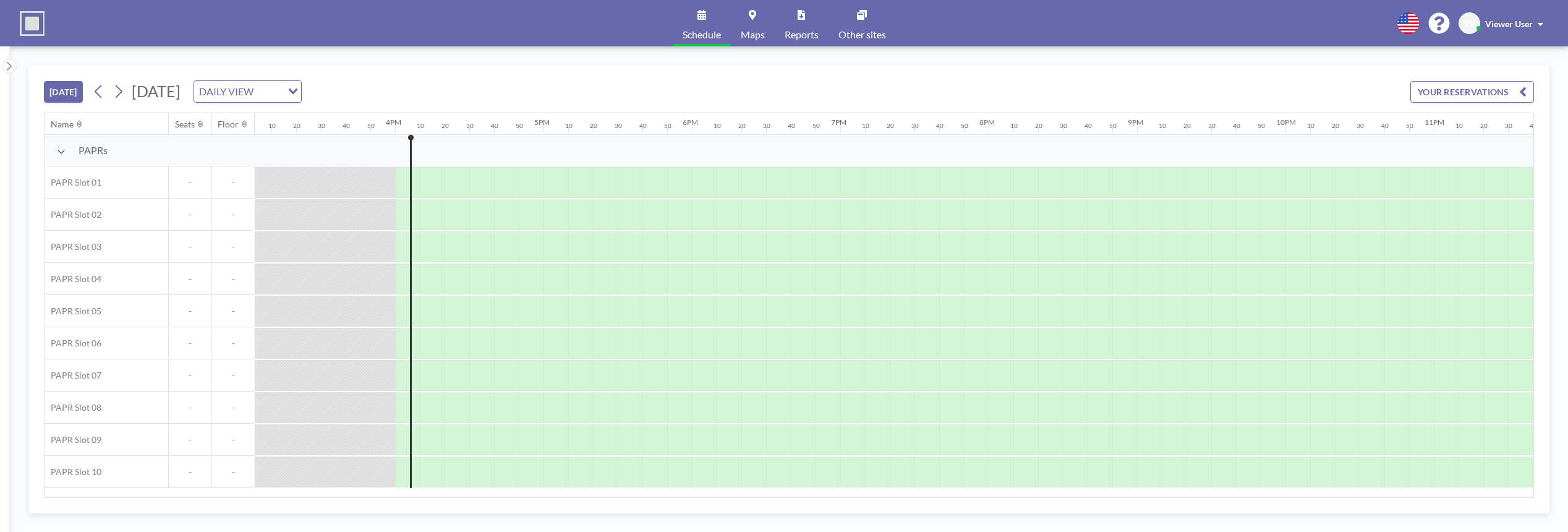
scroll to position [0, 2296]
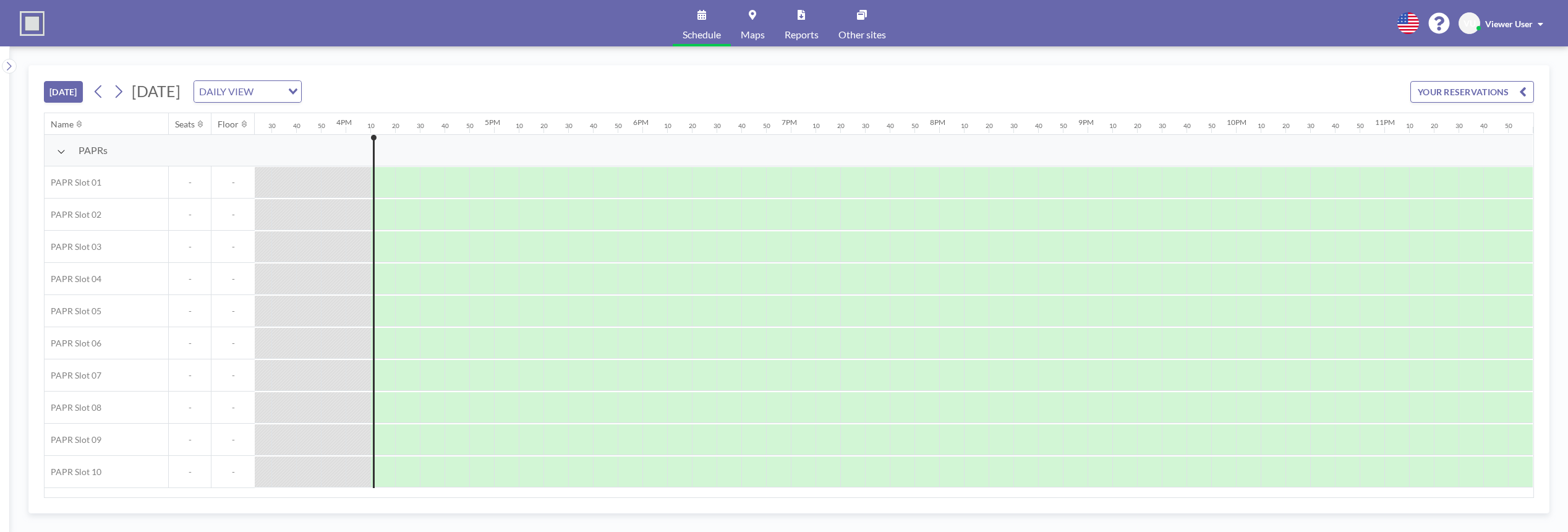
scroll to position [0, 2296]
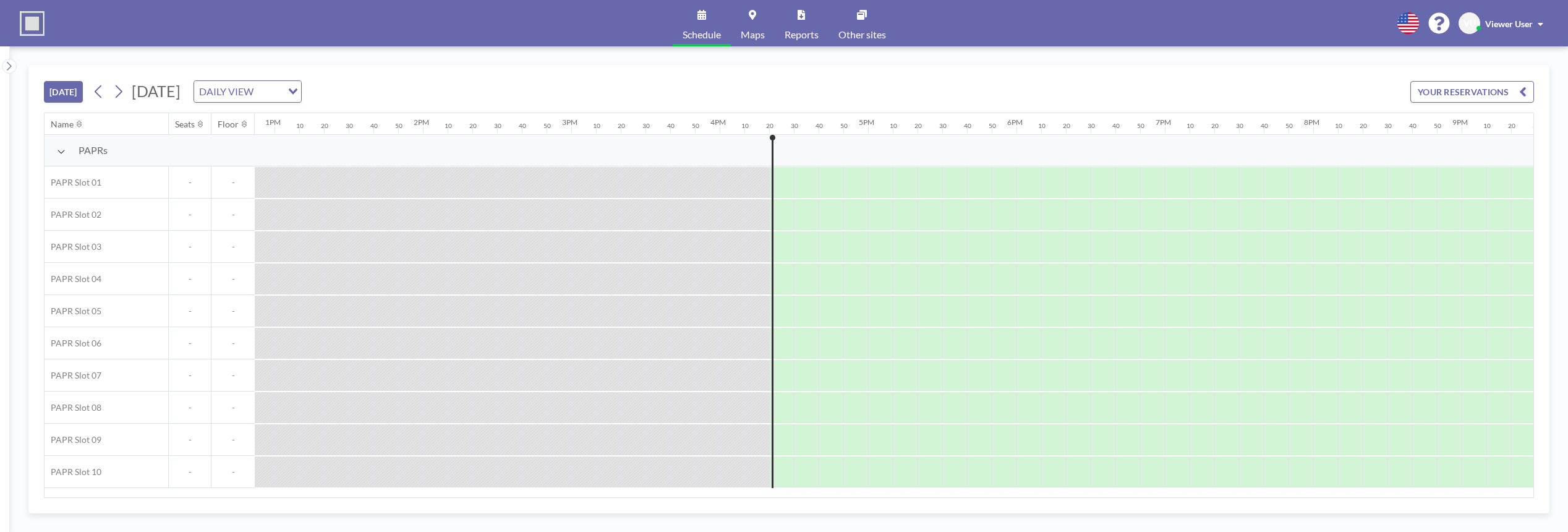
scroll to position [0, 2296]
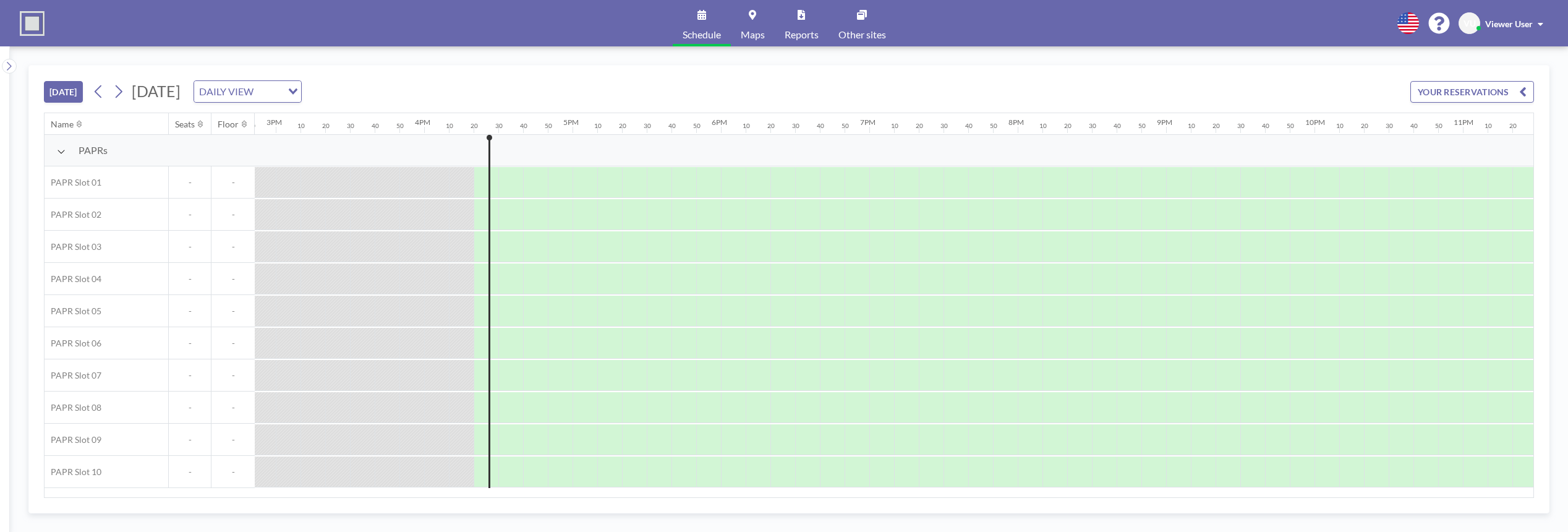
scroll to position [0, 2296]
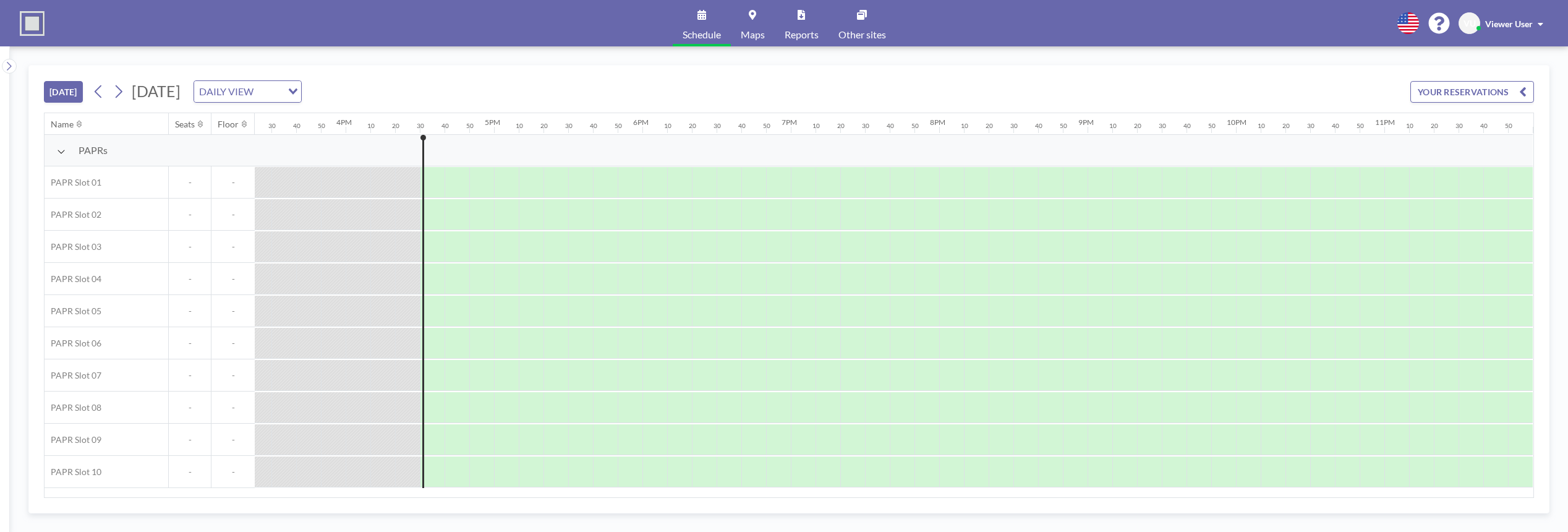
scroll to position [0, 2296]
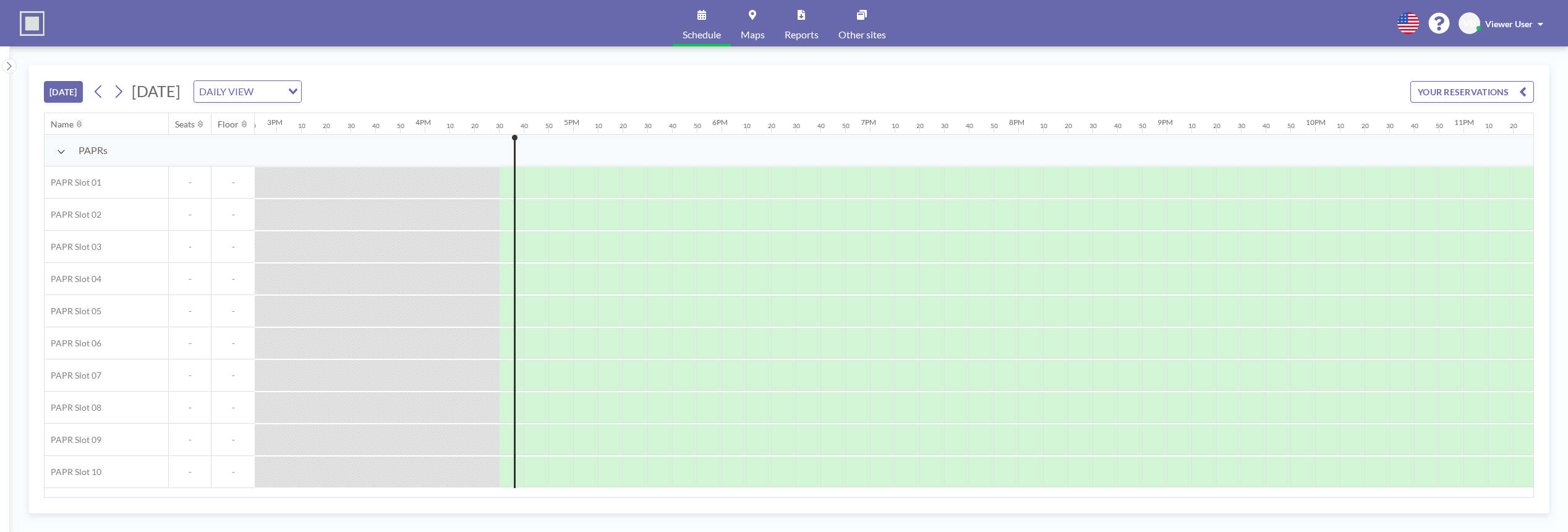
scroll to position [0, 2296]
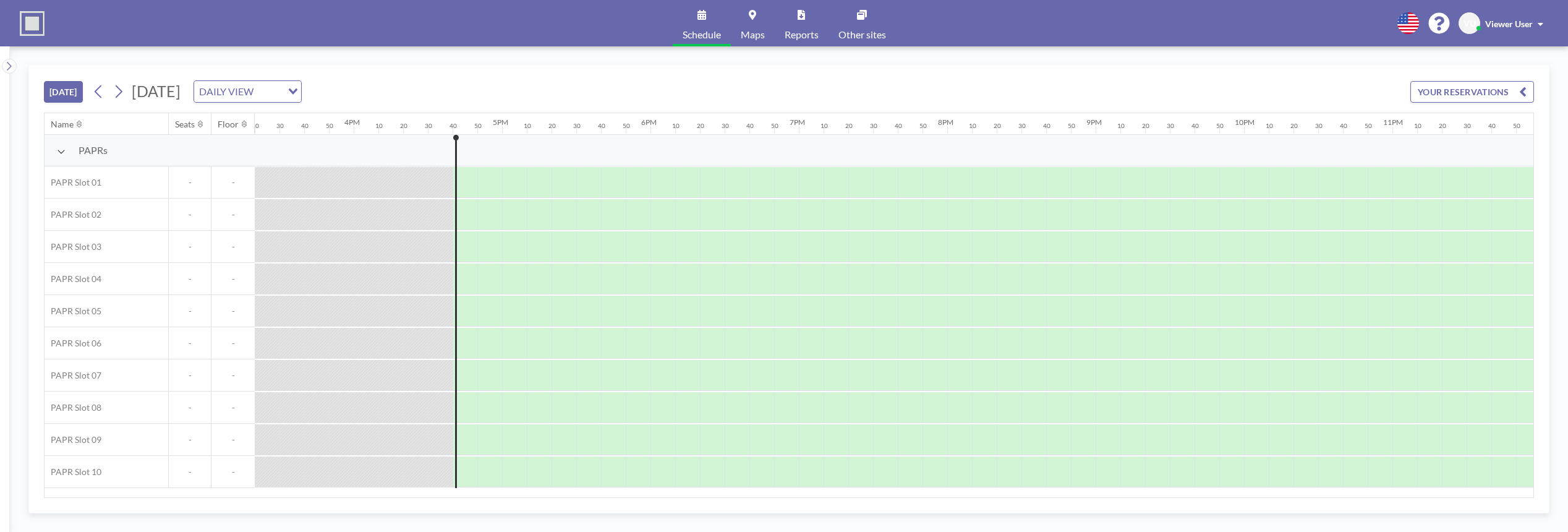
scroll to position [0, 2296]
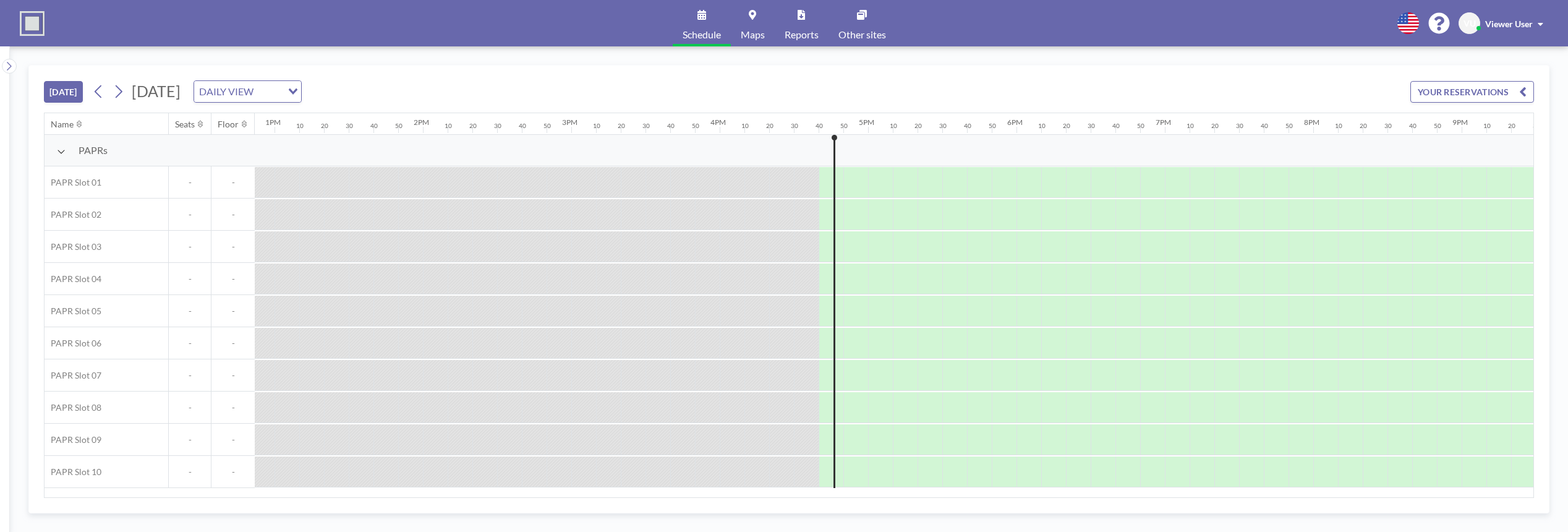
scroll to position [0, 2296]
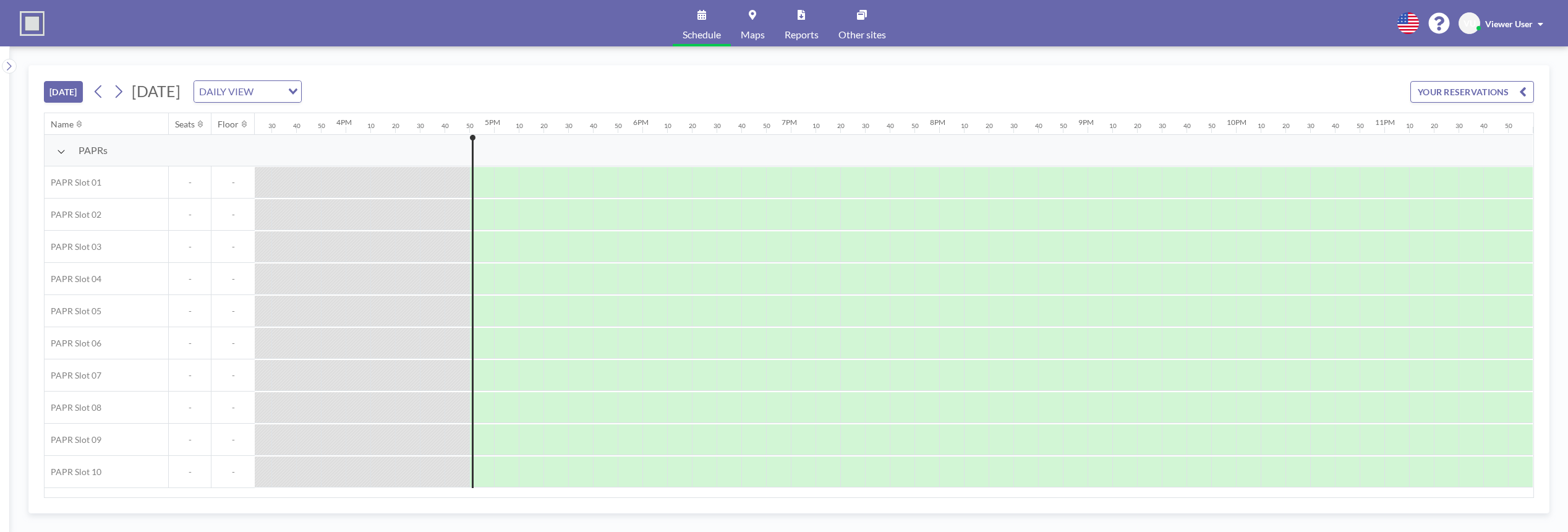
scroll to position [0, 2296]
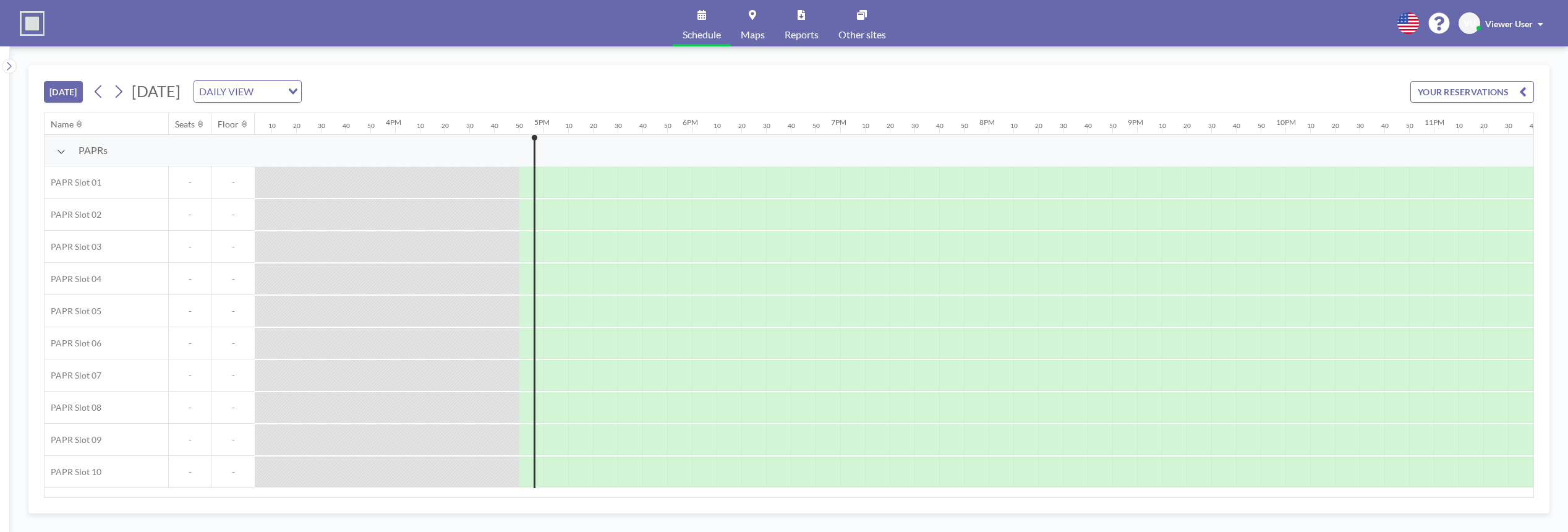
scroll to position [0, 2296]
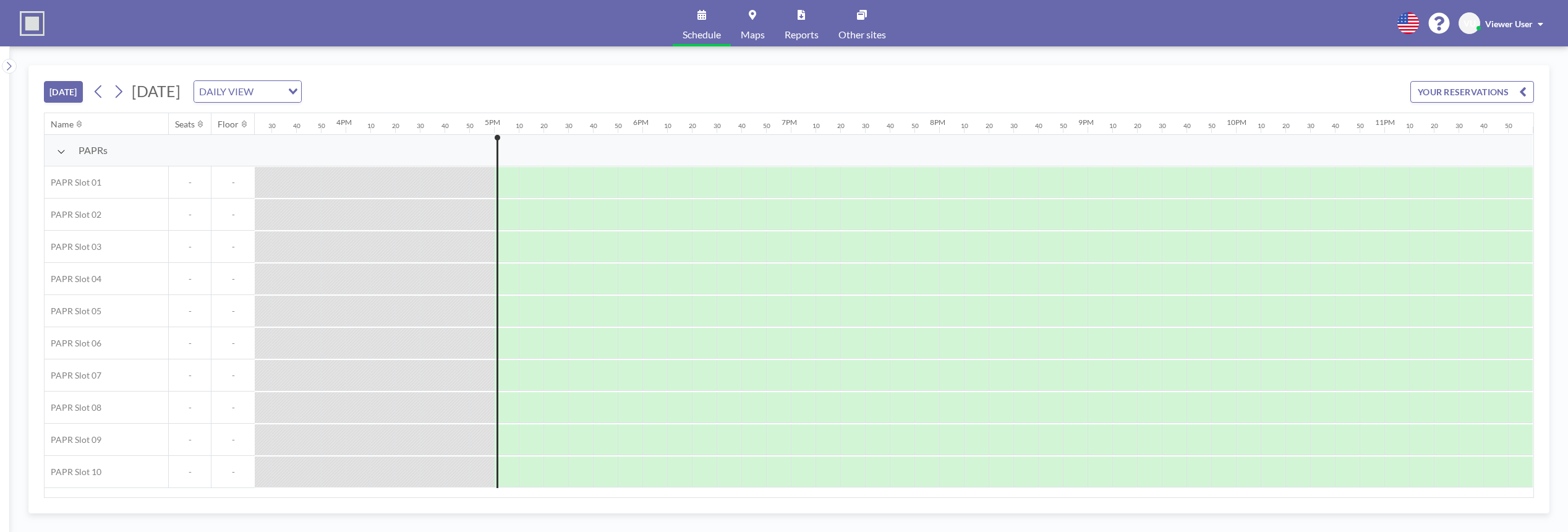
scroll to position [0, 2296]
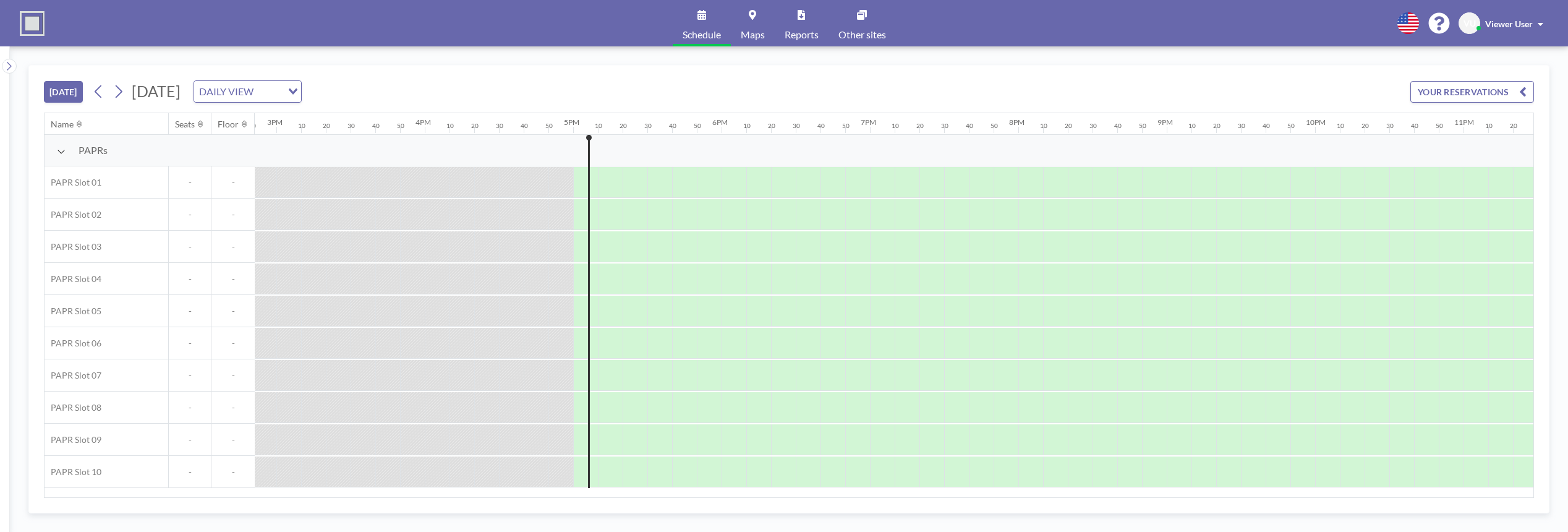
scroll to position [0, 2296]
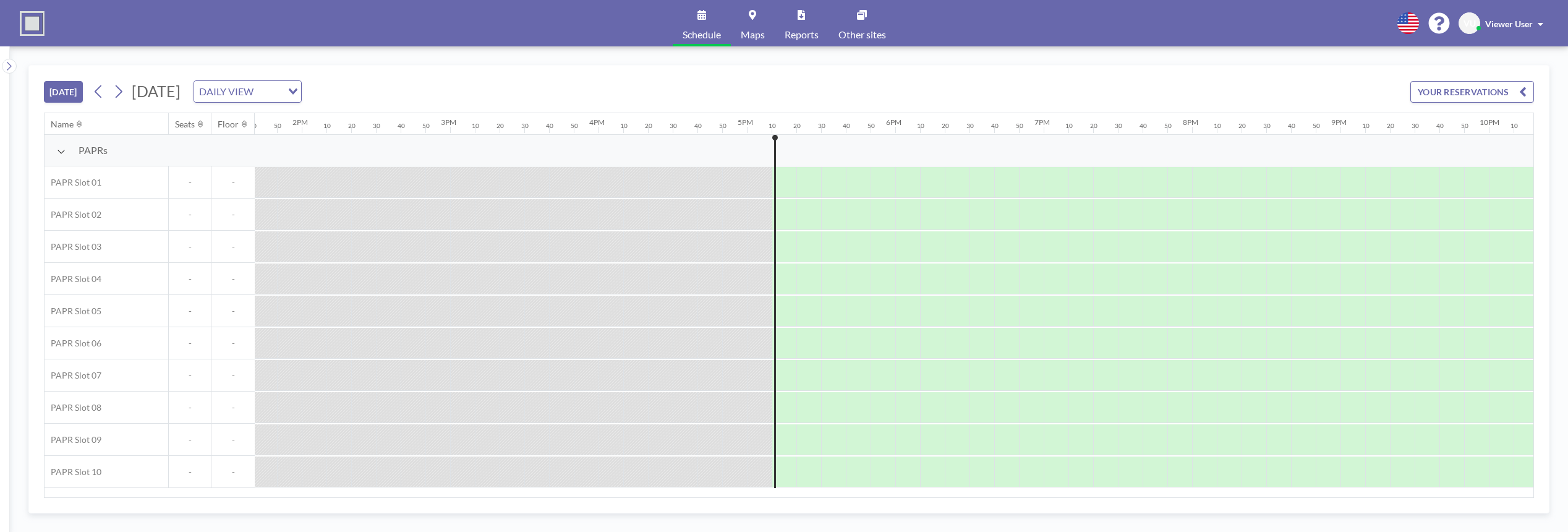
scroll to position [0, 2296]
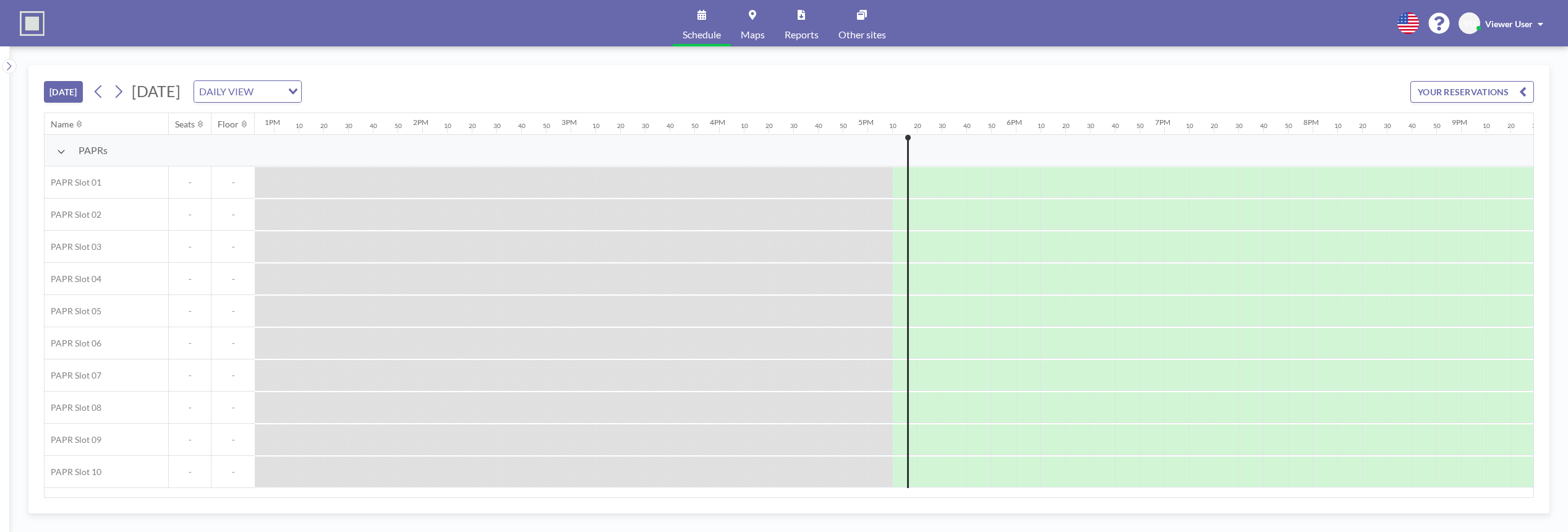
scroll to position [0, 2296]
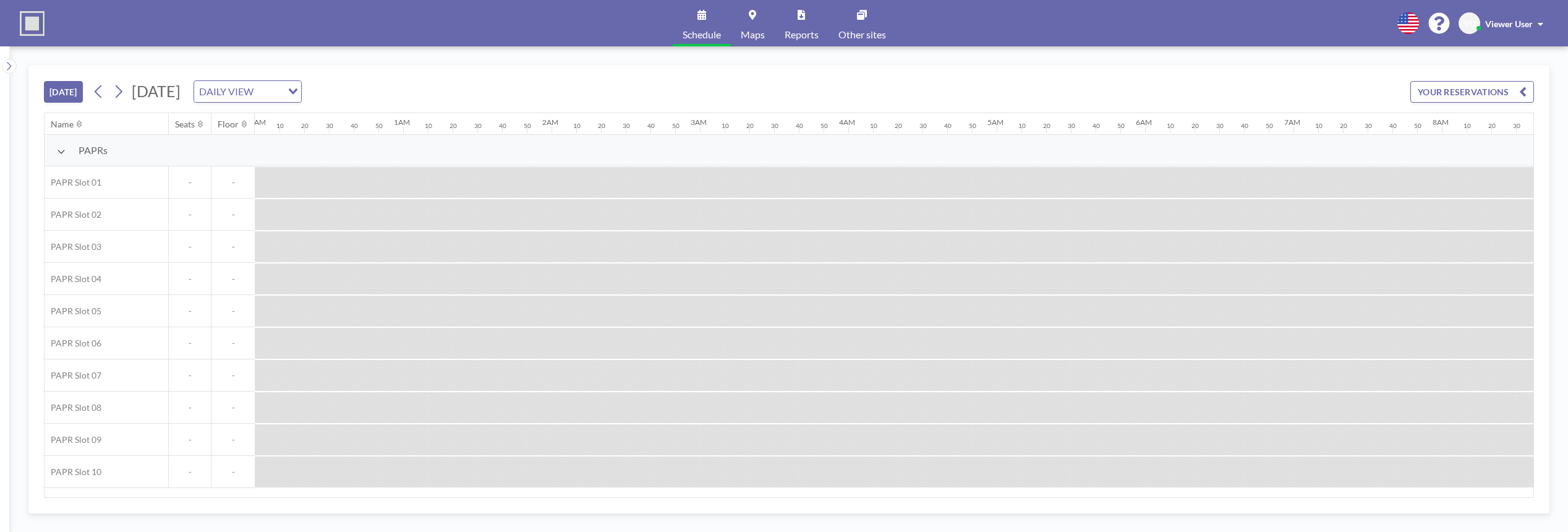
scroll to position [0, 2296]
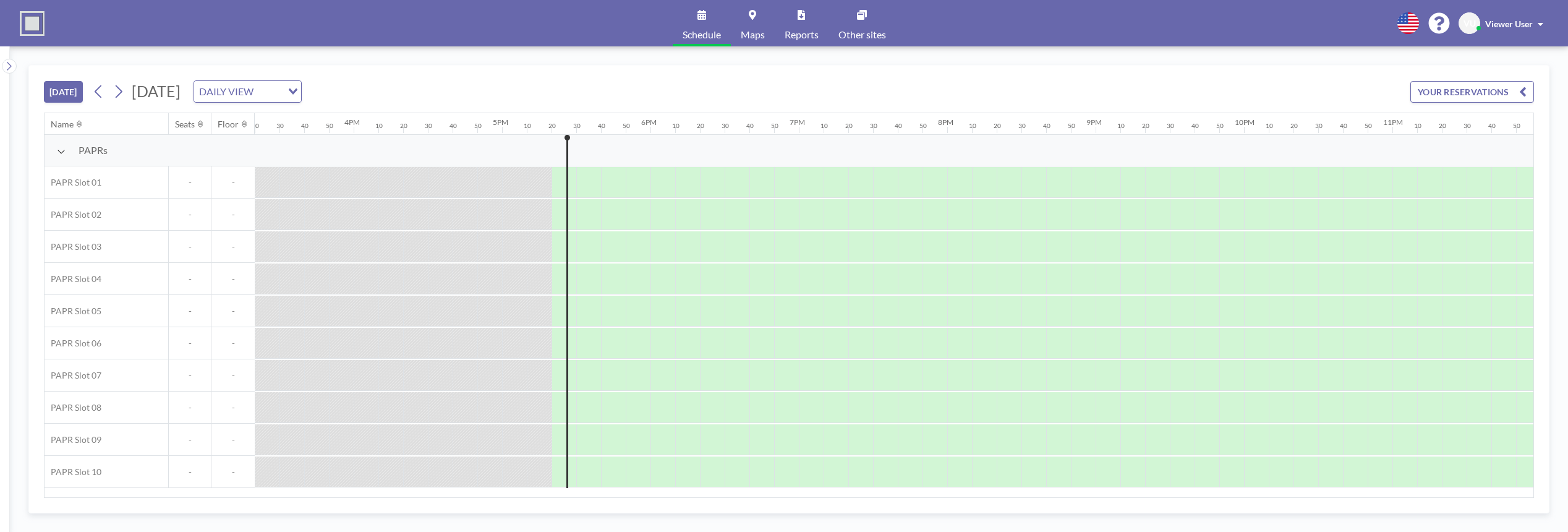
scroll to position [0, 2296]
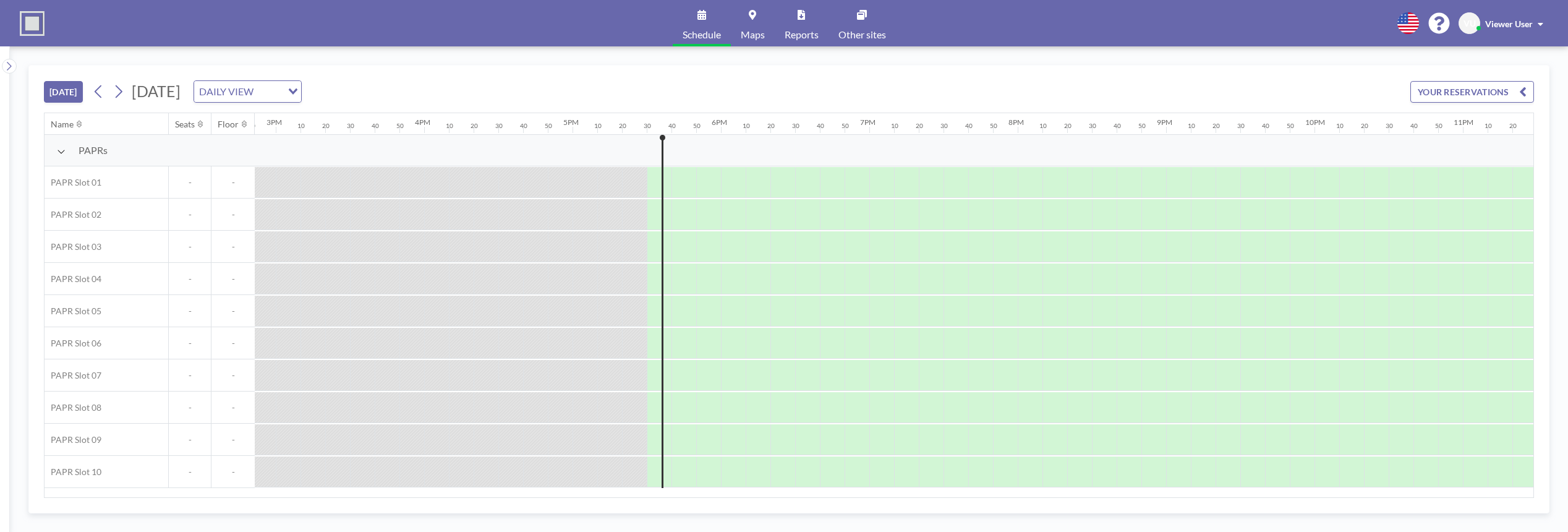
scroll to position [0, 2296]
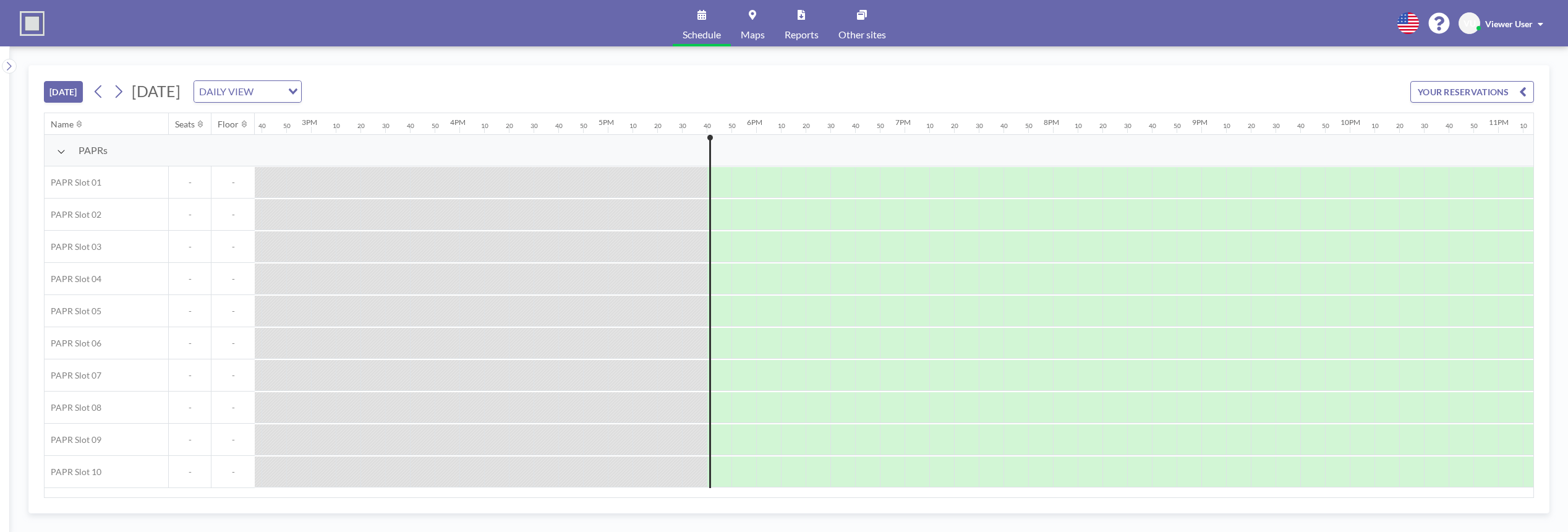
scroll to position [0, 2296]
